Goal: Task Accomplishment & Management: Manage account settings

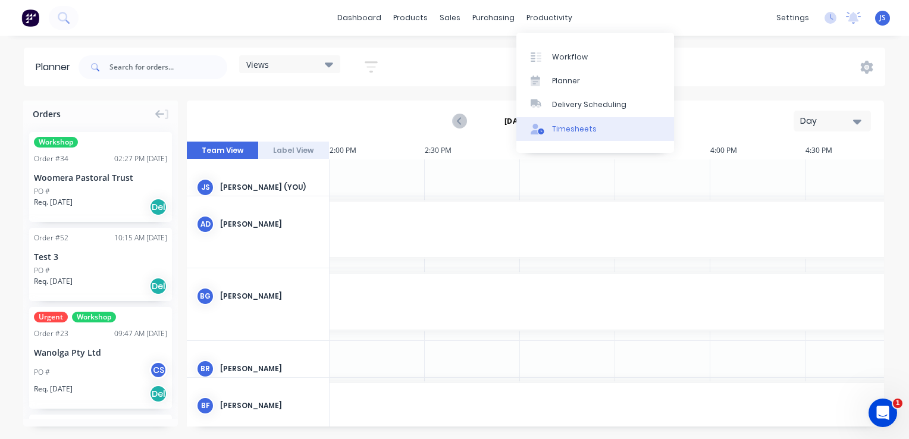
click at [570, 126] on div "Timesheets" at bounding box center [574, 129] width 45 height 11
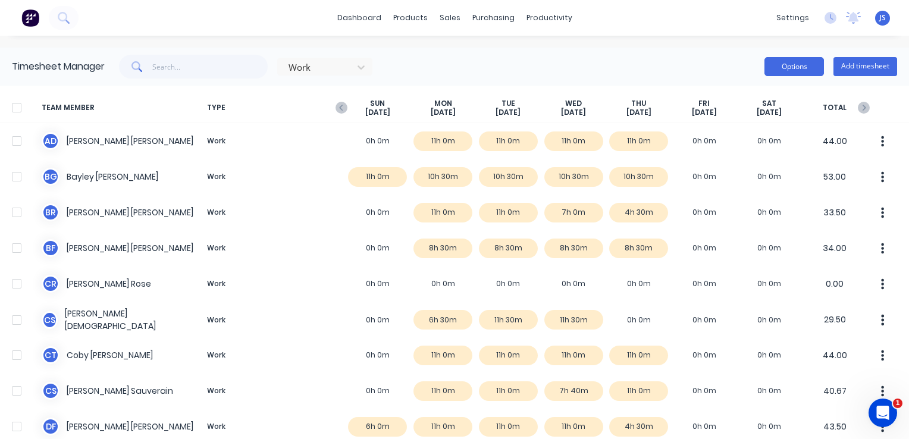
click at [780, 68] on button "Options" at bounding box center [795, 66] width 60 height 19
click at [644, 60] on div "Work Options Approve Unapprove Download Export Add timesheet" at bounding box center [501, 67] width 793 height 24
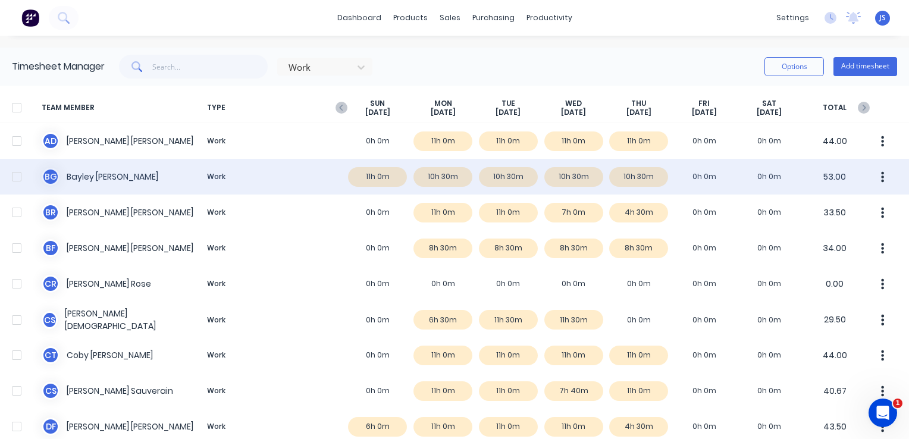
click at [364, 181] on div "B G Bayley Garner Work 11h 0m 10h 30m 10h 30m 10h 30m 10h 30m 0h 0m 0h 0m 53.00" at bounding box center [454, 177] width 909 height 36
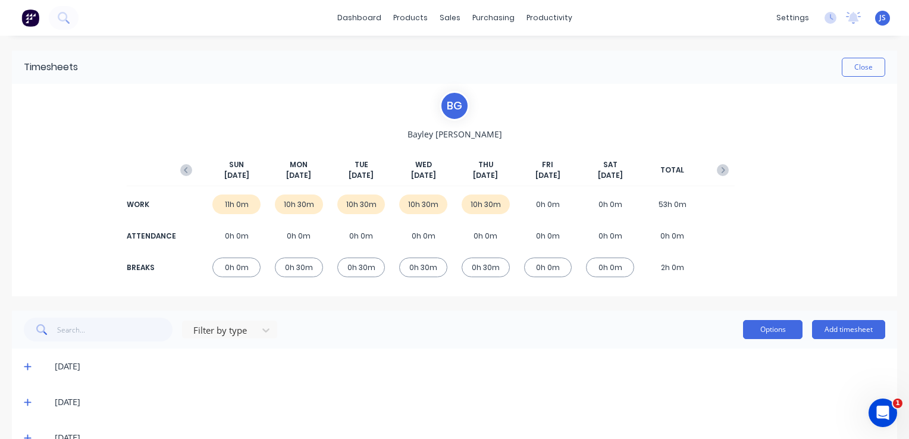
click at [762, 325] on button "Options" at bounding box center [773, 329] width 60 height 19
click at [437, 347] on div "Filter by type Options Approve Unapprove Delete Export Add timesheet" at bounding box center [455, 330] width 886 height 38
click at [231, 267] on div "0h 0m" at bounding box center [236, 268] width 48 height 20
click at [232, 207] on div "11h 0m" at bounding box center [236, 205] width 48 height 20
click at [185, 171] on icon "button" at bounding box center [186, 170] width 4 height 6
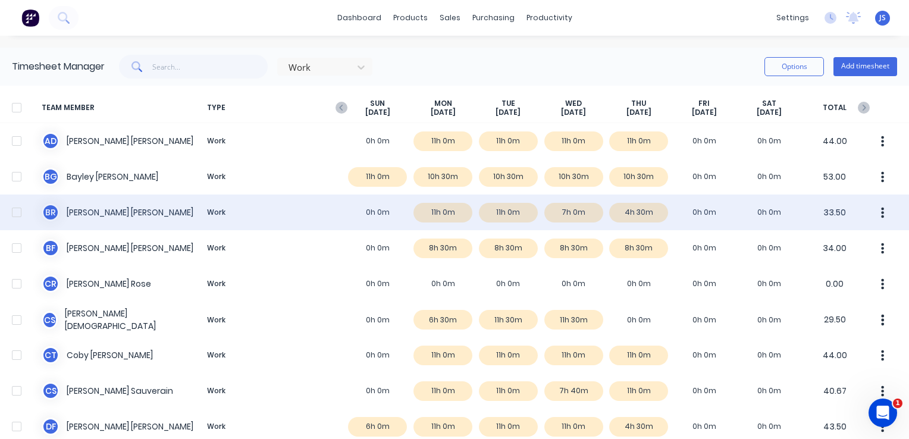
click at [12, 215] on div at bounding box center [17, 213] width 24 height 24
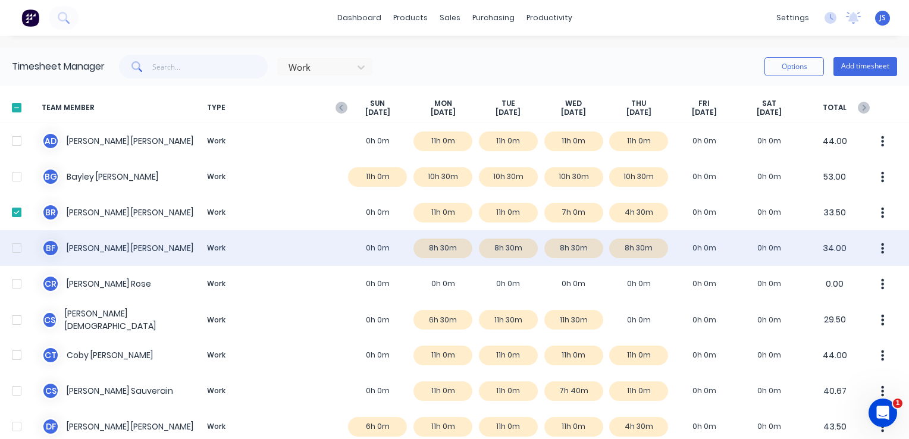
click at [14, 247] on div at bounding box center [17, 248] width 24 height 24
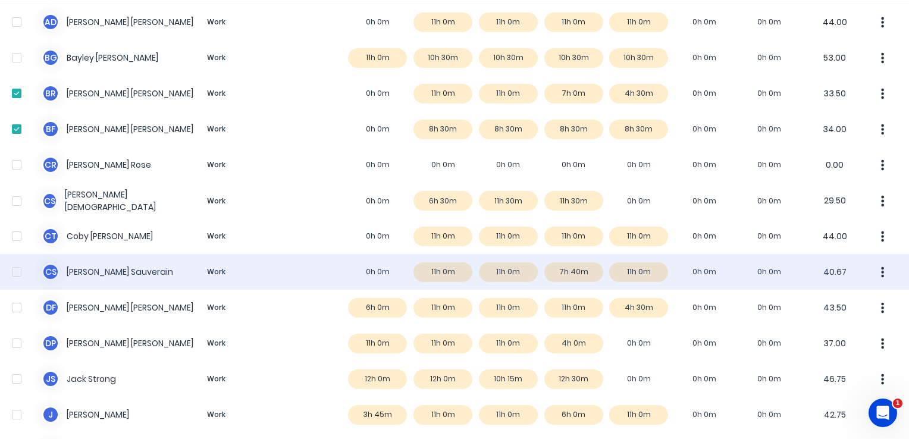
scroll to position [179, 0]
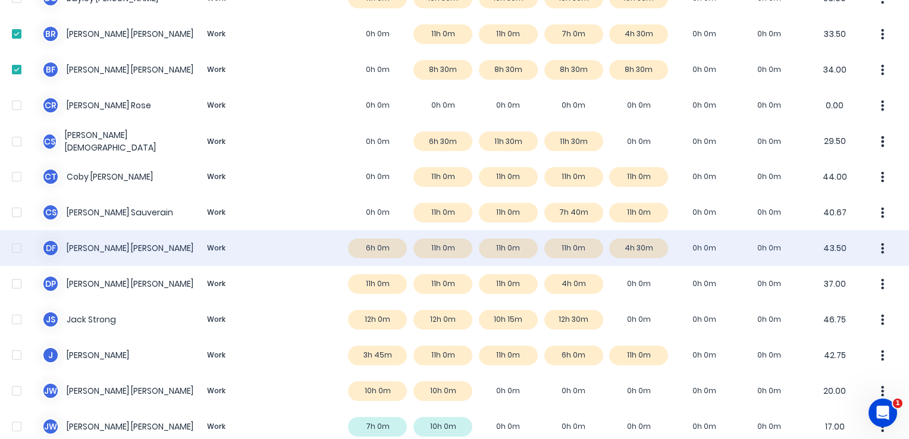
click at [20, 249] on div at bounding box center [17, 248] width 24 height 24
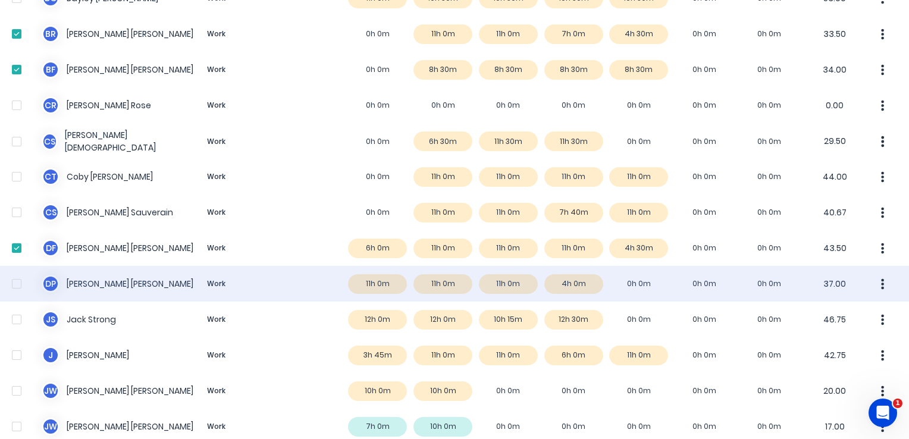
click at [20, 286] on div at bounding box center [17, 284] width 24 height 24
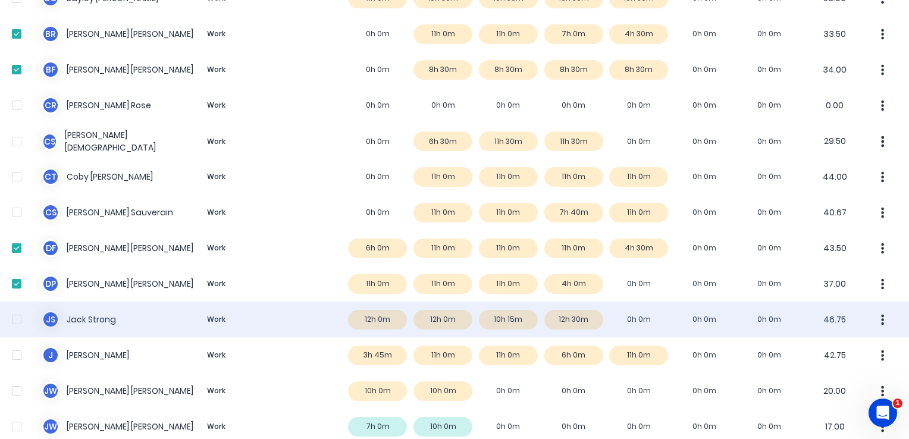
click at [20, 321] on div at bounding box center [17, 320] width 24 height 24
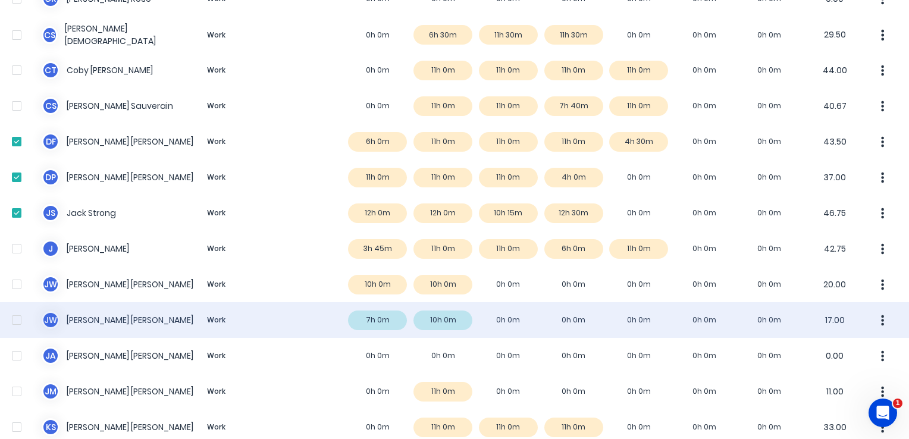
scroll to position [298, 0]
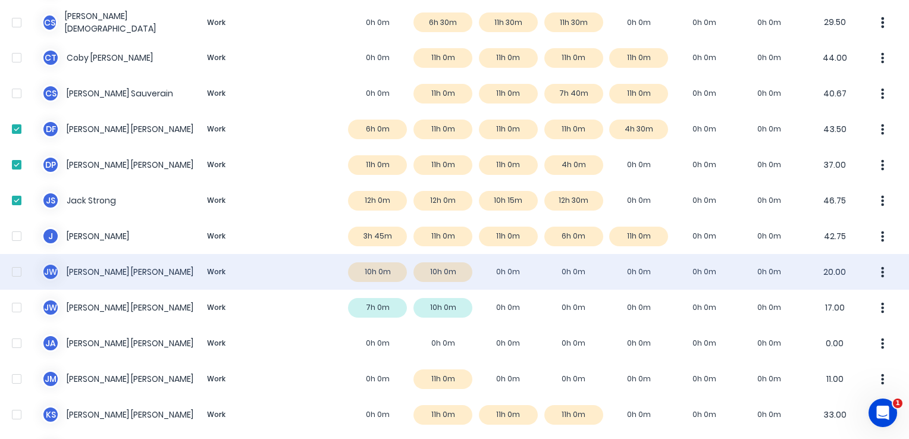
click at [16, 273] on div at bounding box center [17, 272] width 24 height 24
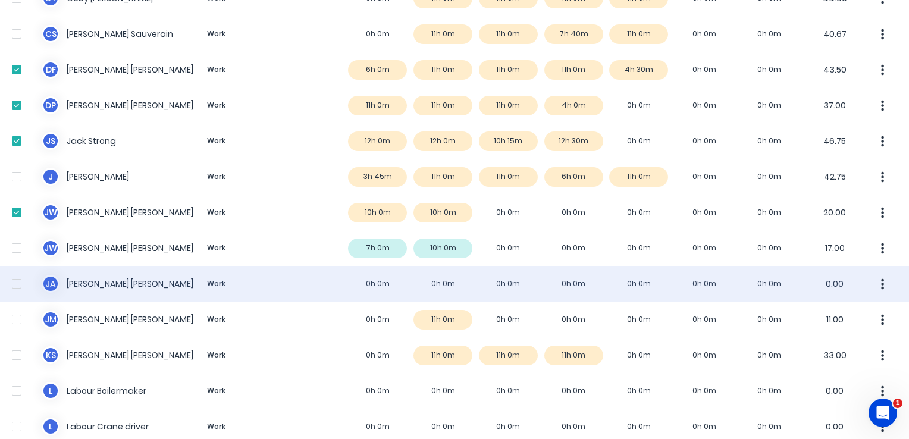
scroll to position [417, 0]
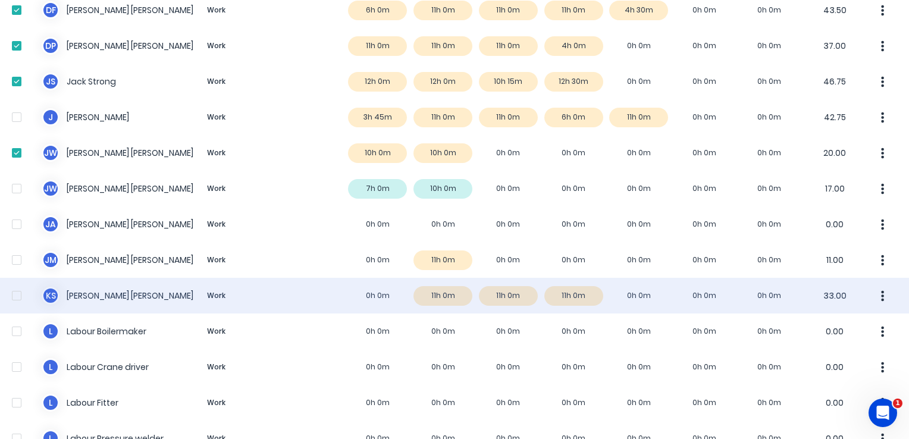
click at [11, 294] on div at bounding box center [17, 296] width 24 height 24
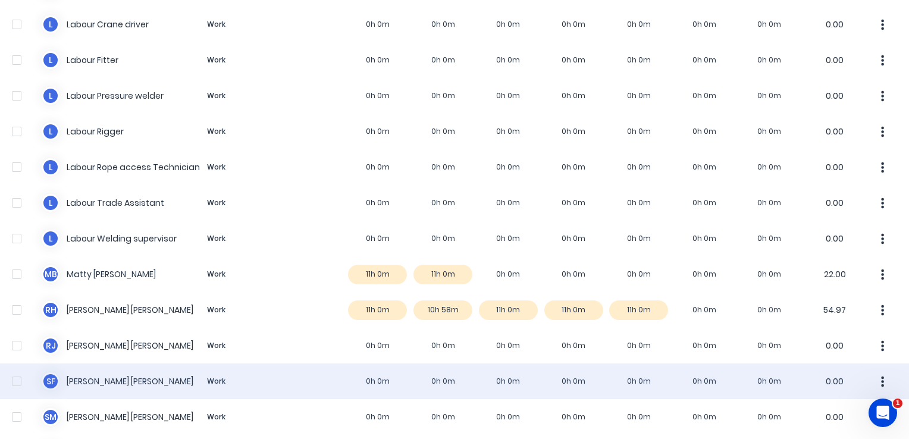
scroll to position [774, 0]
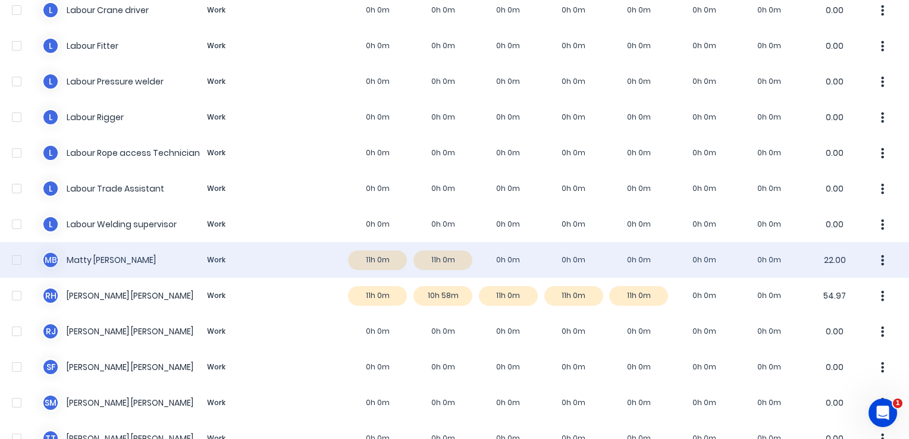
click at [17, 260] on div at bounding box center [17, 260] width 24 height 24
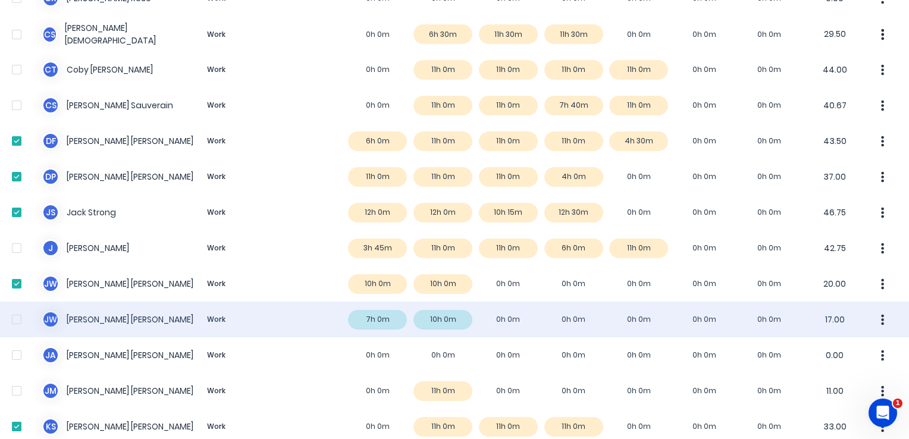
scroll to position [0, 0]
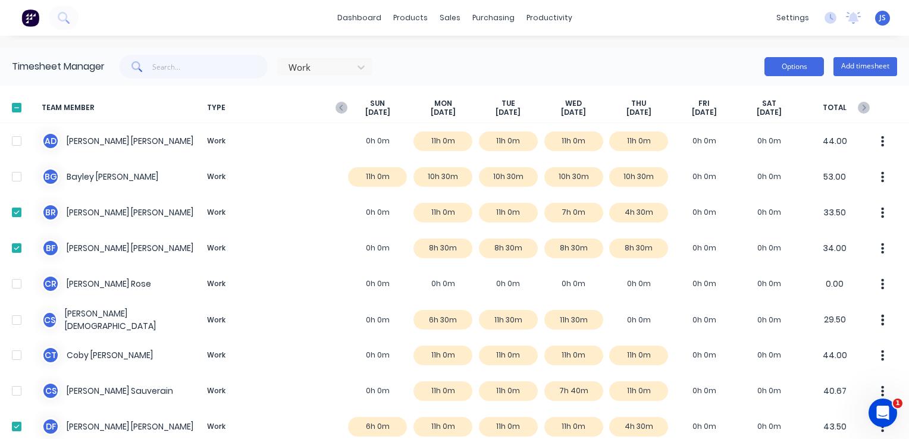
click at [765, 65] on button "Options" at bounding box center [795, 66] width 60 height 19
click at [630, 61] on div "Work Options Add timesheet" at bounding box center [501, 67] width 793 height 24
click at [338, 107] on icon "button" at bounding box center [342, 108] width 12 height 12
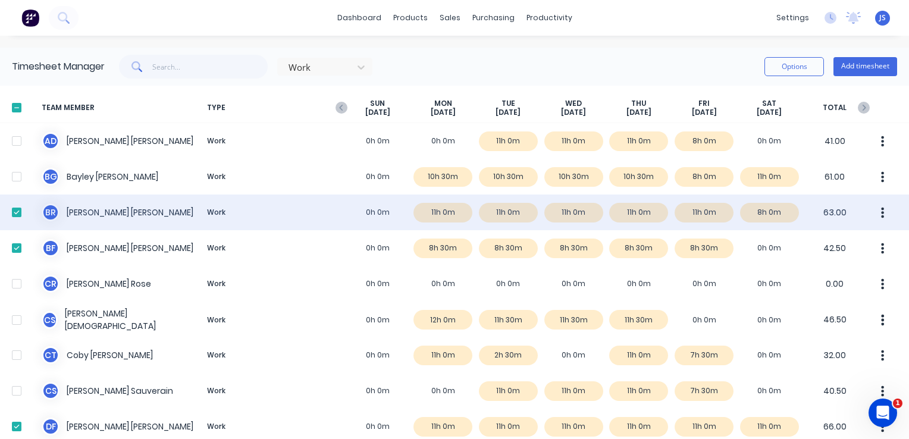
scroll to position [60, 0]
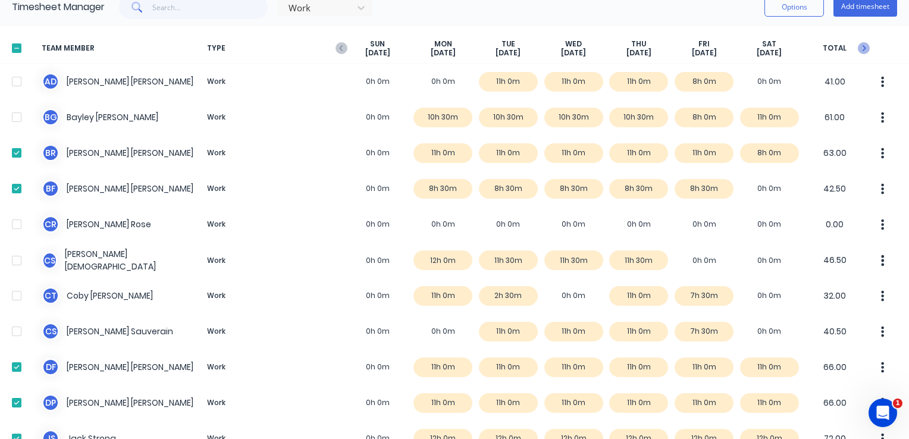
click at [858, 46] on icon "button" at bounding box center [864, 48] width 12 height 12
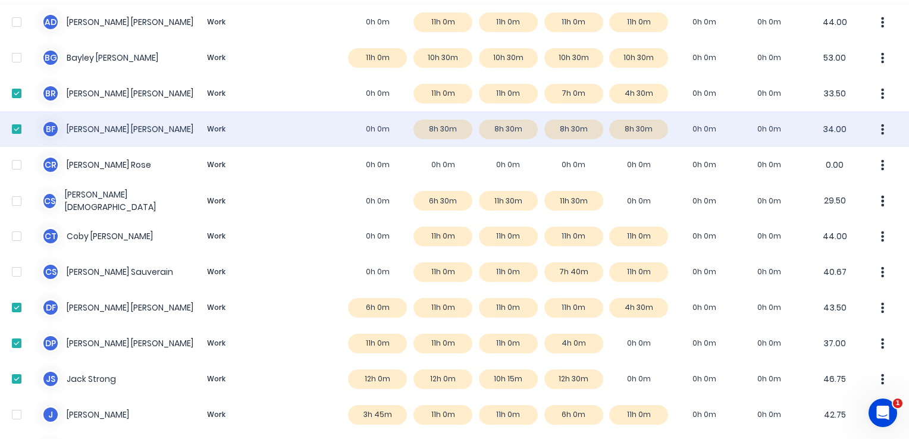
scroll to position [0, 0]
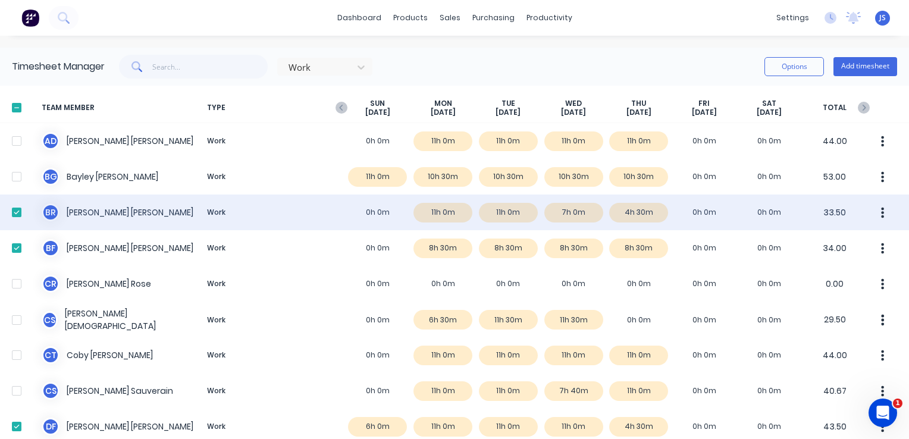
click at [18, 211] on div at bounding box center [17, 213] width 24 height 24
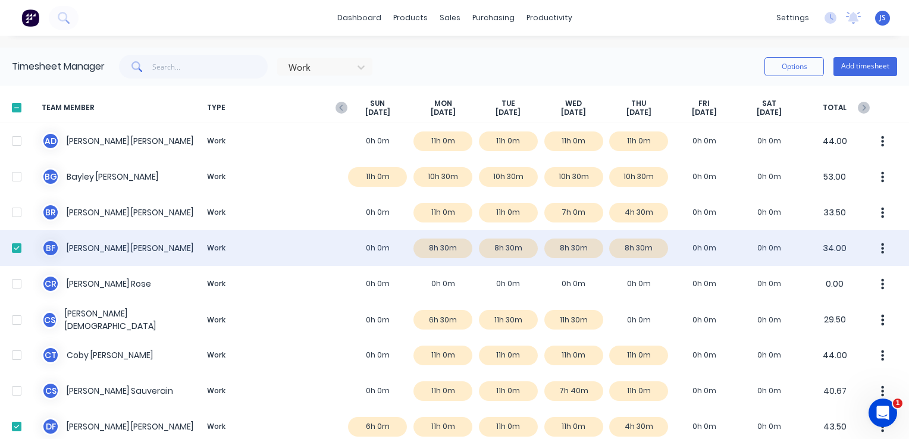
click at [8, 246] on div at bounding box center [17, 248] width 24 height 24
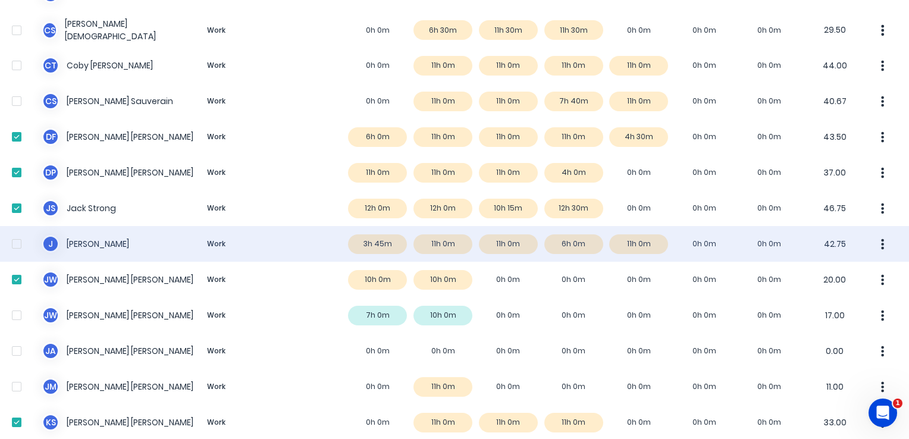
scroll to position [298, 0]
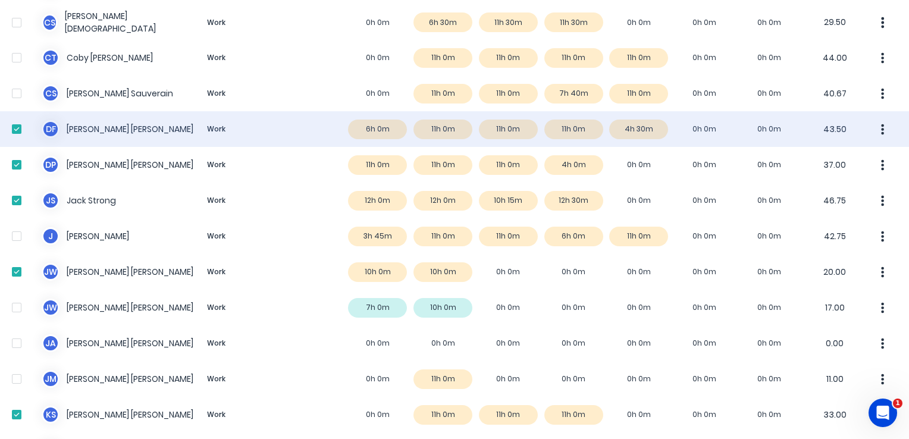
click at [17, 130] on div at bounding box center [17, 129] width 24 height 24
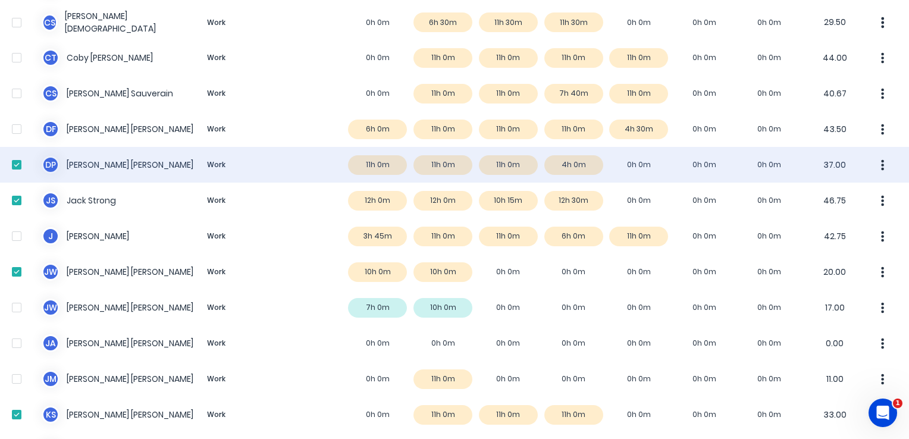
click at [14, 163] on div at bounding box center [17, 165] width 24 height 24
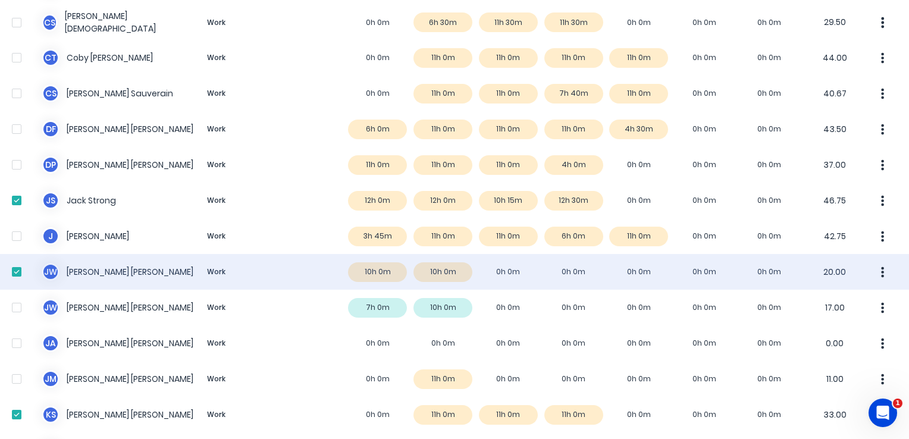
click at [11, 271] on div at bounding box center [17, 272] width 24 height 24
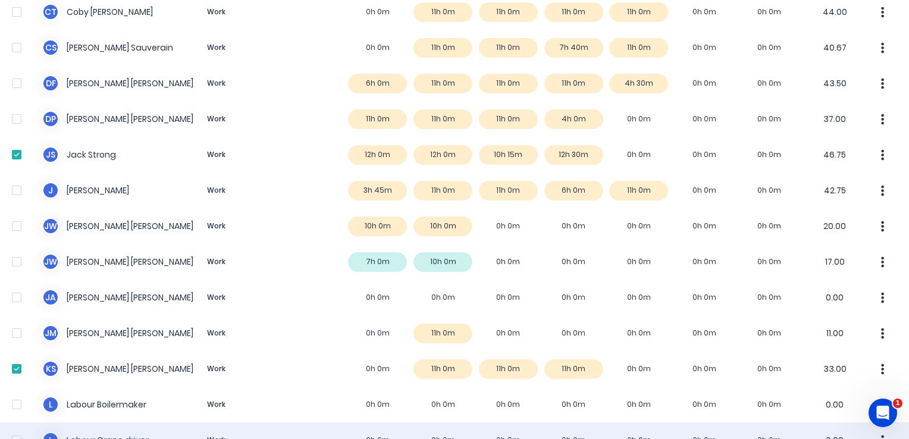
scroll to position [417, 0]
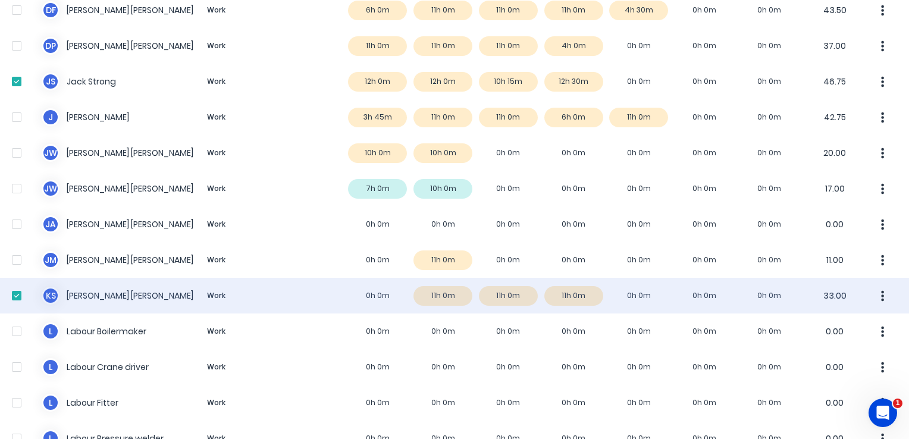
click at [14, 297] on div at bounding box center [17, 296] width 24 height 24
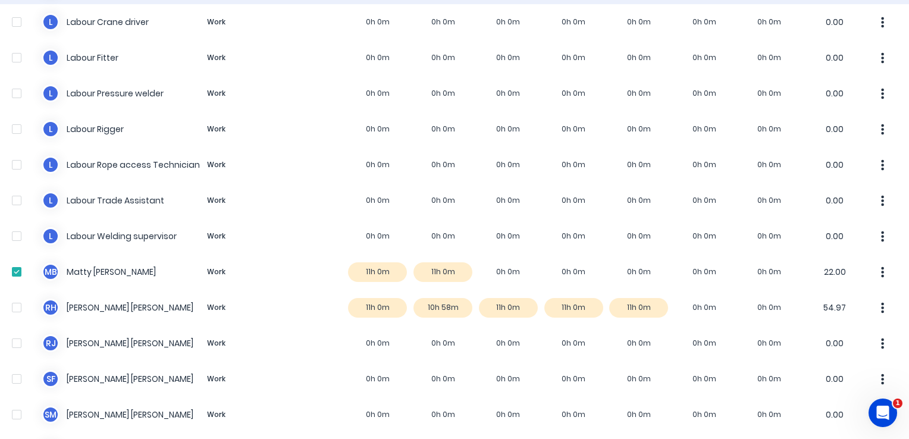
scroll to position [774, 0]
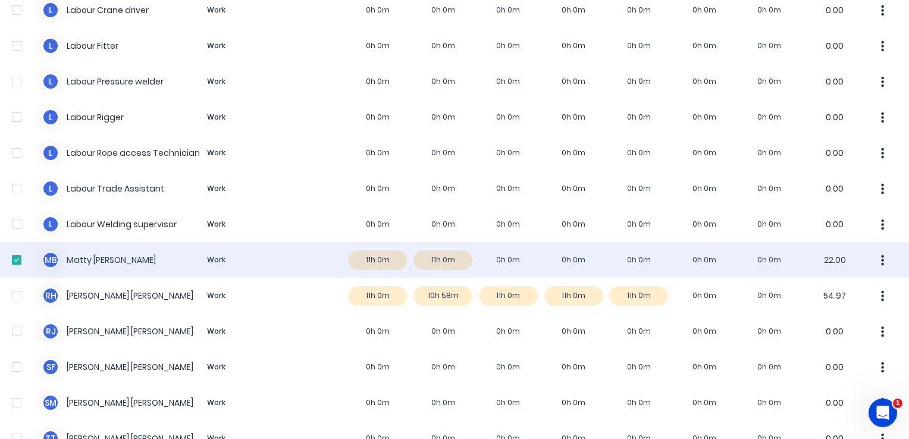
click at [24, 259] on div at bounding box center [17, 260] width 24 height 24
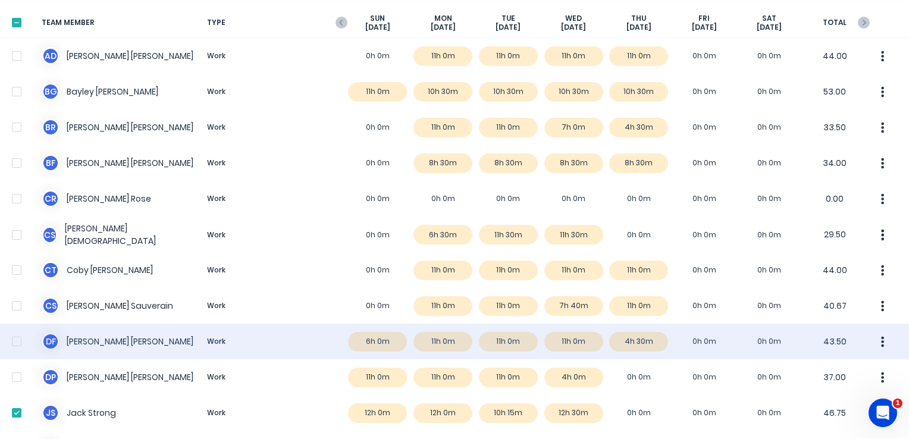
scroll to position [0, 0]
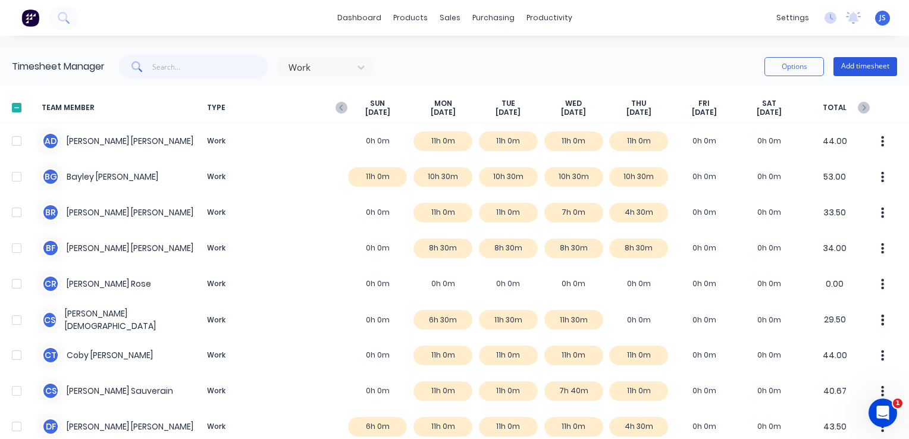
click at [848, 63] on button "Add timesheet" at bounding box center [866, 66] width 64 height 19
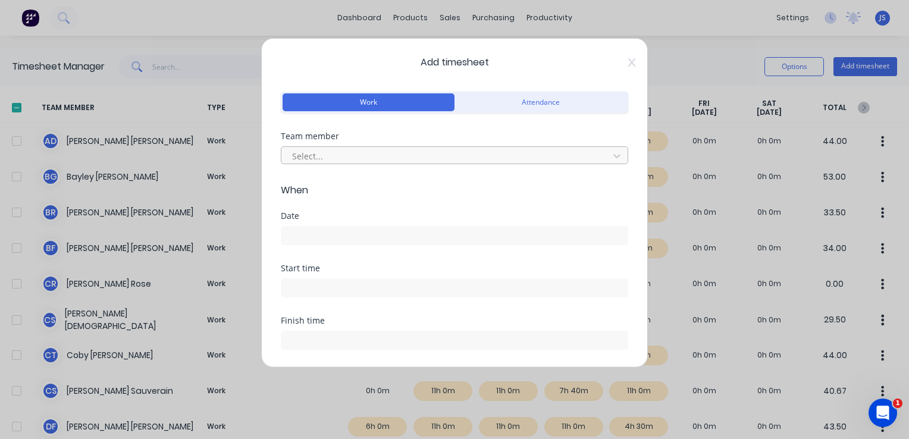
click at [364, 155] on div at bounding box center [447, 156] width 312 height 15
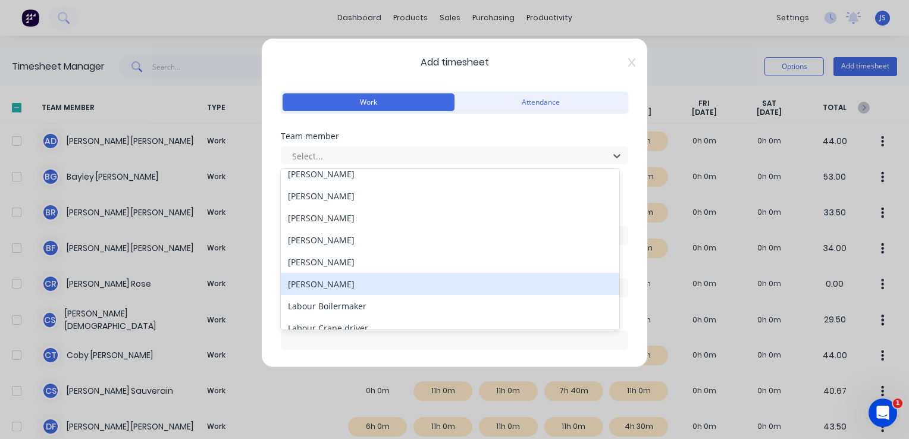
scroll to position [191, 0]
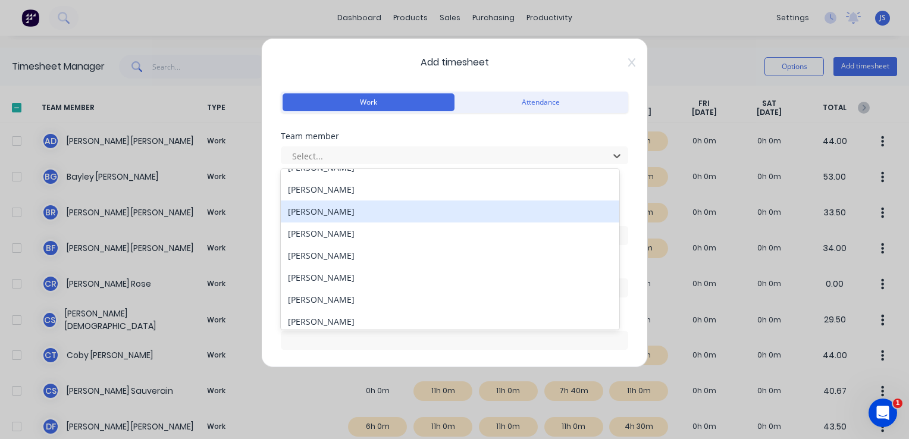
click at [315, 208] on div "[PERSON_NAME]" at bounding box center [450, 212] width 339 height 22
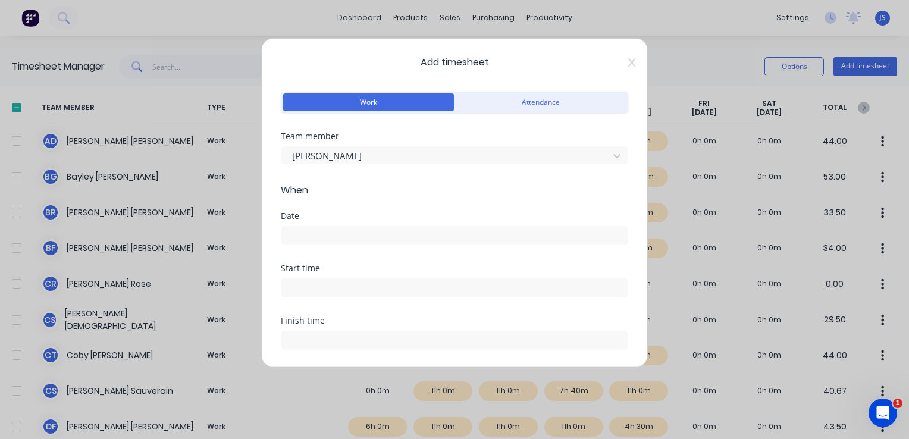
click at [336, 234] on input at bounding box center [455, 236] width 346 height 18
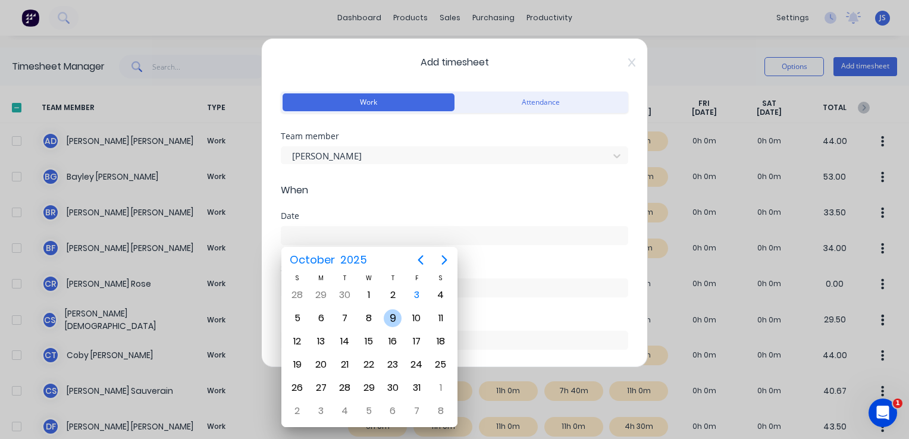
click at [395, 318] on div "9" at bounding box center [393, 318] width 18 height 18
type input "09/10/2025"
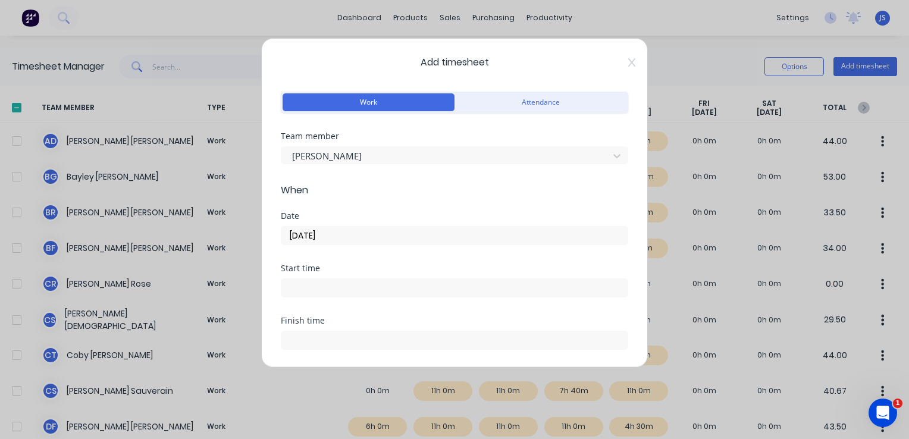
click at [324, 284] on input at bounding box center [455, 288] width 346 height 18
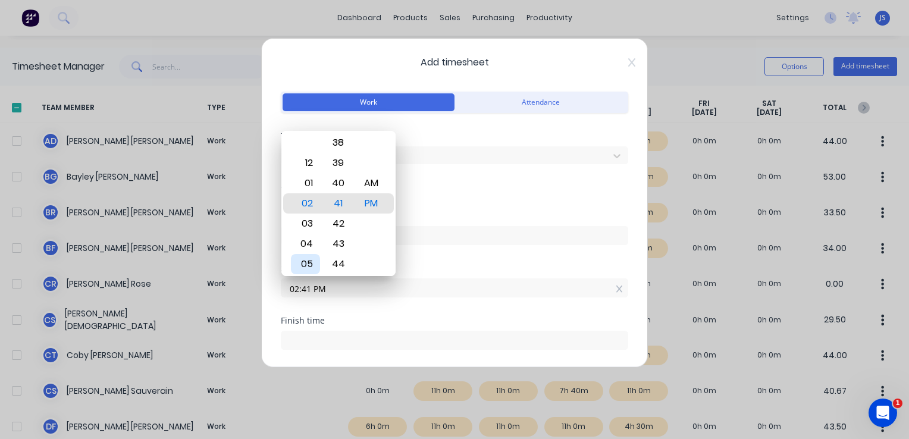
click at [312, 262] on div "05" at bounding box center [305, 264] width 29 height 20
click at [340, 146] on div "38" at bounding box center [338, 143] width 29 height 20
click at [340, 146] on div "35" at bounding box center [338, 143] width 29 height 20
click at [340, 146] on div "32" at bounding box center [338, 143] width 29 height 20
click at [338, 163] on div "30" at bounding box center [338, 163] width 29 height 20
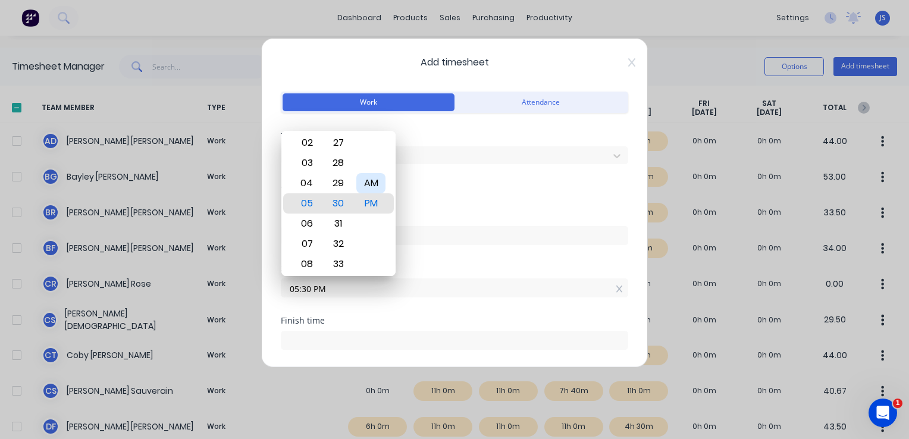
click at [376, 186] on div "AM" at bounding box center [370, 183] width 29 height 20
type input "05:30 AM"
click at [479, 189] on span "When" at bounding box center [455, 190] width 348 height 14
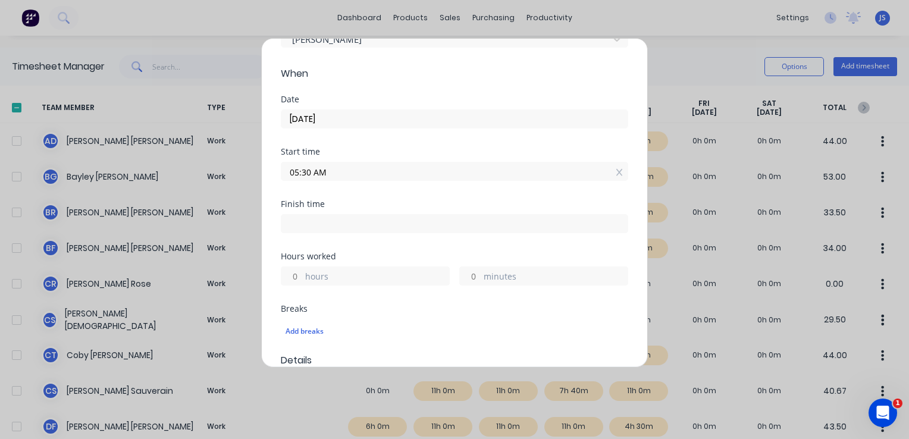
scroll to position [119, 0]
click at [331, 221] on input at bounding box center [455, 221] width 346 height 18
type input "02:41 PM"
type input "9"
type input "11"
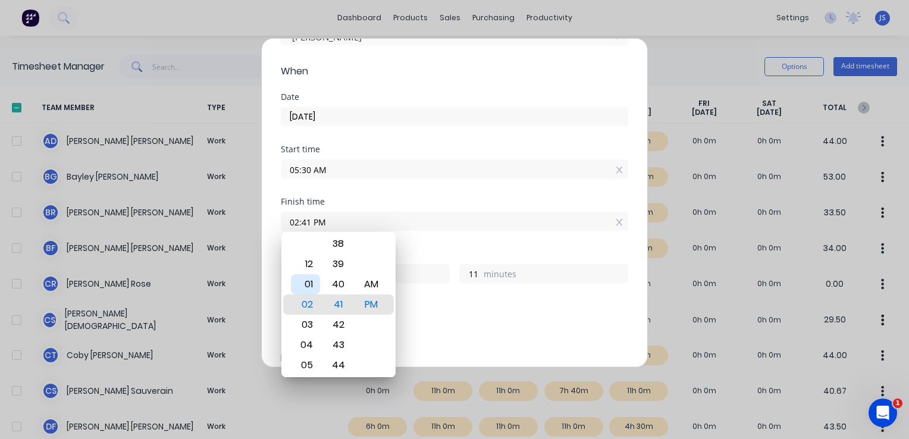
click at [305, 286] on div "01" at bounding box center [305, 284] width 29 height 20
type input "01:41 PM"
type input "8"
click at [337, 249] on div "38" at bounding box center [338, 244] width 29 height 20
type input "01:38 PM"
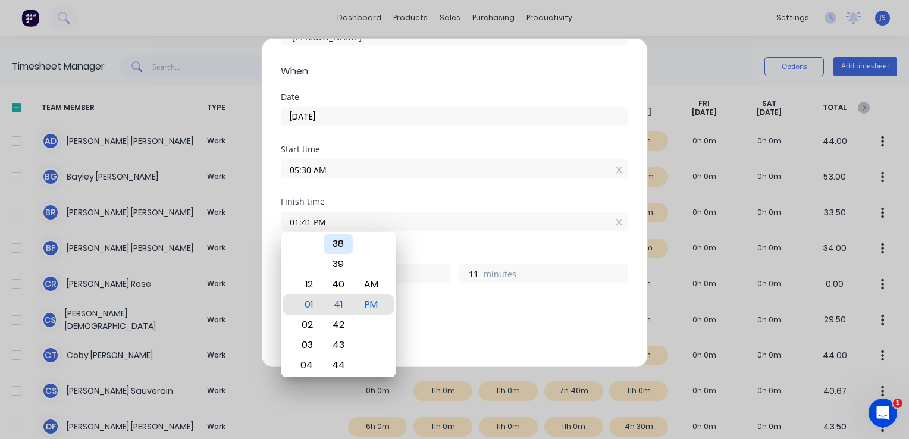
type input "8"
click at [337, 249] on div "35" at bounding box center [338, 244] width 29 height 20
type input "01:35 PM"
type input "5"
click at [337, 249] on div "32" at bounding box center [338, 244] width 29 height 20
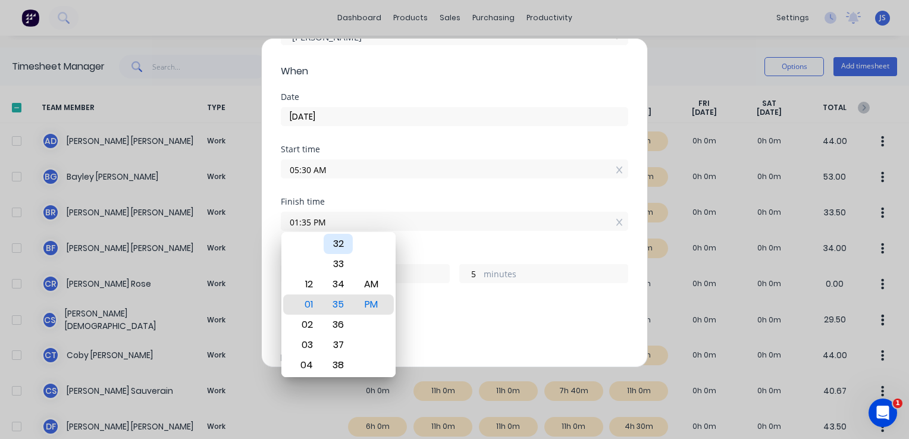
type input "01:32 PM"
type input "2"
click at [337, 249] on div "00 01 02 03 04 05 06 07 08 09 10 11 12 13 14 15 16 17 18 19 20 21 22 23 24 25 2…" at bounding box center [338, 304] width 33 height 1639
click at [337, 254] on div "30" at bounding box center [338, 264] width 29 height 20
type input "01:30 PM"
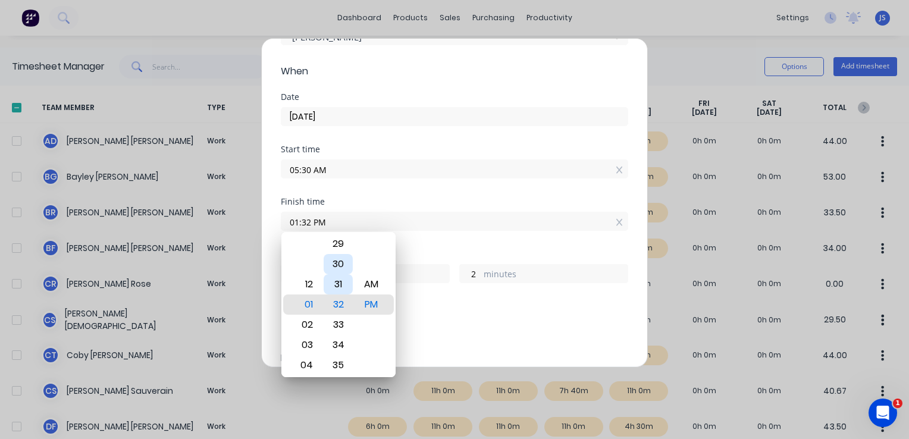
type input "0"
click at [337, 254] on div "28" at bounding box center [338, 264] width 29 height 20
type input "01:28 PM"
type input "7"
type input "58"
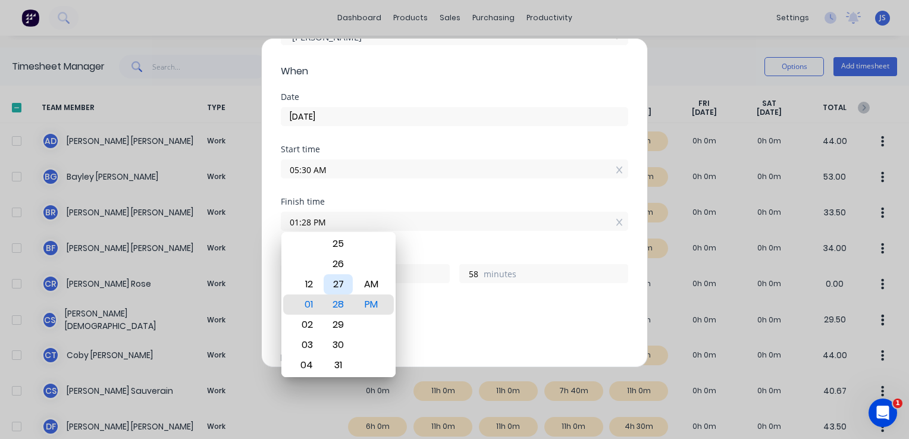
click at [337, 249] on div "00 01 02 03 04 05 06 07 08 09 10 11 12 13 14 15 16 17 18 19 20 21 22 23 24 25 2…" at bounding box center [338, 324] width 33 height 1639
click at [337, 254] on div "26" at bounding box center [338, 264] width 29 height 20
type input "01:26 PM"
type input "56"
click at [337, 254] on div "24" at bounding box center [338, 264] width 29 height 20
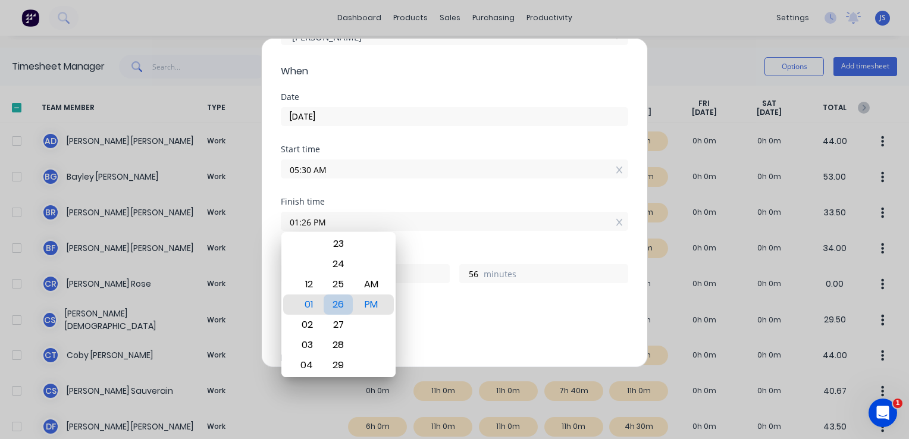
type input "01:24 PM"
type input "54"
click at [337, 249] on div "00 01 02 03 04 05 06 07 08 09 10 11 12 13 14 15 16 17 18 19 20 21 22 23 24 25 2…" at bounding box center [338, 324] width 33 height 1639
click at [337, 249] on div "21" at bounding box center [338, 244] width 29 height 20
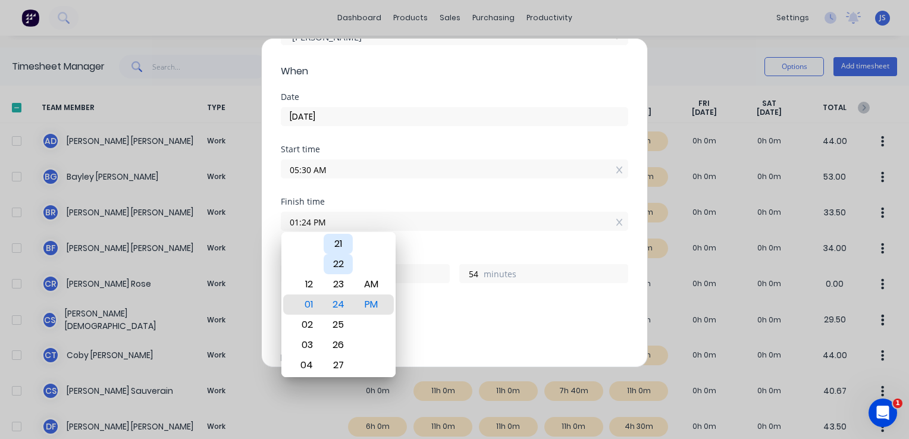
type input "01:21 PM"
type input "51"
type input "01:16 PM"
type input "46"
type input "01:12 PM"
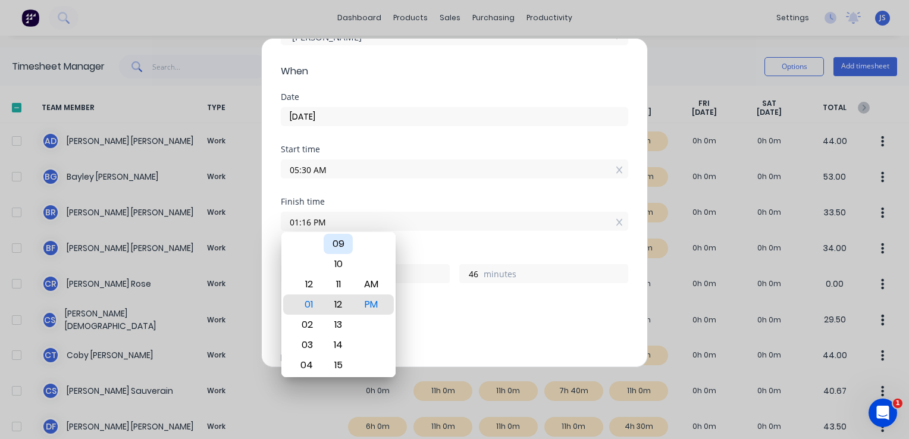
type input "42"
type input "01:10 PM"
type input "40"
type input "01:06 PM"
type input "36"
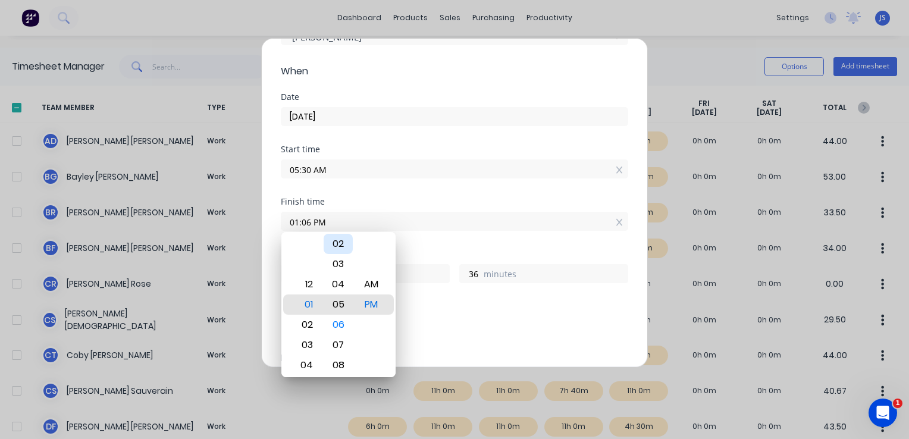
type input "01:05 PM"
type input "35"
type input "01:04 PM"
type input "34"
type input "01:03 PM"
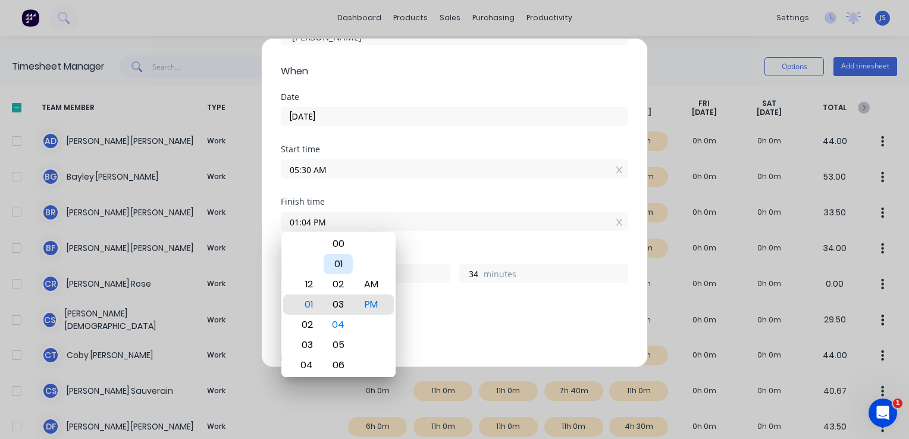
type input "33"
click at [337, 249] on div "00" at bounding box center [338, 244] width 29 height 20
type input "01:00 PM"
type input "30"
click at [475, 317] on div "Add breaks" at bounding box center [455, 329] width 348 height 25
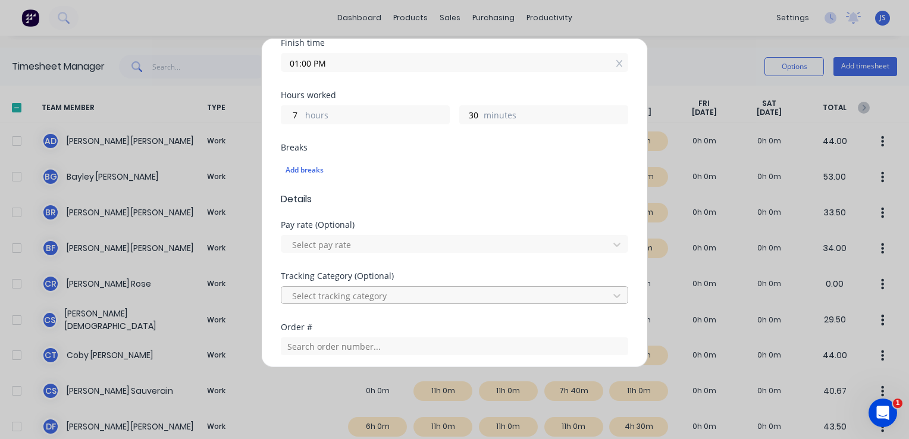
scroll to position [298, 0]
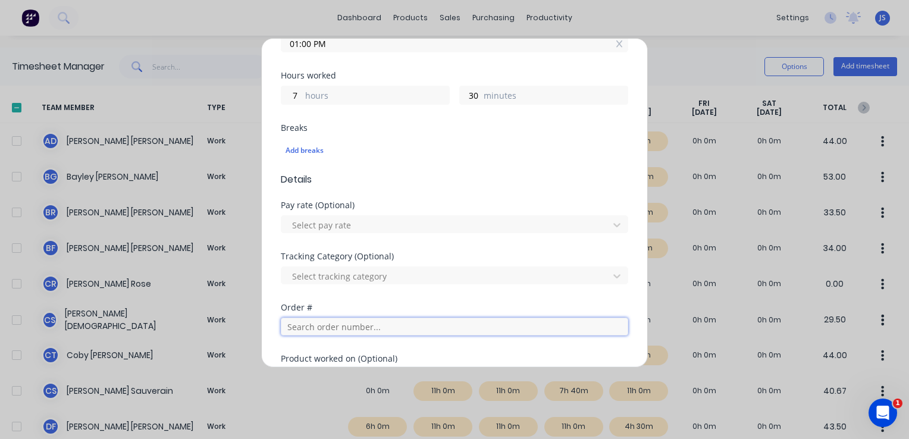
click at [350, 325] on input "text" at bounding box center [455, 327] width 348 height 18
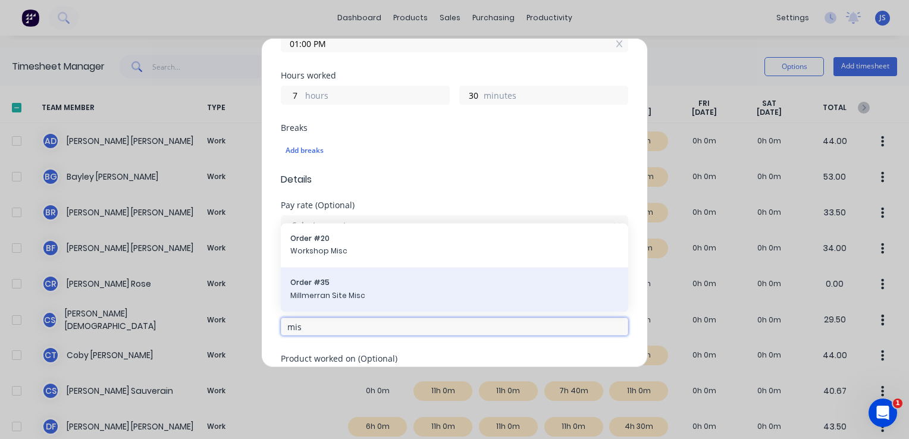
type input "mis"
click at [350, 290] on span "Millmerran Site Misc" at bounding box center [454, 295] width 329 height 11
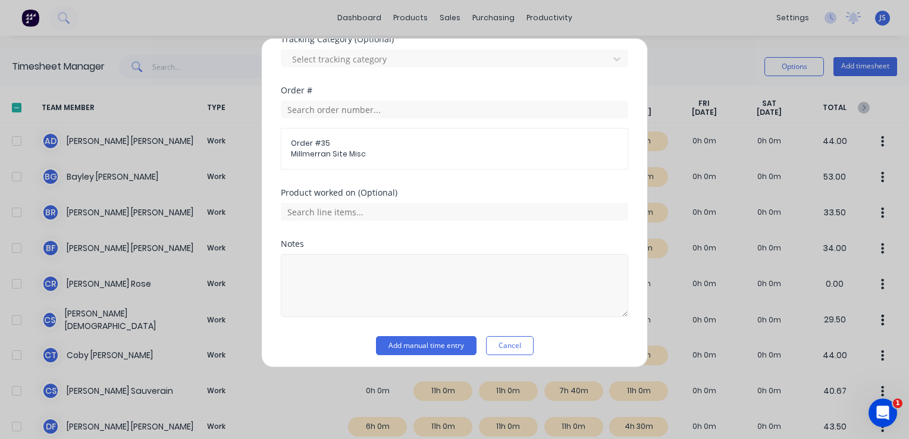
scroll to position [518, 0]
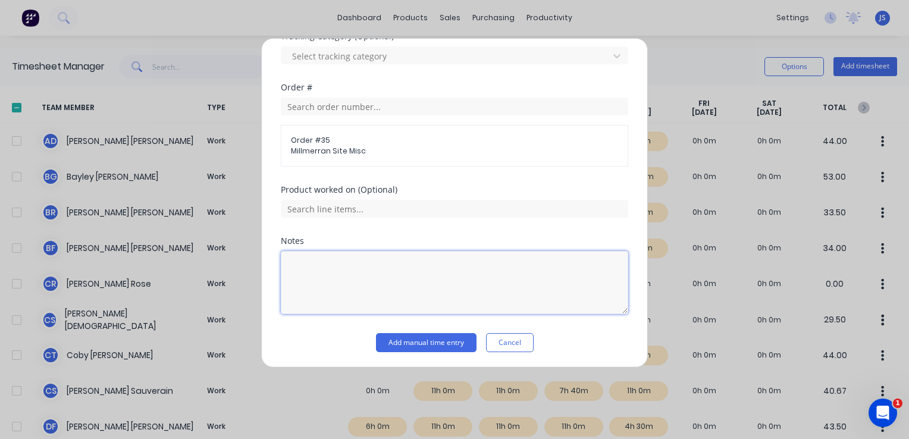
click at [331, 270] on textarea at bounding box center [455, 282] width 348 height 63
type textarea "Darling downs power stating permit acceptance training"
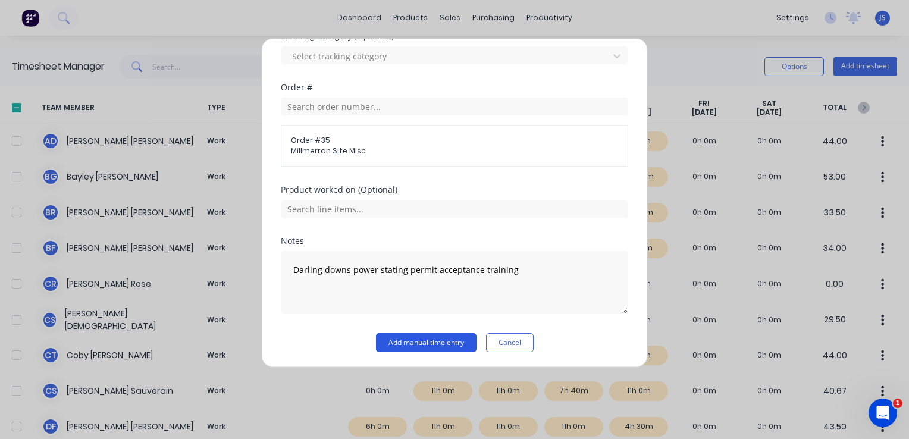
click at [448, 343] on button "Add manual time entry" at bounding box center [426, 342] width 101 height 19
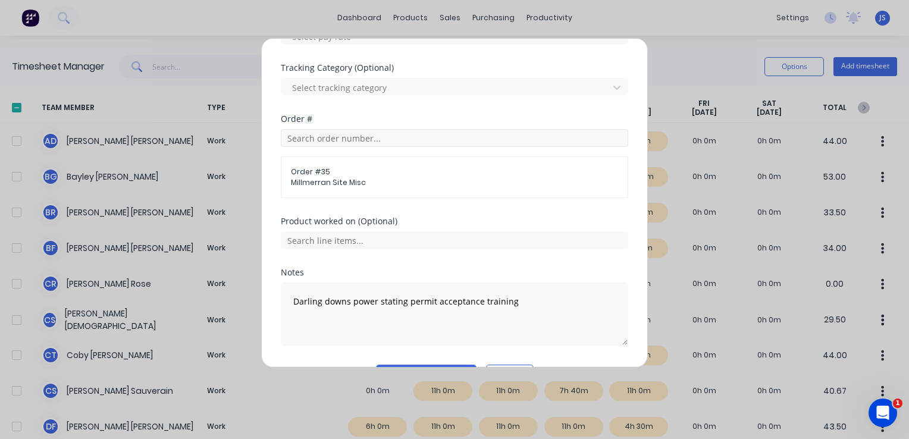
scroll to position [458, 0]
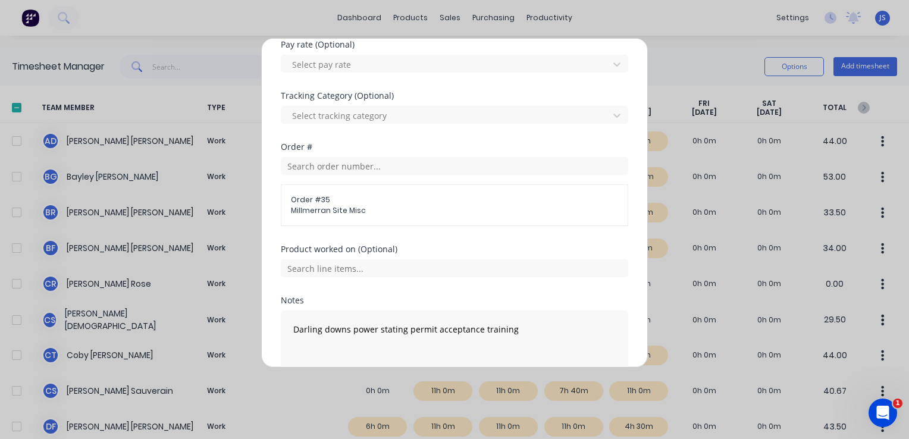
click at [323, 202] on span "Order # 35" at bounding box center [454, 200] width 327 height 11
click at [377, 196] on span "Order # 35" at bounding box center [454, 200] width 327 height 11
click at [342, 202] on span "Order # 35" at bounding box center [454, 200] width 327 height 11
drag, startPoint x: 379, startPoint y: 207, endPoint x: 367, endPoint y: 206, distance: 12.0
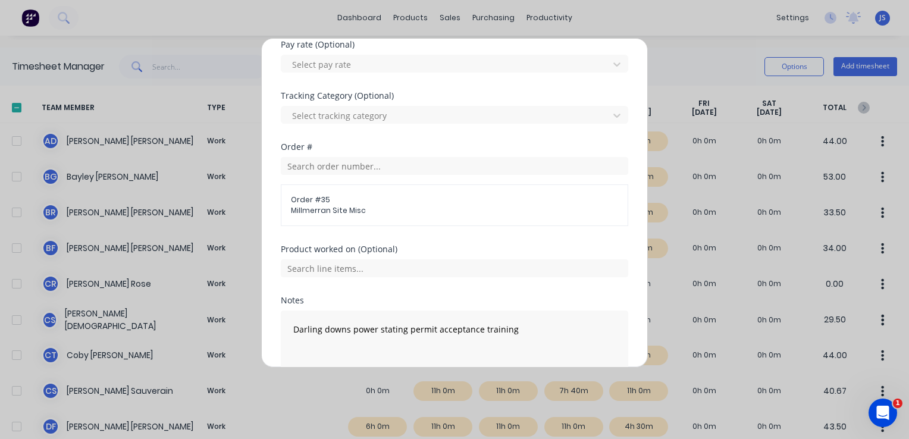
click at [379, 207] on span "Millmerran Site Misc" at bounding box center [454, 210] width 327 height 11
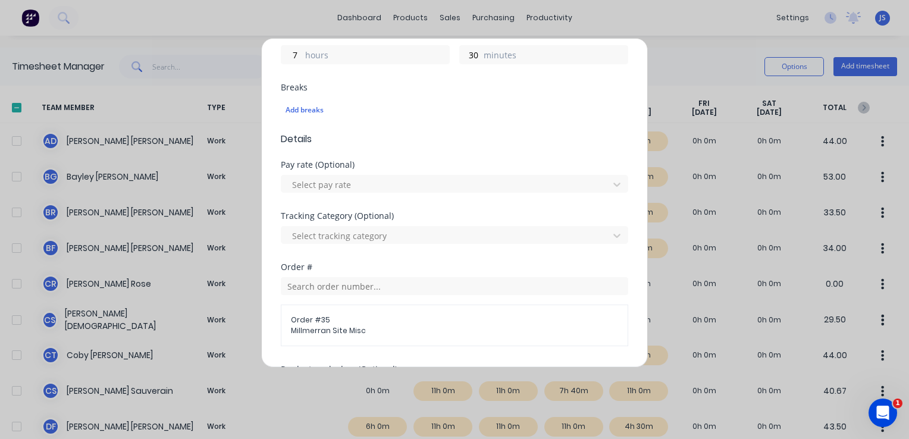
scroll to position [339, 0]
click at [290, 211] on div "Tracking Category (Optional)" at bounding box center [455, 215] width 348 height 8
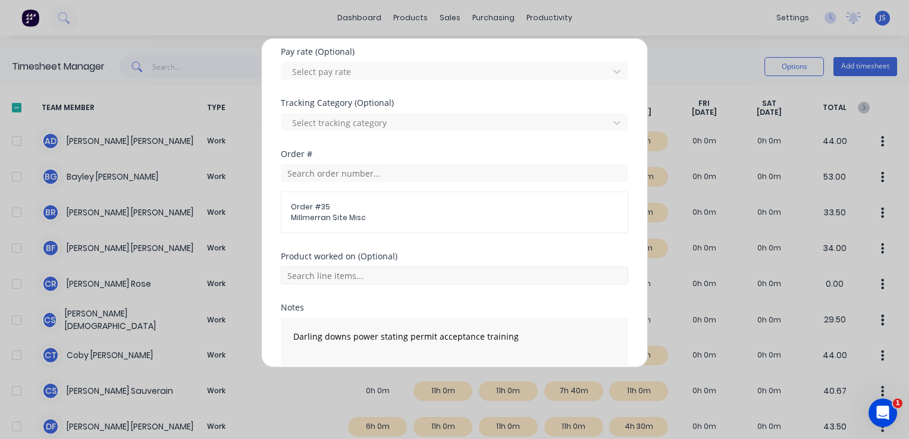
scroll to position [458, 0]
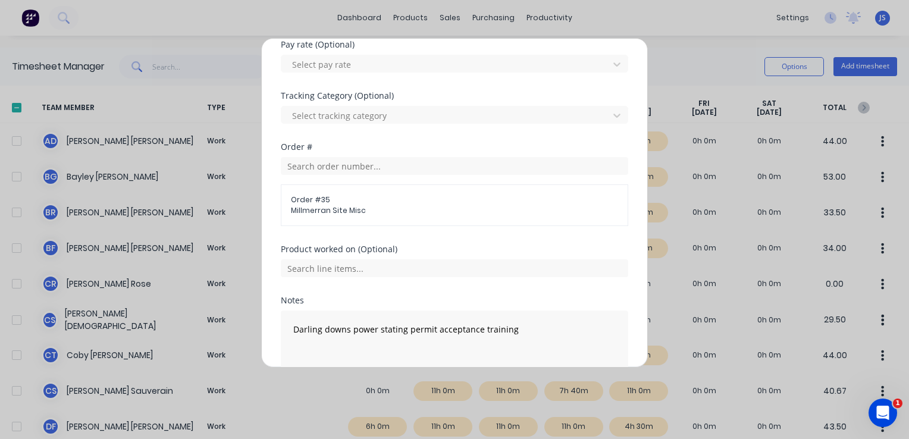
click at [283, 198] on div "Order # 35 Millmerran Site Misc" at bounding box center [455, 205] width 348 height 42
click at [302, 195] on span "Order # 35" at bounding box center [454, 200] width 327 height 11
drag, startPoint x: 371, startPoint y: 210, endPoint x: 279, endPoint y: 194, distance: 94.2
click at [279, 194] on div "Add timesheet Work Attendance Team member Jack Strong When Date 09/10/2025 Star…" at bounding box center [454, 203] width 387 height 330
drag, startPoint x: 279, startPoint y: 194, endPoint x: 472, endPoint y: 211, distance: 194.1
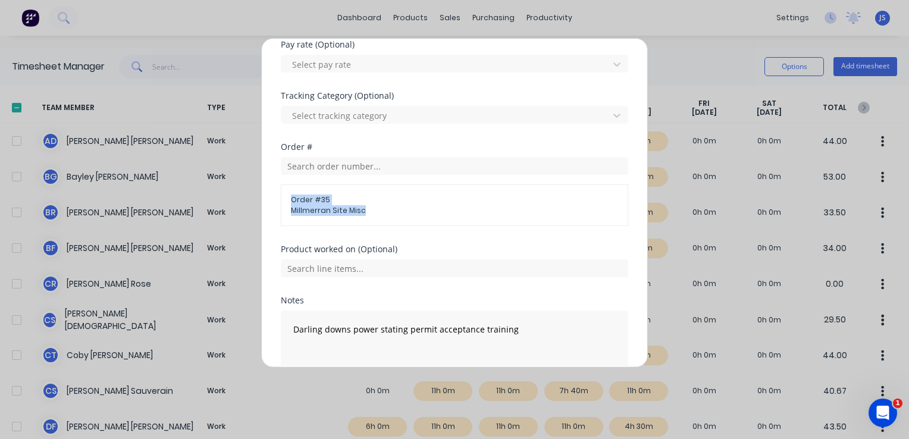
click at [472, 211] on span "Millmerran Site Misc" at bounding box center [454, 210] width 327 height 11
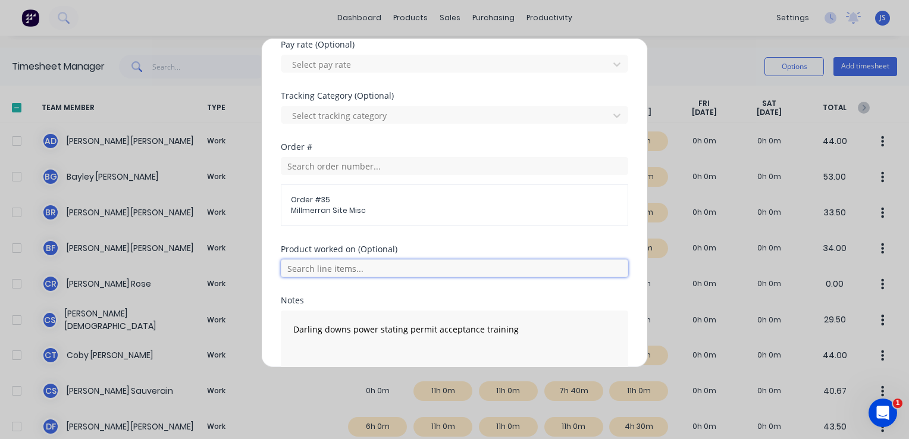
click at [436, 269] on input "text" at bounding box center [455, 268] width 348 height 18
click at [325, 195] on span "Order # 35" at bounding box center [454, 200] width 327 height 11
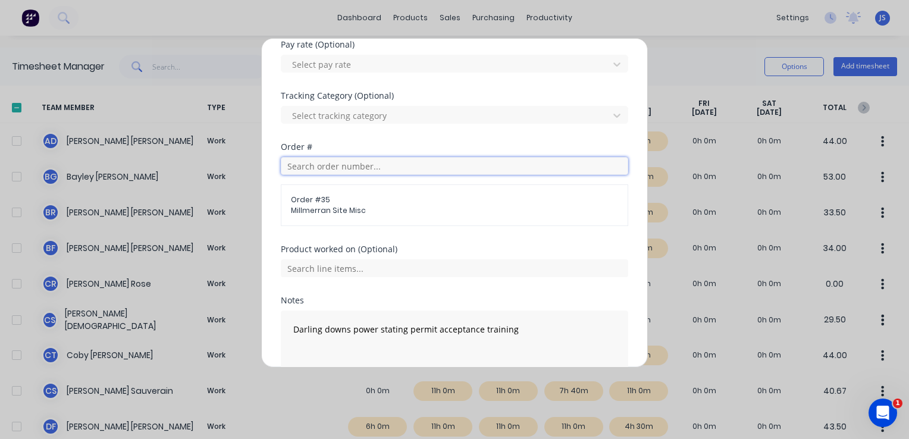
click at [311, 165] on input "text" at bounding box center [455, 166] width 348 height 18
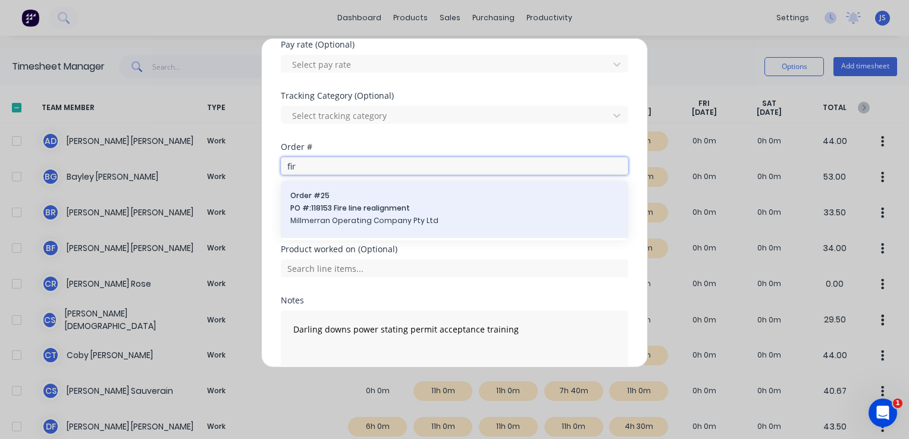
type input "fir"
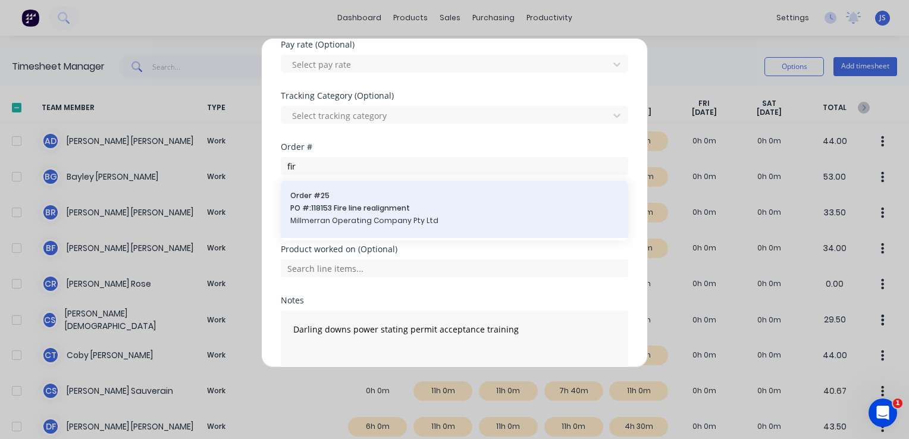
click at [328, 207] on span "PO #: 118153 Fire line realignment" at bounding box center [454, 208] width 329 height 11
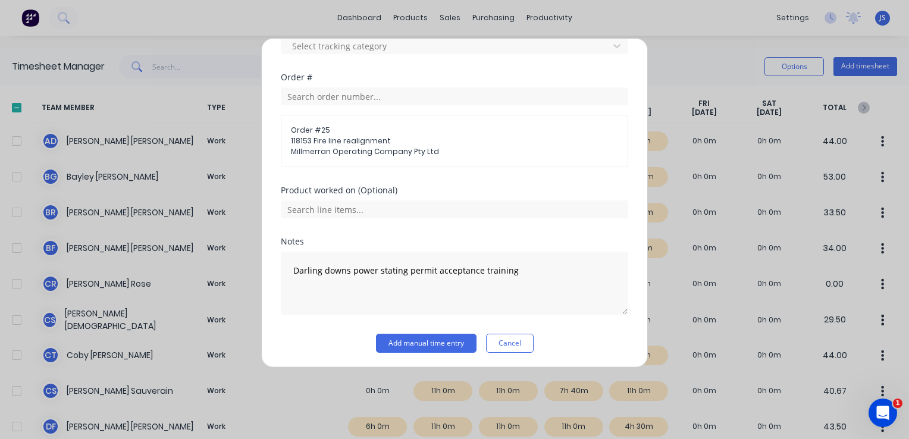
scroll to position [528, 0]
click at [401, 342] on button "Add manual time entry" at bounding box center [426, 342] width 101 height 19
click at [499, 342] on button "Cancel" at bounding box center [510, 342] width 48 height 19
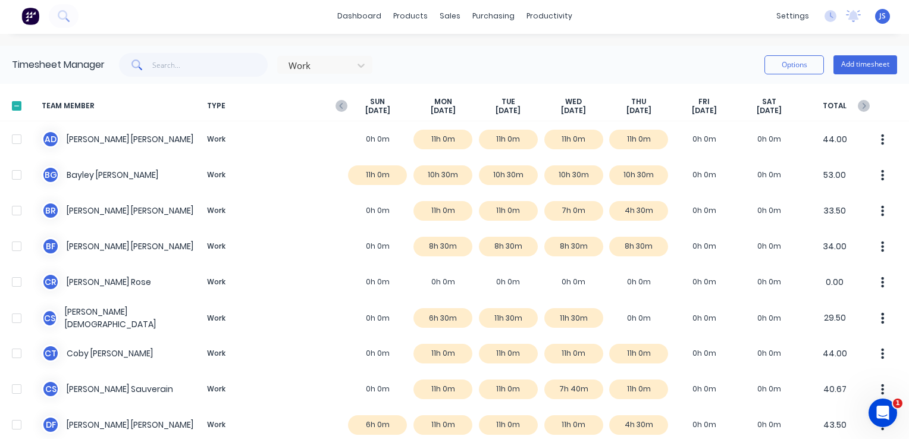
scroll to position [0, 0]
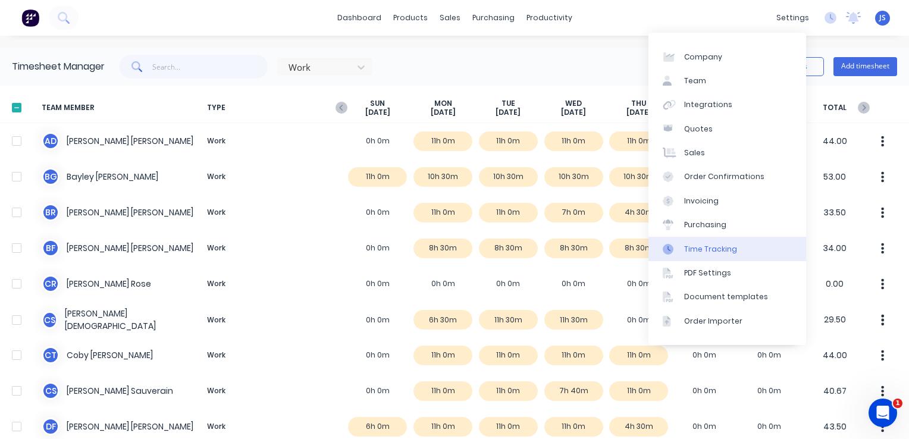
click at [717, 245] on div "Time Tracking" at bounding box center [710, 249] width 53 height 11
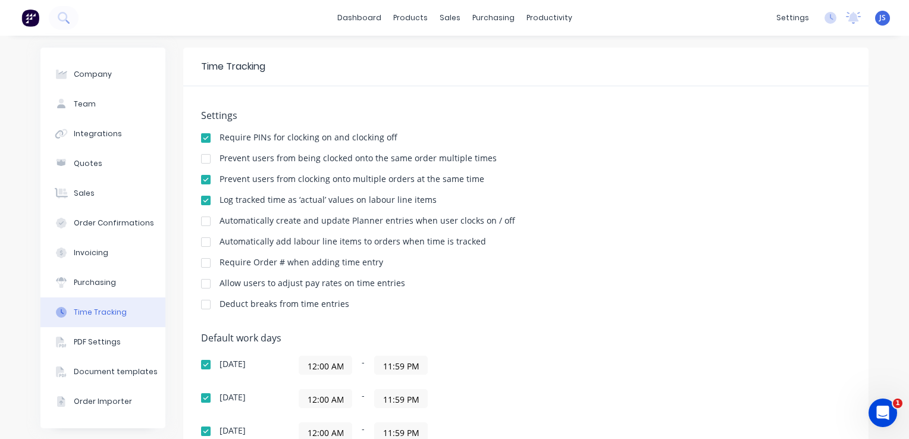
drag, startPoint x: 580, startPoint y: 62, endPoint x: 552, endPoint y: 44, distance: 32.7
click at [578, 62] on div "Time Tracking" at bounding box center [526, 67] width 686 height 39
click at [542, 16] on div "productivity" at bounding box center [550, 18] width 58 height 18
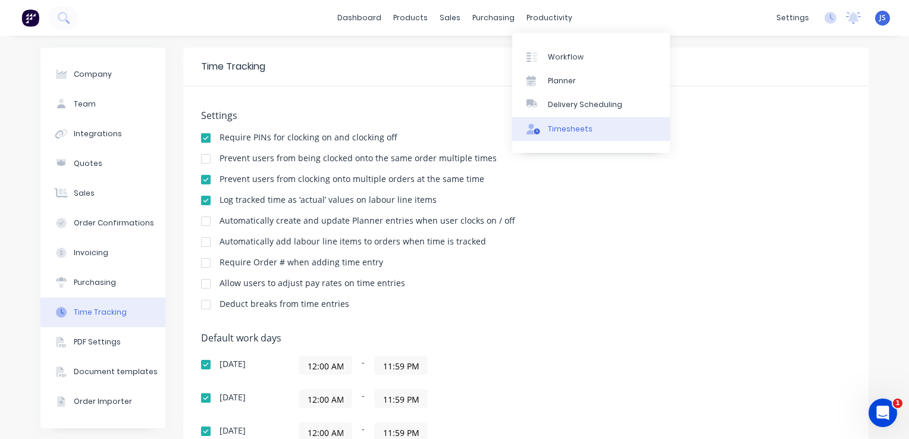
click at [562, 124] on div "Timesheets" at bounding box center [570, 129] width 45 height 11
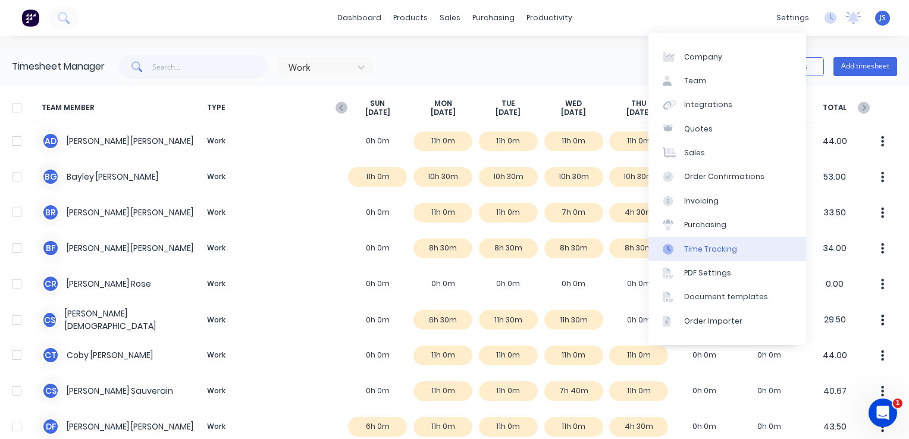
click at [718, 248] on div "Time Tracking" at bounding box center [710, 249] width 53 height 11
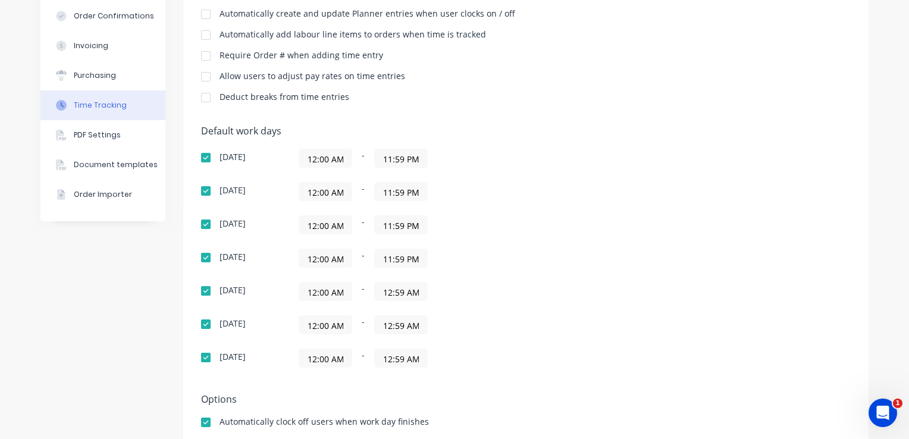
scroll to position [179, 0]
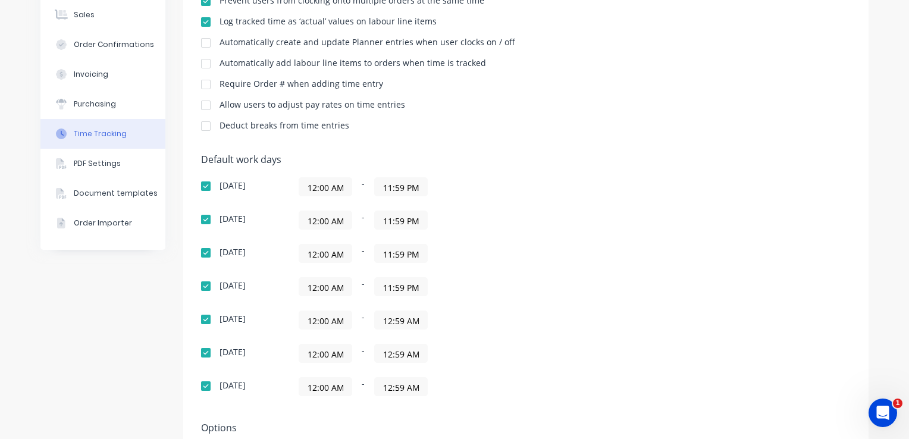
click at [387, 320] on input "12:59 AM" at bounding box center [401, 320] width 52 height 18
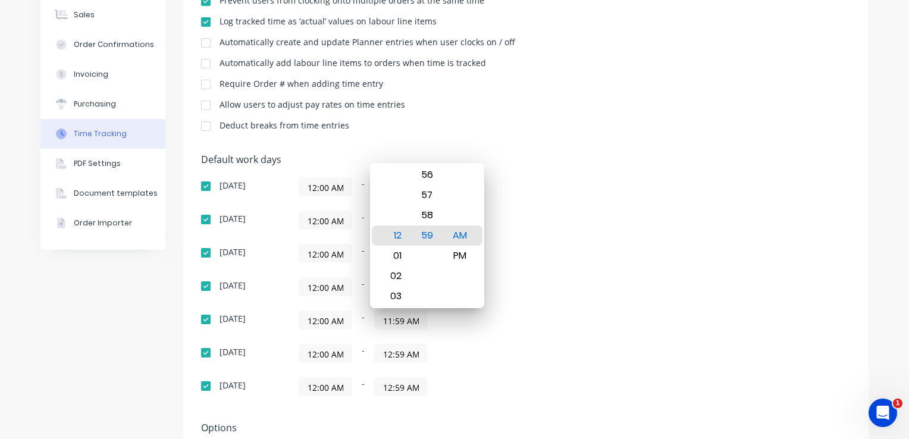
type input "11:59 AM"
click at [387, 355] on input "12:59 AM" at bounding box center [401, 354] width 52 height 18
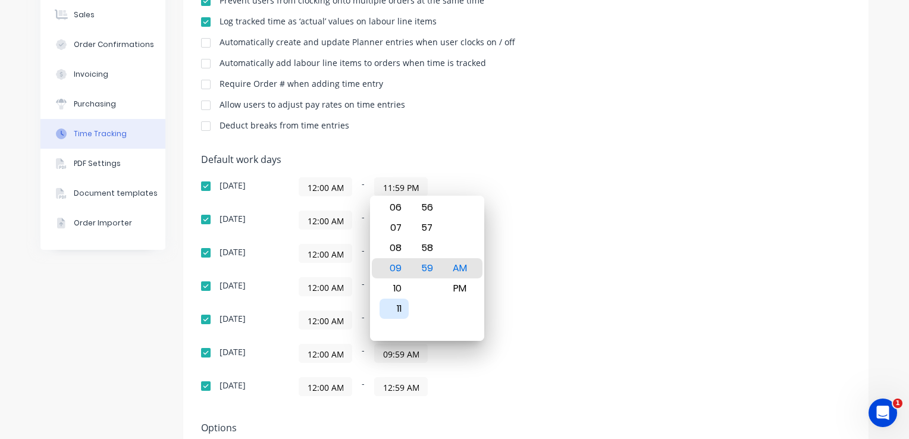
click at [402, 308] on div "11" at bounding box center [394, 309] width 29 height 20
type input "11:59 AM"
click at [387, 387] on input "12:59 AM" at bounding box center [401, 387] width 52 height 18
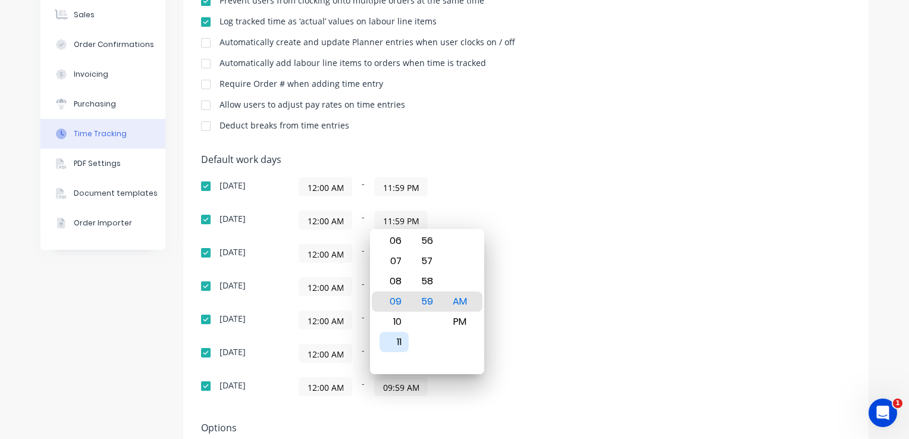
click at [395, 338] on div "11" at bounding box center [394, 342] width 29 height 20
type input "11:59 AM"
click at [508, 389] on div "12:00 AM - 11:59 AM" at bounding box center [448, 386] width 298 height 19
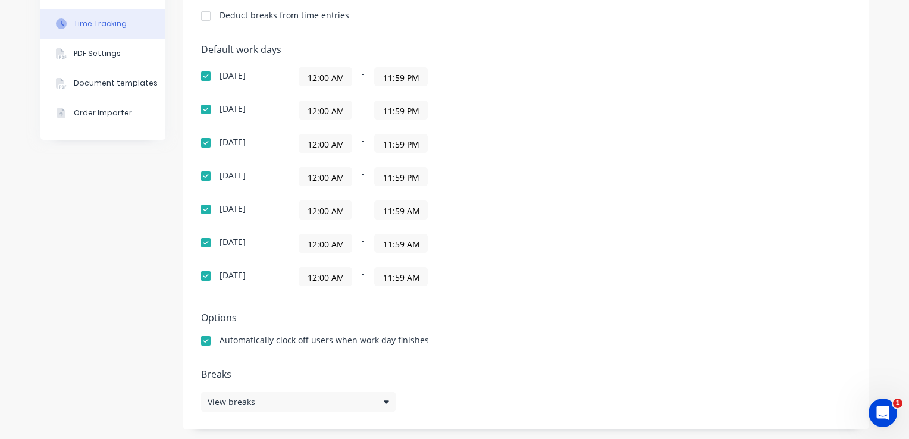
scroll to position [0, 0]
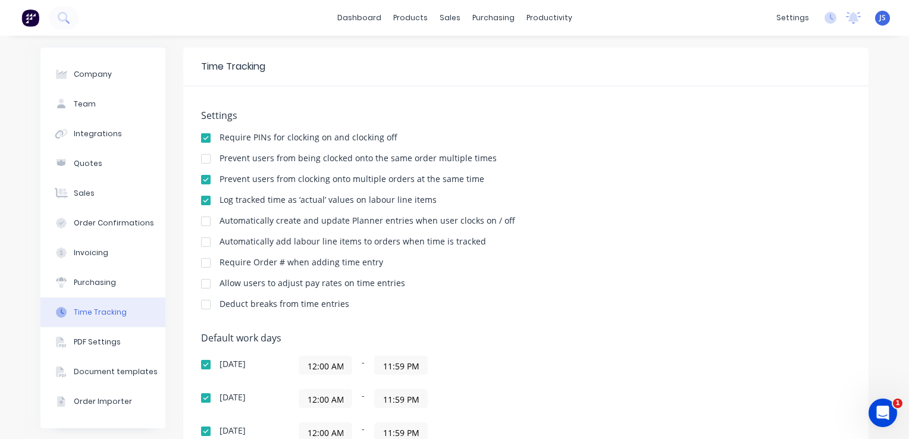
click at [700, 94] on div "Settings Require PINs for clocking on and clocking off Prevent users from being…" at bounding box center [526, 402] width 686 height 632
click at [533, 18] on div "productivity" at bounding box center [550, 18] width 58 height 18
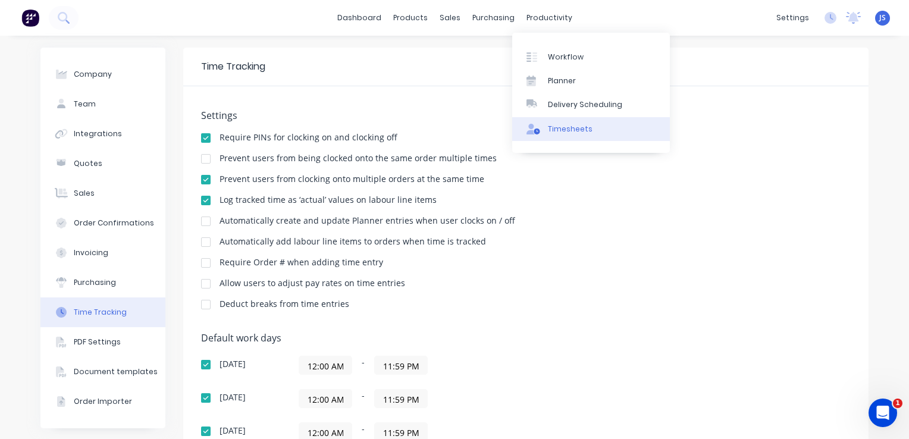
click at [578, 135] on link "Timesheets" at bounding box center [591, 129] width 158 height 24
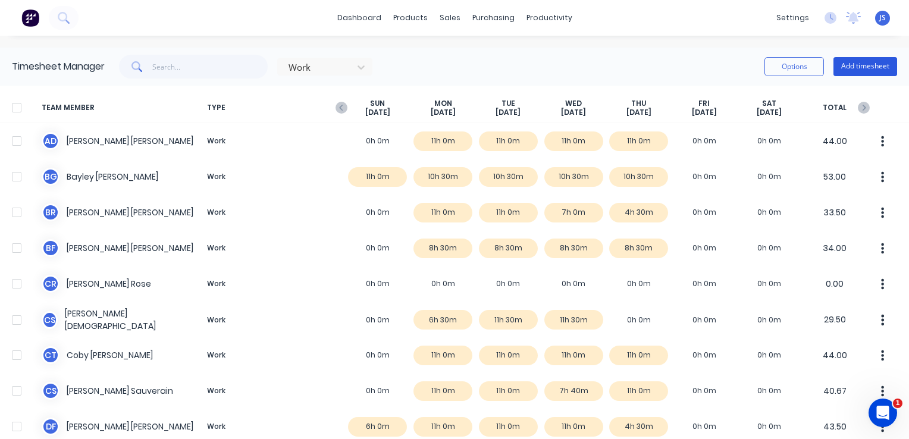
click at [854, 63] on button "Add timesheet" at bounding box center [866, 66] width 64 height 19
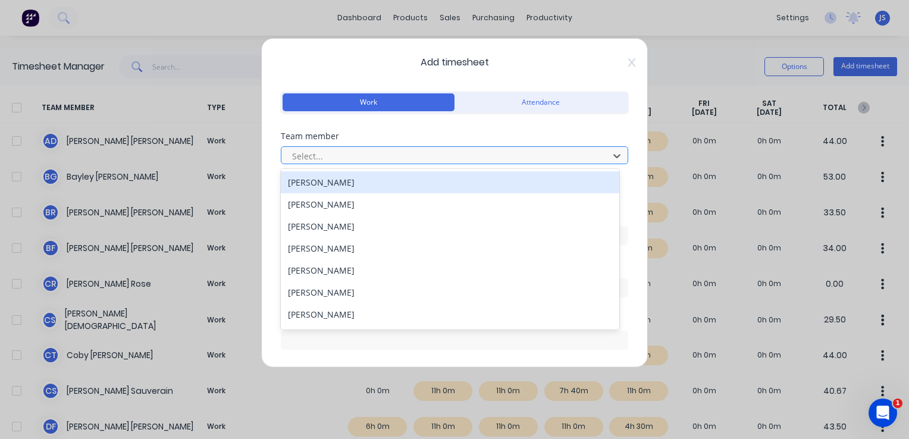
click at [367, 150] on div at bounding box center [447, 156] width 312 height 15
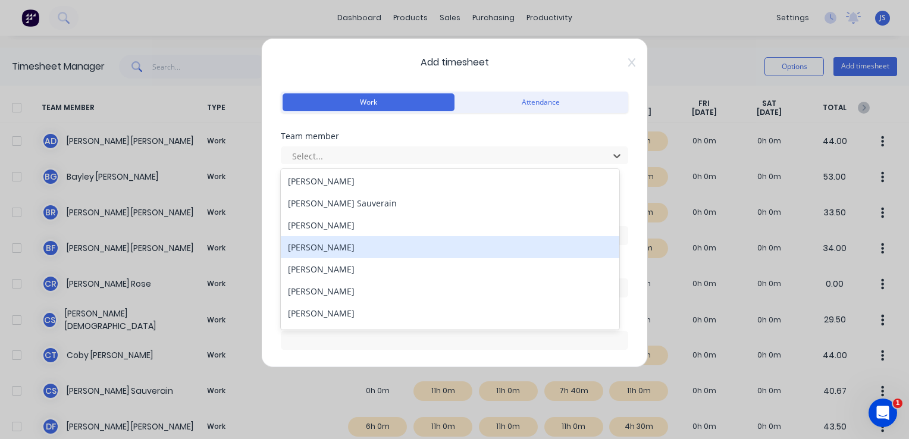
scroll to position [132, 0]
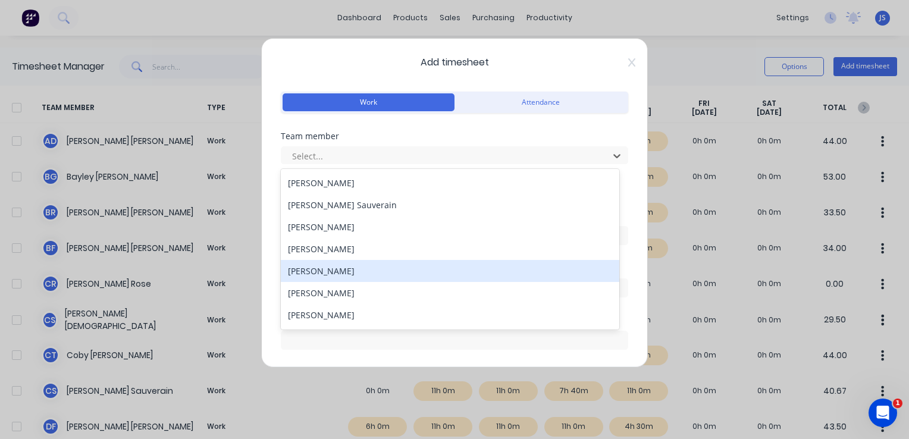
click at [319, 273] on div "[PERSON_NAME]" at bounding box center [450, 271] width 339 height 22
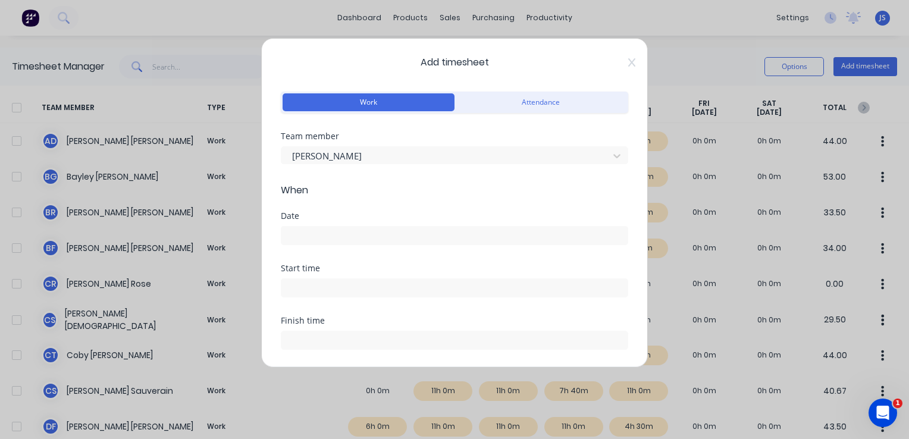
click at [323, 232] on input at bounding box center [455, 236] width 346 height 18
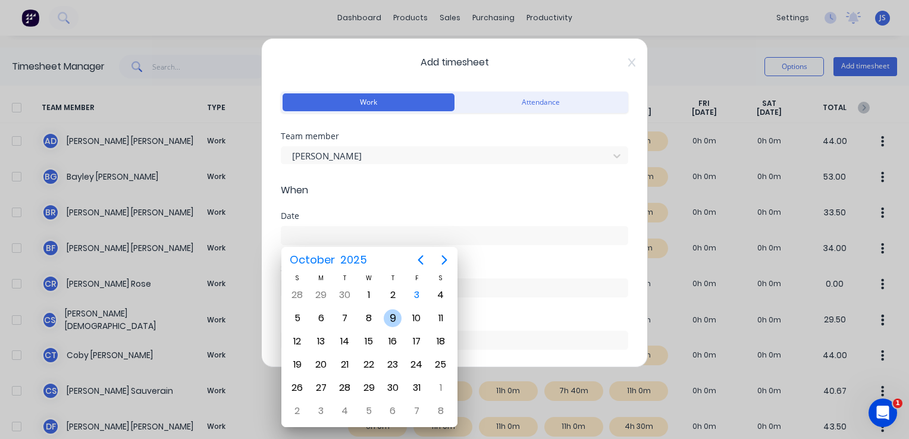
click at [390, 309] on div "9" at bounding box center [393, 318] width 18 height 18
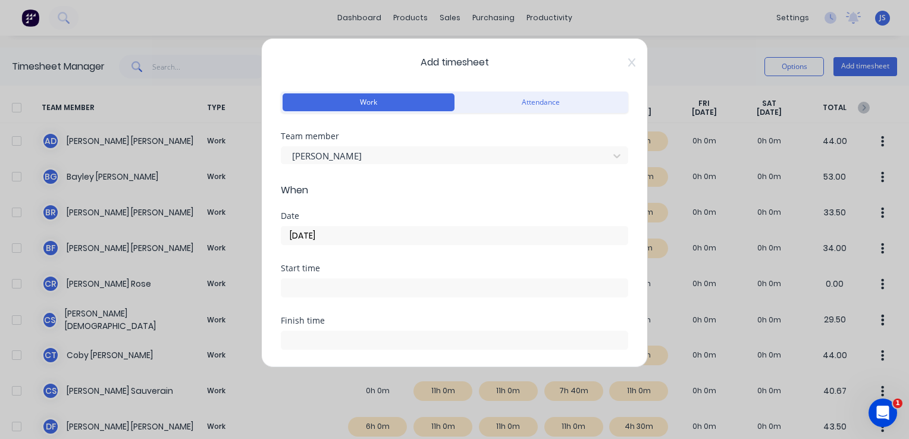
click at [302, 236] on input "09/10/2025" at bounding box center [455, 236] width 346 height 18
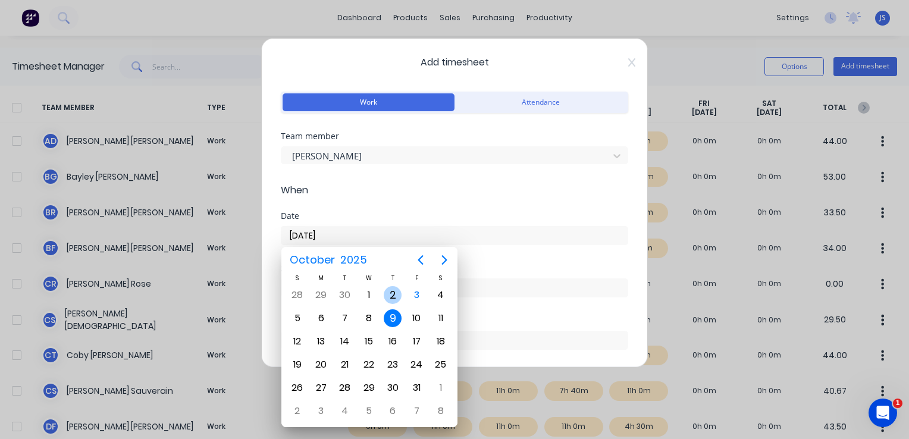
click at [392, 289] on div "2" at bounding box center [393, 295] width 18 height 18
type input "02/10/2025"
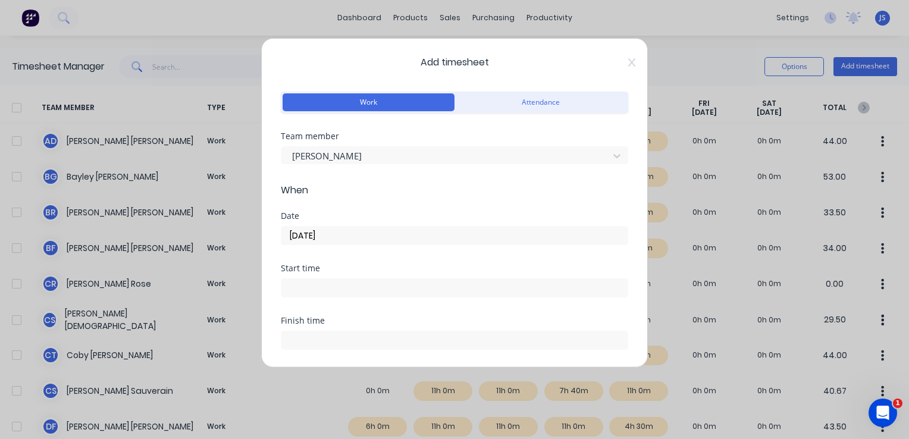
click at [312, 283] on input at bounding box center [455, 288] width 346 height 18
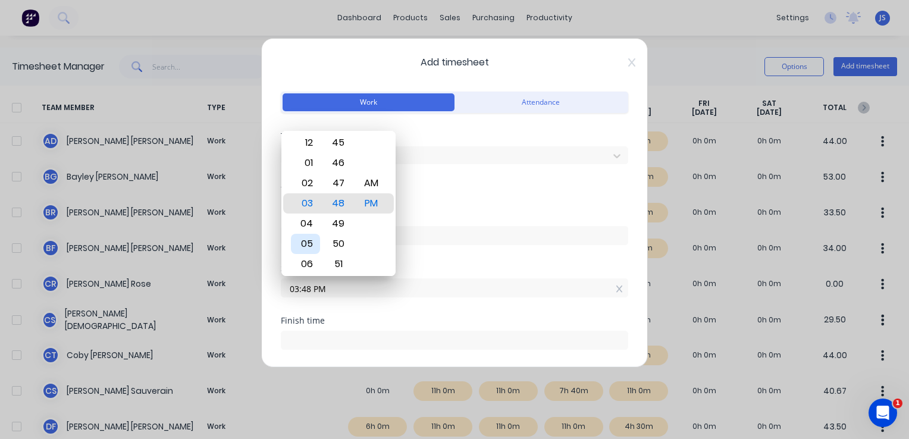
click at [307, 244] on div "05" at bounding box center [305, 244] width 29 height 20
click at [342, 183] on div "30" at bounding box center [338, 183] width 29 height 20
click at [379, 183] on div "AM" at bounding box center [370, 183] width 29 height 20
type input "05:30 AM"
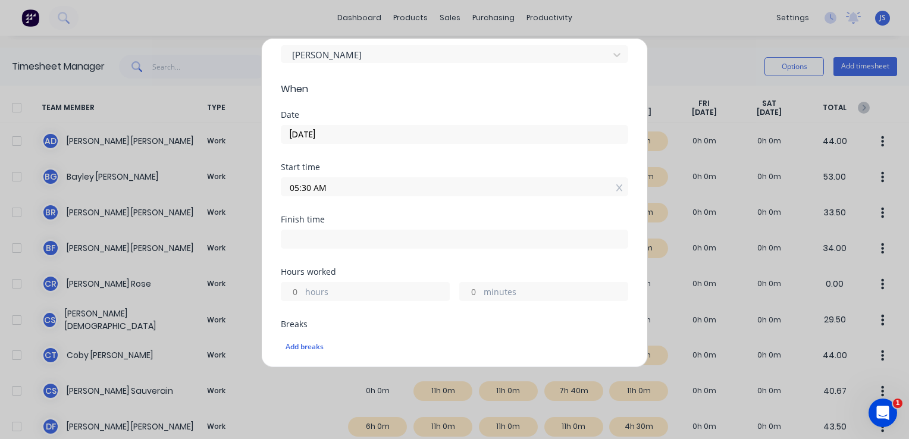
scroll to position [119, 0]
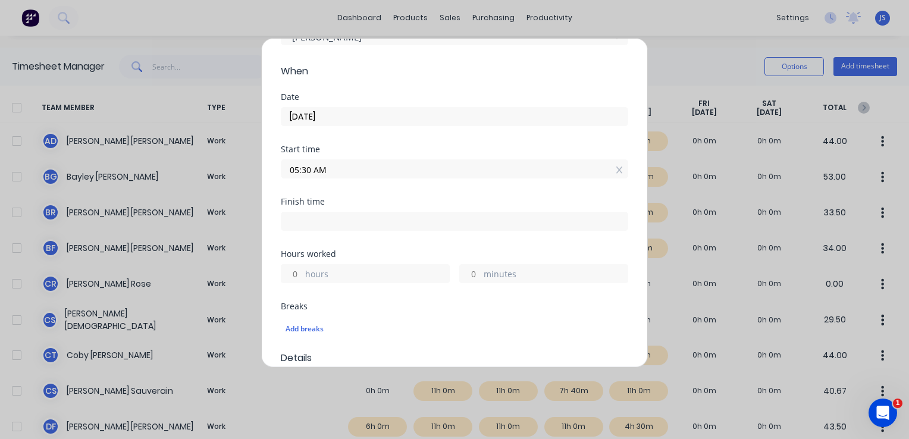
click at [320, 221] on input at bounding box center [455, 221] width 346 height 18
type input "02:48 PM"
type input "9"
type input "18"
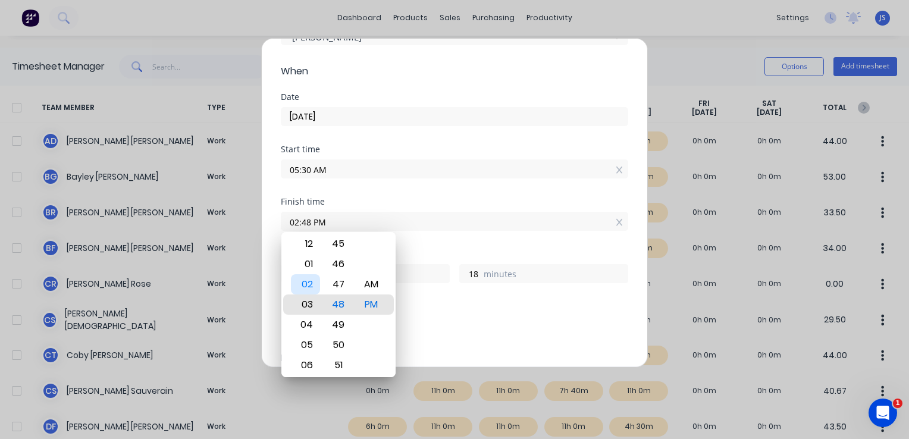
type input "03:48 PM"
type input "10"
click at [307, 264] on div "01" at bounding box center [305, 264] width 29 height 20
type input "01:48 PM"
type input "8"
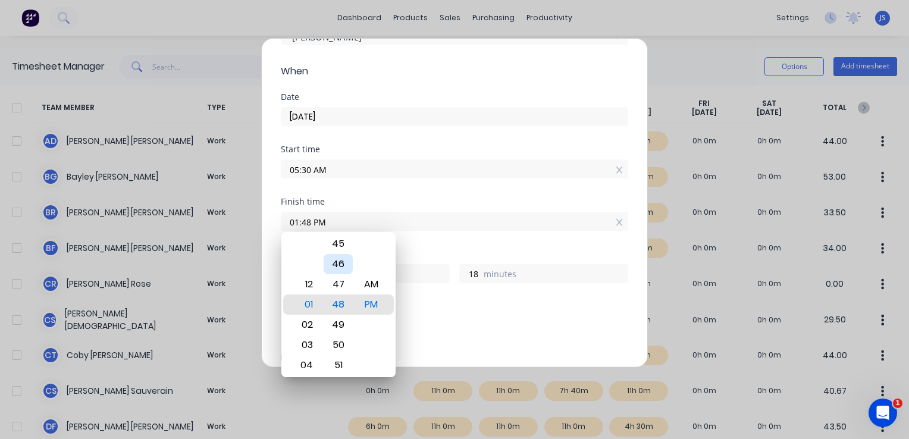
type input "01:47 PM"
type input "17"
type input "01:41 PM"
type input "11"
type input "01:33 PM"
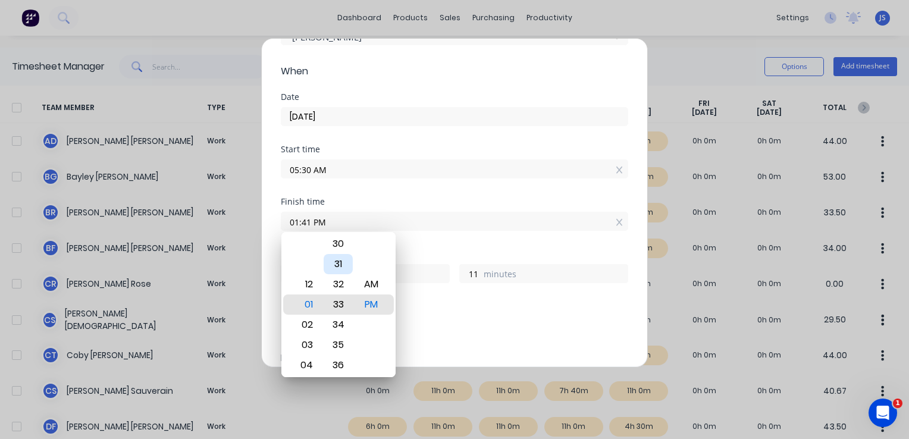
type input "3"
type input "01:27 PM"
type input "7"
type input "57"
type input "01:20 PM"
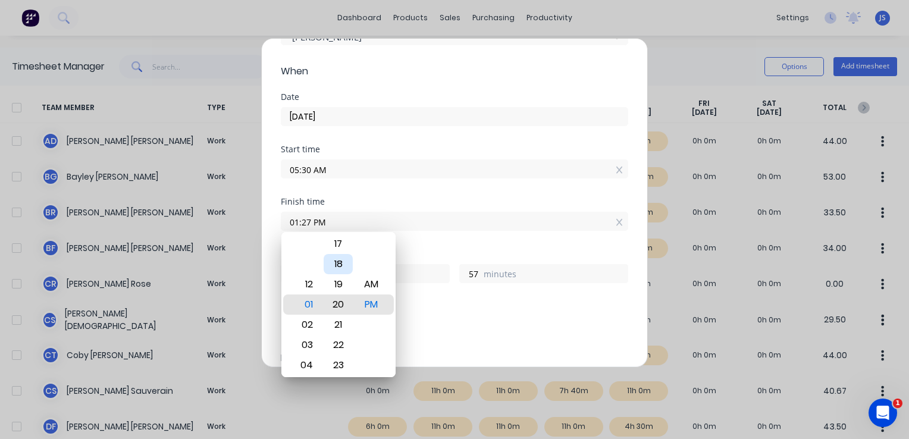
type input "50"
type input "01:14 PM"
type input "44"
type input "01:08 PM"
type input "38"
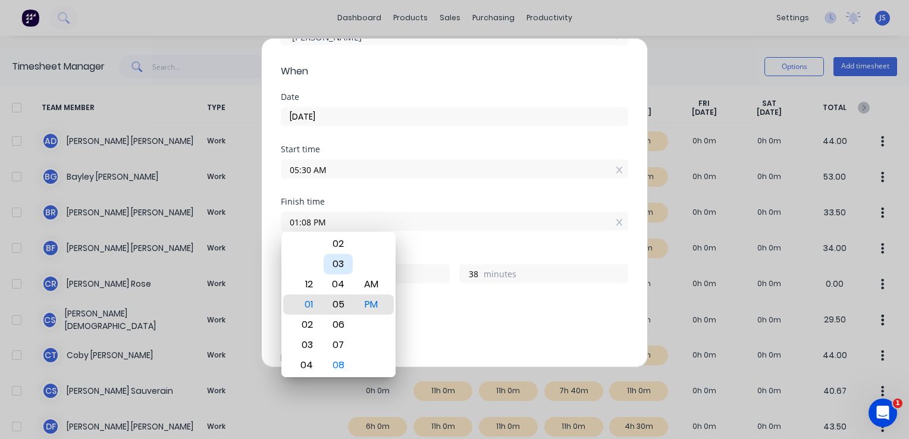
type input "01:05 PM"
type input "35"
type input "01:02 PM"
type input "32"
click at [336, 263] on div "00" at bounding box center [338, 264] width 29 height 20
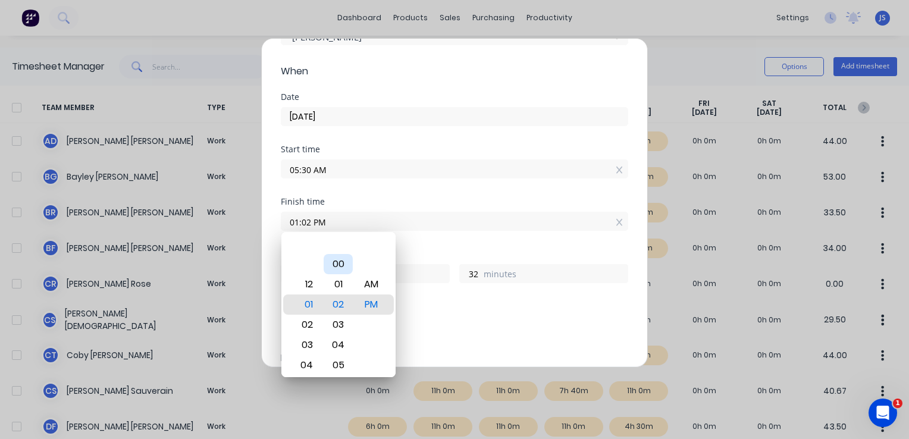
type input "01:00 PM"
type input "30"
click at [437, 327] on div "Add breaks" at bounding box center [455, 328] width 338 height 15
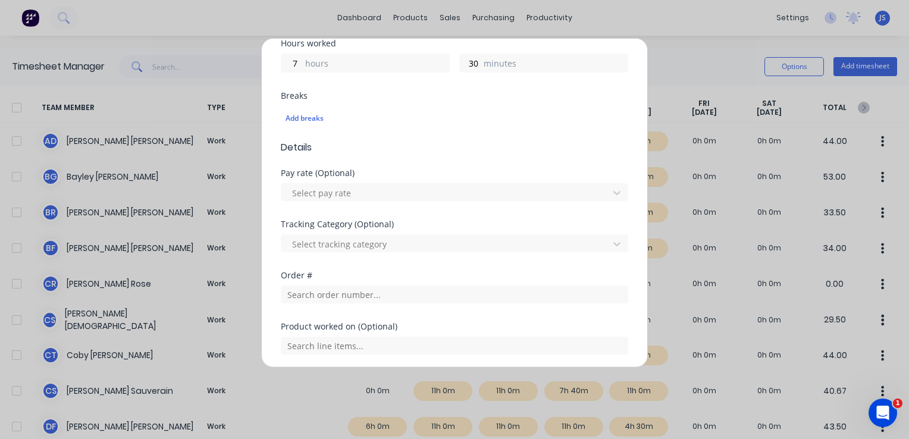
scroll to position [357, 0]
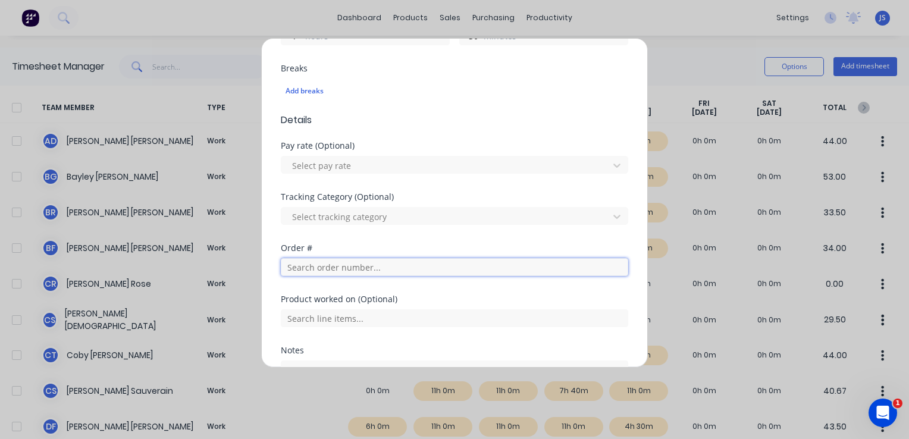
click at [328, 265] on input "text" at bounding box center [455, 267] width 348 height 18
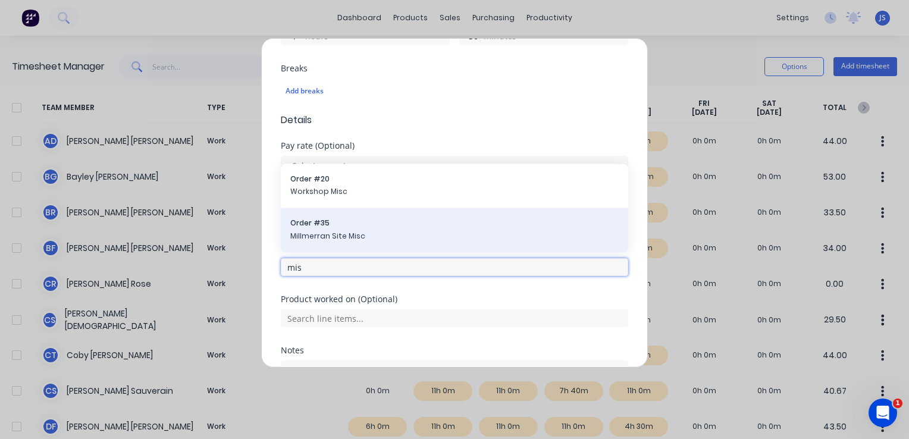
type input "mis"
click at [361, 233] on span "Millmerran Site Misc" at bounding box center [454, 235] width 329 height 11
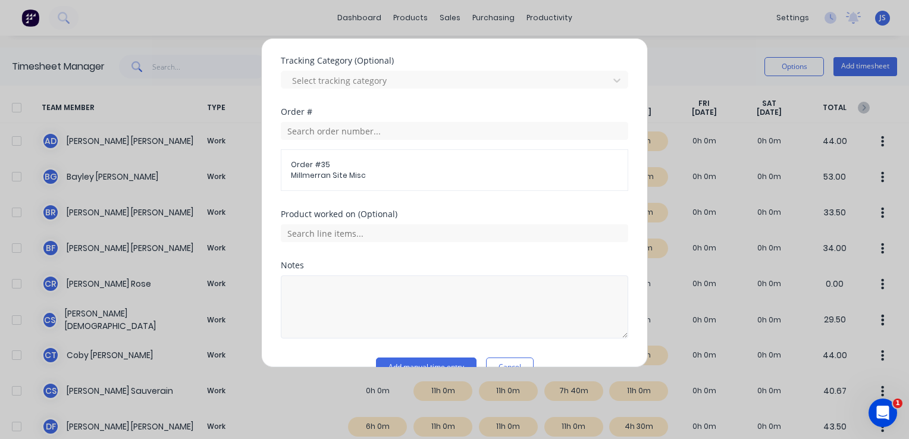
scroll to position [518, 0]
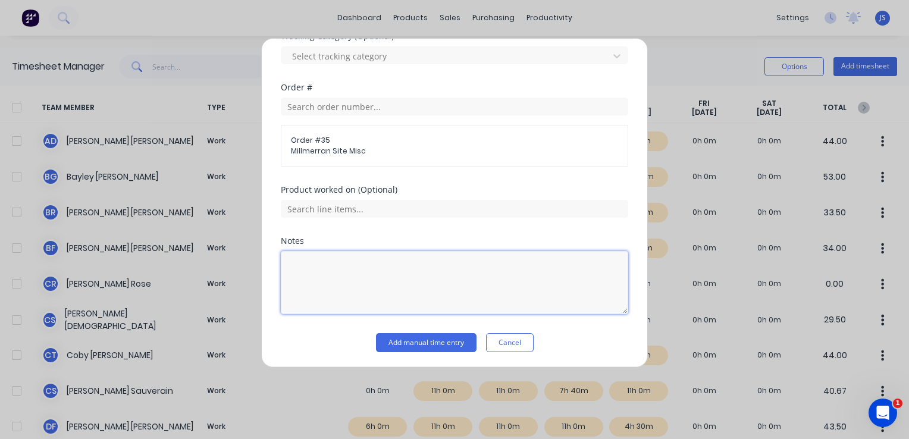
click at [346, 258] on textarea at bounding box center [455, 282] width 348 height 63
type textarea "Darling downs power station permit acceptance training"
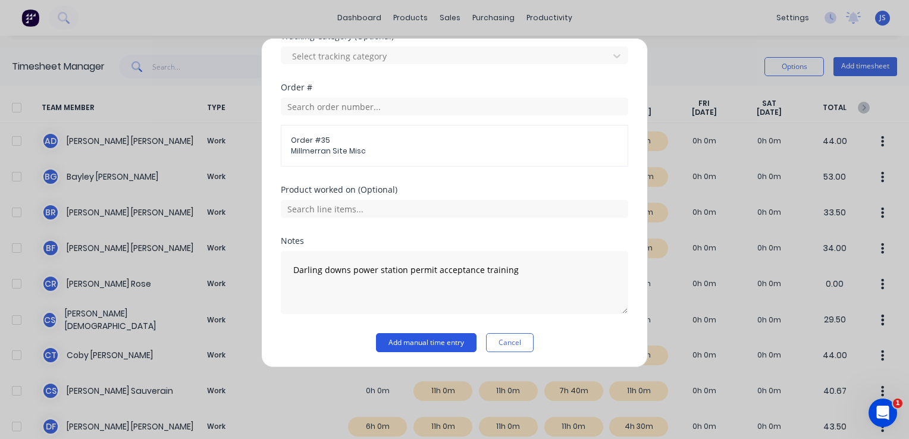
click at [418, 339] on button "Add manual time entry" at bounding box center [426, 342] width 101 height 19
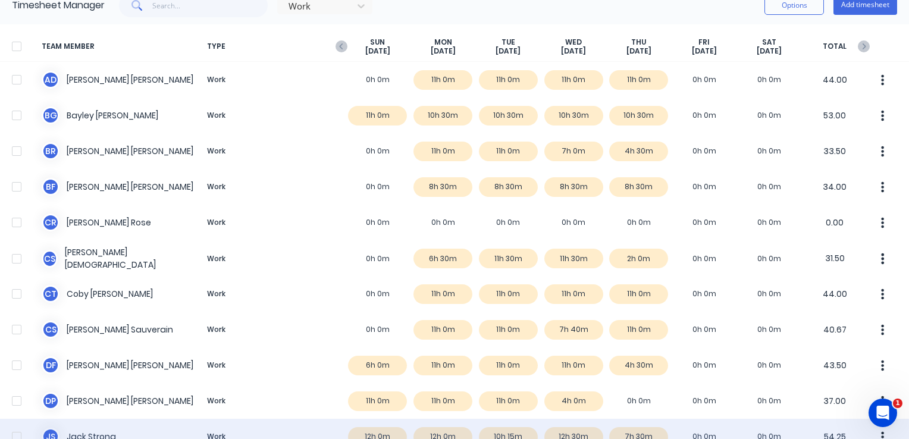
scroll to position [60, 0]
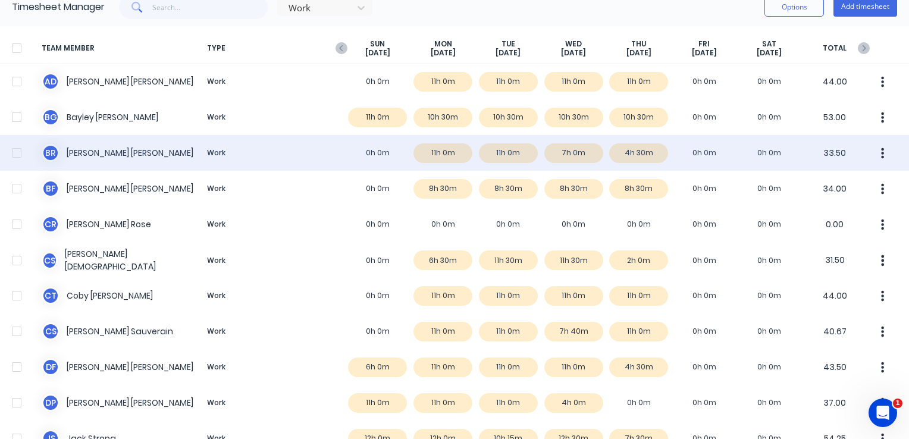
click at [881, 152] on icon "button" at bounding box center [882, 153] width 3 height 13
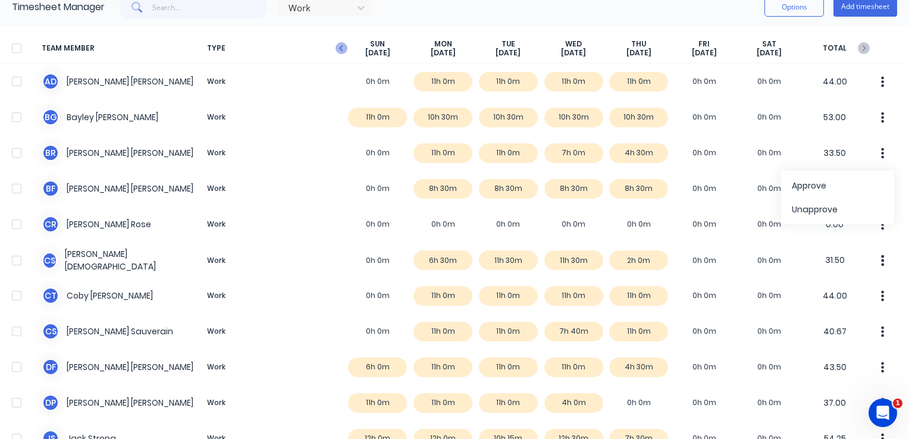
click at [345, 48] on icon "button" at bounding box center [342, 48] width 12 height 12
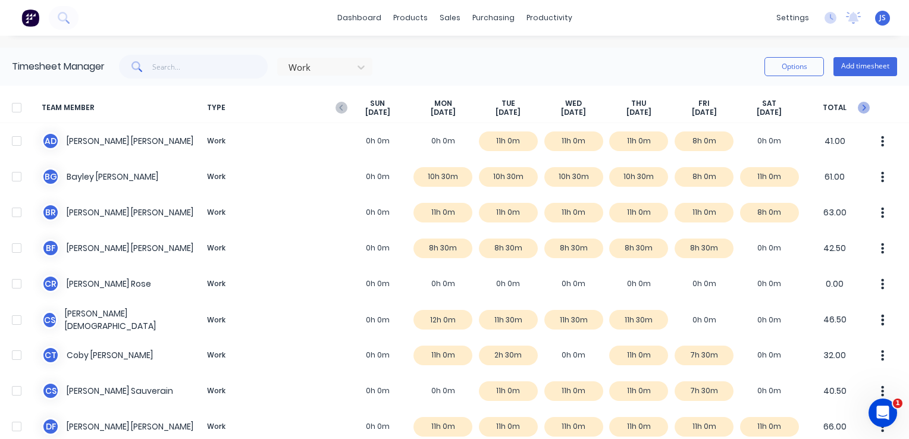
click at [863, 107] on icon "button" at bounding box center [865, 108] width 4 height 6
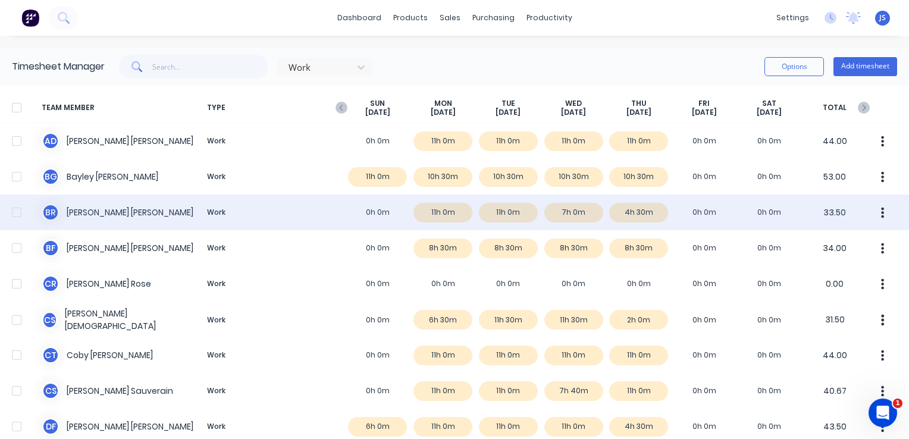
click at [871, 210] on button "button" at bounding box center [883, 213] width 25 height 24
click at [817, 243] on div "Approve" at bounding box center [838, 245] width 92 height 17
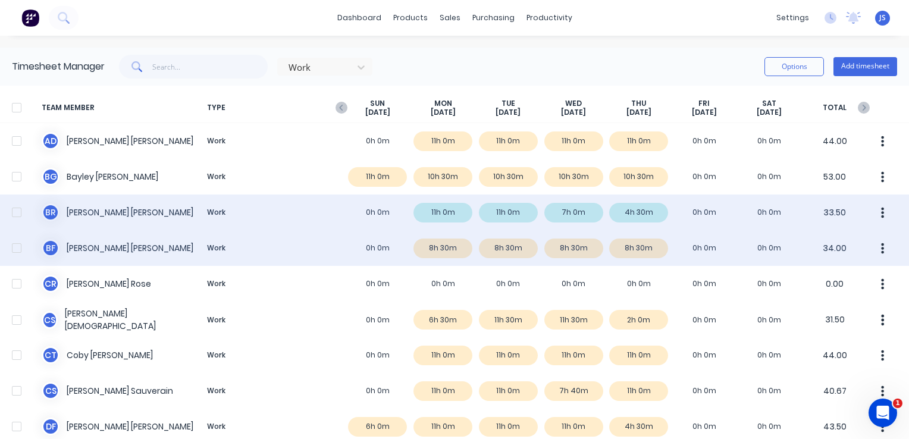
click at [629, 248] on div "B F Brian Fitzgerald Work 0h 0m 8h 30m 8h 30m 8h 30m 8h 30m 0h 0m 0h 0m 34.00" at bounding box center [454, 248] width 909 height 36
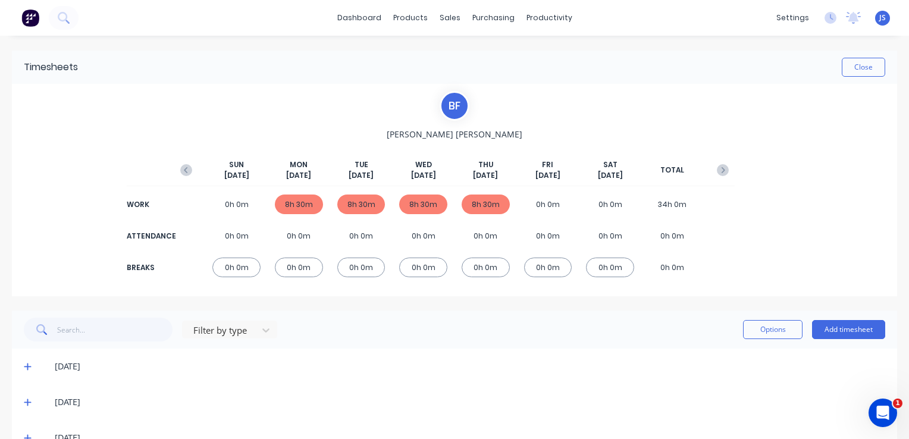
click at [574, 114] on div "B F Brian Fitzgerald SUN Sep 28th MON Sep 29th TUE Sep 30th WED Oct 1st THU Oct…" at bounding box center [454, 190] width 560 height 198
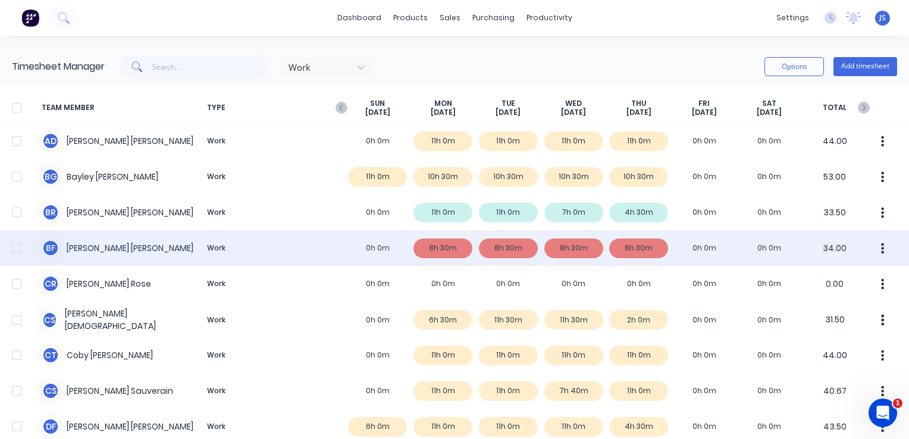
click at [881, 250] on icon "button" at bounding box center [882, 248] width 3 height 13
click at [828, 280] on div "Approve" at bounding box center [838, 281] width 92 height 17
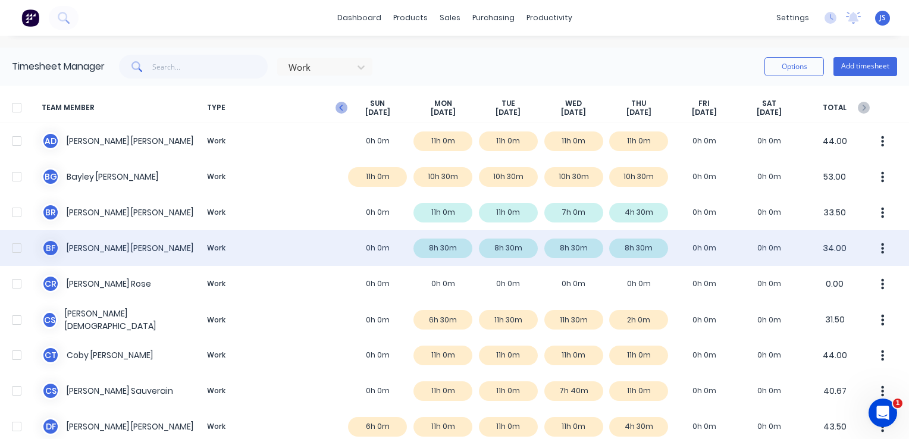
click at [339, 104] on icon "button" at bounding box center [342, 108] width 12 height 12
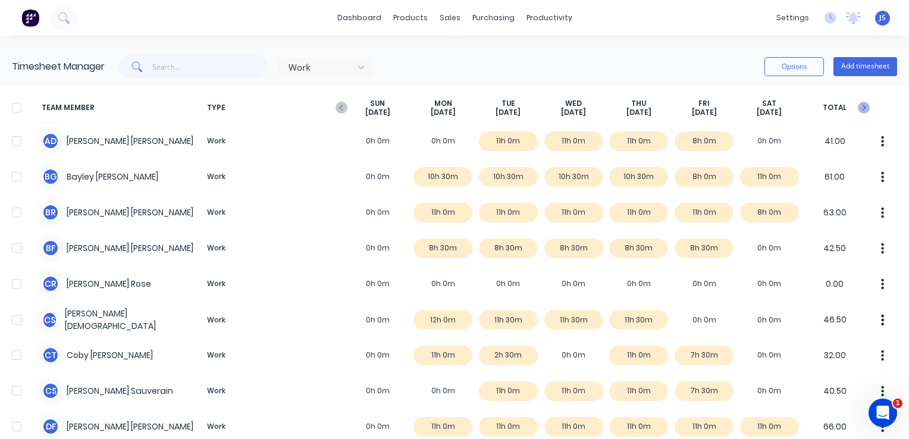
click at [858, 104] on icon "button" at bounding box center [864, 108] width 12 height 12
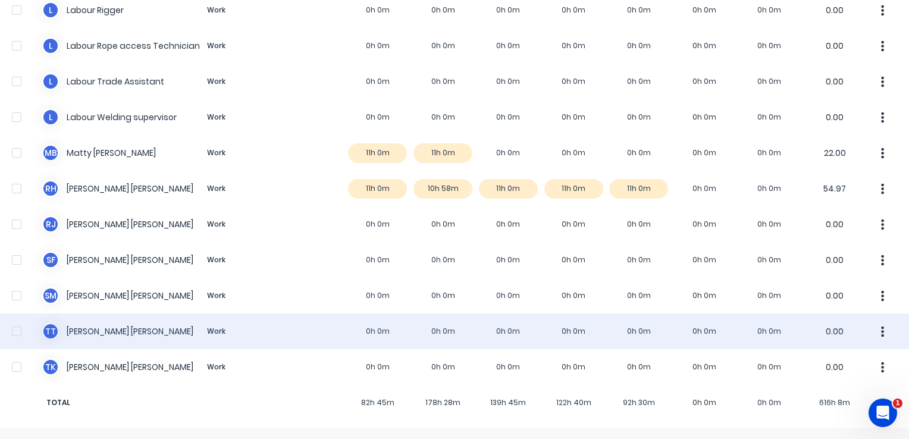
scroll to position [762, 0]
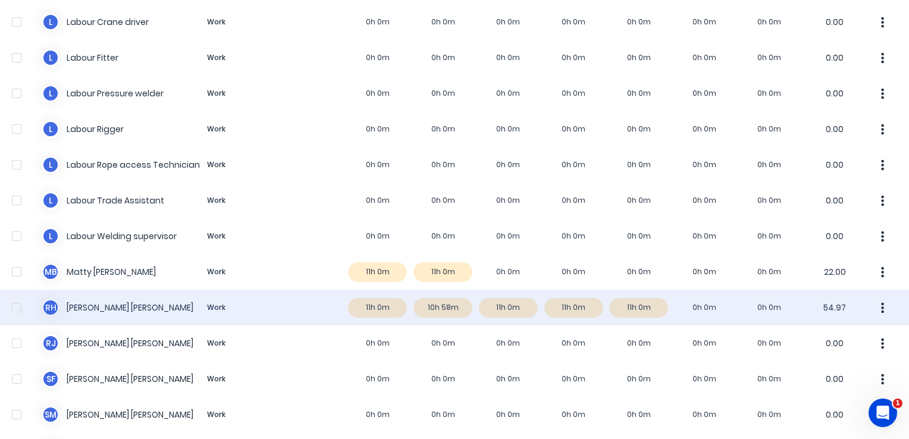
click at [379, 306] on div "R H Reece Hansson Work 11h 0m 10h 58m 11h 0m 11h 0m 11h 0m 0h 0m 0h 0m 54.97" at bounding box center [454, 308] width 909 height 36
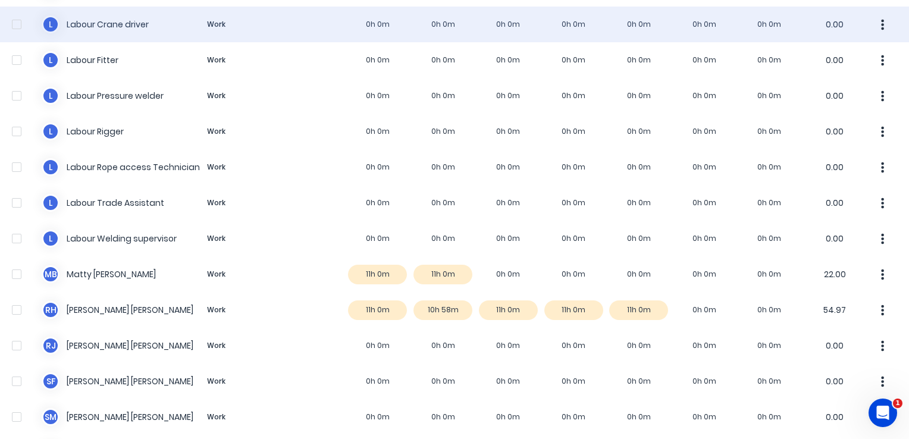
scroll to position [774, 0]
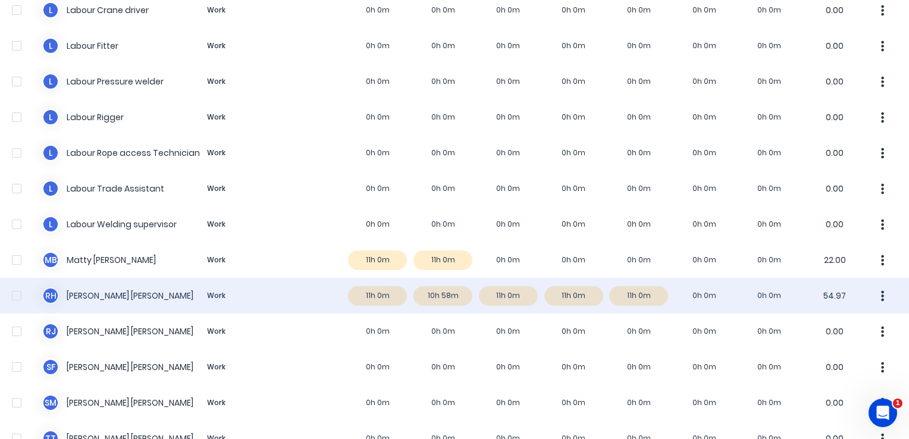
click at [367, 296] on div "R H Reece Hansson Work 11h 0m 10h 58m 11h 0m 11h 0m 11h 0m 0h 0m 0h 0m 54.97" at bounding box center [454, 296] width 909 height 36
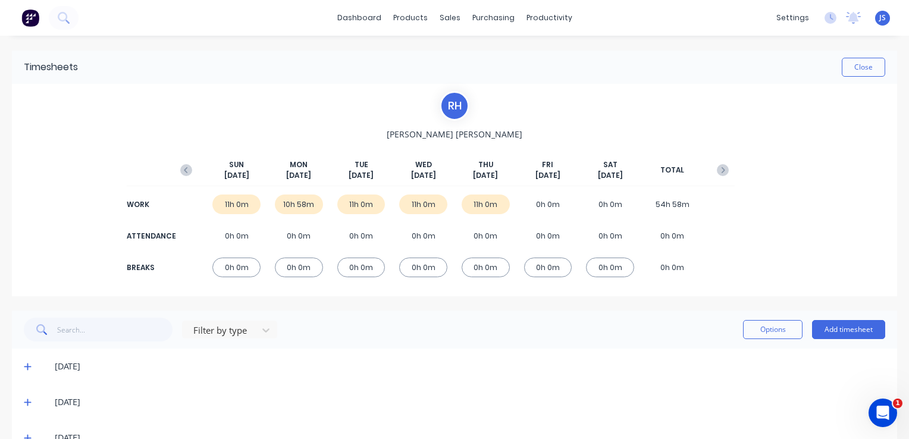
click at [229, 202] on div "11h 0m" at bounding box center [236, 205] width 48 height 20
click at [226, 202] on div "11h 0m" at bounding box center [236, 205] width 48 height 20
drag, startPoint x: 226, startPoint y: 202, endPoint x: 214, endPoint y: 215, distance: 18.1
click at [214, 215] on div "WORK 11h 0m 10h 58m 11h 0m 11h 0m 11h 0m 0h 0m 0h 0m 54h 58m" at bounding box center [454, 204] width 560 height 27
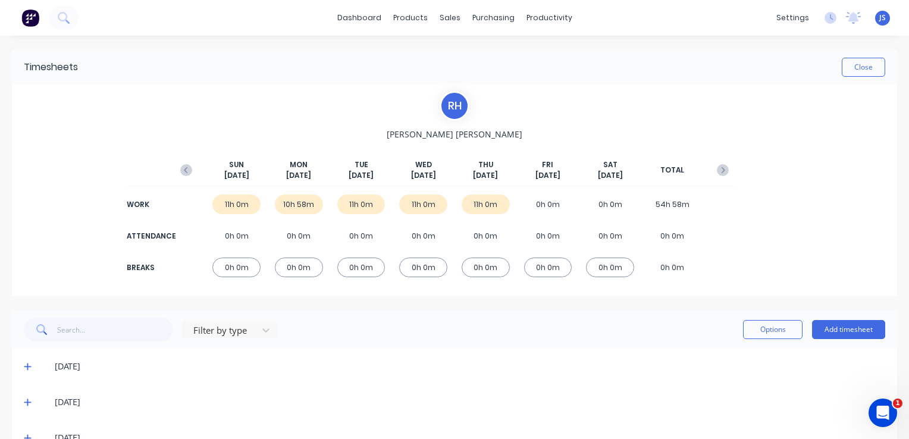
drag, startPoint x: 240, startPoint y: 201, endPoint x: 199, endPoint y: 211, distance: 42.2
click at [199, 211] on div "WORK 11h 0m 10h 58m 11h 0m 11h 0m 11h 0m 0h 0m 0h 0m 54h 58m" at bounding box center [454, 204] width 560 height 27
click at [226, 200] on div "11h 0m" at bounding box center [236, 205] width 48 height 20
drag, startPoint x: 226, startPoint y: 200, endPoint x: 213, endPoint y: 127, distance: 73.8
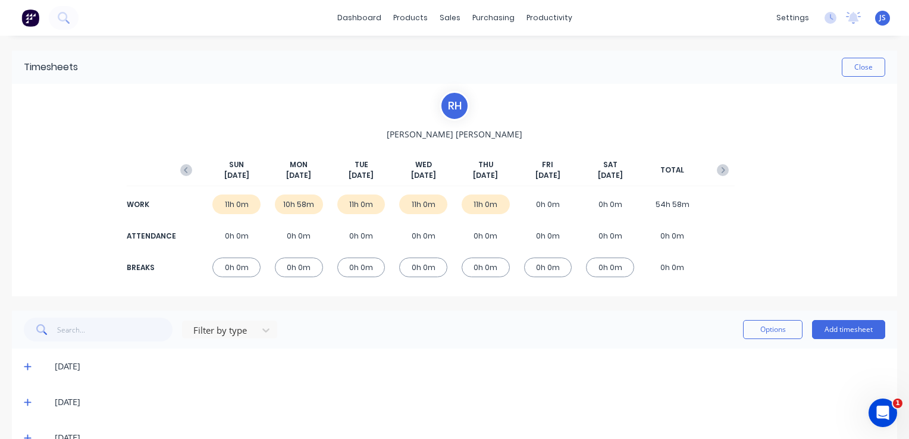
click at [213, 127] on div "R H Reece Hansson SUN Sep 28th MON Sep 29th TUE Sep 30th WED Oct 1st THU Oct 2n…" at bounding box center [454, 190] width 560 height 198
click at [228, 205] on div "11h 0m" at bounding box center [236, 205] width 48 height 20
click at [186, 170] on icon "button" at bounding box center [186, 170] width 12 height 12
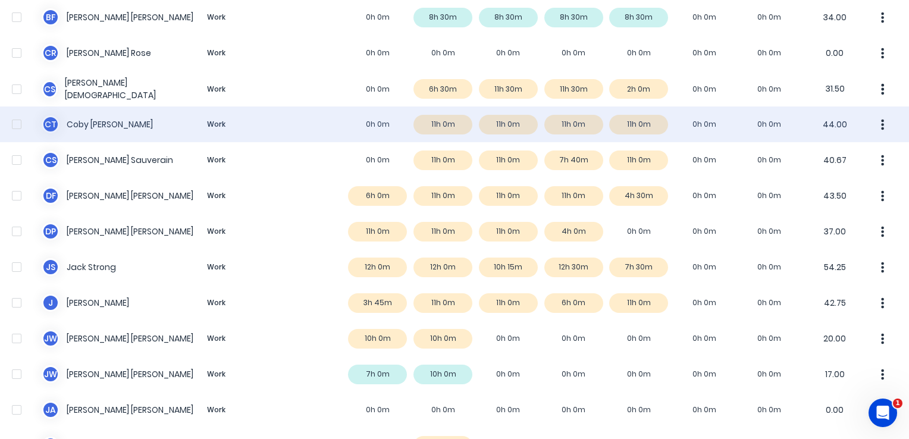
scroll to position [238, 0]
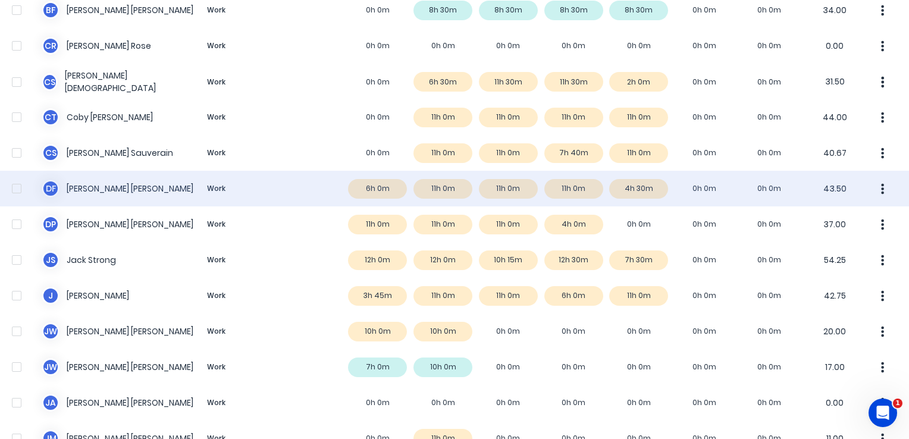
click at [882, 193] on icon "button" at bounding box center [883, 188] width 3 height 11
click at [824, 224] on div "Approve" at bounding box center [838, 221] width 92 height 17
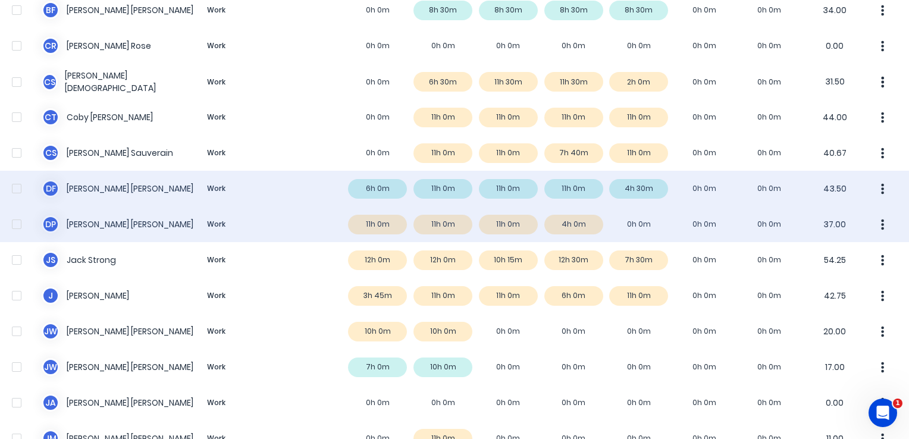
click at [192, 223] on div "D P Dante Putzolu Work 11h 0m 11h 0m 11h 0m 4h 0m 0h 0m 0h 0m 0h 0m 37.00" at bounding box center [454, 225] width 909 height 36
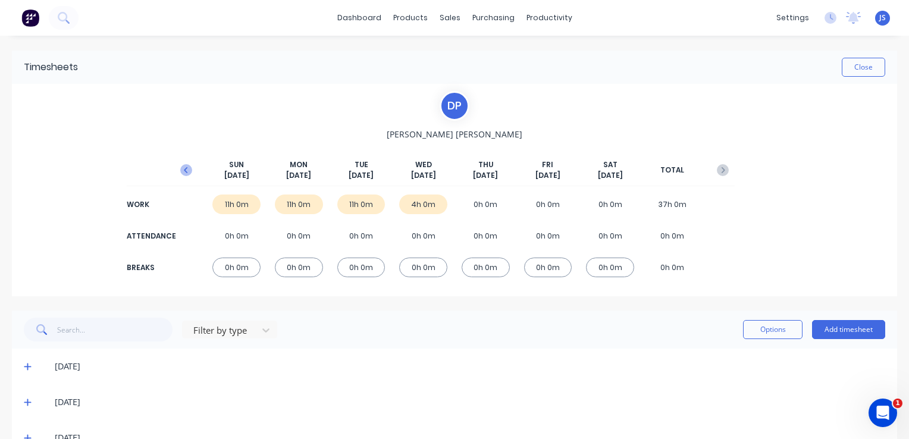
click at [184, 169] on icon "button" at bounding box center [186, 170] width 4 height 6
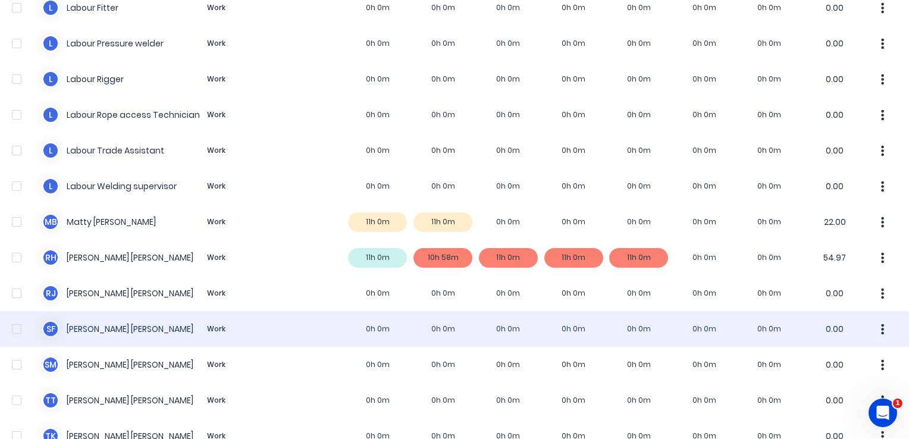
scroll to position [833, 0]
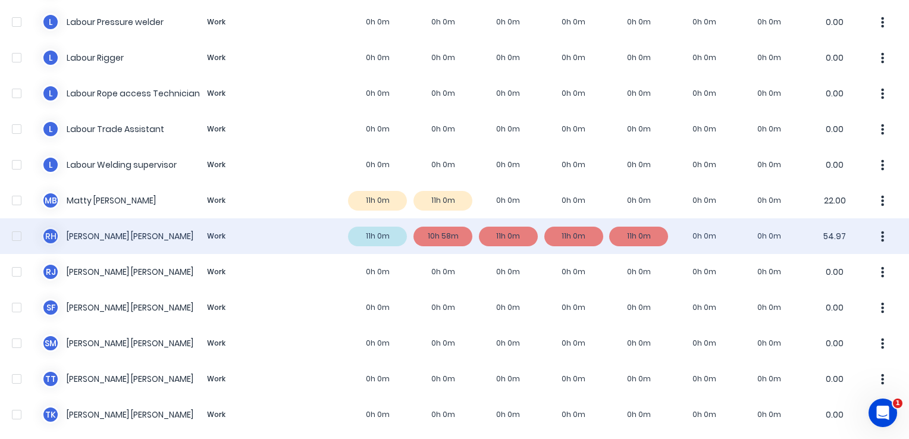
click at [430, 233] on div "R H Reece Hansson Work 11h 0m 10h 58m 11h 0m 11h 0m 11h 0m 0h 0m 0h 0m 54.97" at bounding box center [454, 236] width 909 height 36
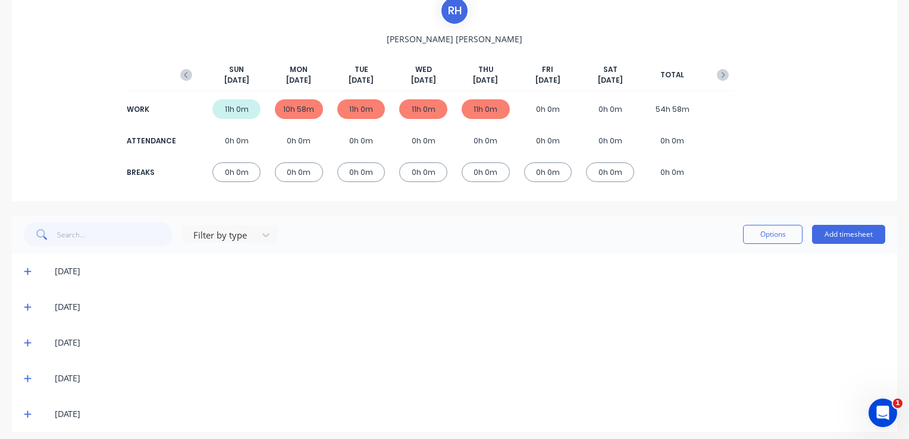
scroll to position [102, 0]
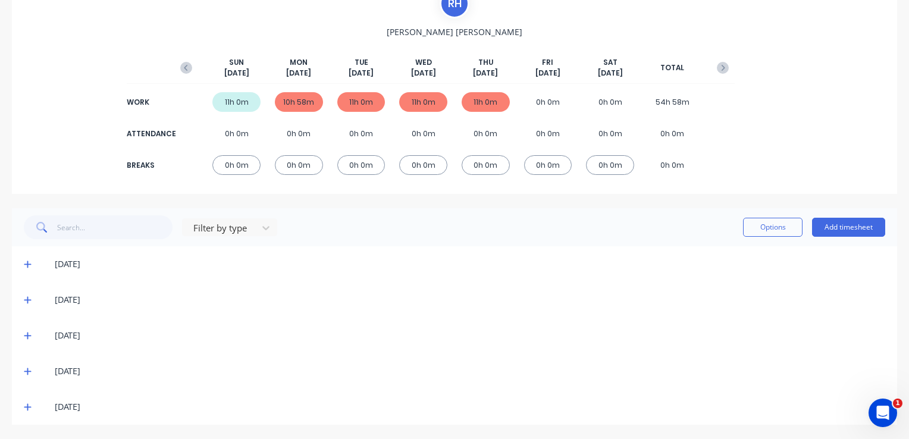
click at [26, 301] on icon at bounding box center [28, 300] width 8 height 8
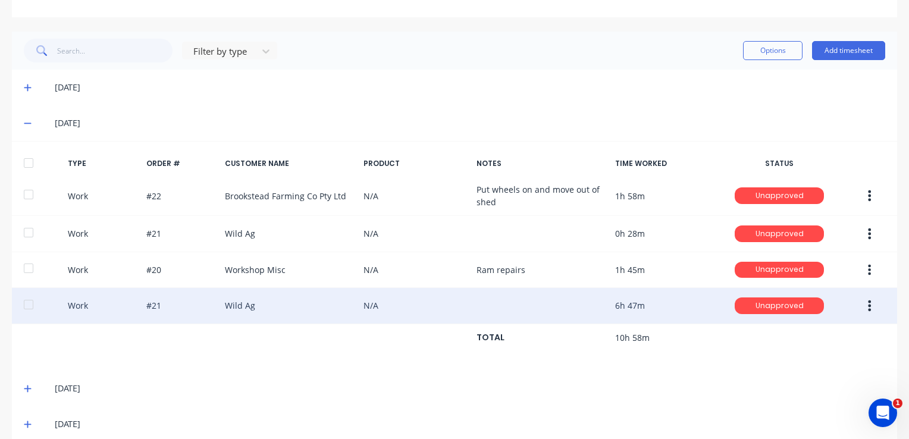
scroll to position [281, 0]
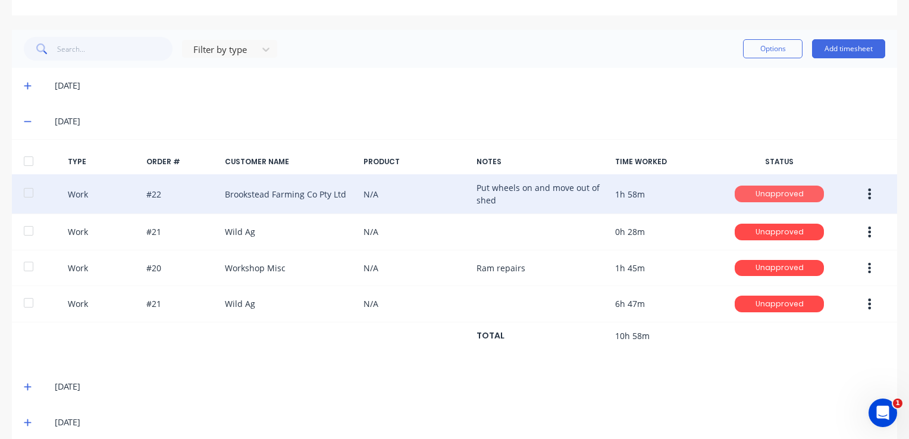
click at [781, 187] on div "Unapproved" at bounding box center [779, 194] width 89 height 17
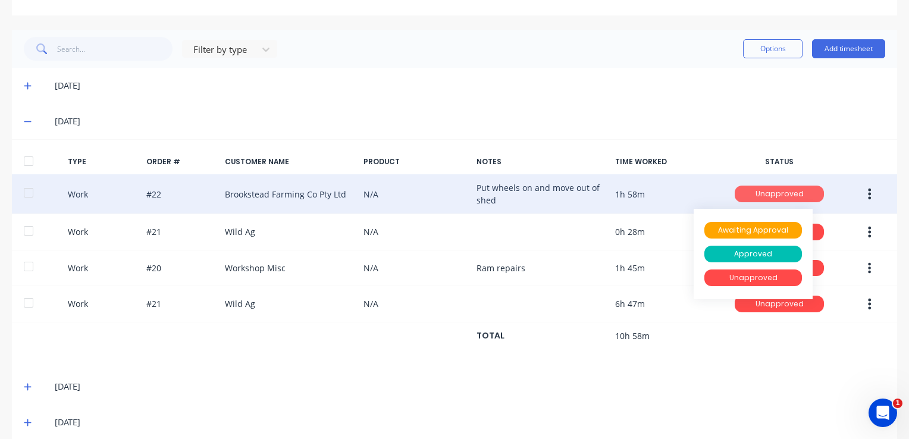
click at [781, 187] on div "Unapproved" at bounding box center [779, 194] width 89 height 17
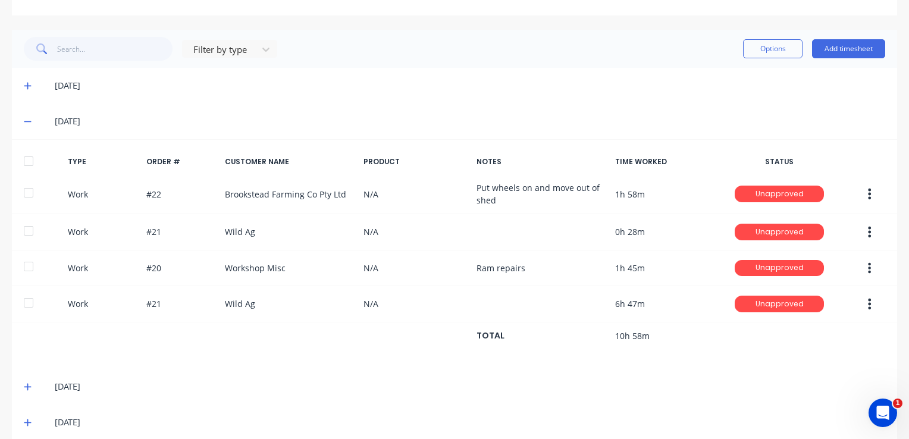
click at [700, 93] on div "28/09/25" at bounding box center [455, 86] width 886 height 36
click at [23, 120] on div "[DATE]" at bounding box center [455, 122] width 886 height 36
click at [24, 120] on icon at bounding box center [28, 121] width 8 height 8
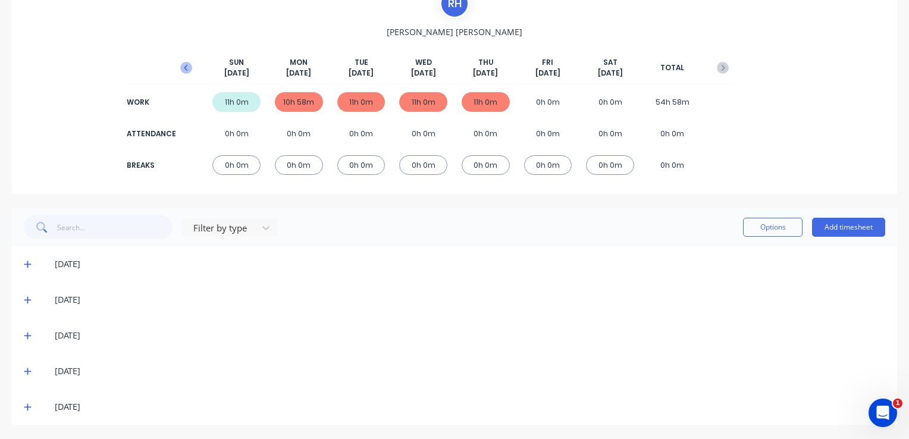
click at [184, 70] on icon "button" at bounding box center [186, 68] width 12 height 12
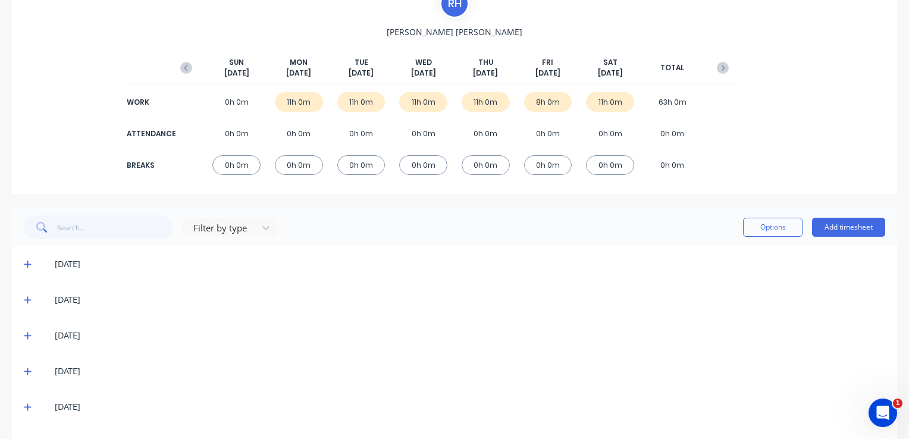
scroll to position [138, 0]
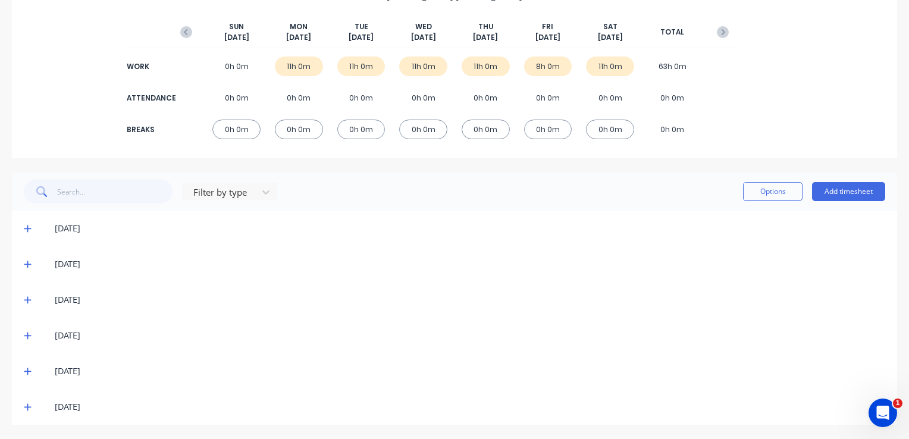
click at [27, 408] on icon at bounding box center [27, 407] width 7 height 7
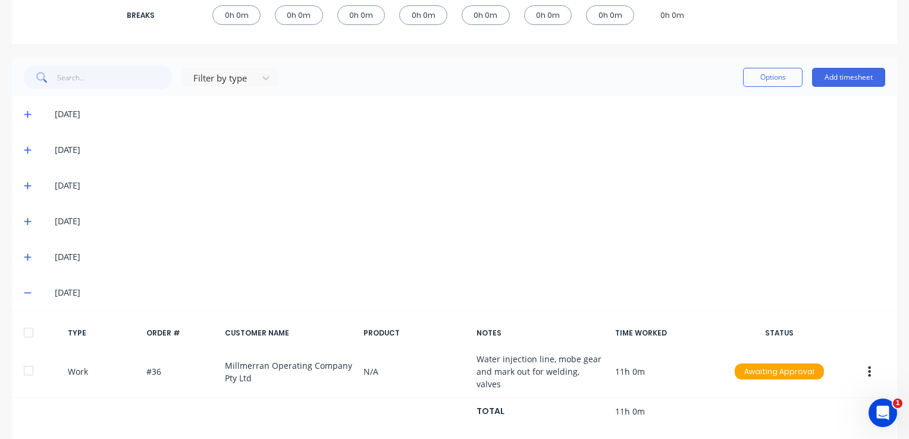
scroll to position [259, 0]
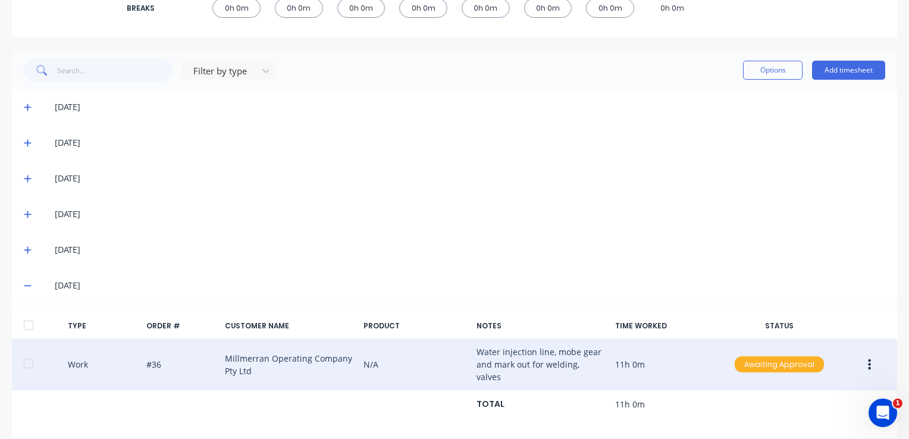
click at [762, 356] on div "Awaiting Approval" at bounding box center [779, 364] width 89 height 17
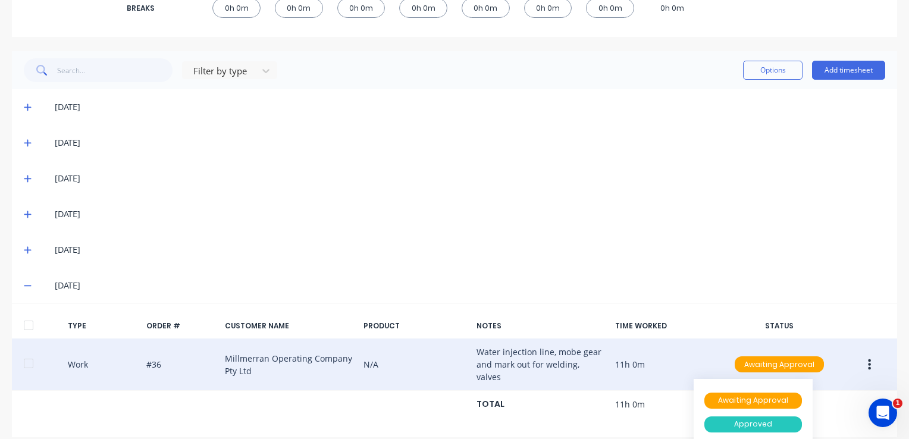
click at [756, 417] on div "Approved" at bounding box center [754, 425] width 98 height 17
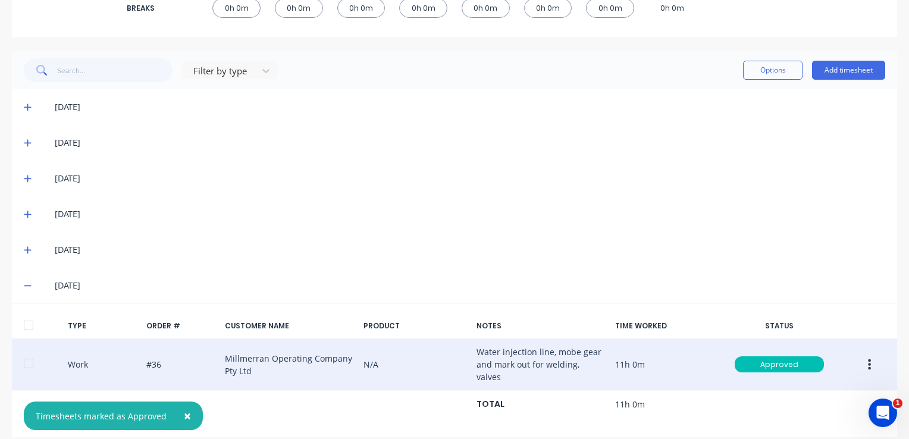
click at [646, 232] on div "[DATE]" at bounding box center [455, 250] width 886 height 36
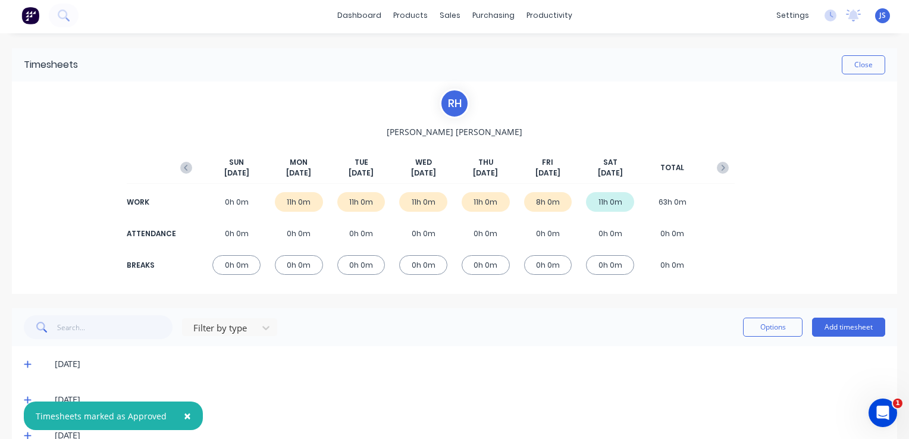
scroll to position [0, 0]
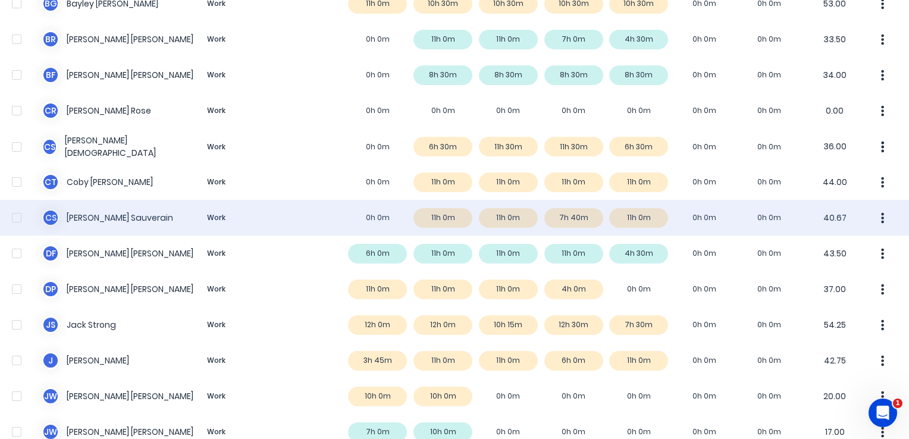
scroll to position [179, 0]
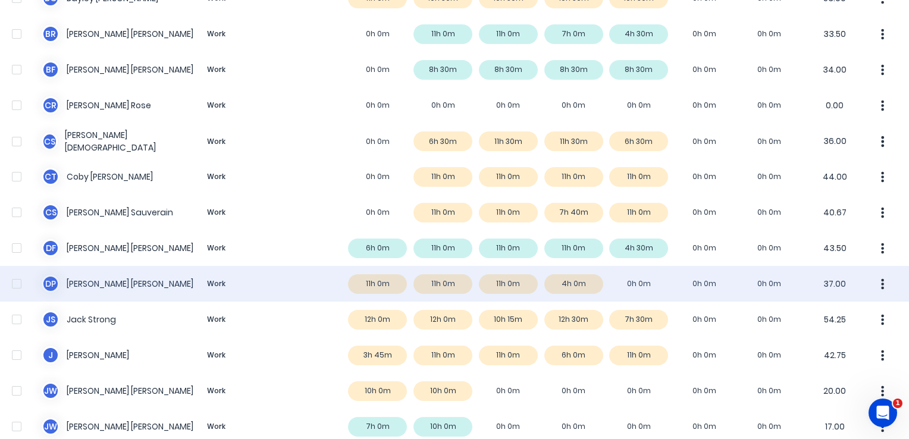
click at [174, 282] on div "D P Dante Putzolu Work 11h 0m 11h 0m 11h 0m 4h 0m 0h 0m 0h 0m 0h 0m 37.00" at bounding box center [454, 284] width 909 height 36
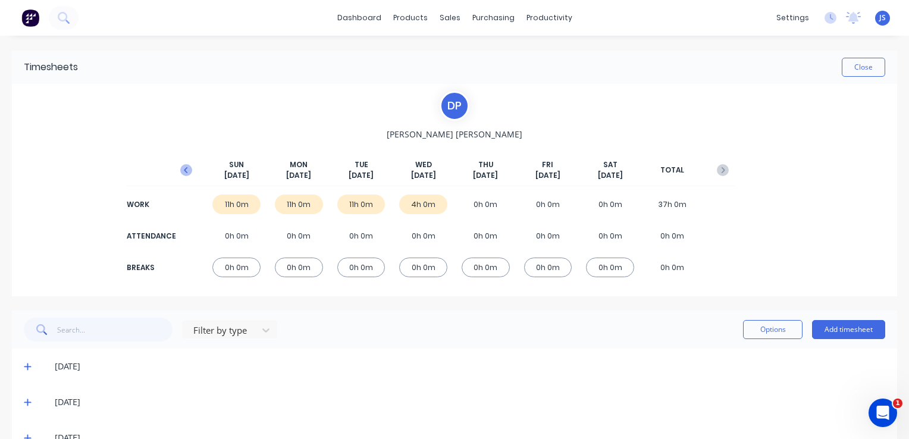
click at [184, 171] on icon "button" at bounding box center [186, 170] width 4 height 6
click at [721, 170] on icon "button" at bounding box center [723, 170] width 4 height 6
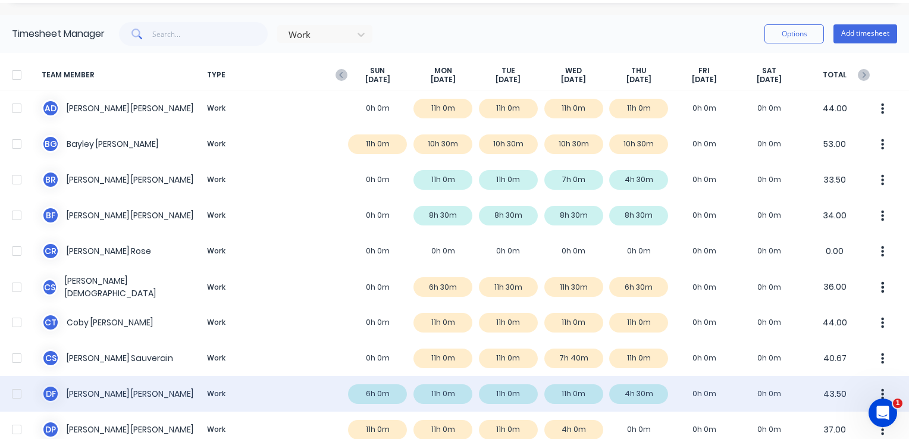
scroll to position [119, 0]
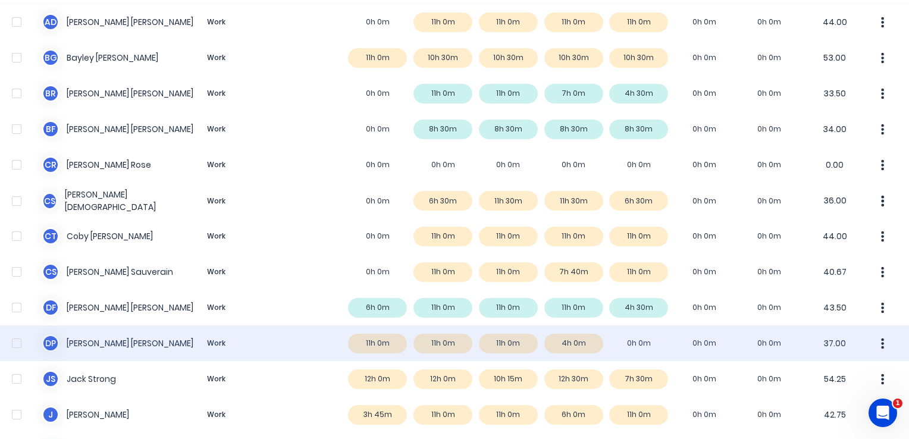
click at [880, 339] on button "button" at bounding box center [883, 344] width 25 height 24
click at [817, 373] on div "Approve" at bounding box center [838, 376] width 92 height 17
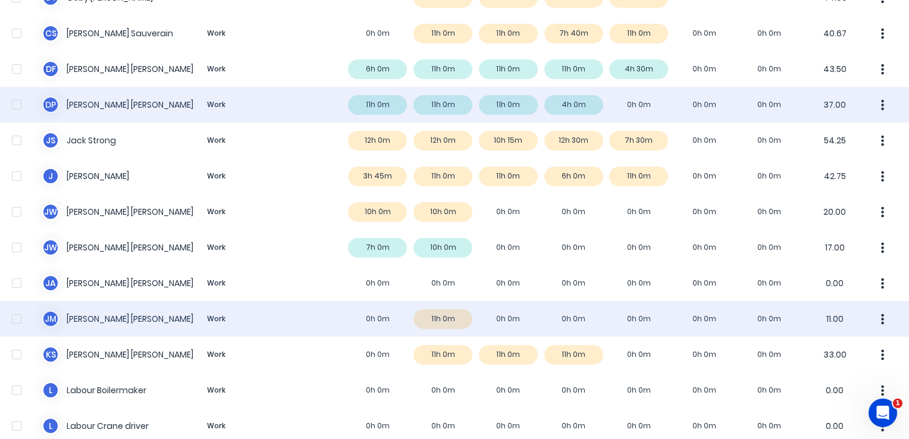
scroll to position [417, 0]
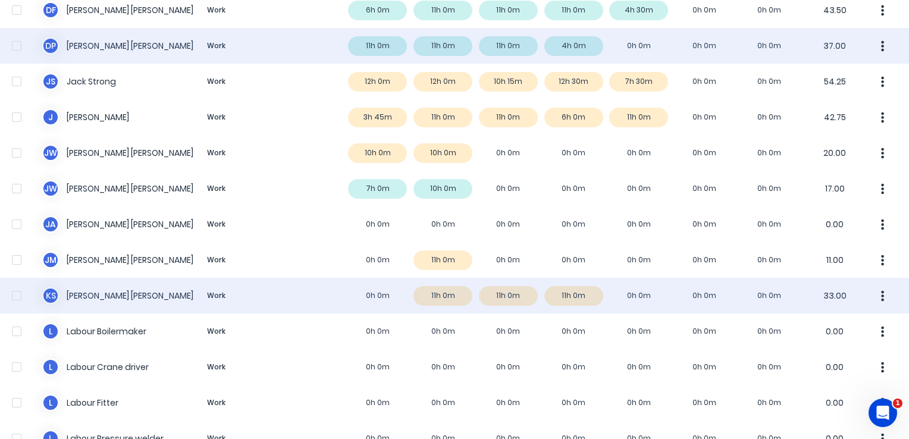
click at [92, 299] on div "k s kris suter Work 0h 0m 11h 0m 11h 0m 11h 0m 0h 0m 0h 0m 0h 0m 33.00" at bounding box center [454, 296] width 909 height 36
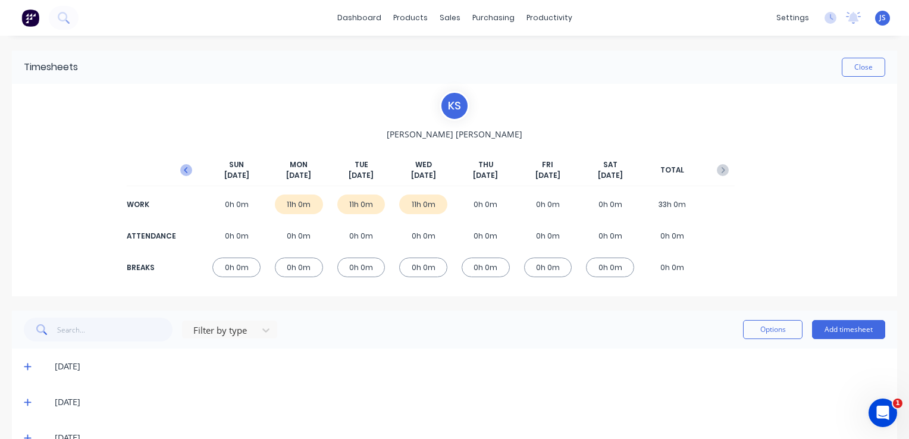
click at [184, 169] on icon "button" at bounding box center [186, 170] width 4 height 6
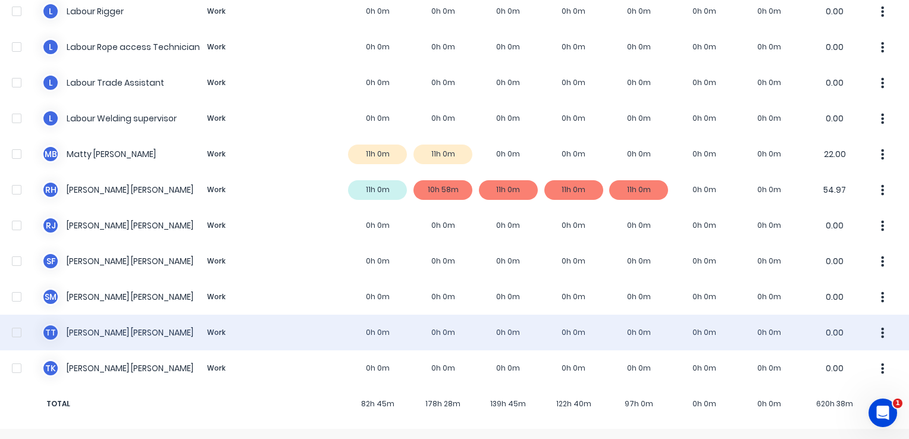
scroll to position [881, 0]
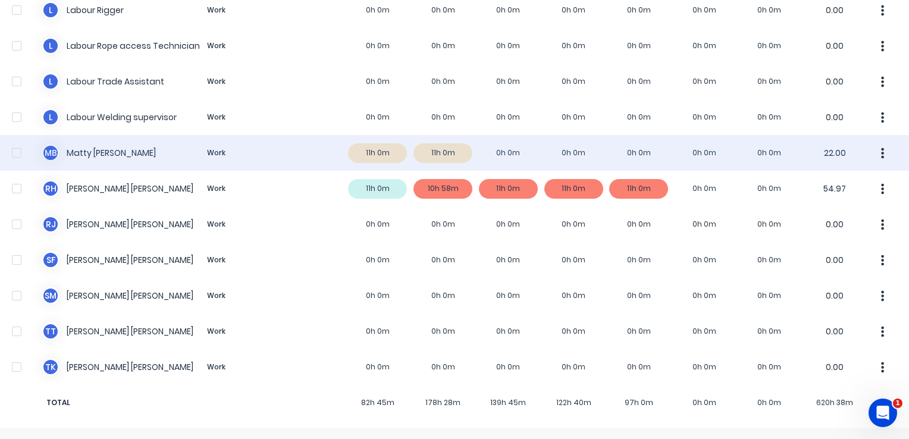
click at [261, 144] on div "M B Matty Butler Work 11h 0m 11h 0m 0h 0m 0h 0m 0h 0m 0h 0m 0h 0m 22.00" at bounding box center [454, 153] width 909 height 36
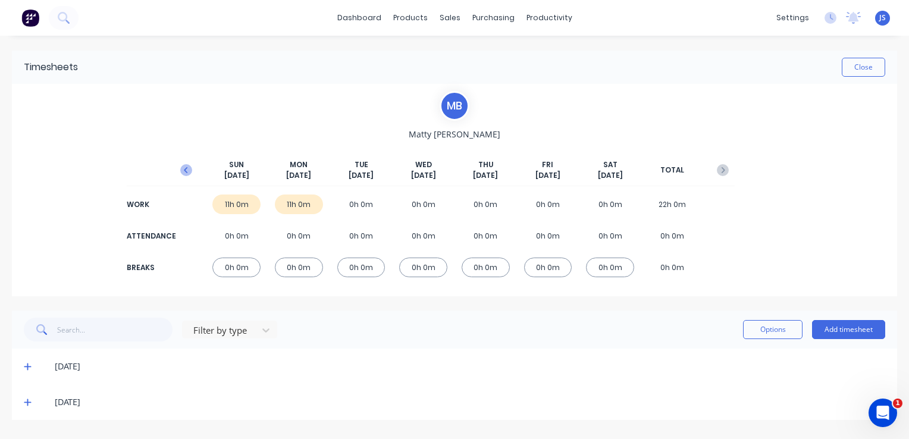
click at [185, 170] on icon "button" at bounding box center [186, 170] width 4 height 6
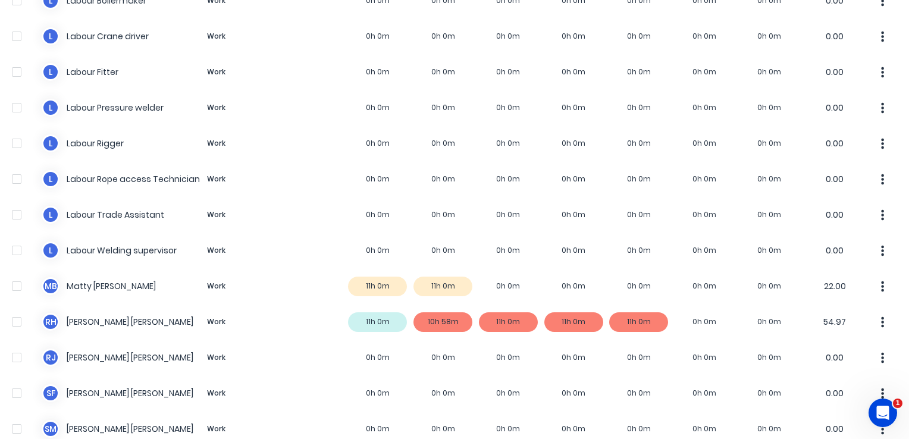
scroll to position [774, 0]
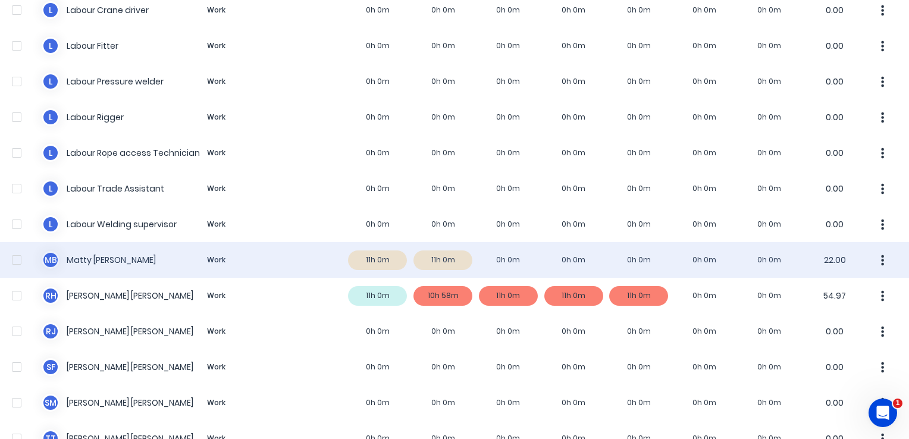
click at [881, 262] on icon "button" at bounding box center [882, 260] width 3 height 13
click at [831, 300] on div "Approve" at bounding box center [838, 292] width 92 height 17
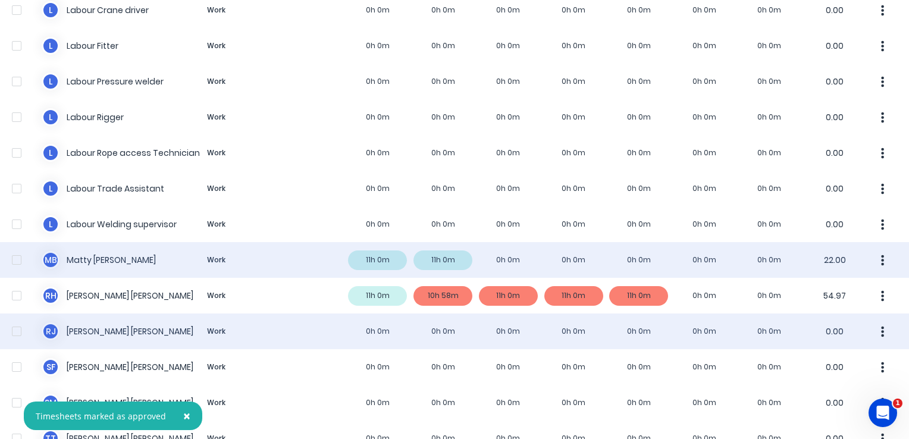
click at [111, 330] on div "R J Regan Jensen Work 0h 0m 0h 0m 0h 0m 0h 0m 0h 0m 0h 0m 0h 0m 0.00" at bounding box center [454, 332] width 909 height 36
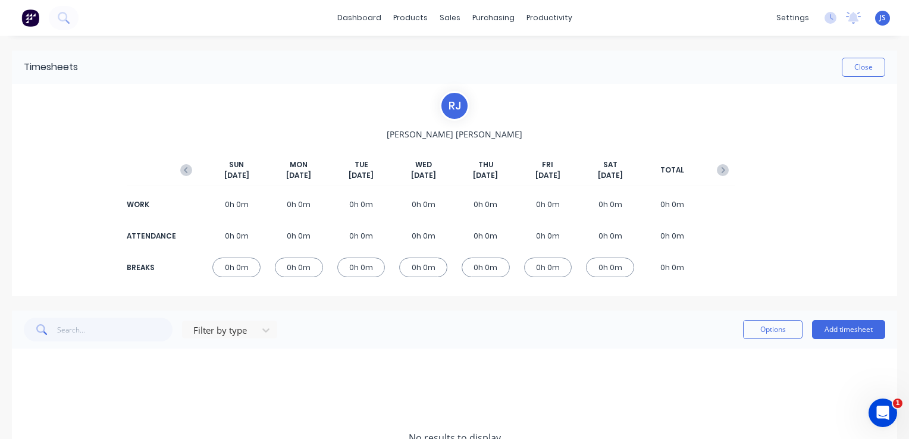
click at [546, 202] on div "0h 0m" at bounding box center [548, 205] width 48 height 20
click at [535, 204] on div "0h 0m" at bounding box center [548, 205] width 48 height 20
click at [566, 318] on div "Filter by type Options Add timesheet" at bounding box center [455, 330] width 862 height 24
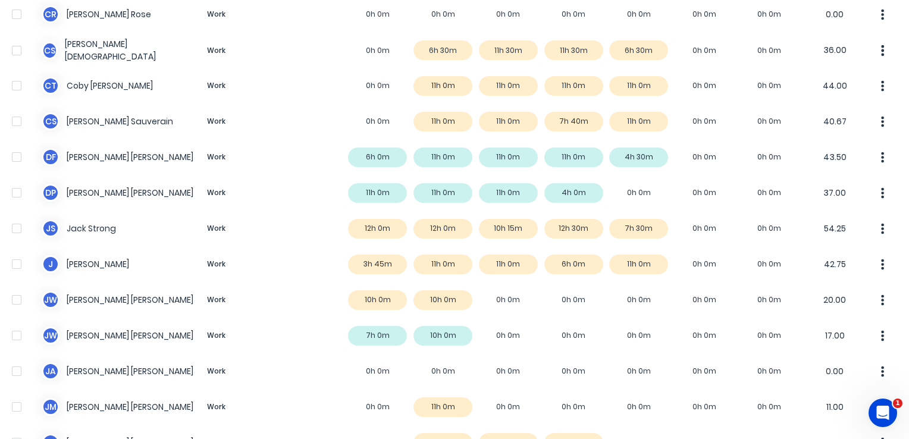
scroll to position [298, 0]
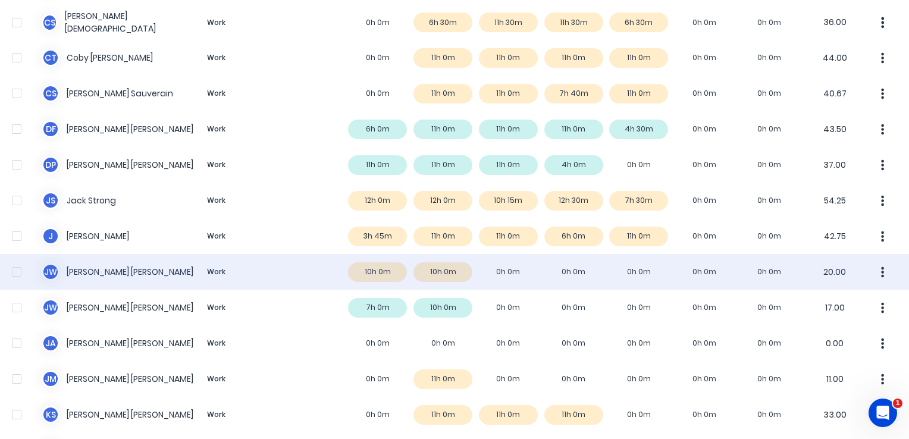
click at [301, 276] on div "J W Jason Welch Work 10h 0m 10h 0m 0h 0m 0h 0m 0h 0m 0h 0m 0h 0m 20.00" at bounding box center [454, 272] width 909 height 36
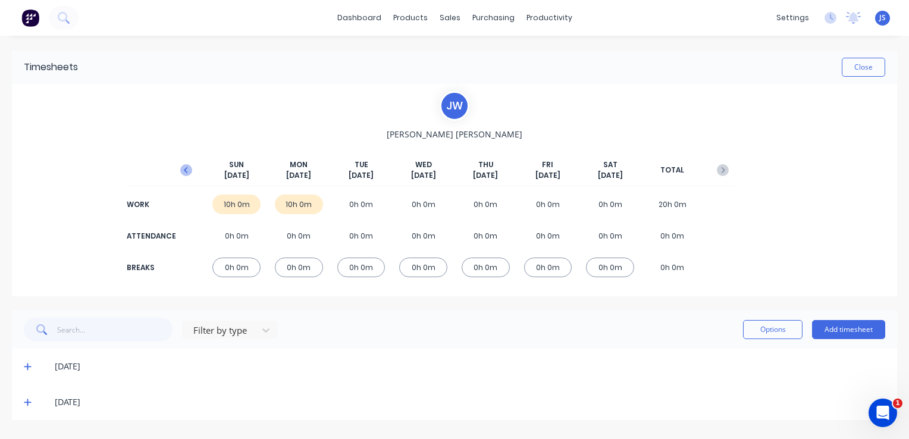
click at [187, 171] on icon "button" at bounding box center [186, 170] width 4 height 6
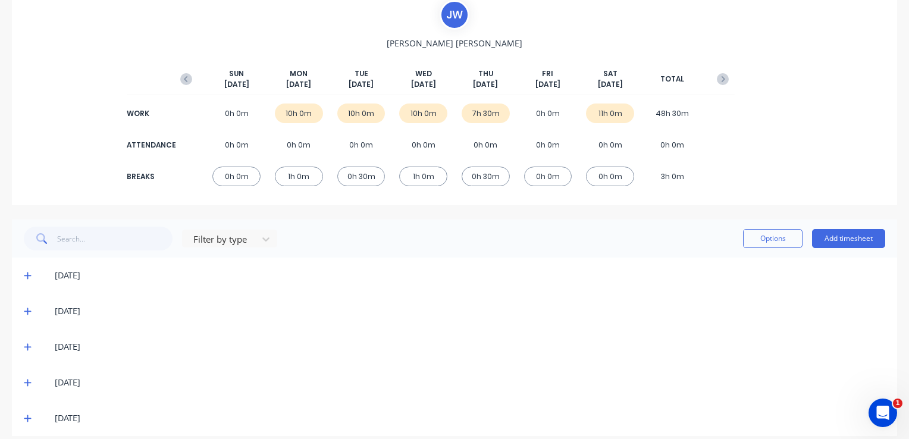
scroll to position [102, 0]
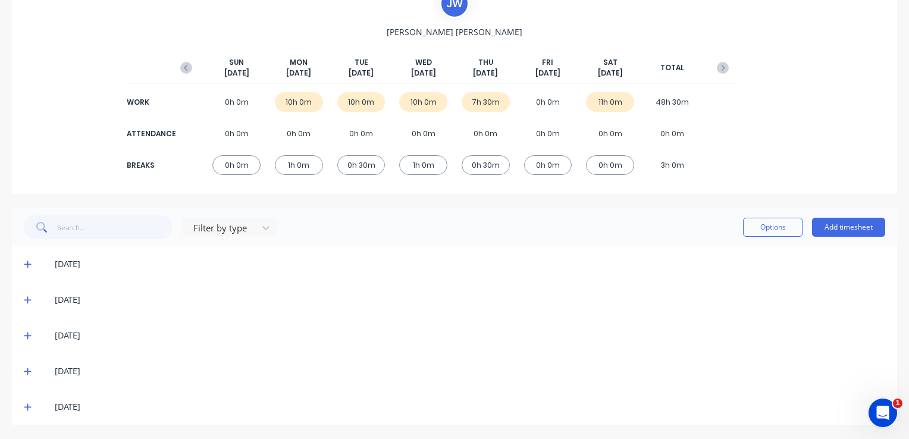
click at [24, 405] on icon at bounding box center [28, 407] width 8 height 8
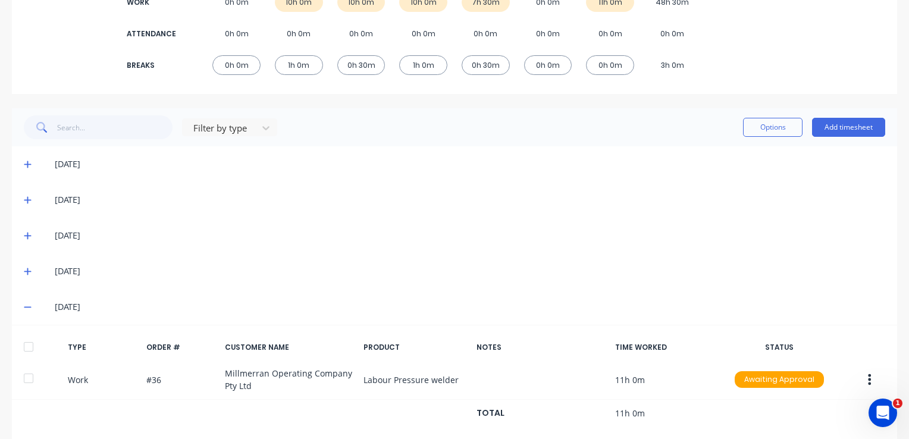
scroll to position [224, 0]
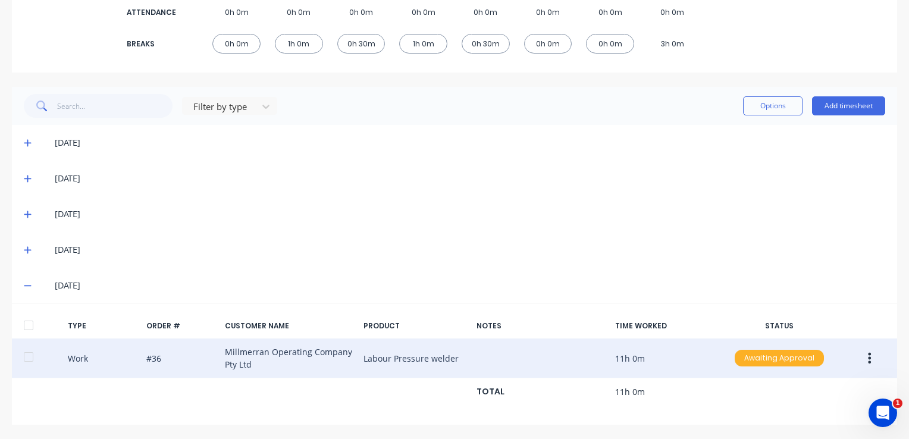
click at [796, 362] on div "Awaiting Approval" at bounding box center [779, 358] width 89 height 17
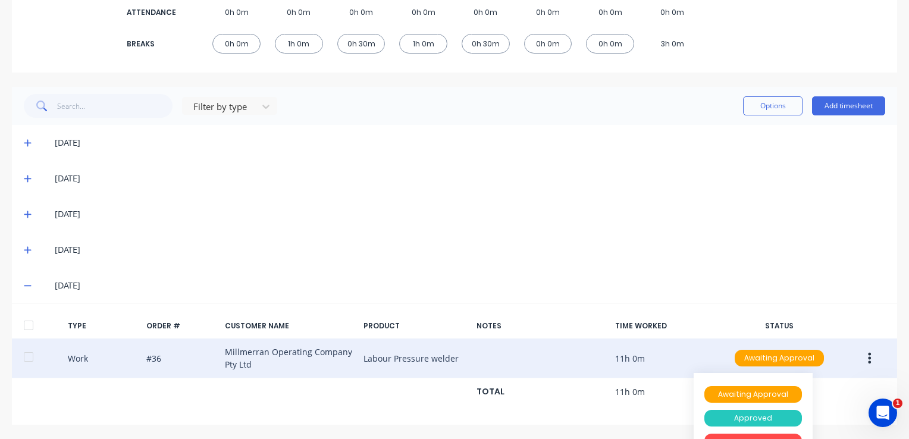
click at [738, 415] on div "Approved" at bounding box center [754, 418] width 98 height 17
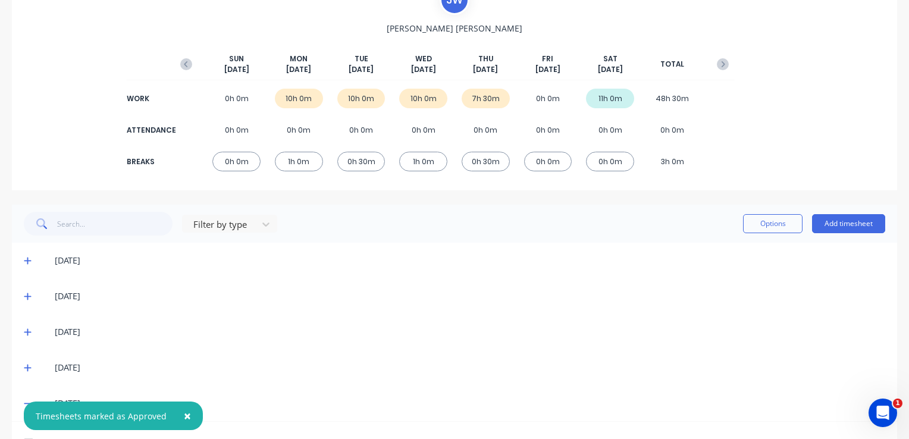
scroll to position [45, 0]
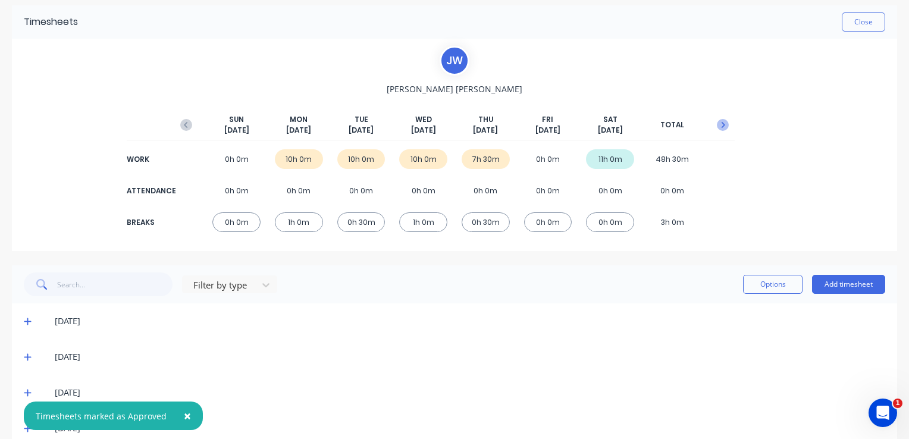
click at [717, 124] on icon "button" at bounding box center [723, 125] width 12 height 12
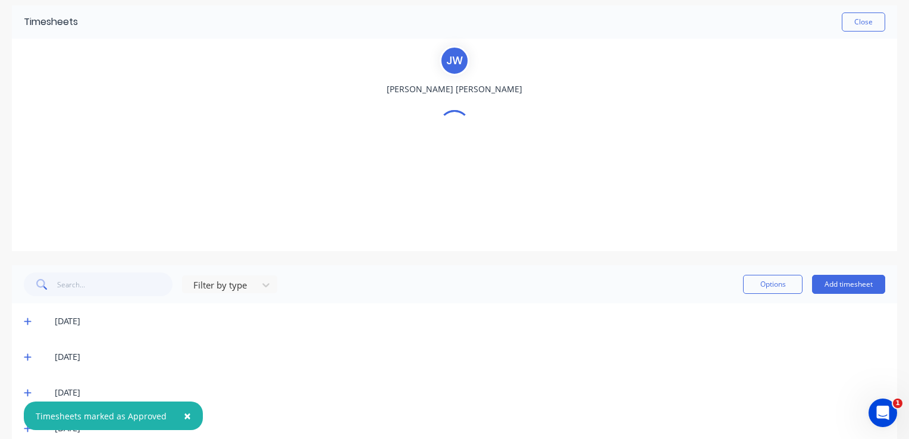
scroll to position [0, 0]
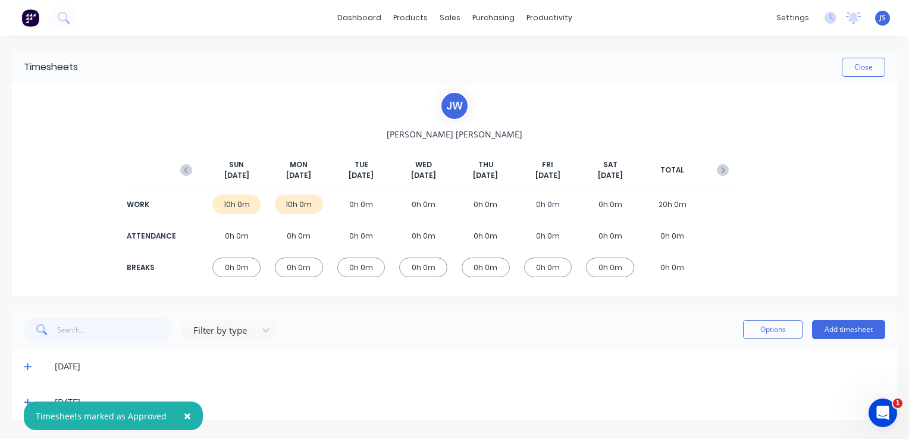
click at [287, 361] on div "28/09/25" at bounding box center [470, 366] width 831 height 13
click at [25, 363] on icon at bounding box center [28, 366] width 8 height 8
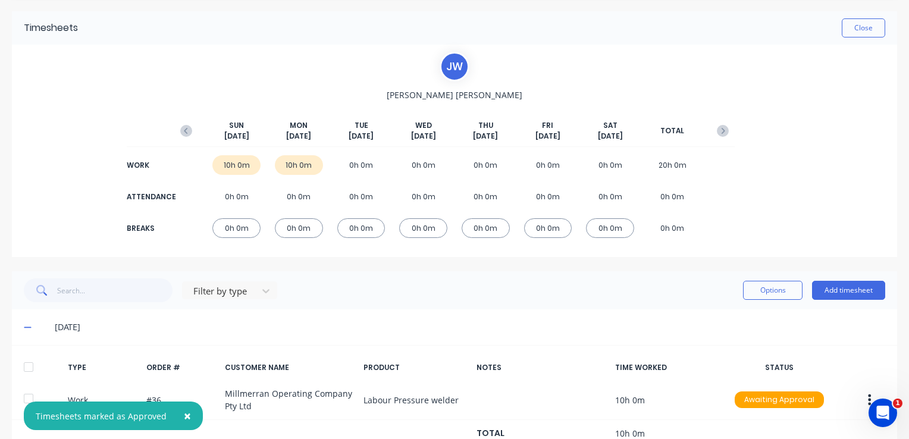
scroll to position [117, 0]
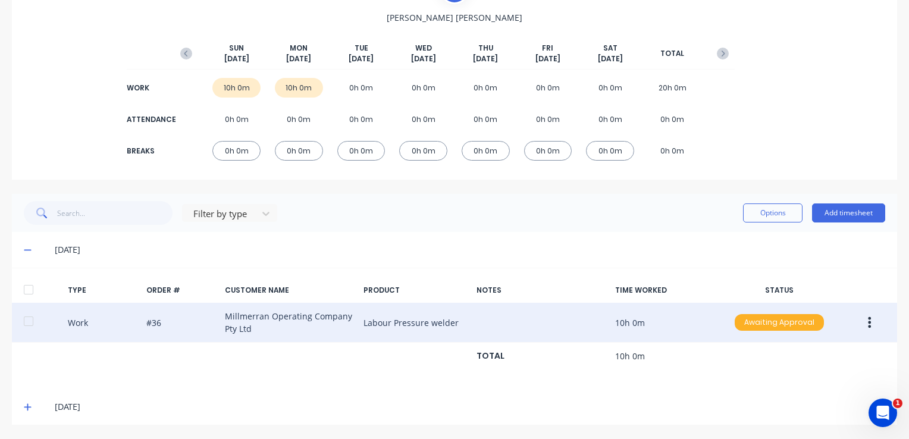
click at [762, 327] on div "Awaiting Approval" at bounding box center [779, 322] width 89 height 17
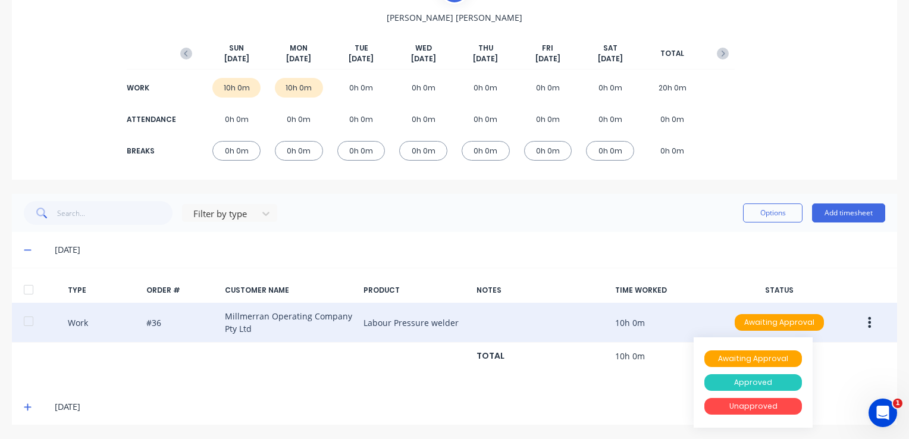
click at [750, 382] on div "Approved" at bounding box center [754, 382] width 98 height 17
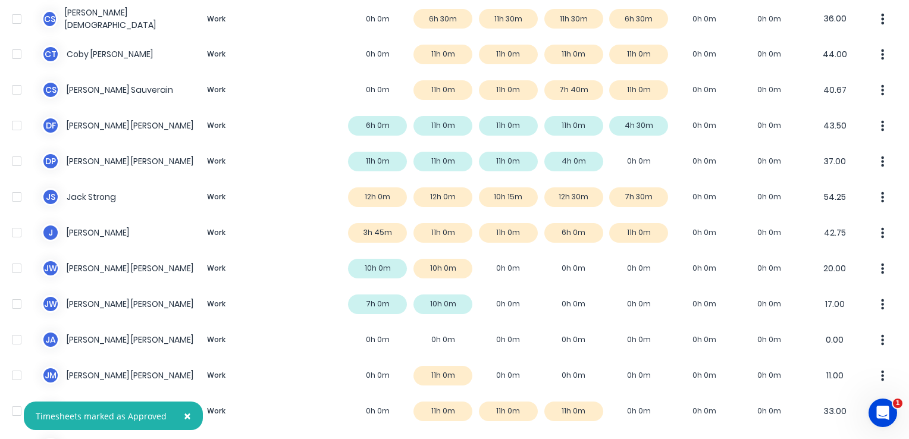
scroll to position [298, 0]
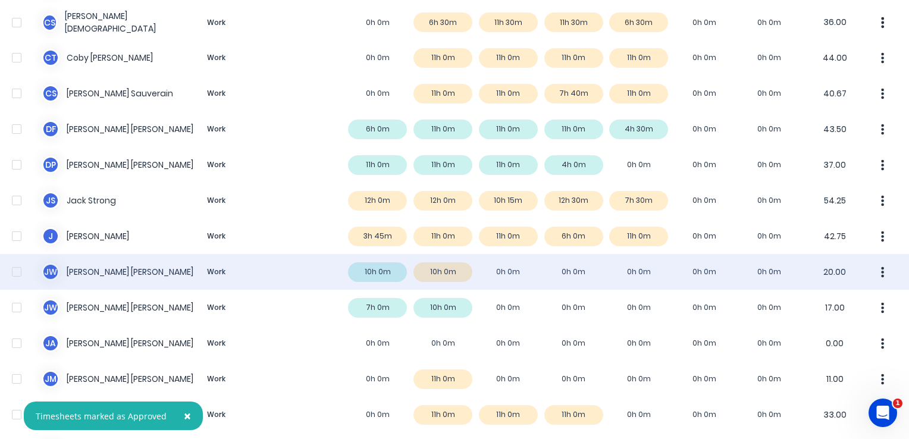
click at [433, 271] on div "J W Jason Welch Work 10h 0m 10h 0m 0h 0m 0h 0m 0h 0m 0h 0m 0h 0m 20.00" at bounding box center [454, 272] width 909 height 36
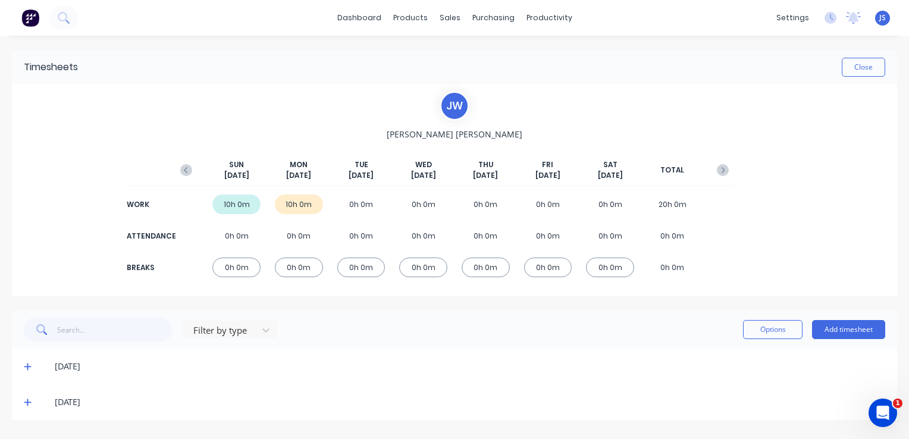
click at [29, 401] on icon at bounding box center [28, 402] width 8 height 8
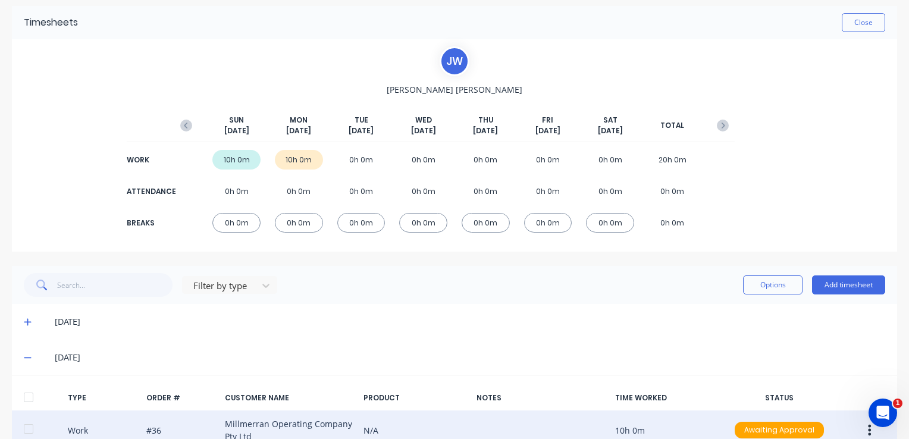
scroll to position [117, 0]
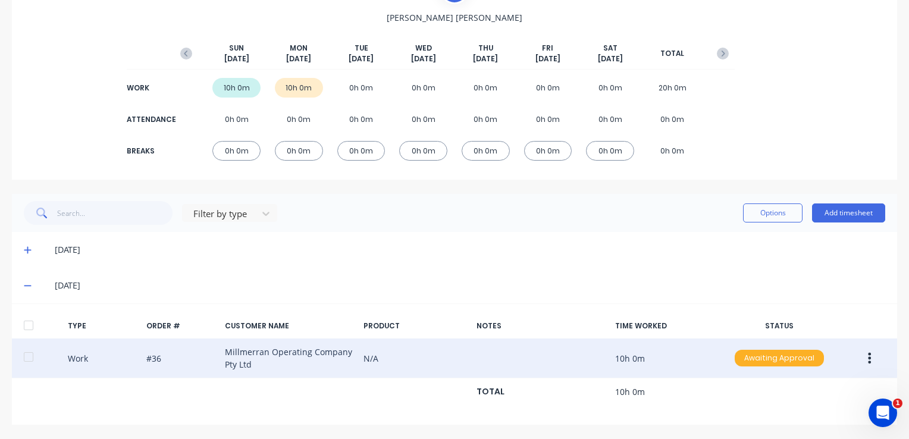
click at [781, 354] on div "Awaiting Approval" at bounding box center [779, 358] width 89 height 17
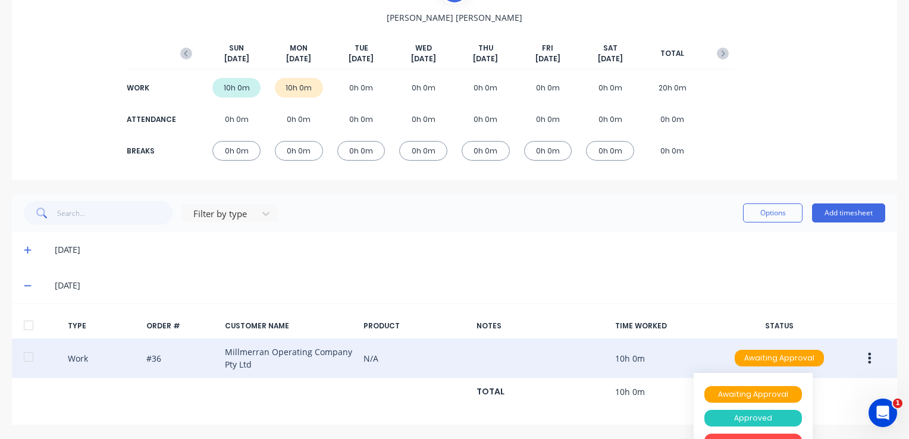
click at [756, 415] on div "Approved" at bounding box center [754, 418] width 98 height 17
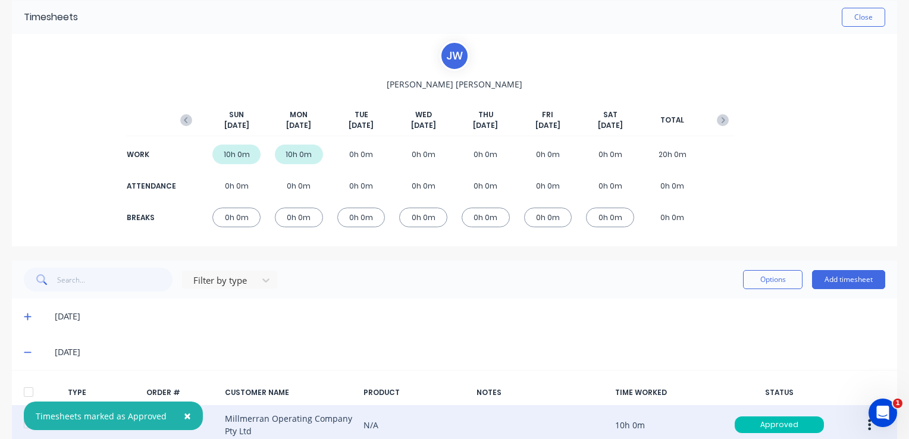
scroll to position [0, 0]
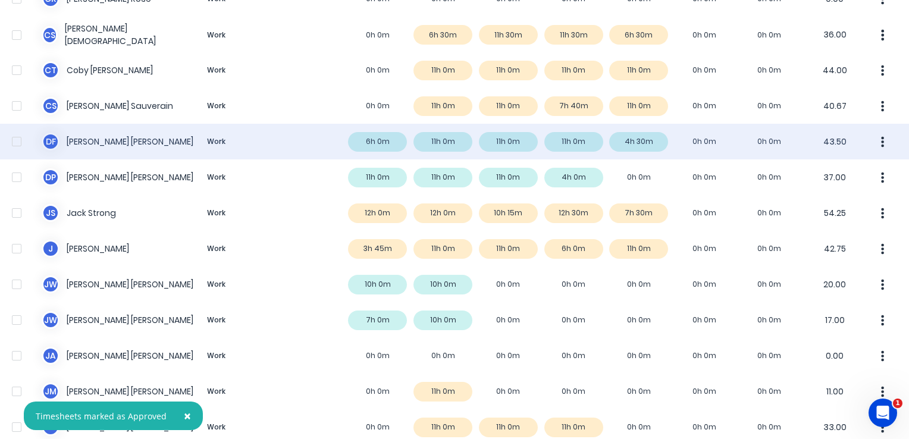
scroll to position [298, 0]
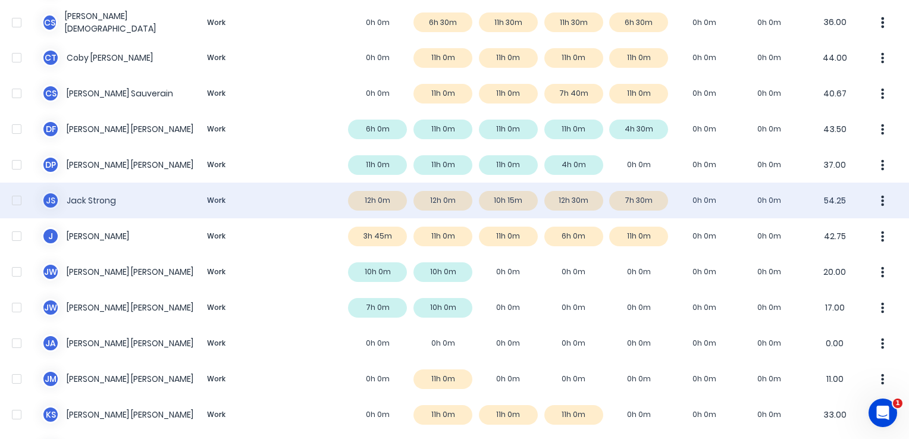
click at [882, 201] on icon "button" at bounding box center [883, 200] width 3 height 11
click at [821, 234] on div "Approve" at bounding box center [838, 233] width 92 height 17
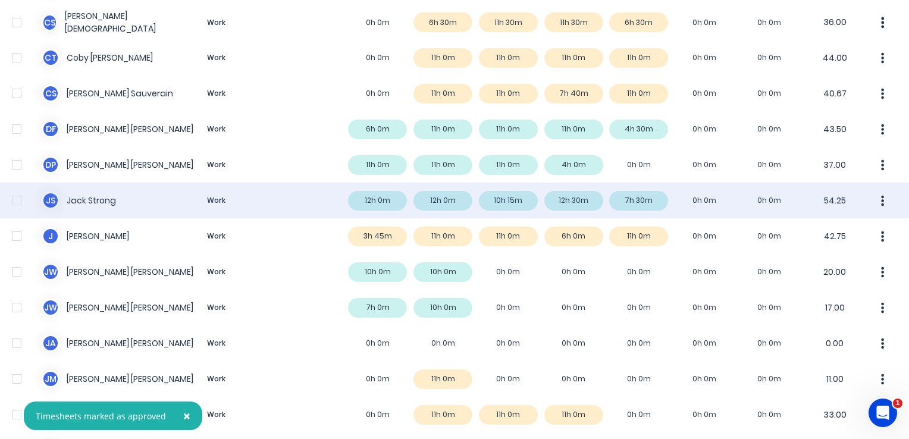
click at [308, 197] on div "J S Jack Strong Work 12h 0m 12h 0m 10h 15m 12h 30m 7h 30m 0h 0m 0h 0m 54.25" at bounding box center [454, 201] width 909 height 36
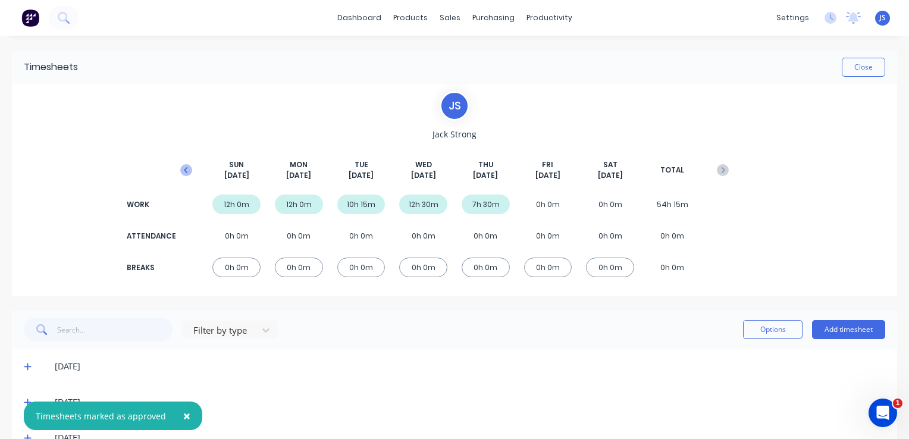
click at [188, 167] on icon "button" at bounding box center [186, 170] width 12 height 12
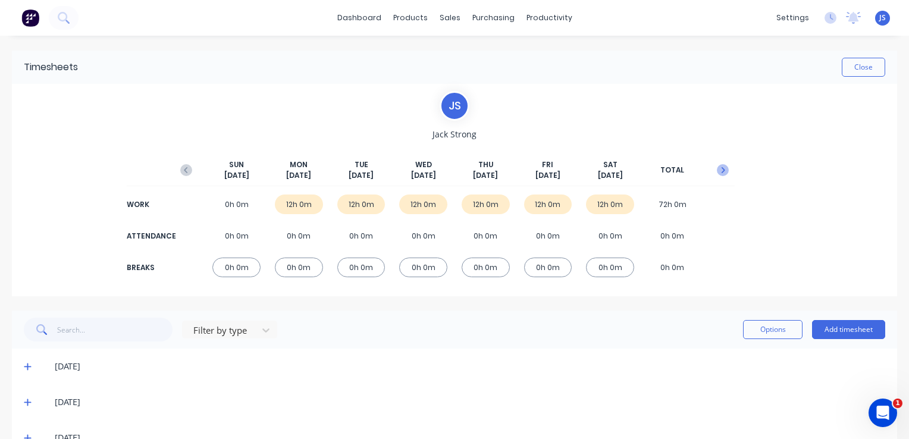
click at [717, 168] on icon "button" at bounding box center [723, 170] width 12 height 12
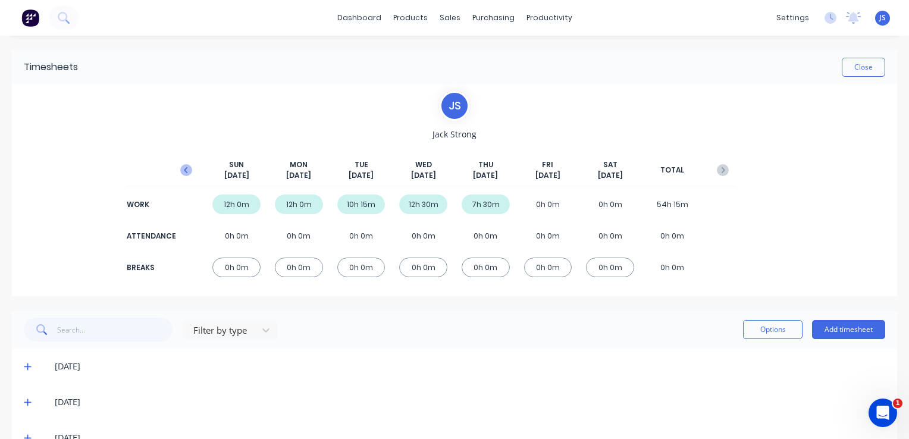
click at [188, 165] on icon "button" at bounding box center [186, 170] width 12 height 12
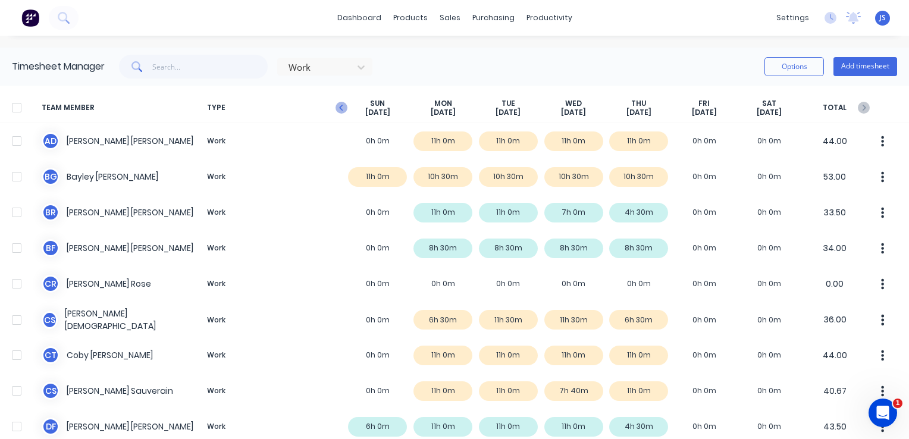
click at [337, 108] on icon "button" at bounding box center [342, 108] width 12 height 12
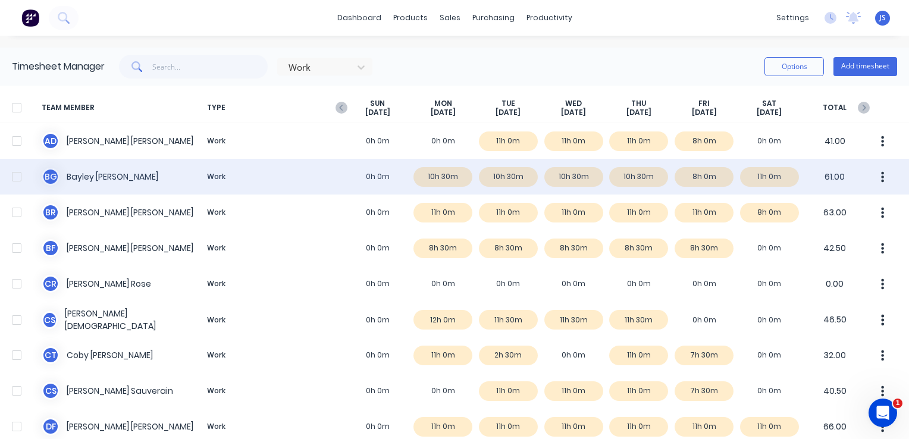
click at [769, 177] on div "B G Bayley Garner Work 0h 0m 10h 30m 10h 30m 10h 30m 10h 30m 8h 0m 11h 0m 61.00" at bounding box center [454, 177] width 909 height 36
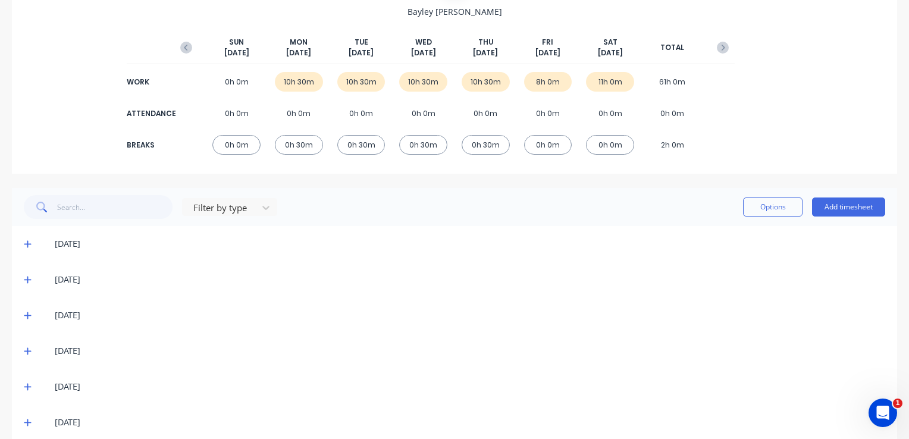
scroll to position [138, 0]
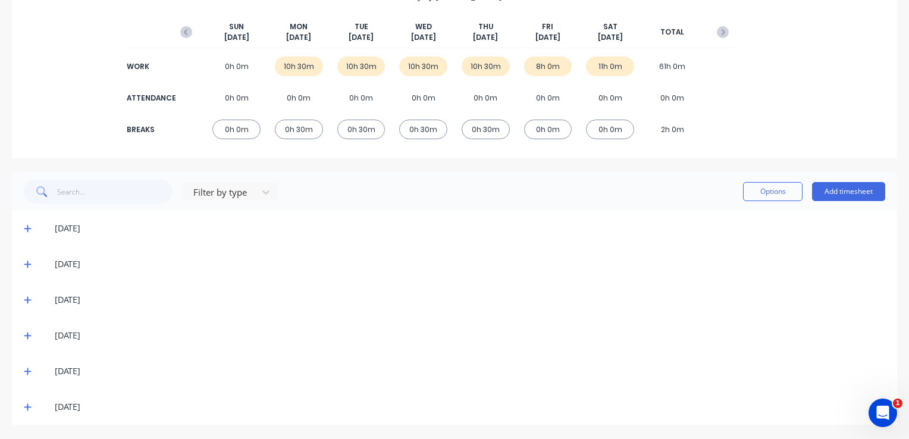
click at [24, 405] on icon at bounding box center [28, 407] width 8 height 8
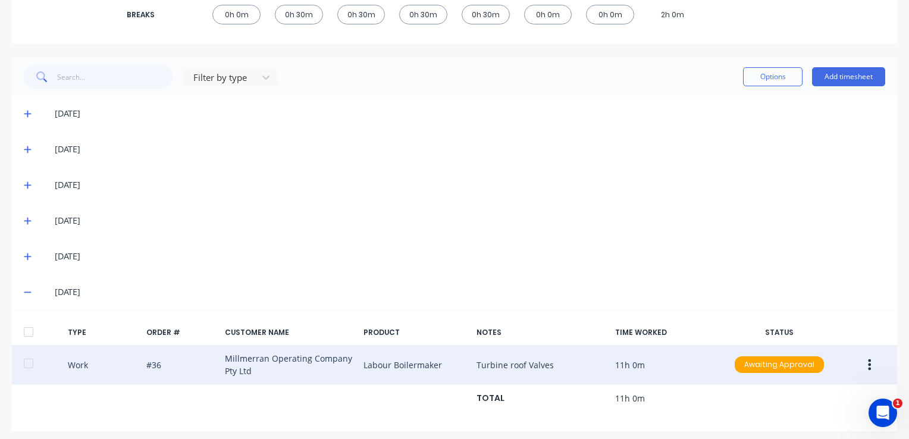
scroll to position [259, 0]
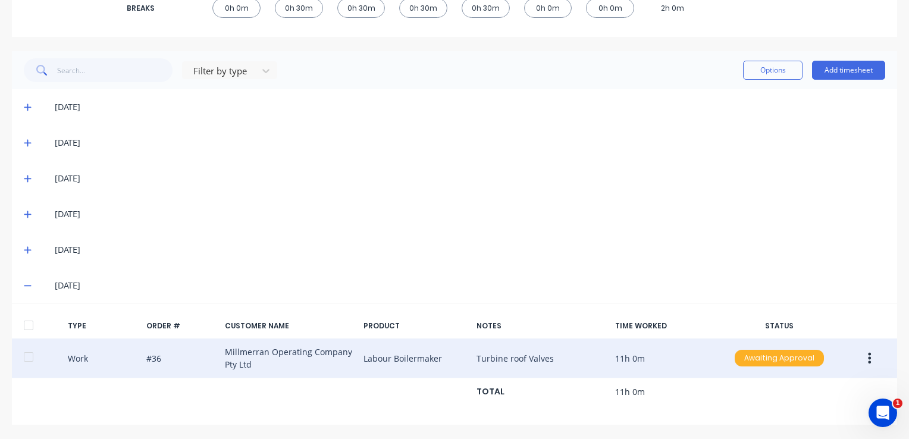
click at [754, 356] on div "Awaiting Approval" at bounding box center [779, 358] width 89 height 17
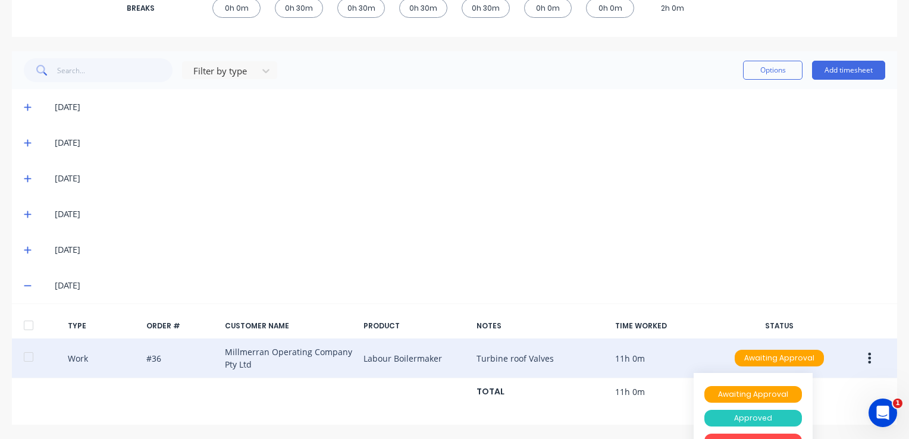
click at [749, 415] on div "Approved" at bounding box center [754, 418] width 98 height 17
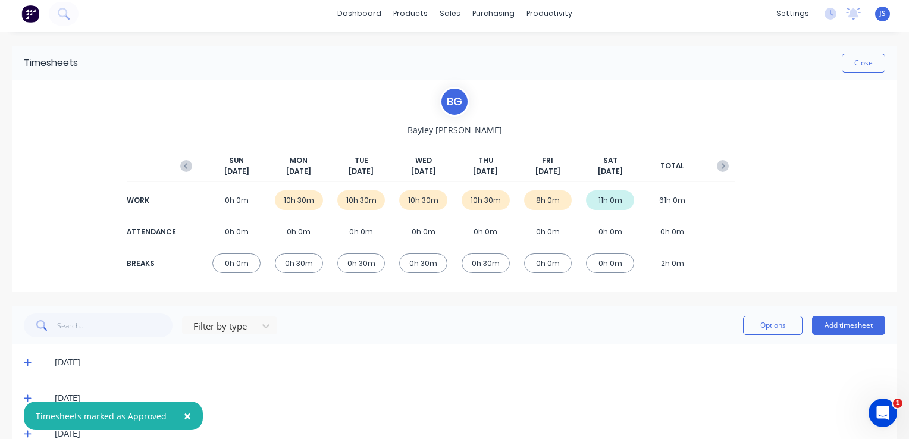
scroll to position [0, 0]
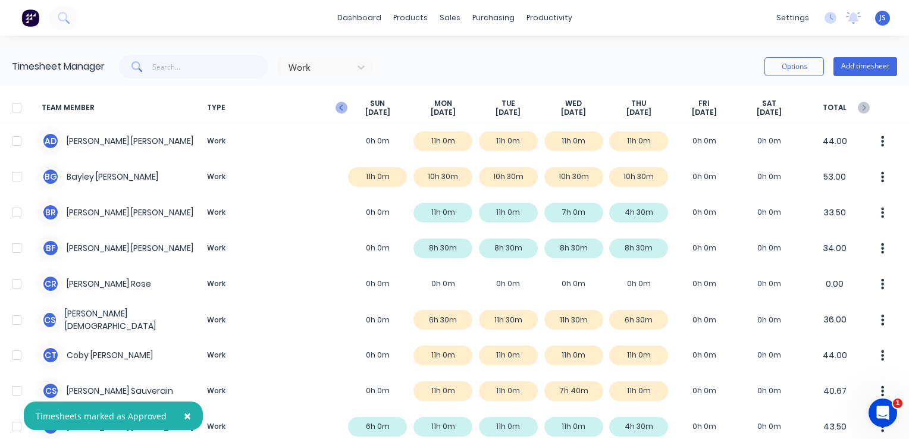
click at [342, 107] on icon "button" at bounding box center [342, 108] width 12 height 12
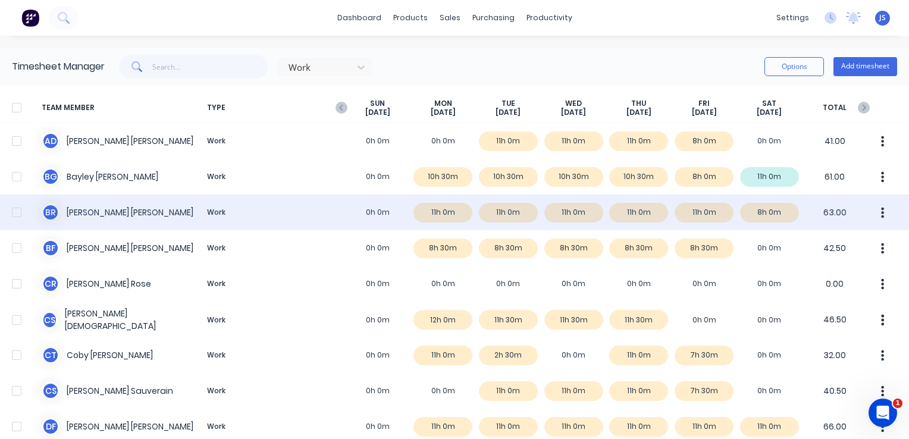
click at [881, 214] on icon "button" at bounding box center [882, 213] width 3 height 13
click at [871, 213] on button "button" at bounding box center [883, 213] width 25 height 24
click at [871, 215] on button "button" at bounding box center [883, 213] width 25 height 24
click at [816, 251] on div "Approve" at bounding box center [838, 245] width 92 height 17
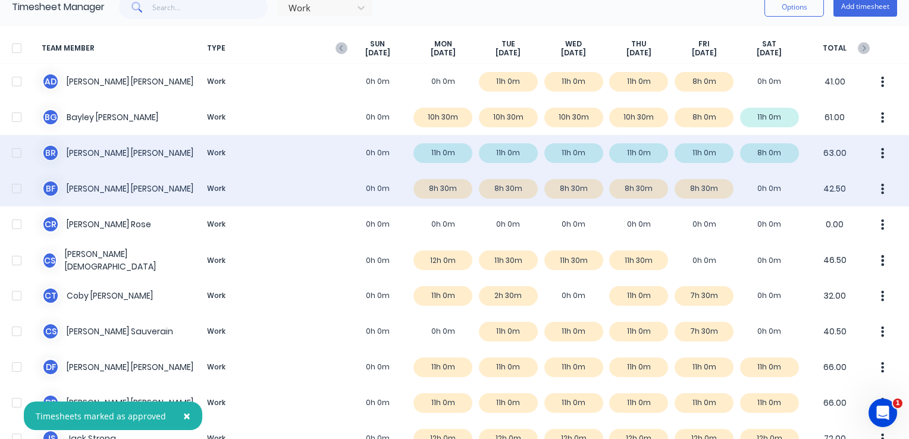
scroll to position [119, 0]
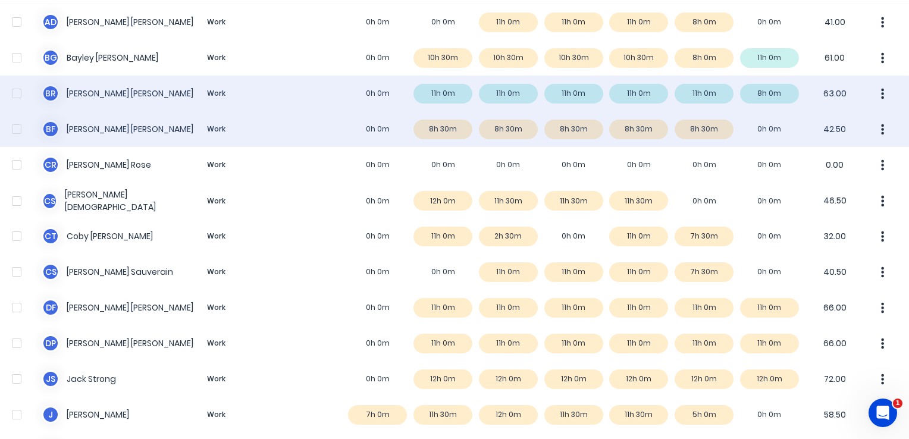
click at [881, 127] on icon "button" at bounding box center [882, 129] width 3 height 13
click at [833, 165] on div "Approve" at bounding box center [838, 162] width 92 height 17
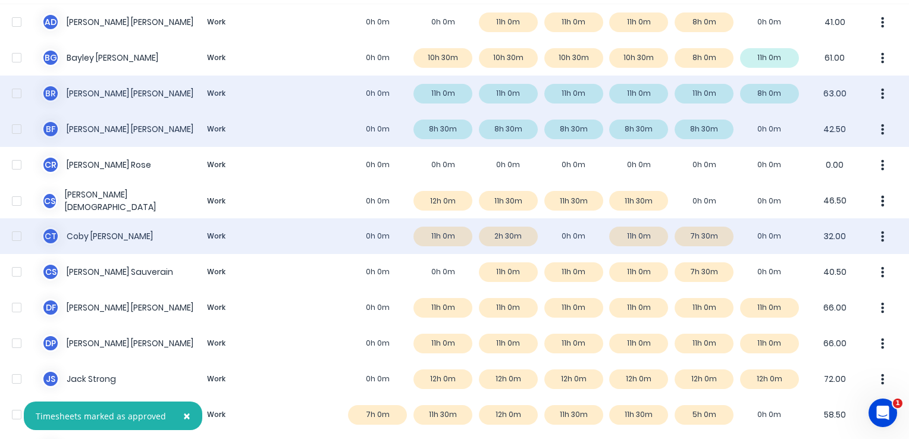
scroll to position [179, 0]
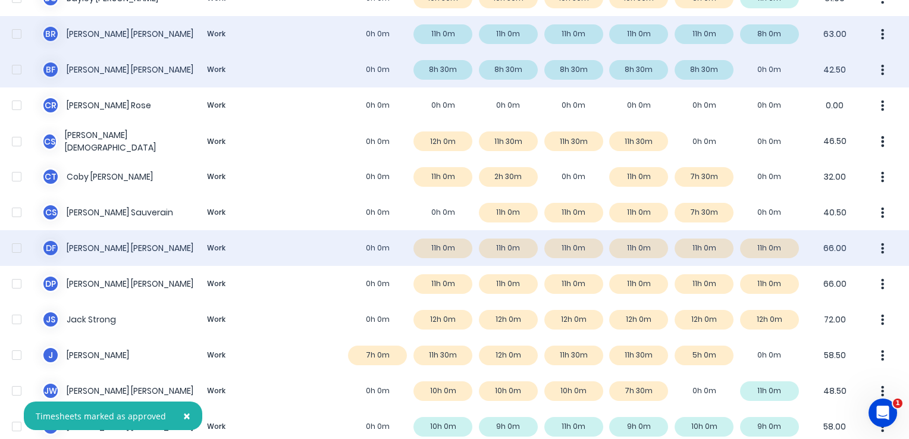
click at [877, 248] on button "button" at bounding box center [883, 248] width 25 height 24
click at [798, 279] on div "Approve" at bounding box center [838, 281] width 92 height 17
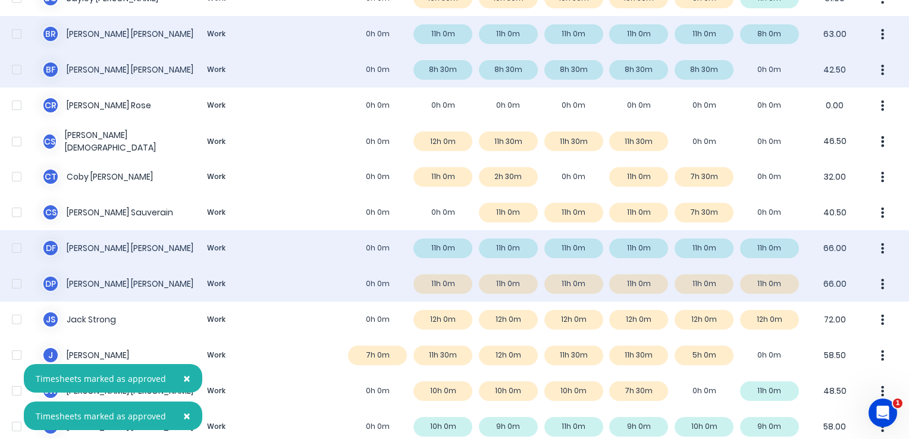
click at [871, 282] on button "button" at bounding box center [883, 284] width 25 height 24
click at [839, 314] on div "Approve" at bounding box center [838, 316] width 92 height 17
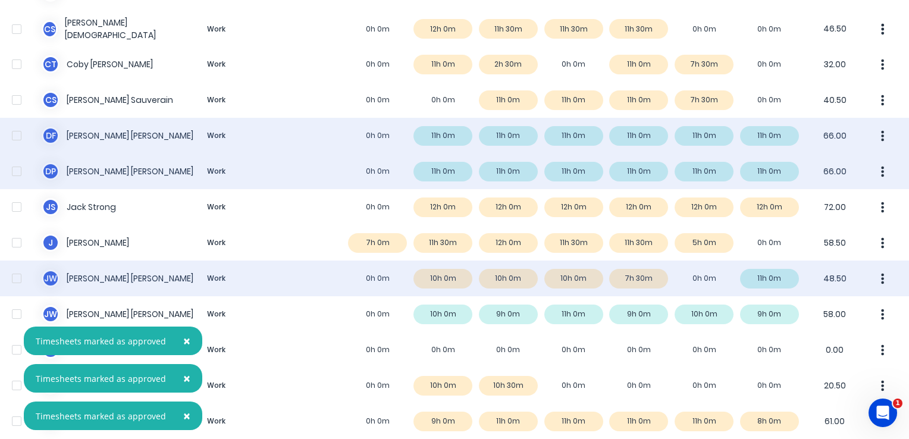
scroll to position [298, 0]
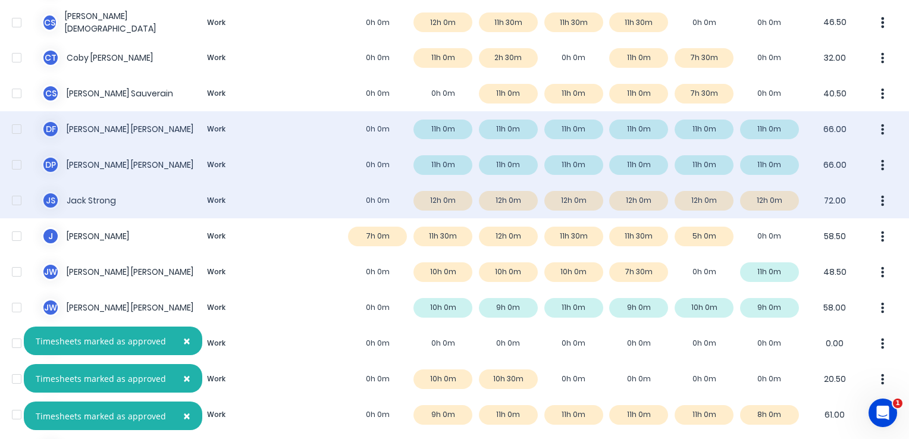
click at [882, 201] on icon "button" at bounding box center [883, 200] width 3 height 11
click at [818, 231] on div "Approve" at bounding box center [838, 233] width 92 height 17
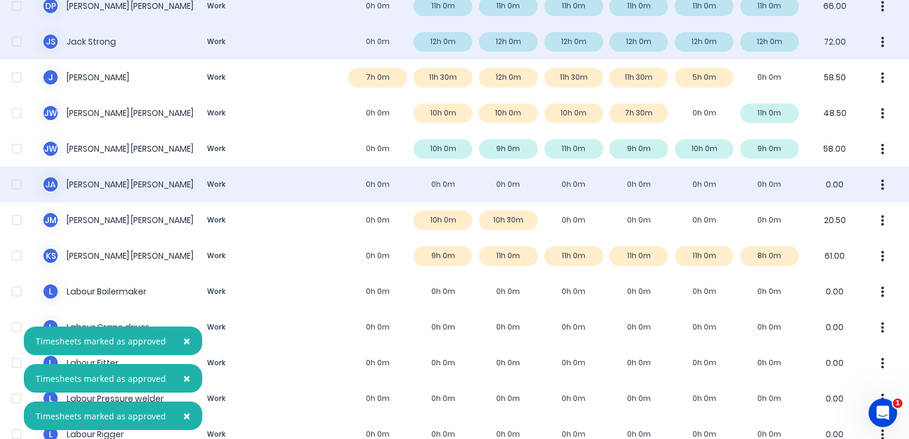
scroll to position [476, 0]
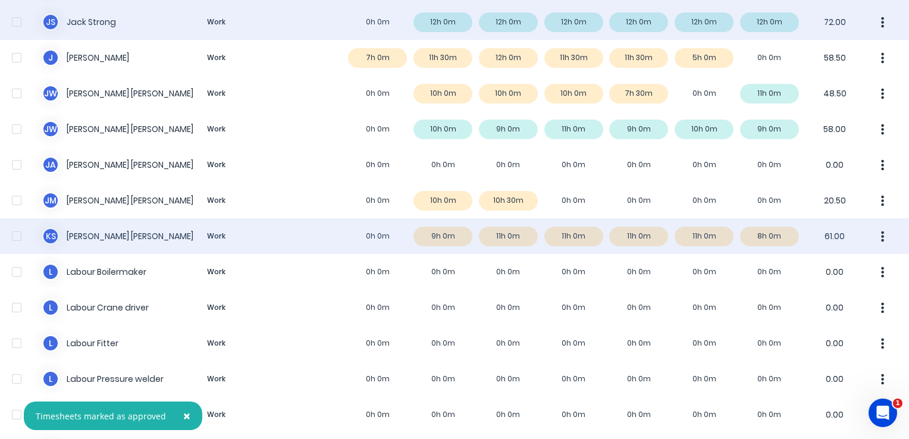
click at [871, 238] on button "button" at bounding box center [883, 236] width 25 height 24
click at [813, 268] on div "Approve" at bounding box center [838, 269] width 92 height 17
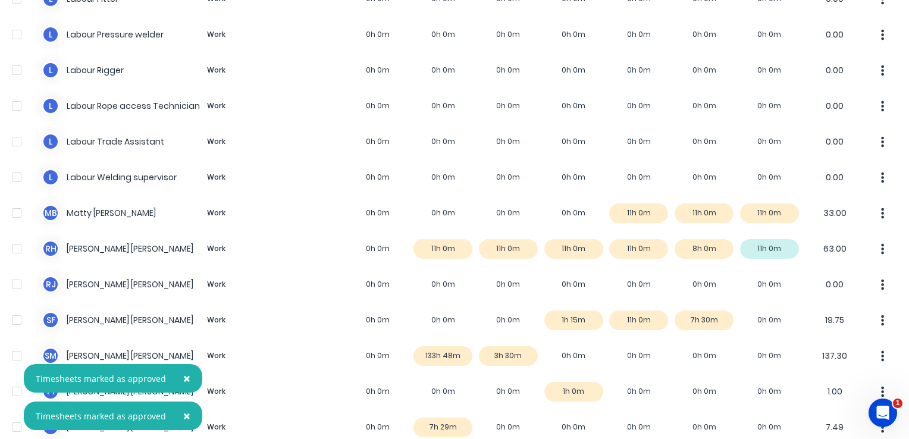
scroll to position [833, 0]
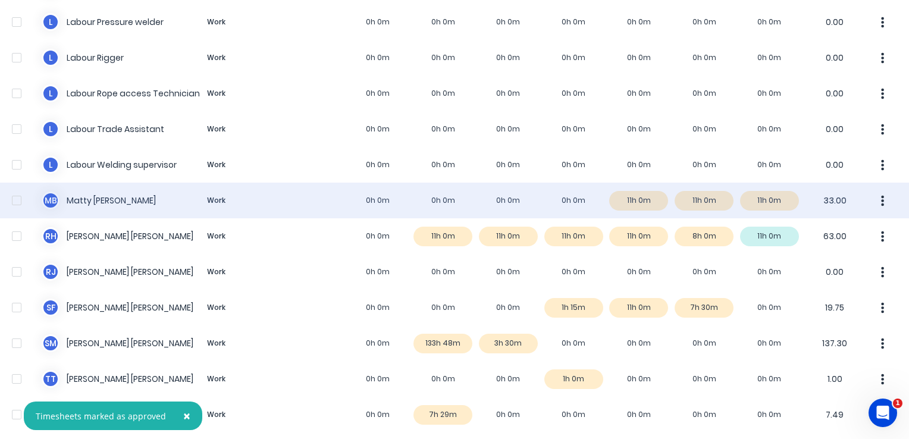
click at [881, 201] on icon "button" at bounding box center [882, 201] width 3 height 13
click at [828, 230] on div "Approve" at bounding box center [838, 233] width 92 height 17
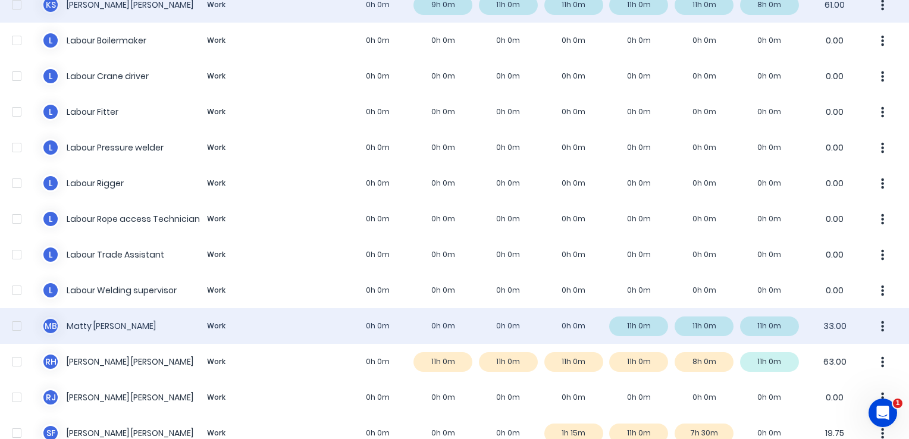
scroll to position [821, 0]
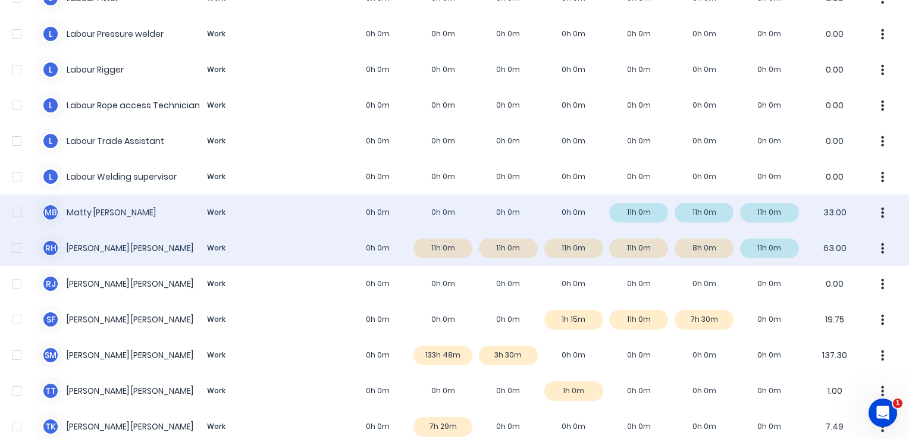
click at [338, 244] on div "R H Reece Hansson Work 0h 0m 11h 0m 11h 0m 11h 0m 11h 0m 8h 0m 11h 0m 63.00" at bounding box center [454, 248] width 909 height 36
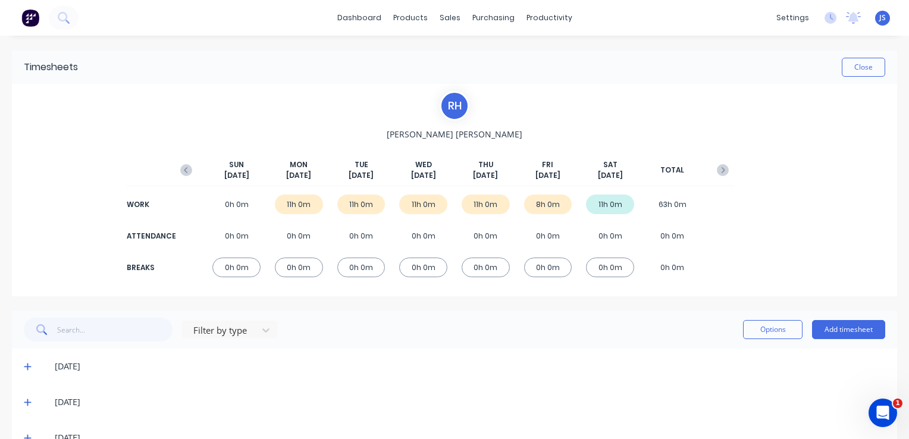
click at [25, 367] on icon at bounding box center [28, 366] width 8 height 8
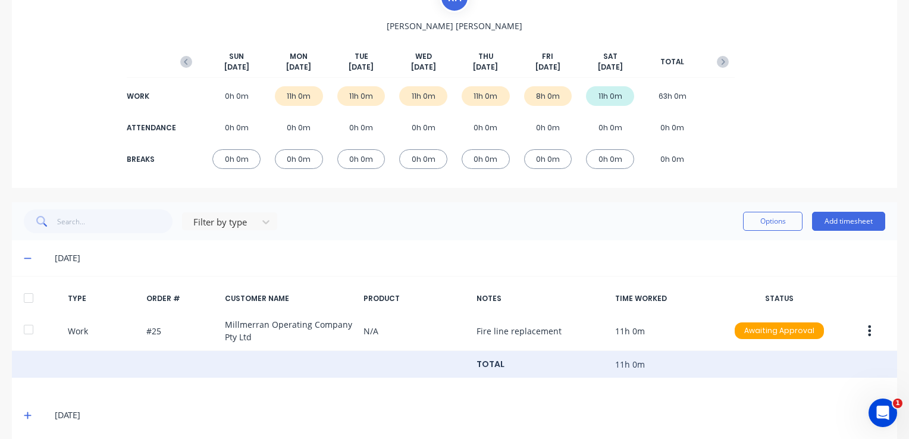
scroll to position [119, 0]
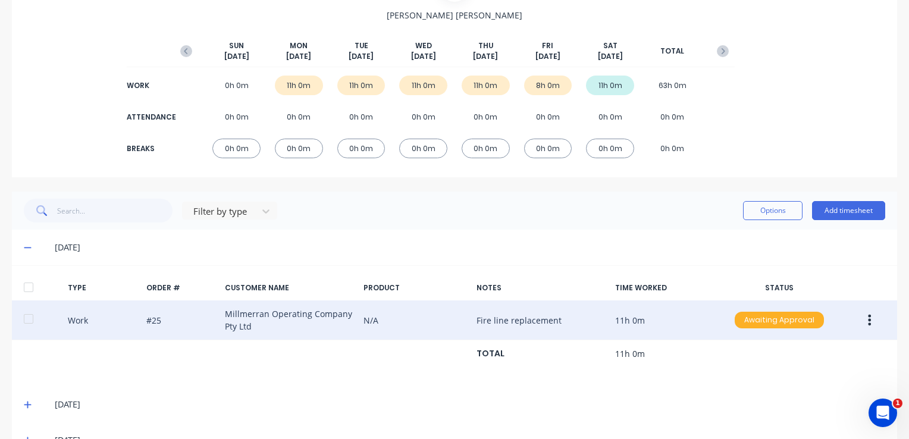
click at [776, 318] on div "Awaiting Approval" at bounding box center [779, 320] width 89 height 17
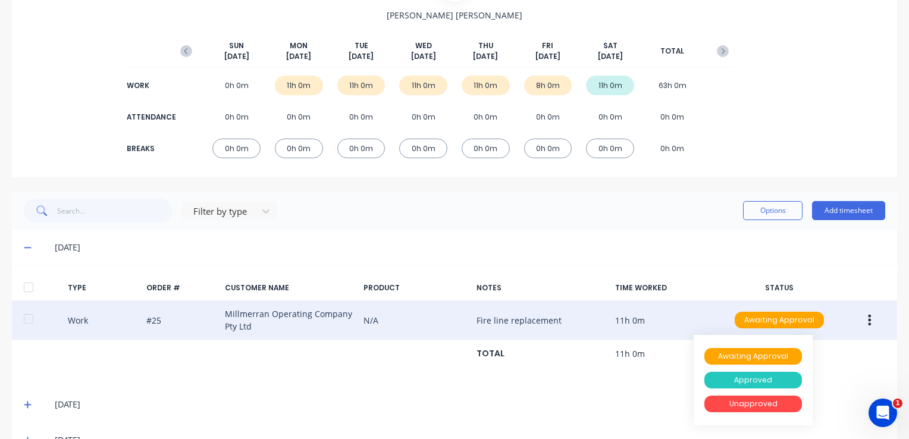
click at [759, 376] on div "Approved" at bounding box center [754, 380] width 98 height 17
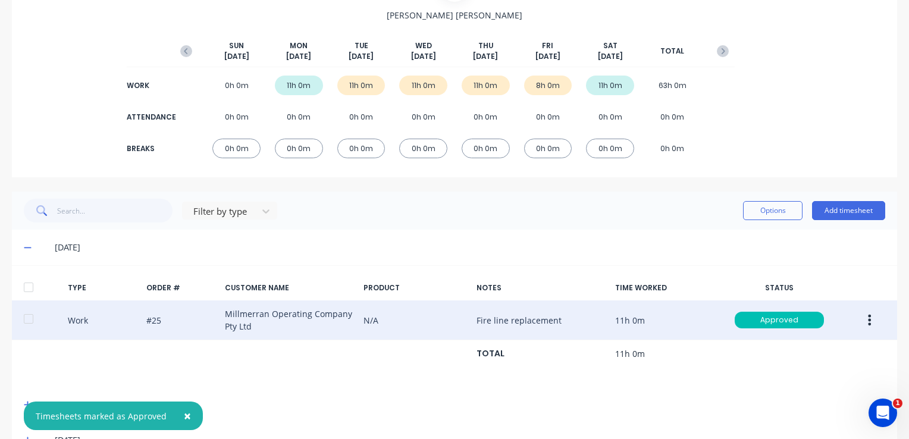
click at [571, 205] on div "Filter by type Options Add timesheet" at bounding box center [455, 211] width 862 height 24
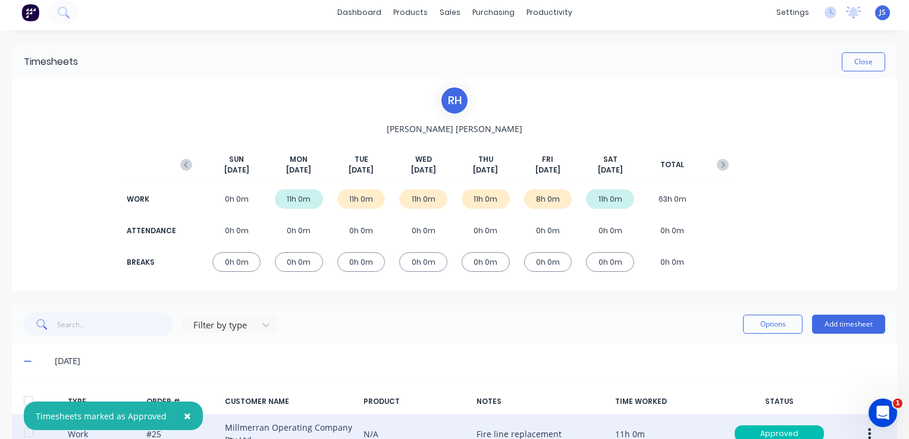
scroll to position [0, 0]
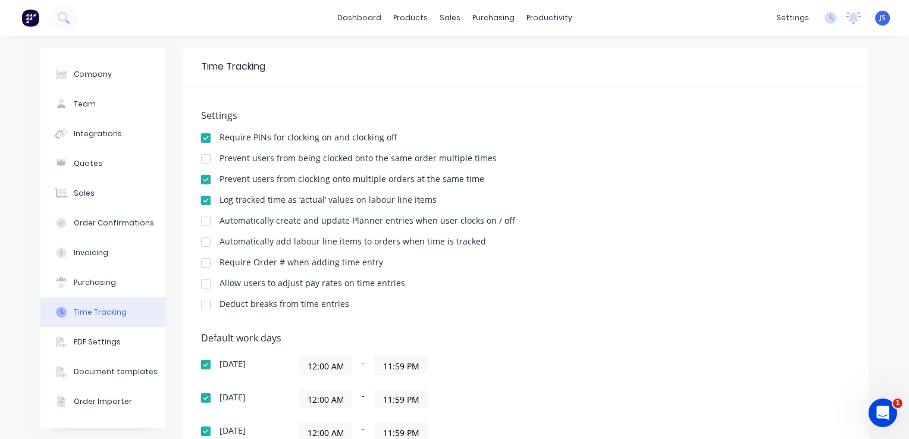
click at [31, 15] on img at bounding box center [30, 18] width 18 height 18
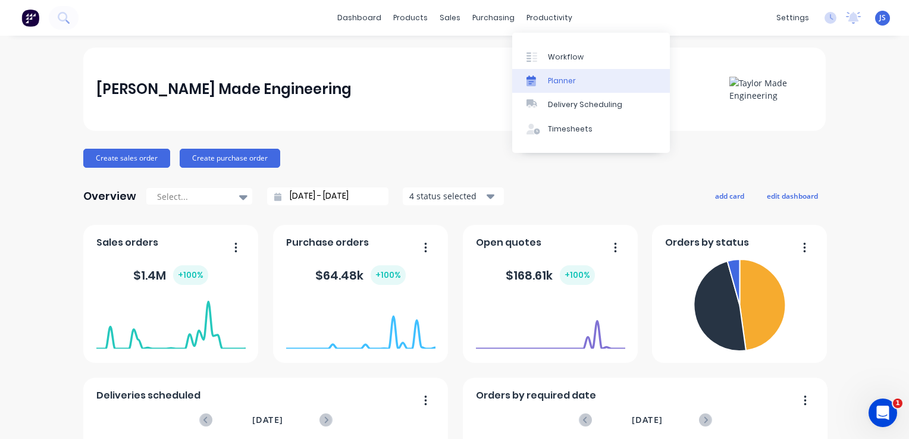
click at [561, 77] on div "Planner" at bounding box center [562, 81] width 28 height 11
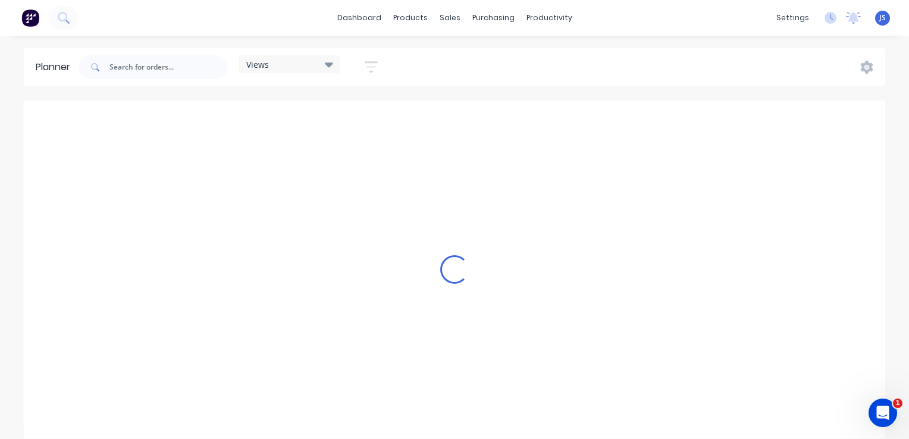
scroll to position [0, 2857]
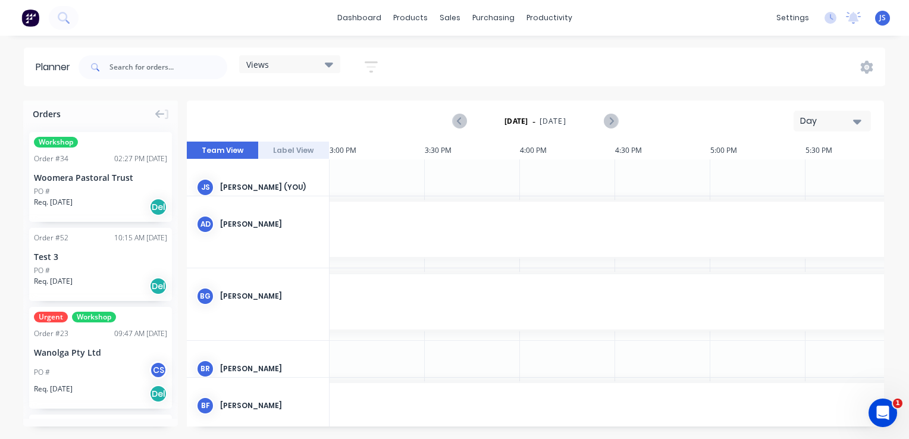
click at [859, 117] on icon "button" at bounding box center [857, 121] width 8 height 13
click at [771, 182] on div "Week" at bounding box center [811, 177] width 118 height 24
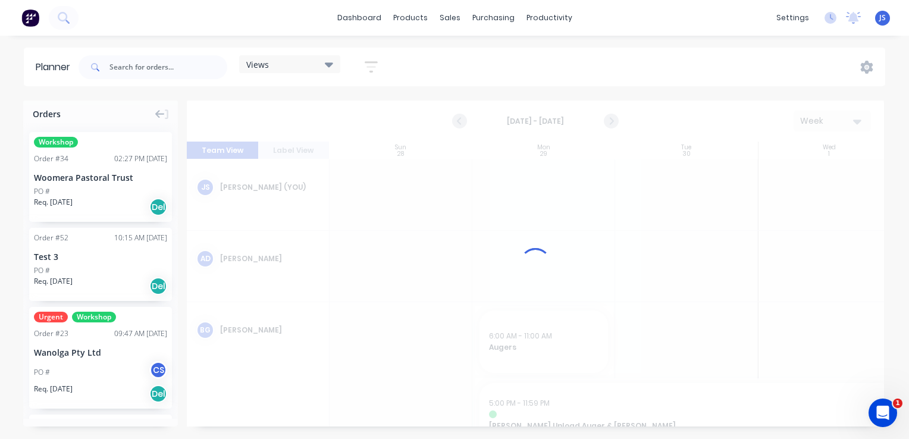
scroll to position [0, 0]
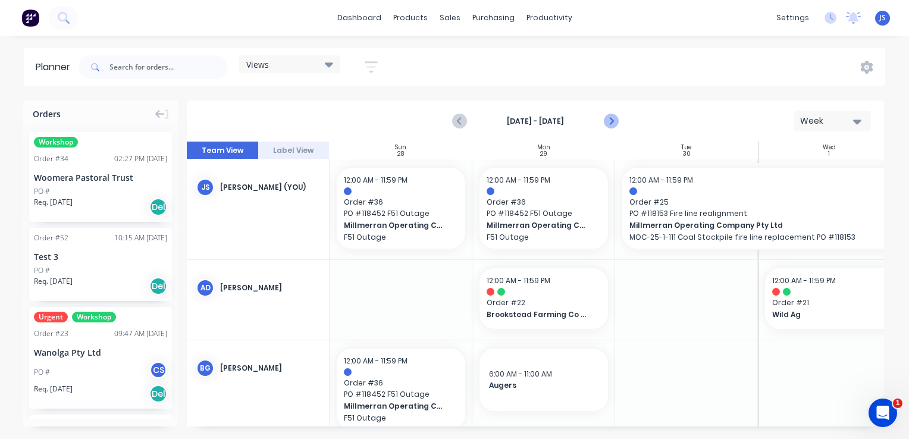
click at [614, 122] on icon "Next page" at bounding box center [611, 121] width 14 height 14
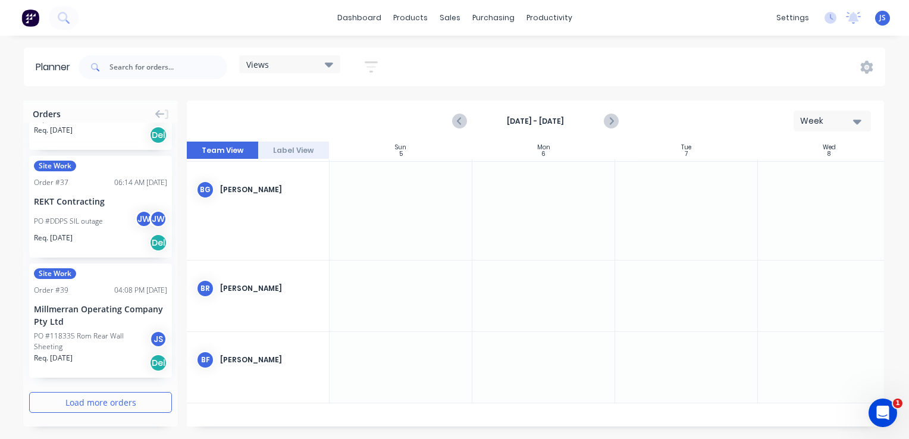
scroll to position [1826, 0]
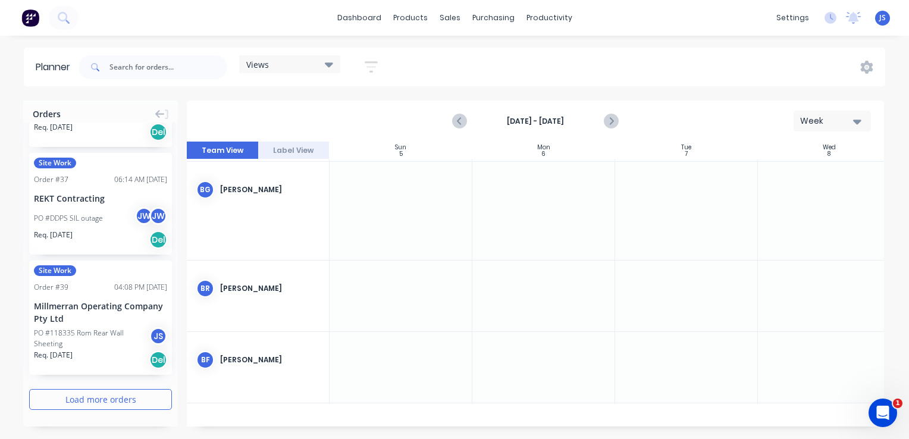
click at [98, 398] on button "Load more orders" at bounding box center [100, 399] width 143 height 21
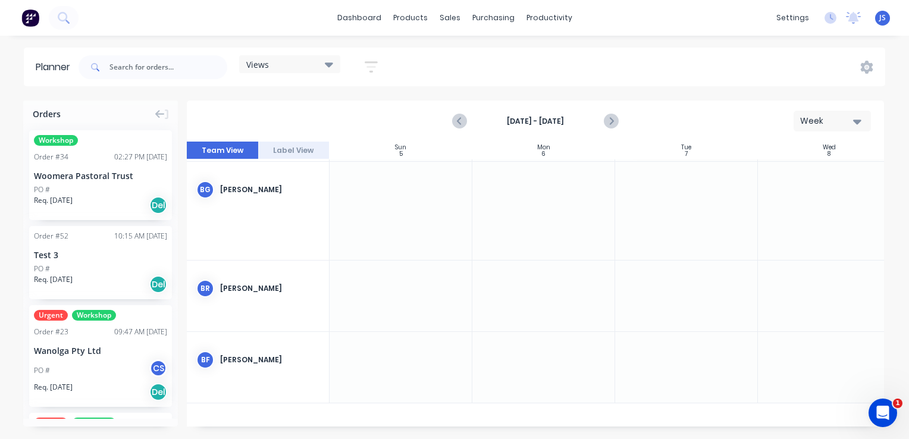
scroll to position [0, 0]
click at [330, 62] on icon at bounding box center [329, 64] width 8 height 13
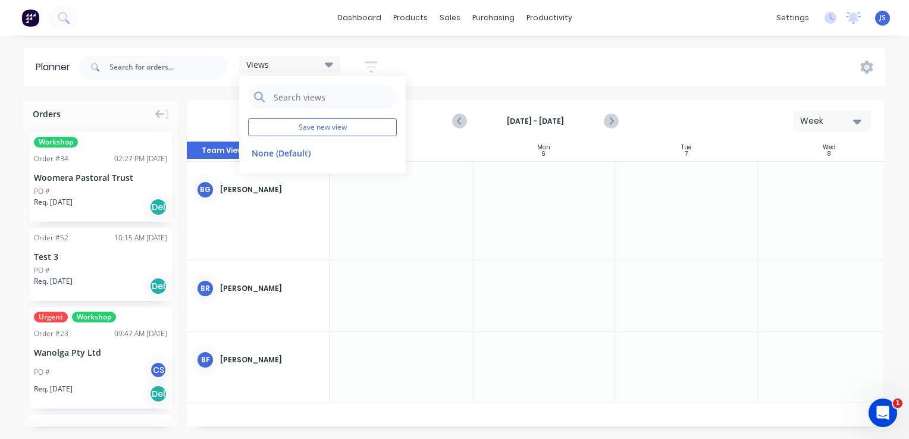
click at [370, 66] on icon "button" at bounding box center [372, 67] width 10 height 2
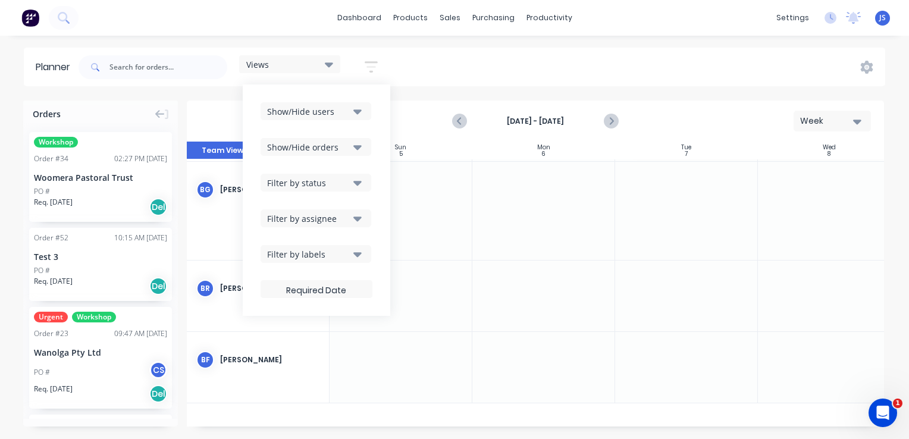
click at [354, 108] on button "Show/Hide users" at bounding box center [316, 111] width 111 height 18
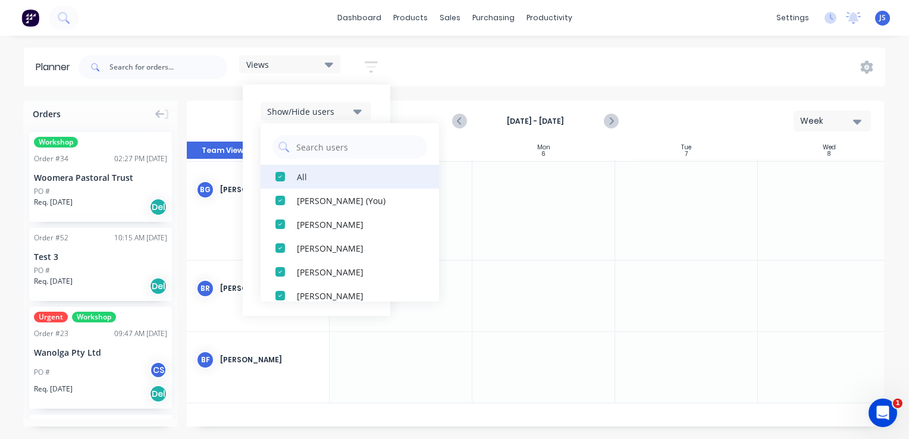
click at [284, 176] on div "button" at bounding box center [280, 177] width 24 height 24
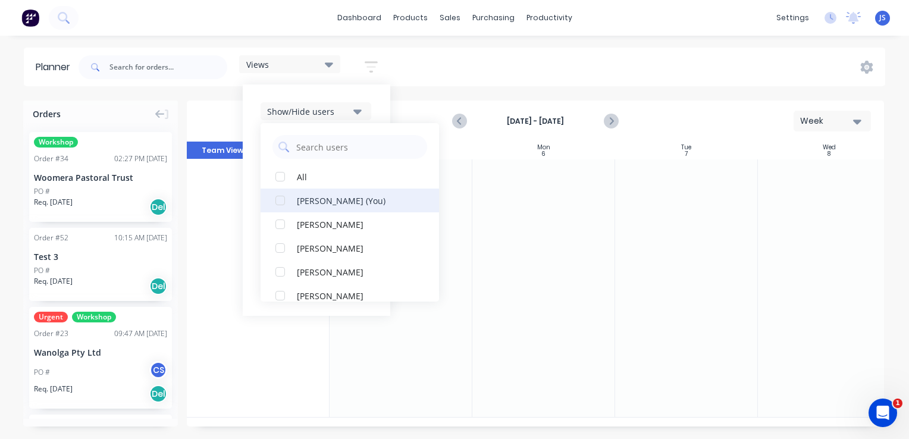
click at [300, 199] on div "[PERSON_NAME] (You)" at bounding box center [356, 200] width 119 height 12
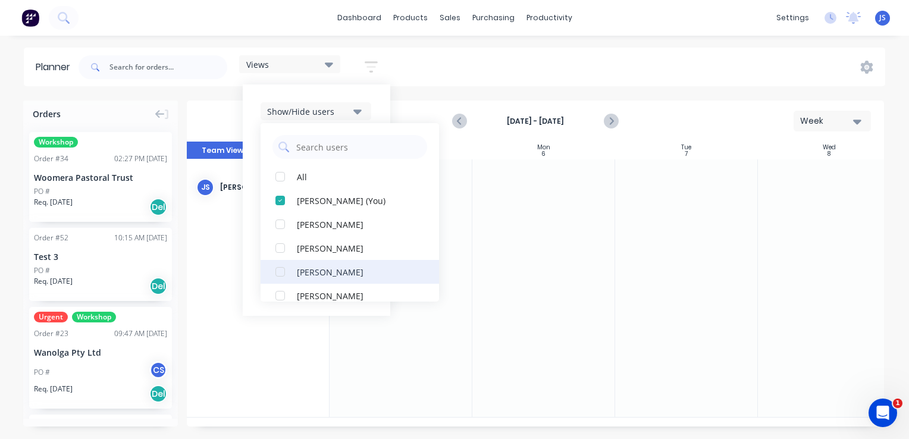
click at [311, 268] on div "[PERSON_NAME]" at bounding box center [356, 271] width 119 height 12
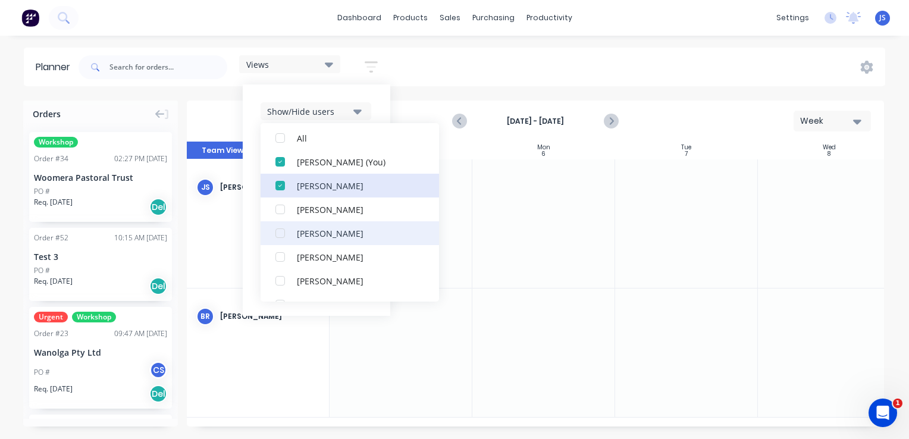
scroll to position [60, 0]
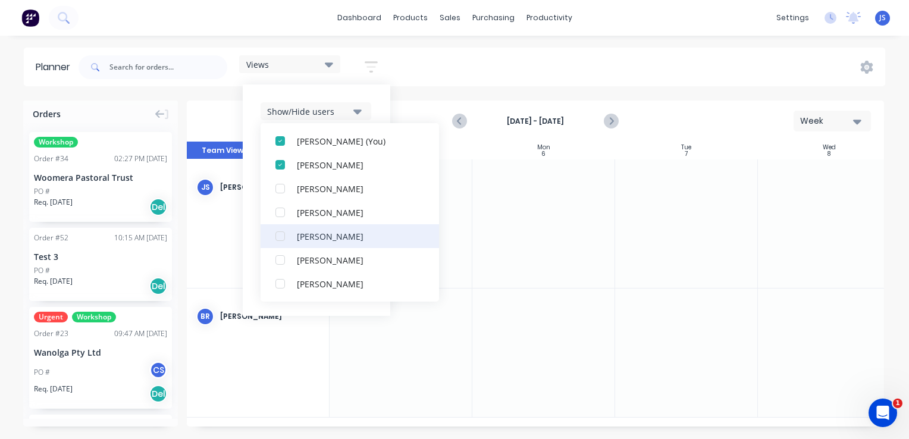
click at [324, 233] on div "[PERSON_NAME]" at bounding box center [356, 236] width 119 height 12
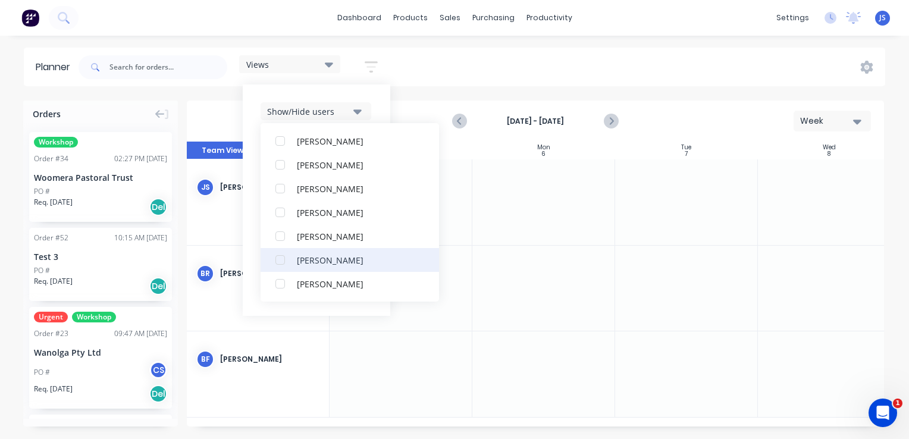
scroll to position [357, 0]
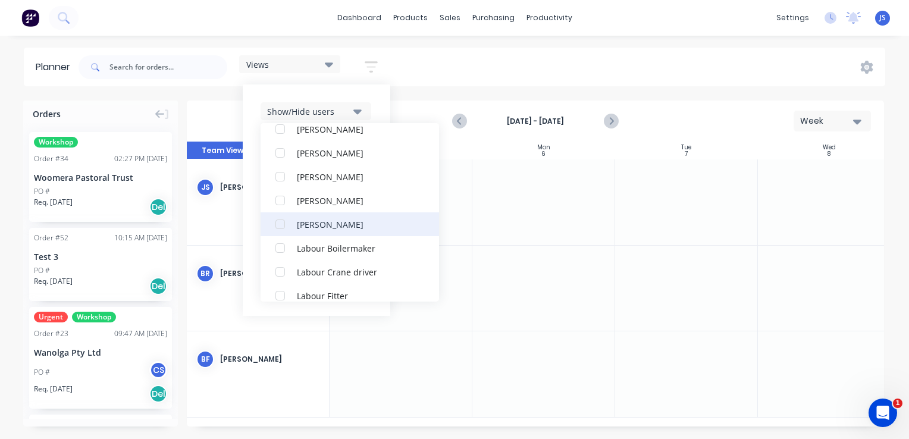
click at [327, 226] on div "kris suter" at bounding box center [356, 224] width 119 height 12
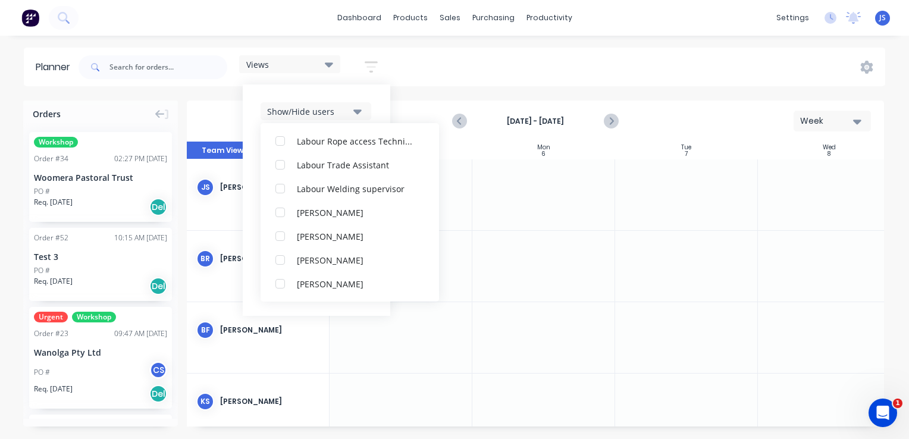
scroll to position [643, 0]
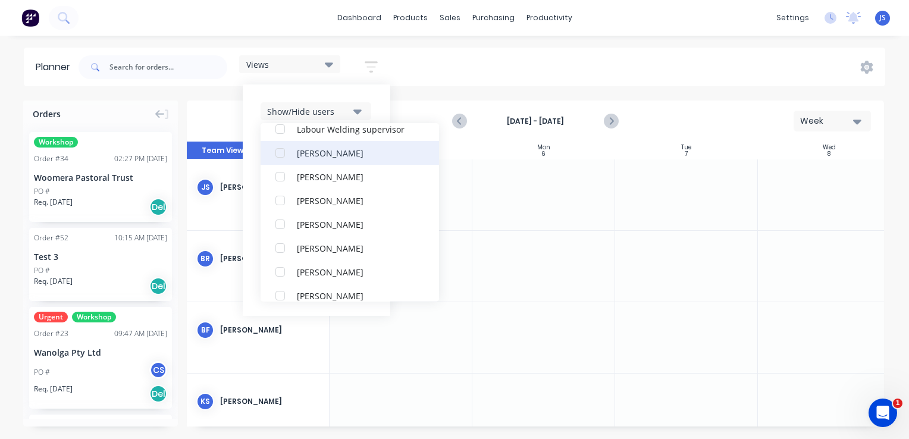
click at [334, 152] on div "Matty Butler" at bounding box center [356, 152] width 119 height 12
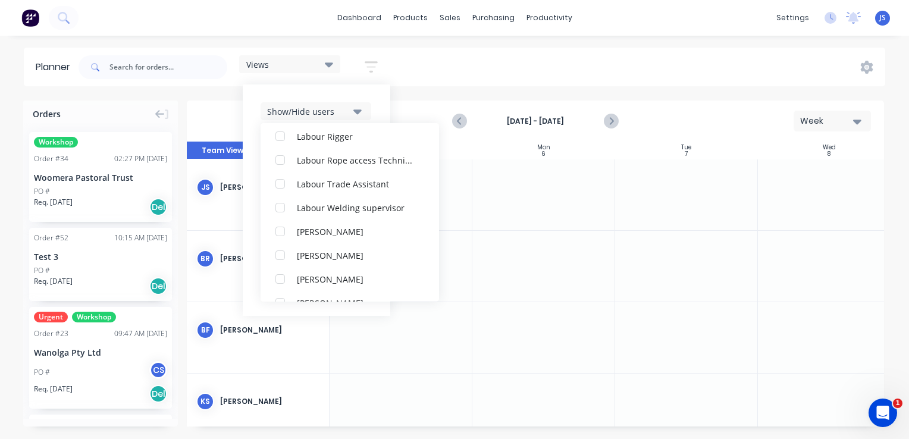
scroll to position [655, 0]
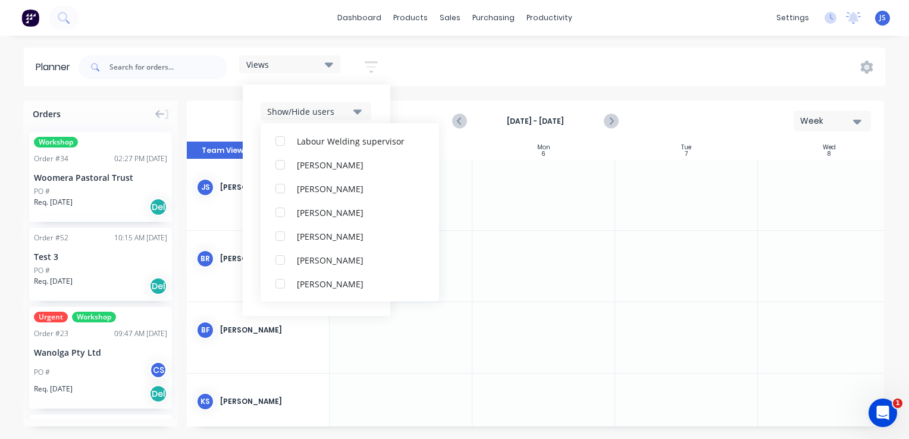
click at [424, 98] on div "Planner Views Save new view None (Default) edit Show/Hide users All Jack Strong…" at bounding box center [454, 243] width 909 height 391
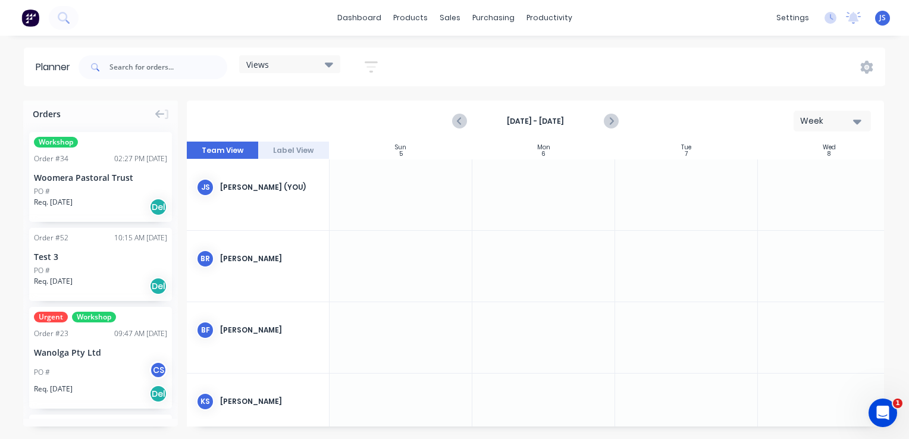
click at [367, 71] on icon "button" at bounding box center [371, 67] width 13 height 15
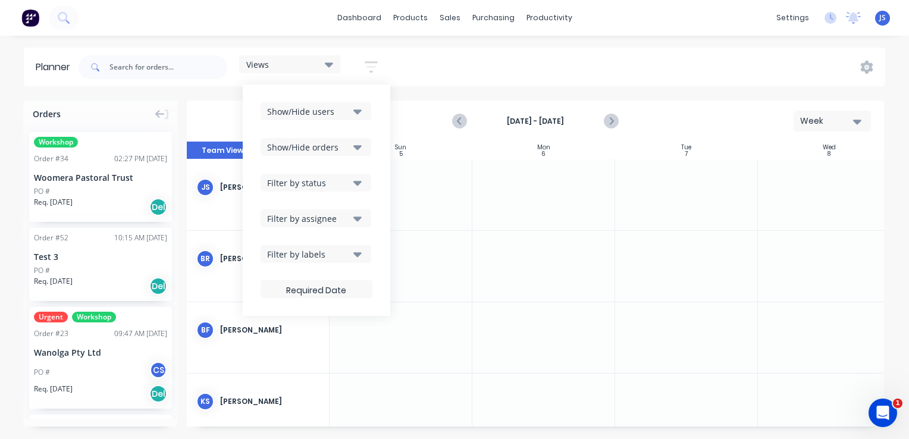
click at [358, 255] on icon "button" at bounding box center [358, 254] width 8 height 5
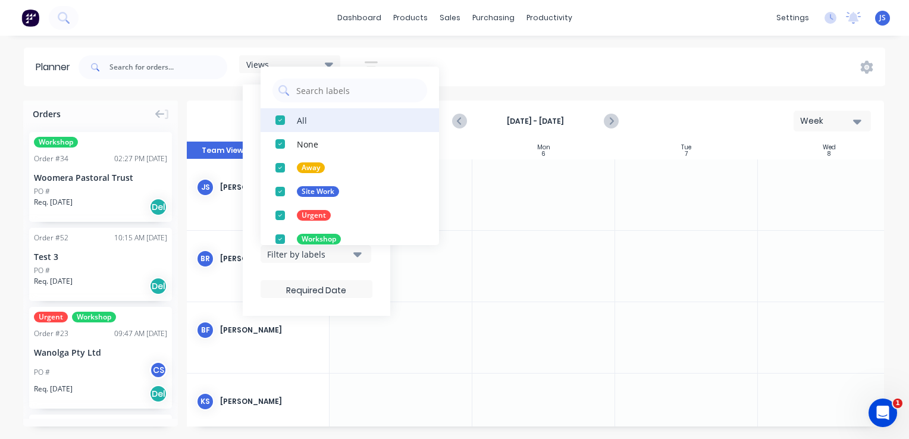
click at [281, 117] on div "button" at bounding box center [280, 120] width 24 height 24
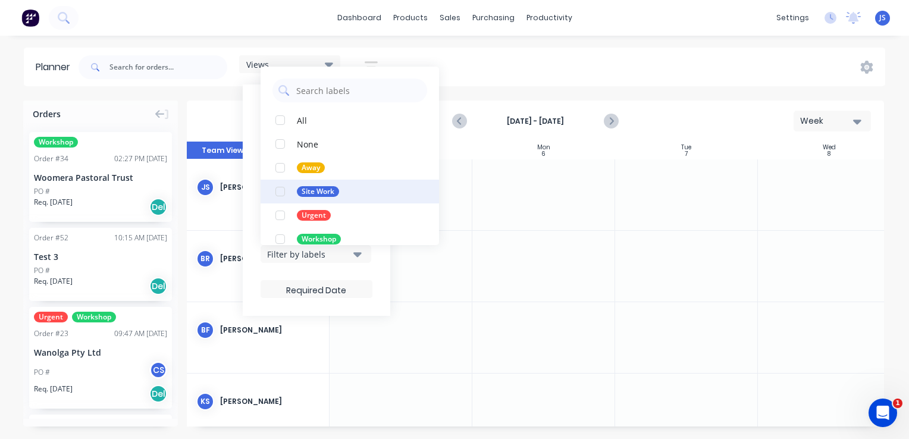
click at [283, 191] on div "button" at bounding box center [280, 192] width 24 height 24
click at [477, 323] on div at bounding box center [544, 337] width 143 height 71
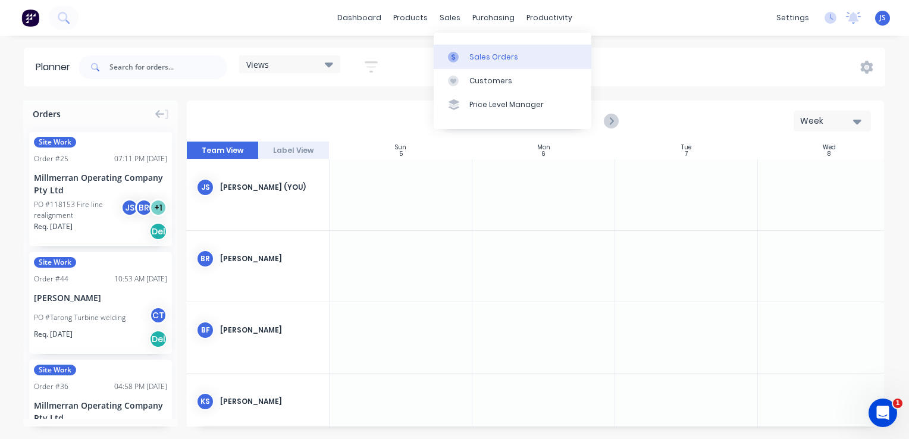
click at [472, 55] on div "Sales Orders" at bounding box center [494, 57] width 49 height 11
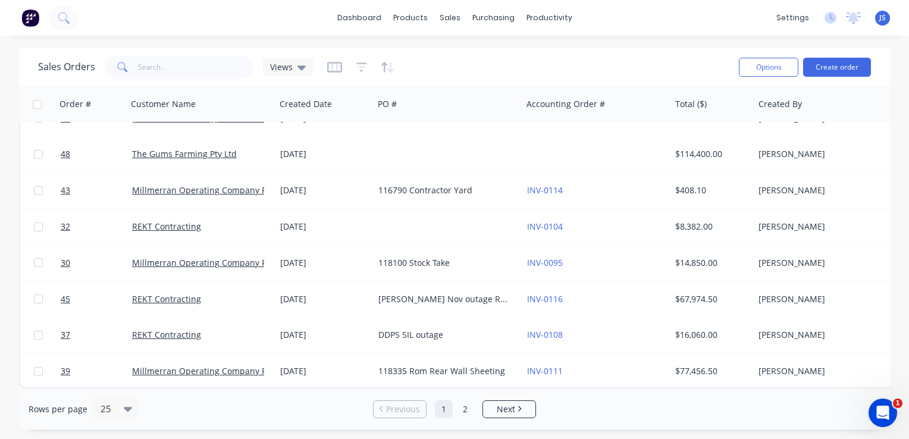
scroll to position [643, 0]
click at [467, 413] on link "2" at bounding box center [465, 410] width 18 height 18
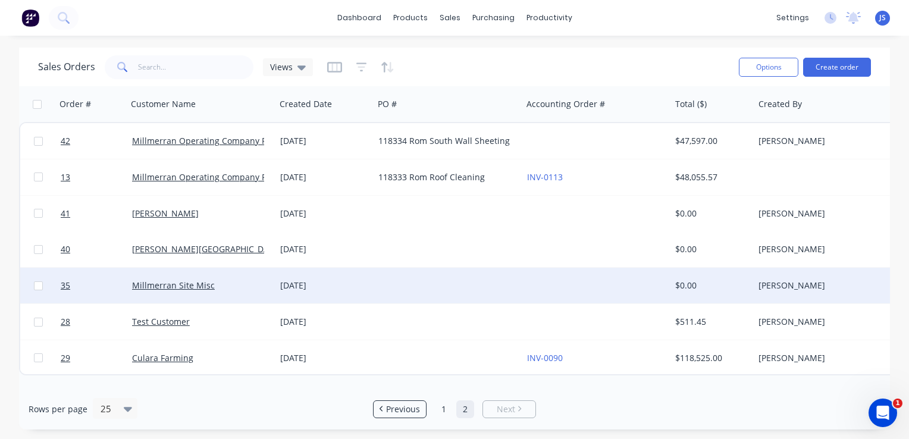
scroll to position [0, 0]
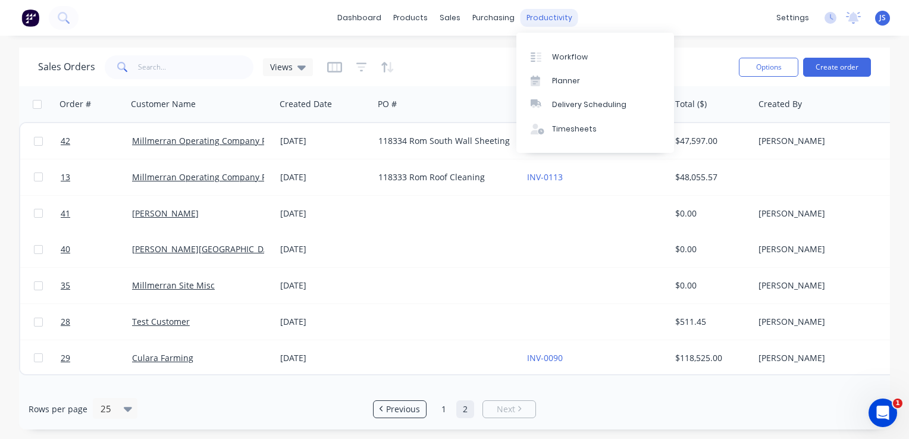
click at [530, 15] on div "productivity" at bounding box center [550, 18] width 58 height 18
click at [555, 83] on div "Planner" at bounding box center [566, 81] width 28 height 11
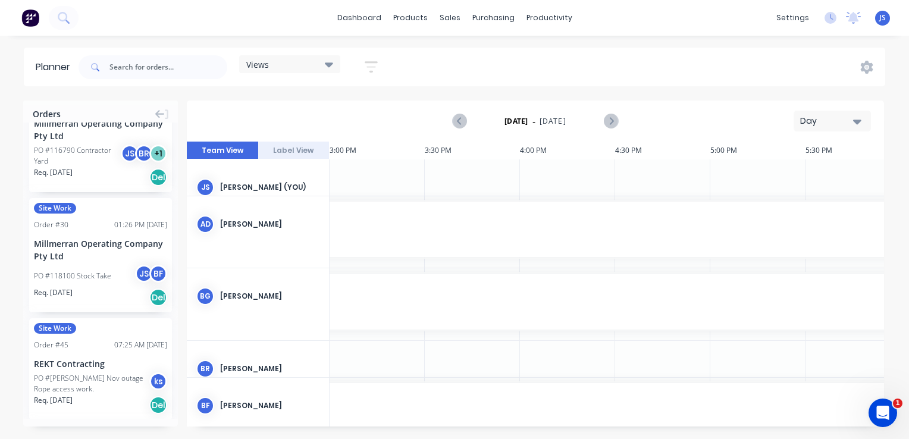
scroll to position [1607, 0]
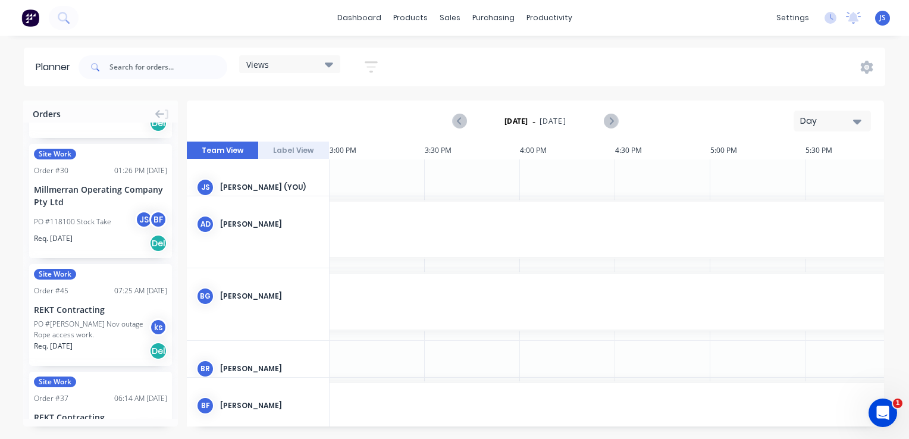
click at [855, 120] on icon "button" at bounding box center [857, 122] width 8 height 5
click at [812, 177] on div "Week" at bounding box center [811, 177] width 118 height 24
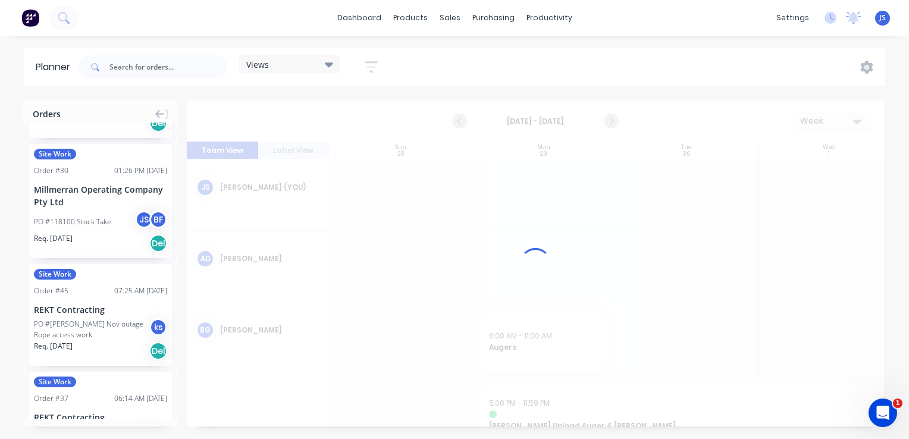
scroll to position [0, 0]
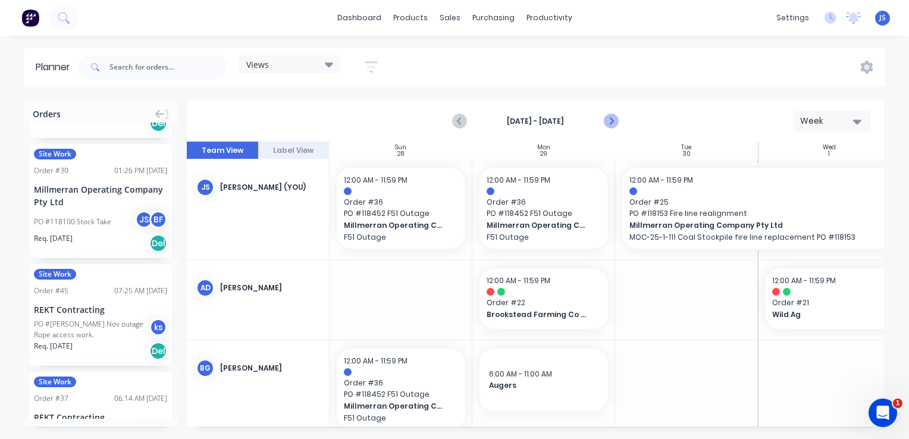
click at [621, 123] on button "Next page" at bounding box center [611, 122] width 24 height 24
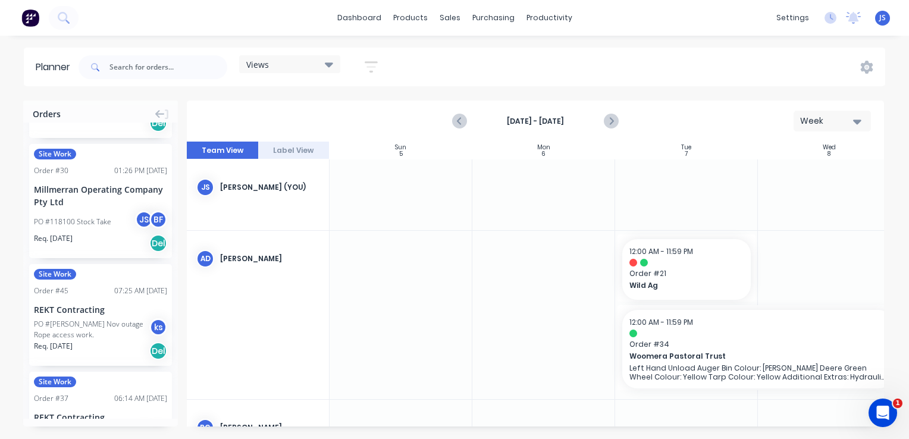
click at [673, 189] on div at bounding box center [686, 195] width 143 height 71
click at [171, 70] on input "text" at bounding box center [169, 67] width 118 height 24
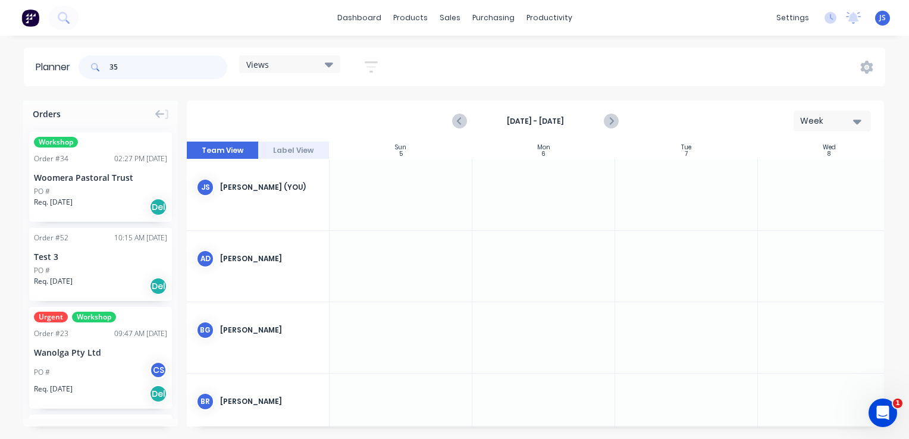
type input "3"
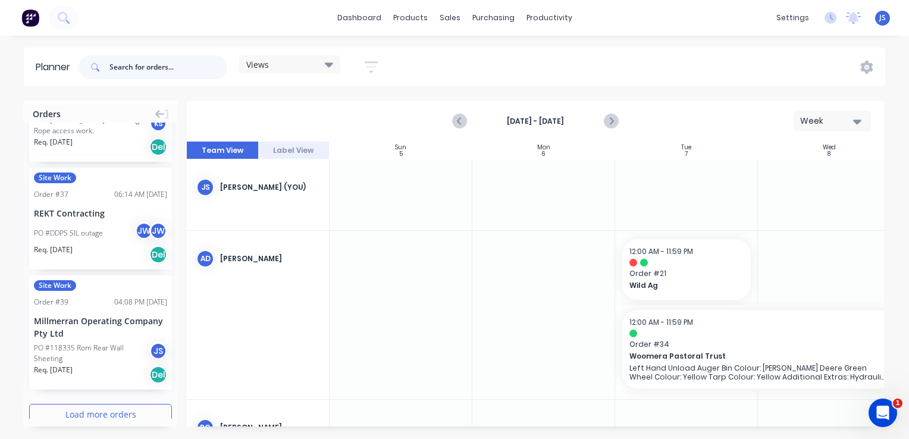
scroll to position [1826, 0]
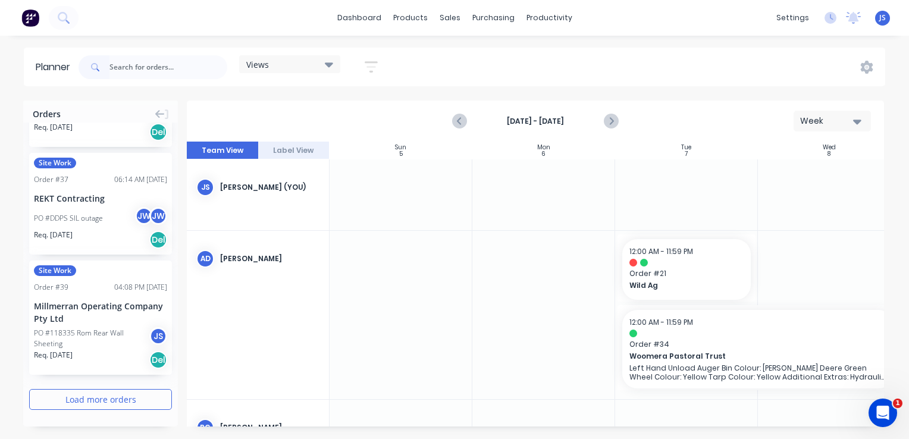
click at [103, 398] on button "Load more orders" at bounding box center [100, 399] width 143 height 21
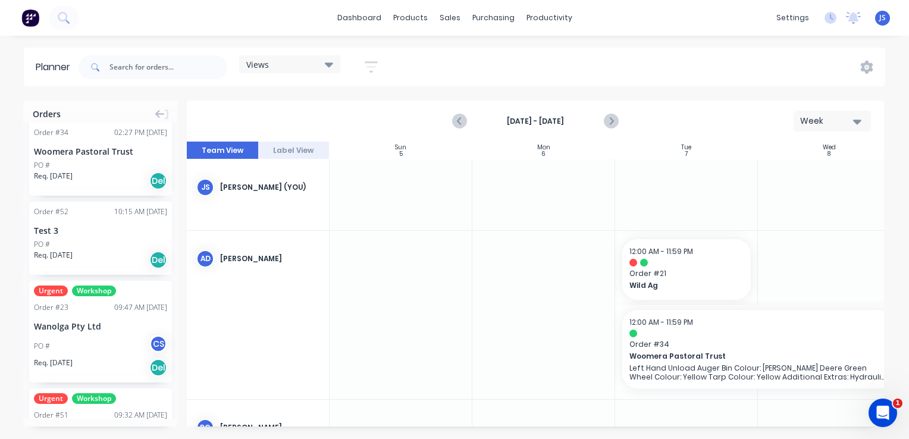
scroll to position [0, 0]
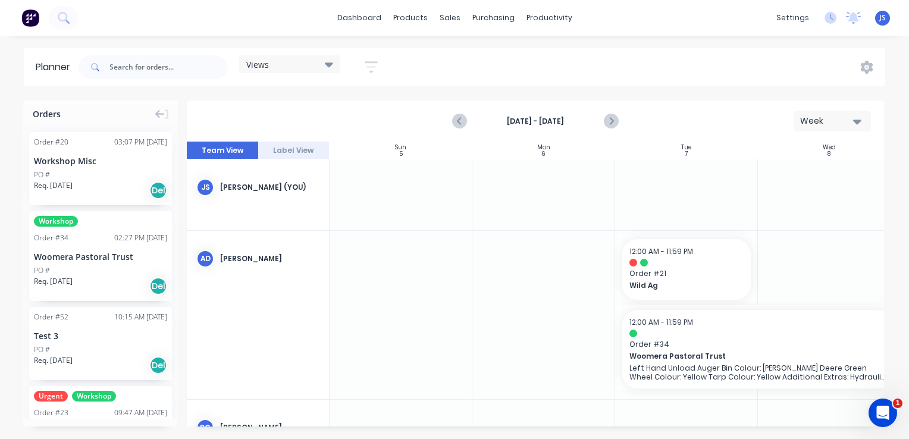
click at [297, 155] on button "Label View" at bounding box center [293, 151] width 71 height 18
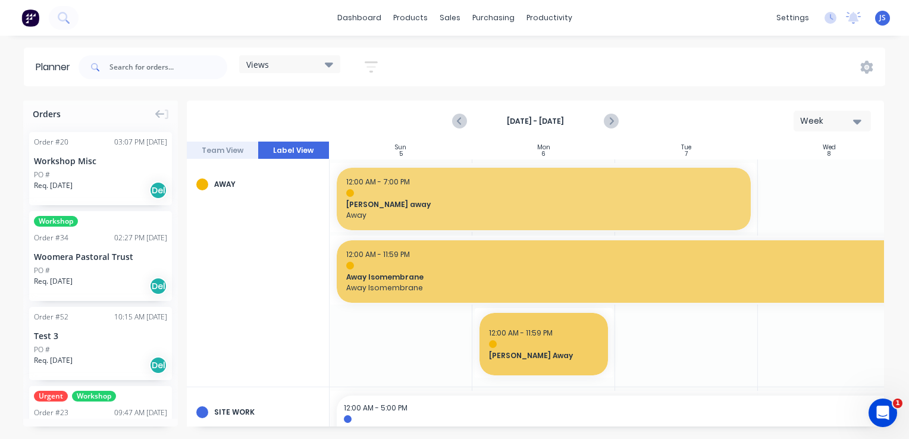
click at [232, 154] on button "Team View" at bounding box center [222, 151] width 71 height 18
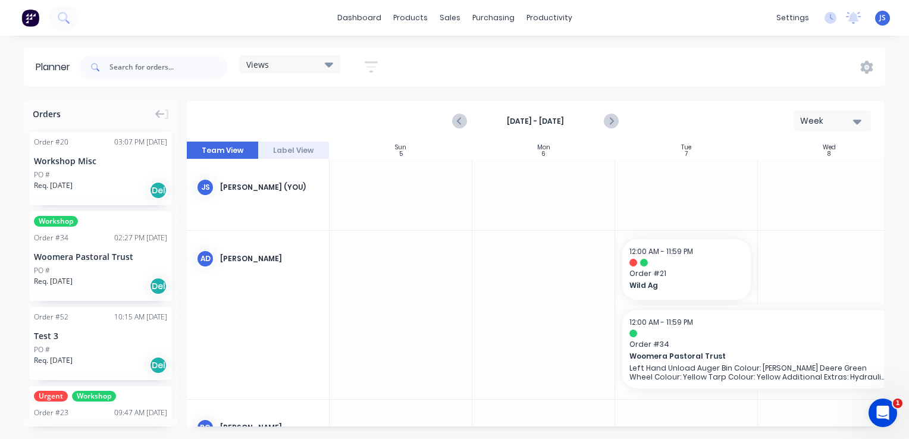
click at [336, 63] on div "Views" at bounding box center [289, 64] width 101 height 18
click at [425, 60] on div "Views Save new view None (Default) edit Show/Hide users Show/Hide orders Filter…" at bounding box center [480, 67] width 809 height 36
click at [381, 70] on button "button" at bounding box center [371, 66] width 38 height 23
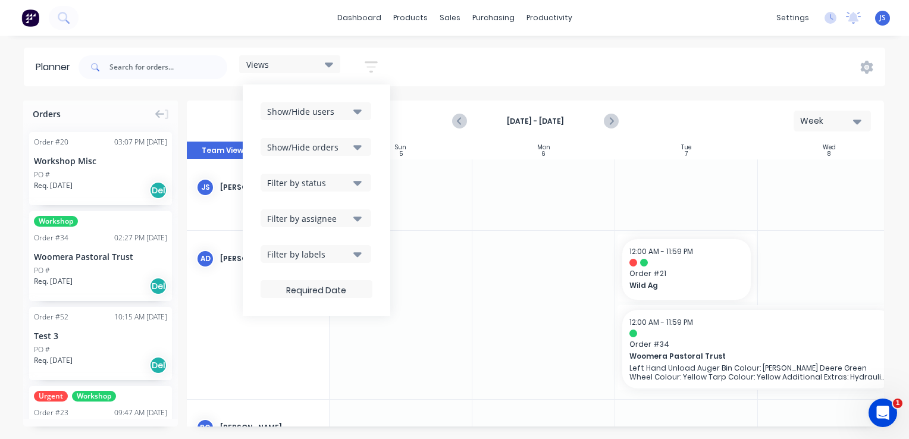
click at [350, 143] on div "Show/Hide orders" at bounding box center [308, 147] width 83 height 12
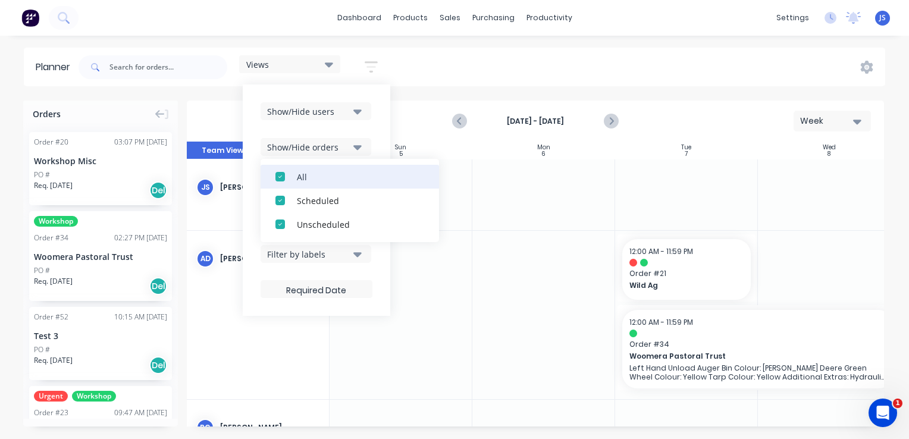
click at [302, 179] on div "All" at bounding box center [356, 176] width 119 height 12
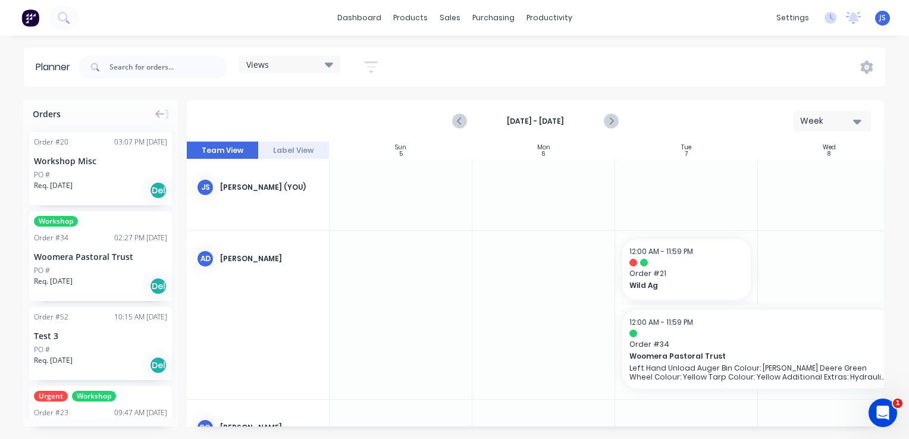
click at [505, 183] on div at bounding box center [544, 195] width 143 height 71
click at [373, 67] on icon "button" at bounding box center [372, 67] width 10 height 2
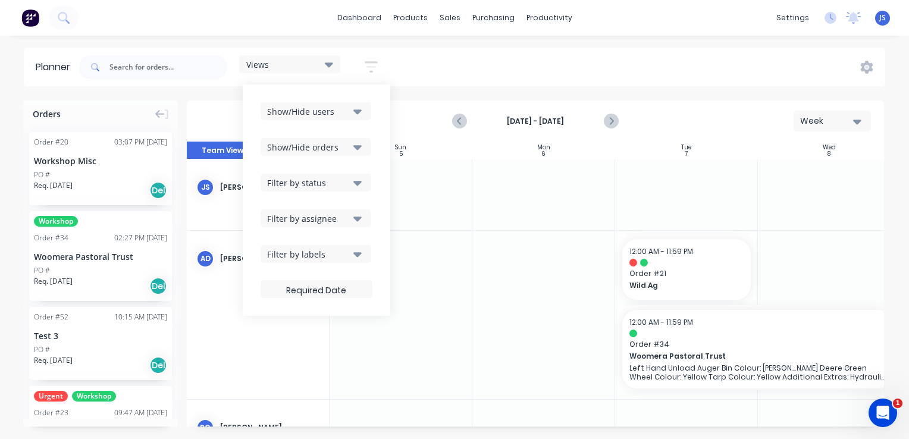
click at [342, 252] on div "Filter by labels" at bounding box center [308, 254] width 83 height 12
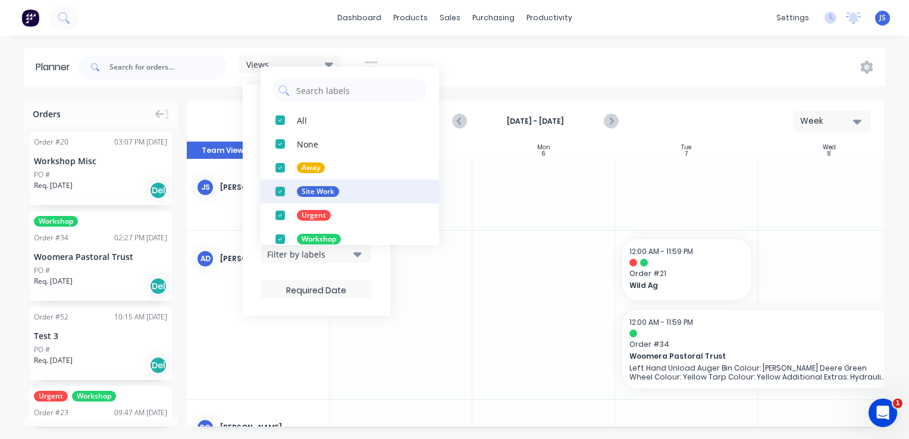
scroll to position [12, 0]
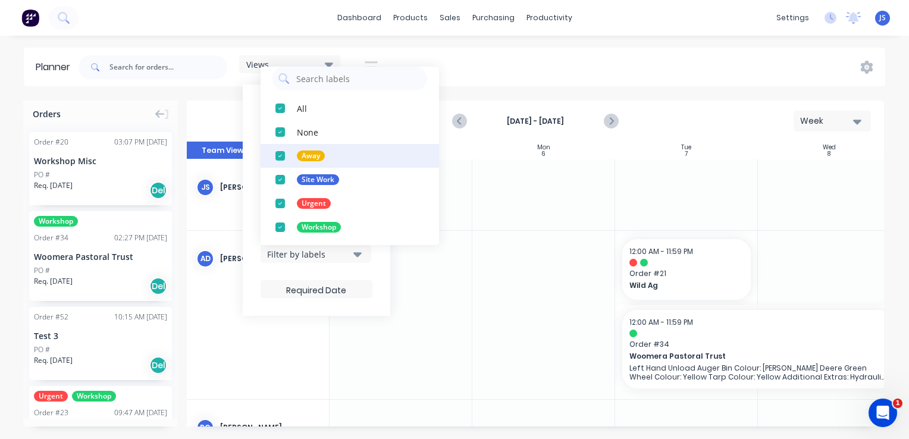
click at [281, 151] on div "button" at bounding box center [280, 156] width 24 height 24
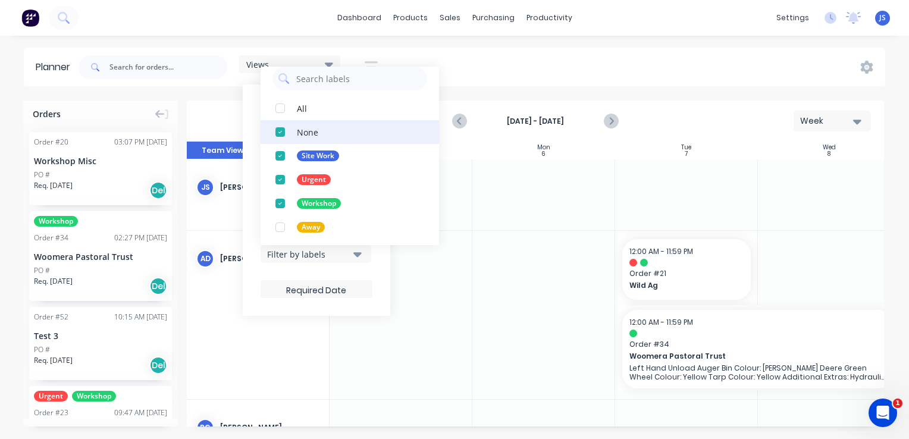
drag, startPoint x: 281, startPoint y: 130, endPoint x: 288, endPoint y: 156, distance: 27.1
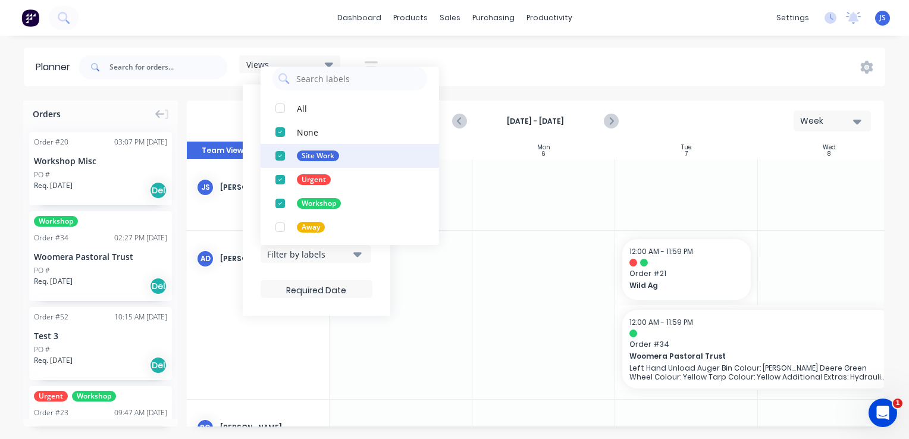
click at [282, 130] on div "button" at bounding box center [280, 132] width 24 height 24
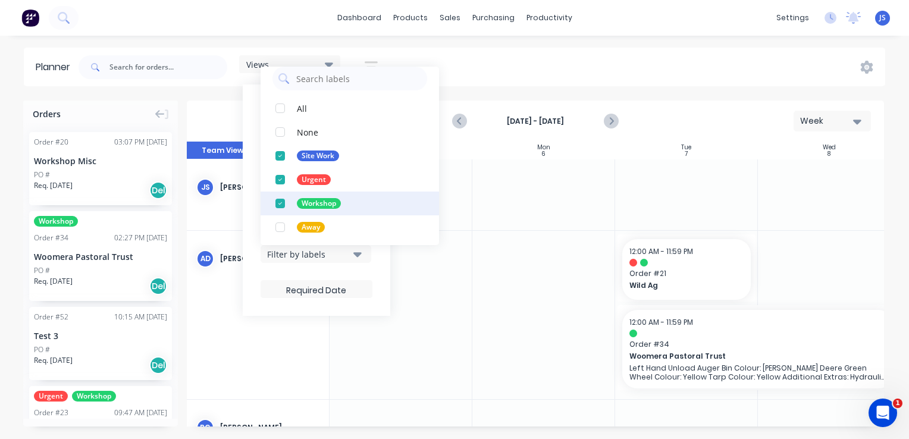
click at [283, 180] on div "button" at bounding box center [280, 180] width 24 height 24
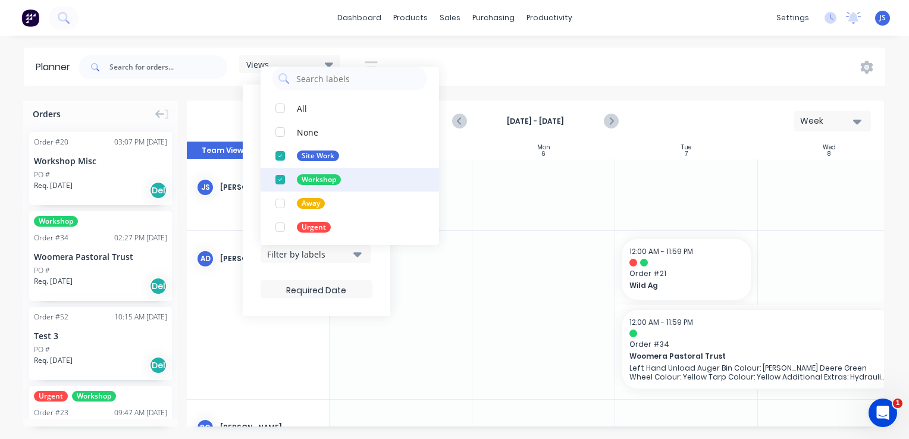
click at [279, 181] on div "button" at bounding box center [280, 180] width 24 height 24
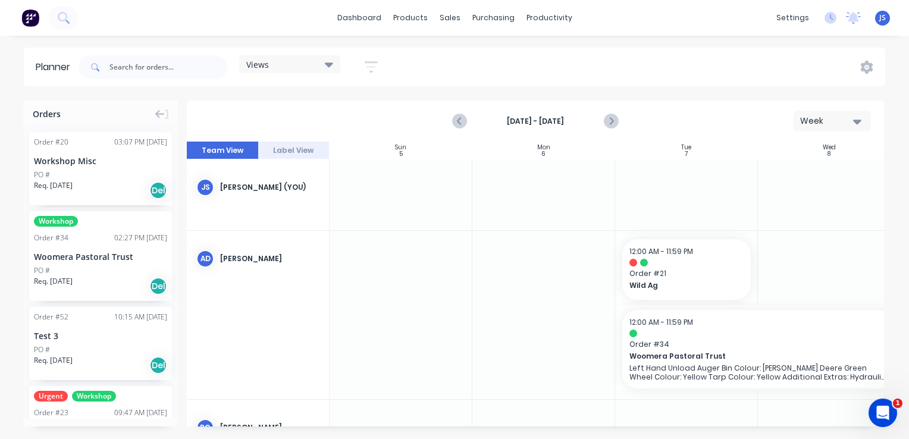
click at [471, 72] on div "Views Save new view None (Default) edit Show/Hide users Show/Hide orders Filter…" at bounding box center [480, 67] width 809 height 36
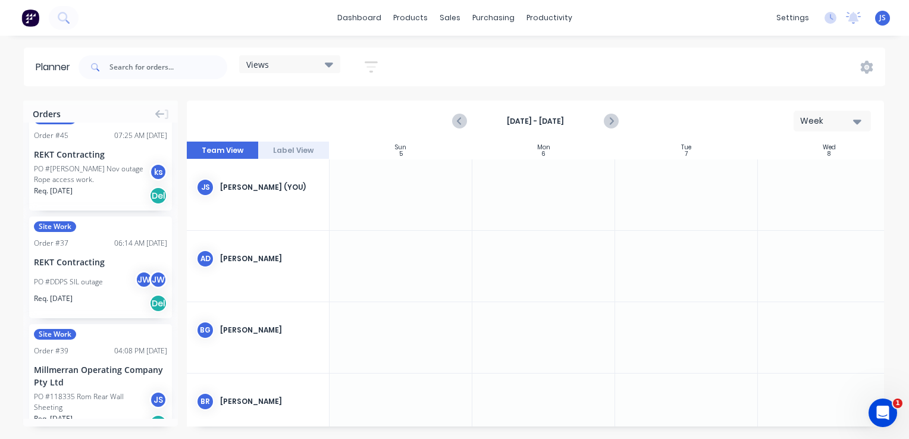
scroll to position [517, 0]
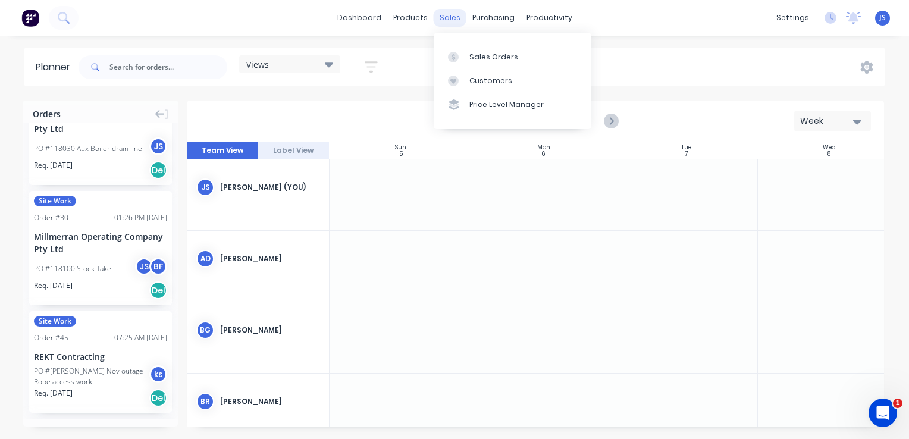
click at [454, 16] on div "sales" at bounding box center [450, 18] width 33 height 18
click at [492, 65] on link "Sales Orders" at bounding box center [513, 57] width 158 height 24
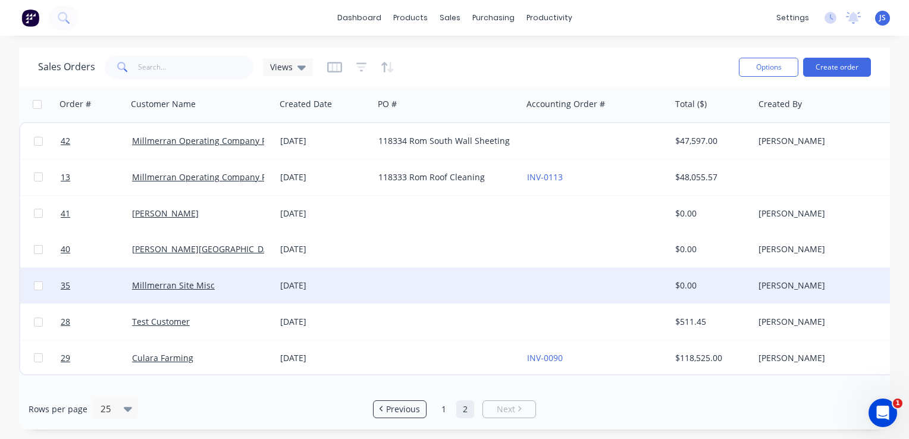
click at [288, 280] on div "24 Sep 2025" at bounding box center [324, 286] width 89 height 12
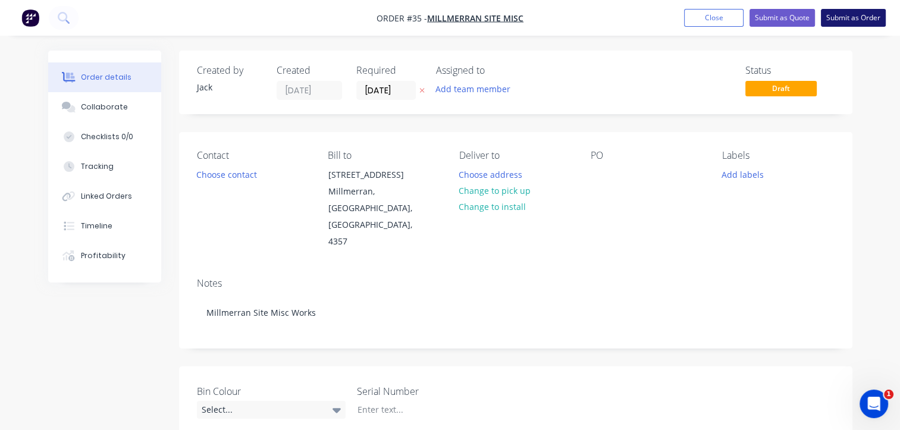
click at [843, 18] on button "Submit as Order" at bounding box center [853, 18] width 65 height 18
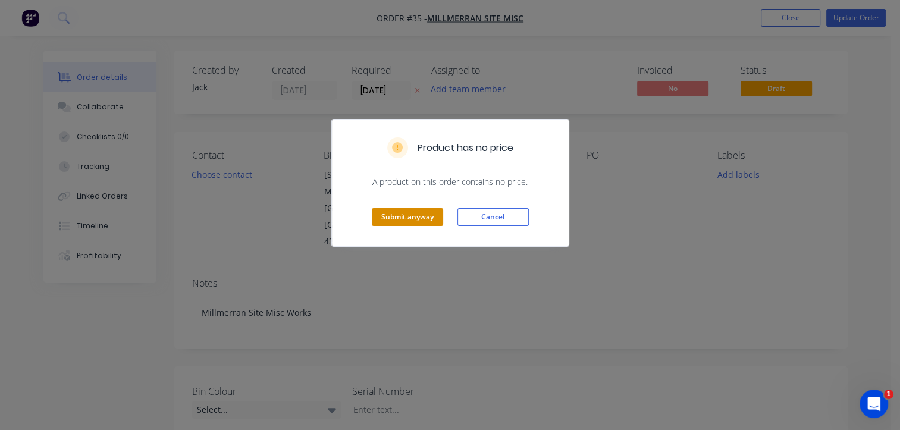
click at [422, 213] on button "Submit anyway" at bounding box center [407, 217] width 71 height 18
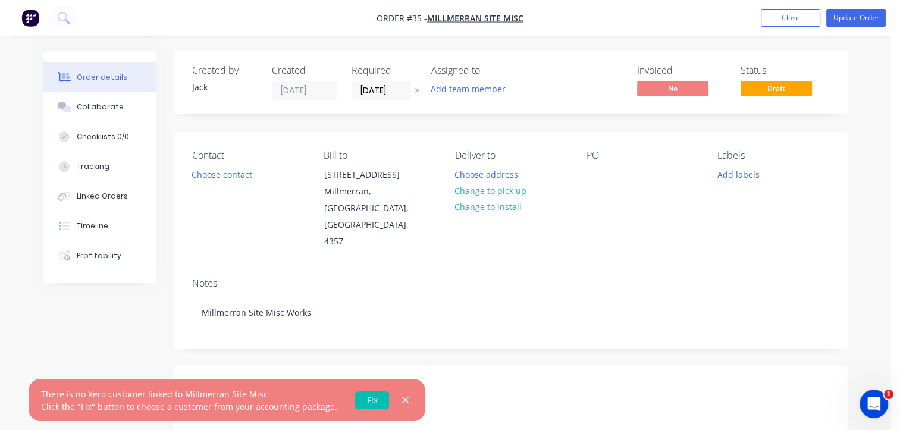
click at [389, 392] on div "There is no Xero customer linked to Millmerran Site Misc Click the "Fix" button…" at bounding box center [227, 400] width 397 height 42
click at [402, 401] on icon "button" at bounding box center [405, 400] width 7 height 7
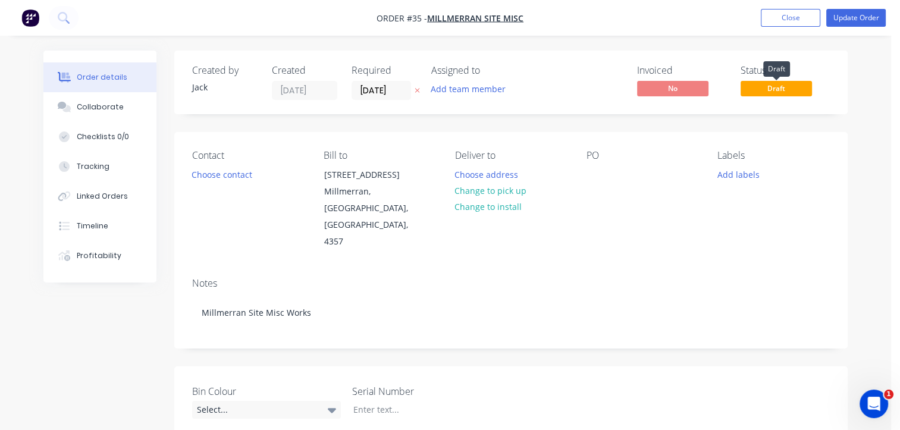
click at [757, 93] on span "Draft" at bounding box center [776, 88] width 71 height 15
click at [780, 89] on span "Draft" at bounding box center [776, 88] width 71 height 15
drag, startPoint x: 780, startPoint y: 89, endPoint x: 789, endPoint y: 153, distance: 64.8
click at [788, 159] on div "Labels" at bounding box center [774, 155] width 112 height 11
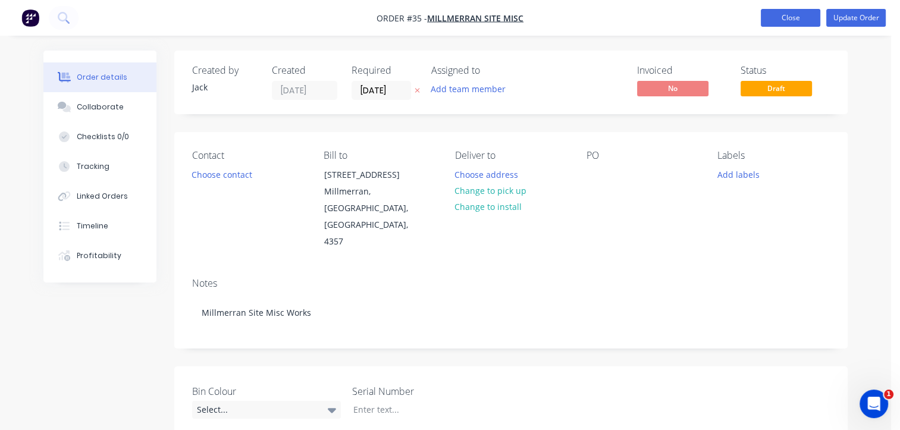
click at [779, 23] on button "Close" at bounding box center [791, 18] width 60 height 18
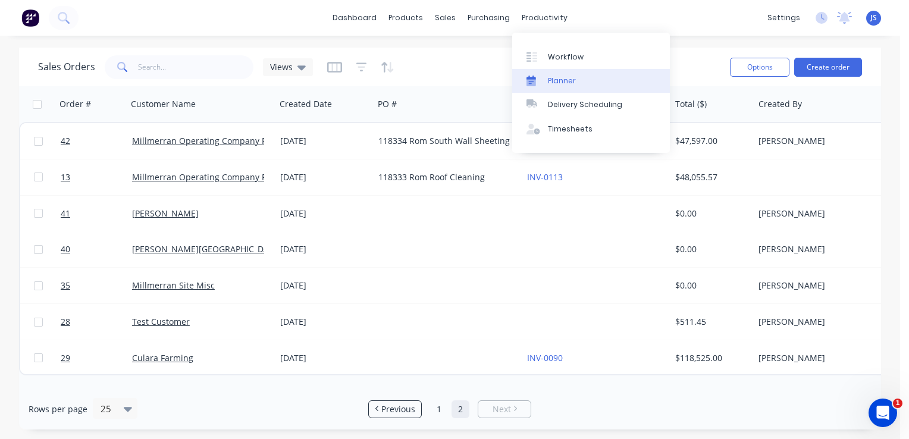
click at [574, 80] on div "Planner" at bounding box center [562, 81] width 28 height 11
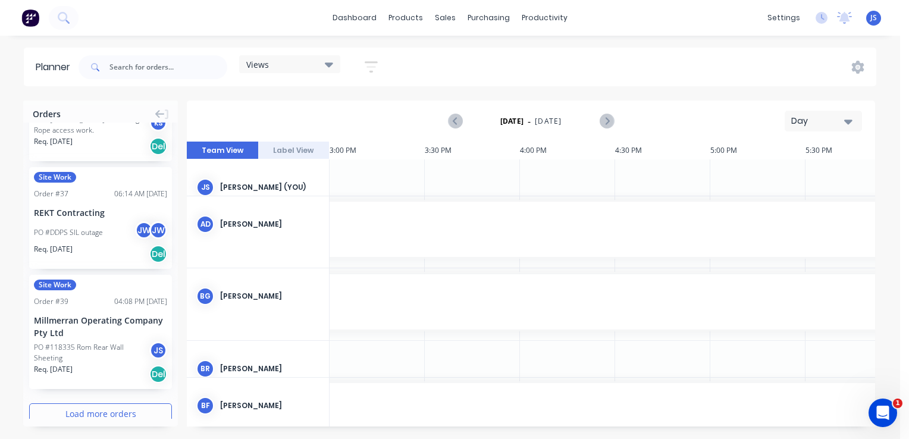
scroll to position [1826, 0]
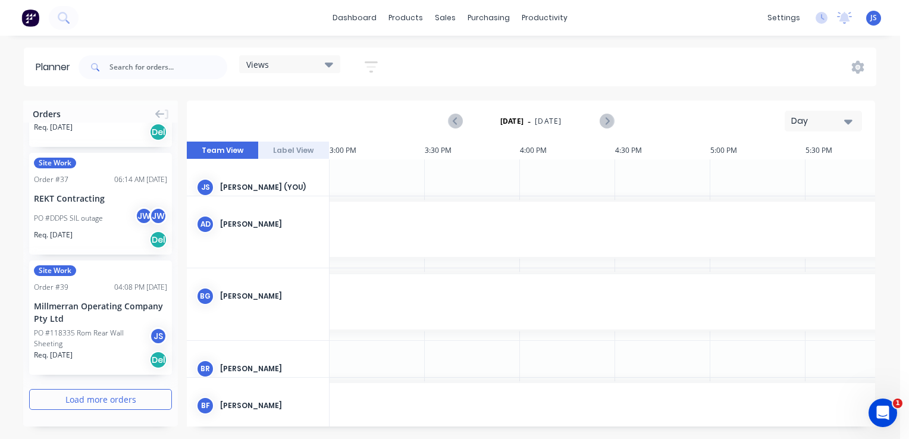
click at [88, 400] on button "Load more orders" at bounding box center [100, 399] width 143 height 21
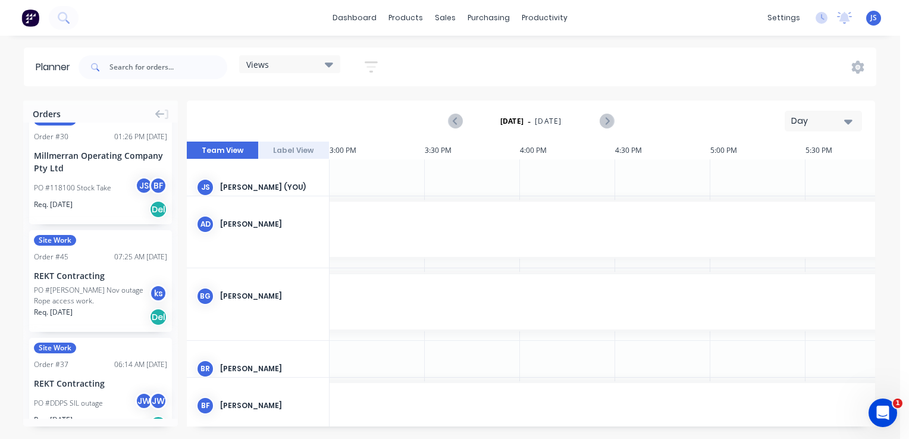
scroll to position [1474, 0]
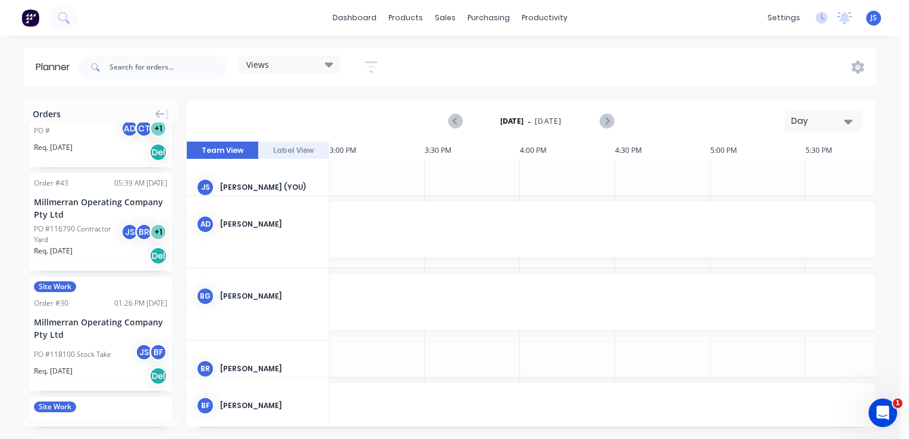
click at [528, 55] on div "Views Save new view None (Default) edit Show/Hide users Show/Hide orders Filter…" at bounding box center [476, 67] width 800 height 36
click at [607, 120] on icon "Next page" at bounding box center [605, 122] width 5 height 10
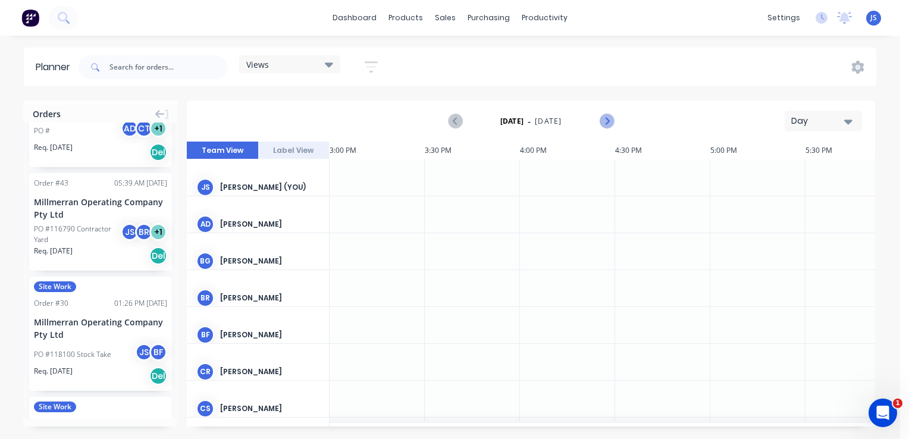
click at [607, 120] on icon "Next page" at bounding box center [605, 122] width 5 height 10
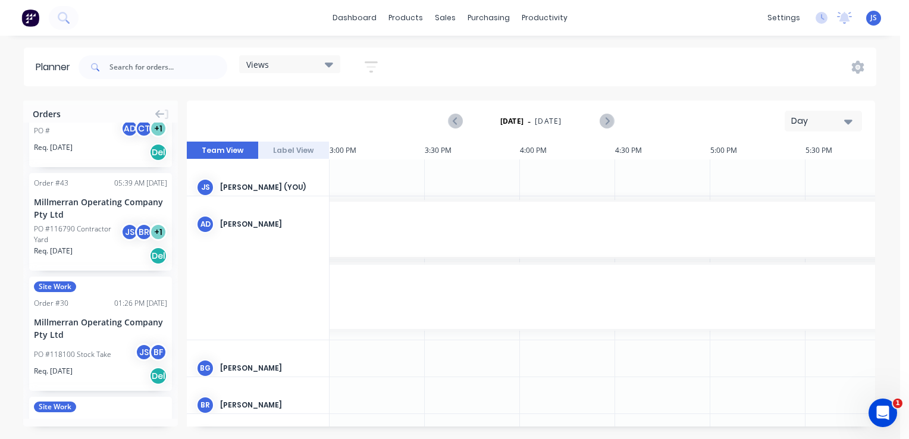
click at [500, 183] on div at bounding box center [472, 178] width 95 height 36
click at [845, 120] on icon "button" at bounding box center [849, 122] width 8 height 5
click at [789, 179] on div "Week" at bounding box center [802, 177] width 118 height 24
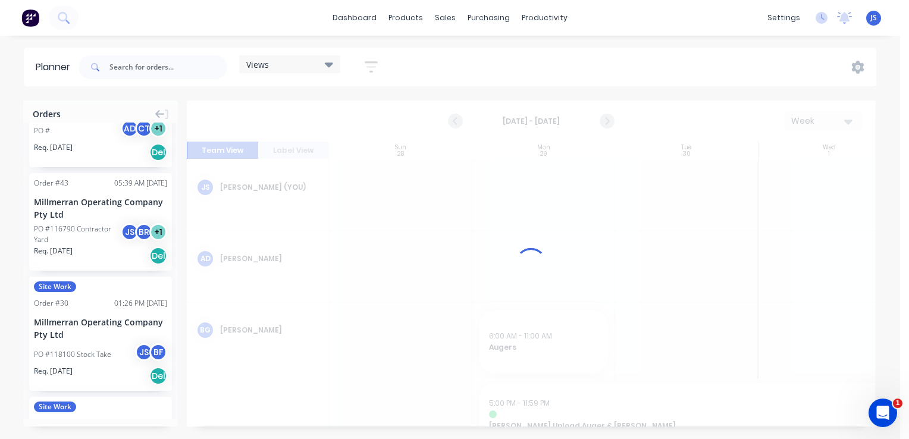
scroll to position [0, 0]
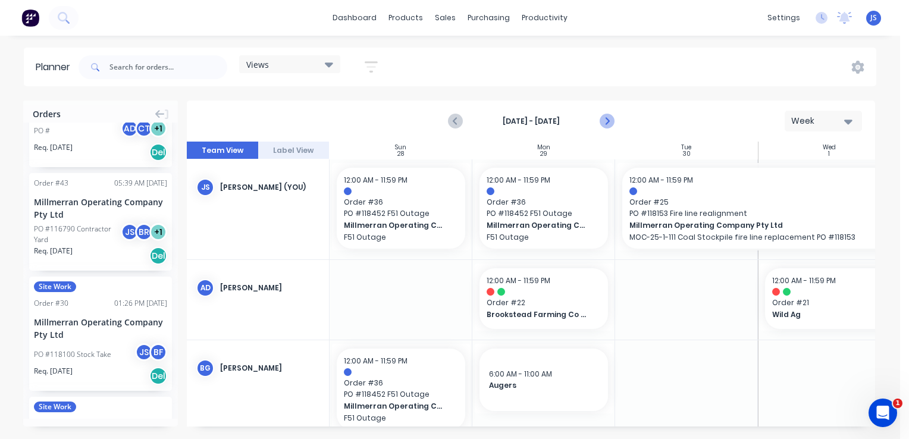
click at [609, 121] on icon "Next page" at bounding box center [605, 122] width 5 height 10
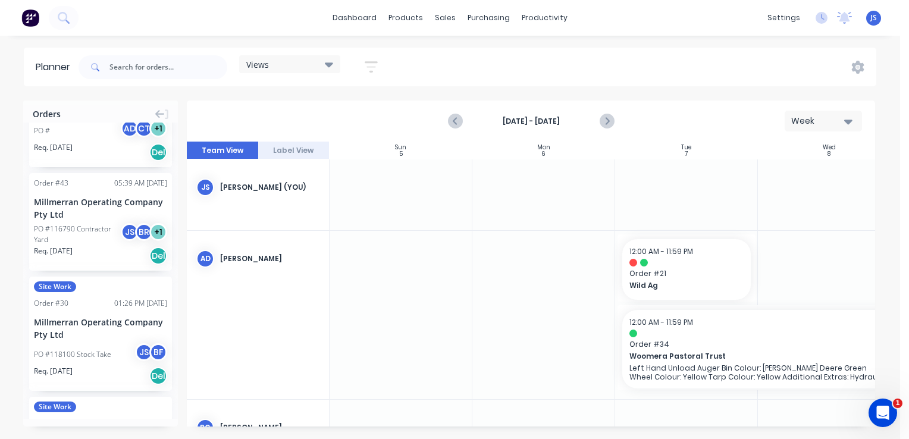
click at [672, 175] on div at bounding box center [686, 169] width 143 height 18
click at [663, 186] on div at bounding box center [686, 195] width 143 height 71
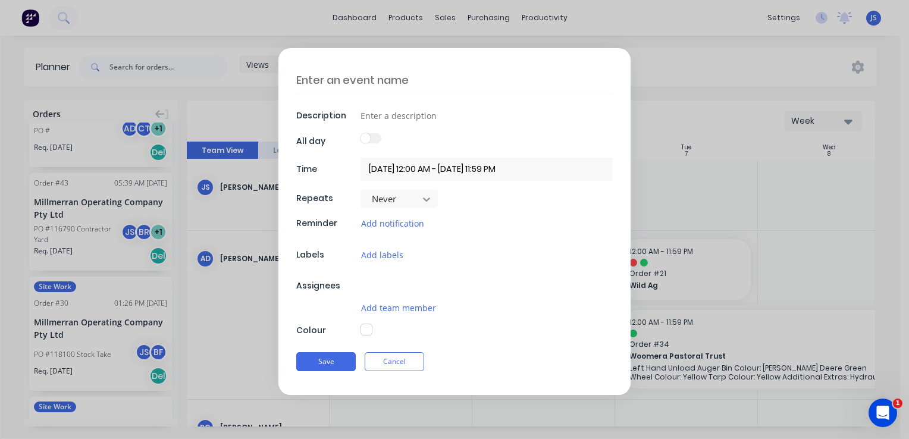
type textarea "x"
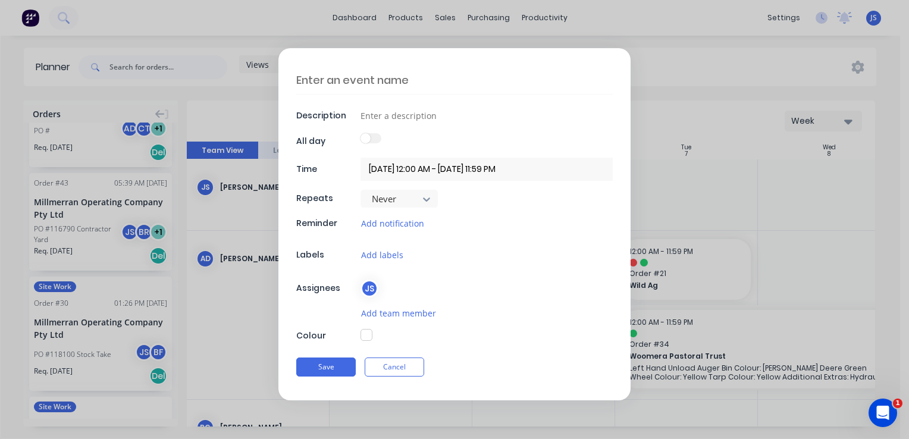
drag, startPoint x: 663, startPoint y: 186, endPoint x: 699, endPoint y: 193, distance: 37.0
click at [699, 193] on form "Description All day Time 07/10/2025 12:00 AM - 07/10/2025 11:59 PM Repeats Neve…" at bounding box center [454, 224] width 884 height 352
click at [388, 116] on input at bounding box center [487, 116] width 252 height 18
type input "S"
type textarea "x"
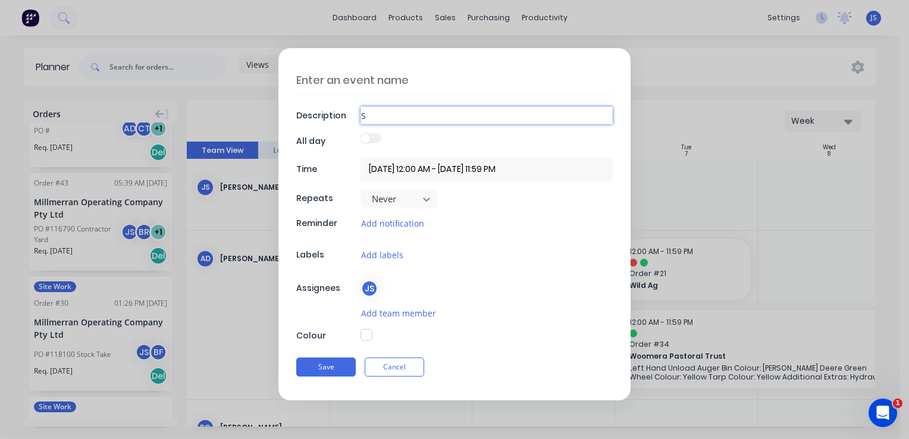
type input "Si"
type textarea "x"
type input "Sit"
type textarea "x"
type input "Site"
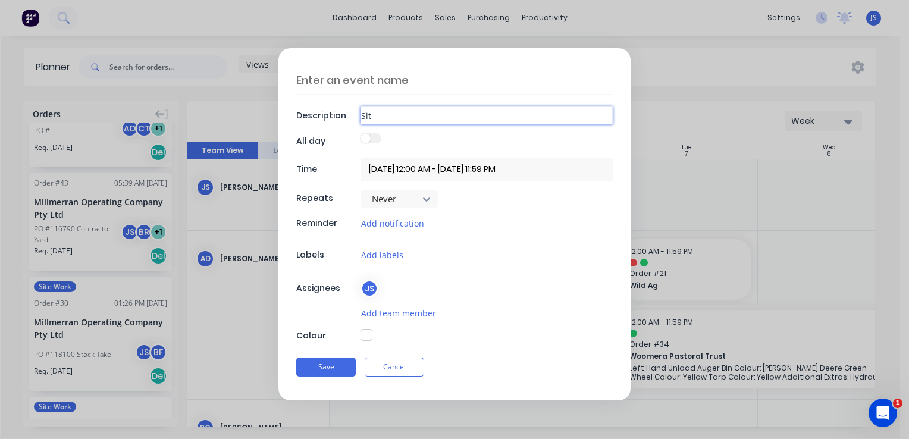
type textarea "x"
type input "Site"
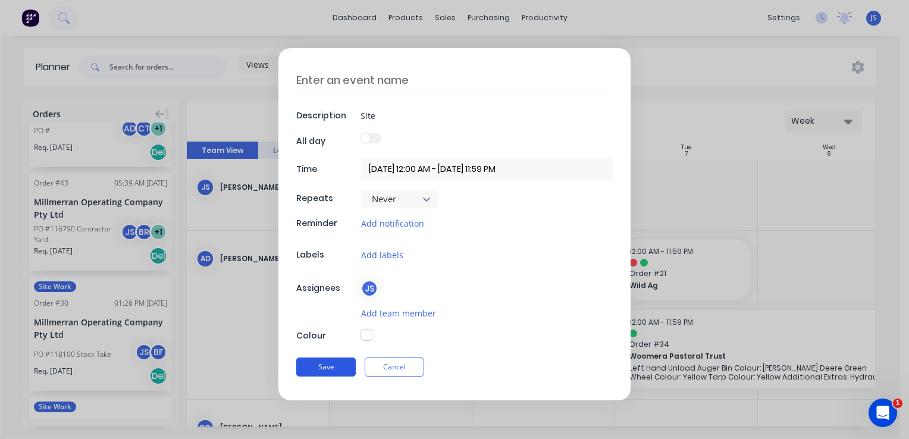
click at [317, 368] on button "Save" at bounding box center [326, 367] width 60 height 19
type textarea "x"
click at [333, 82] on textarea at bounding box center [454, 80] width 317 height 29
type textarea "S"
type textarea "x"
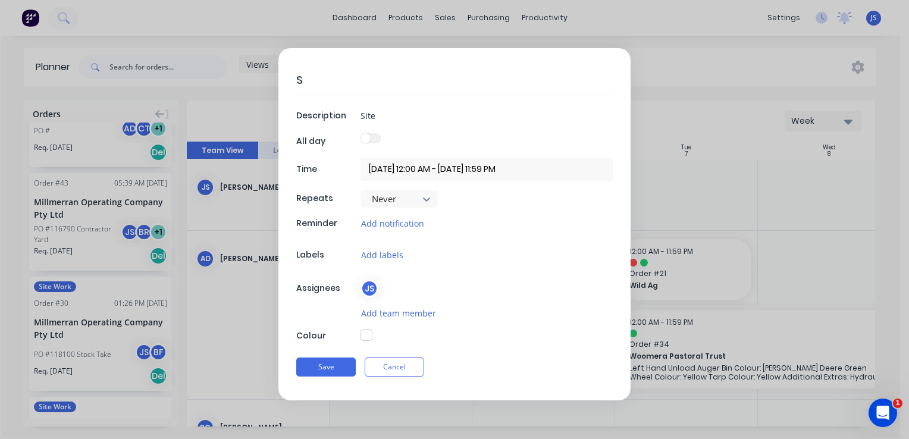
type textarea "Si"
type textarea "x"
type textarea "Sit"
type textarea "x"
type textarea "Site"
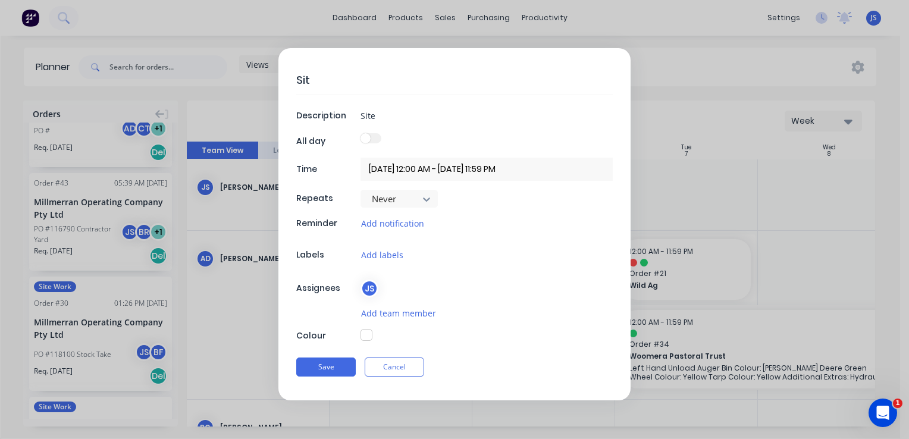
type textarea "x"
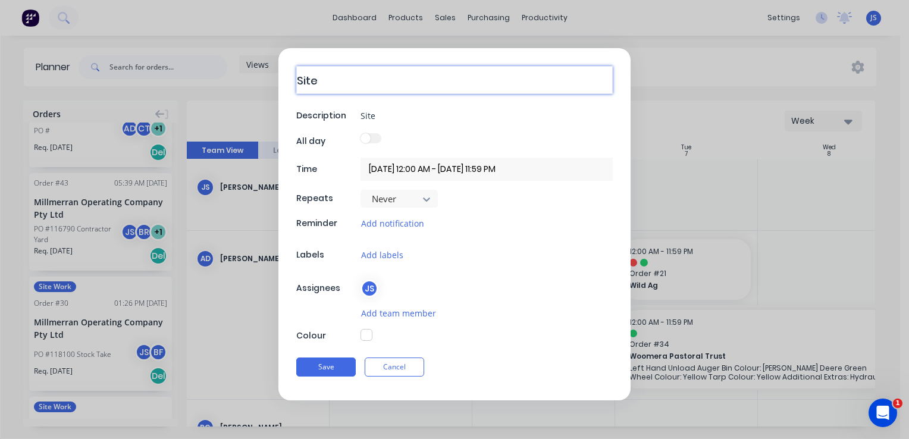
type textarea "Site"
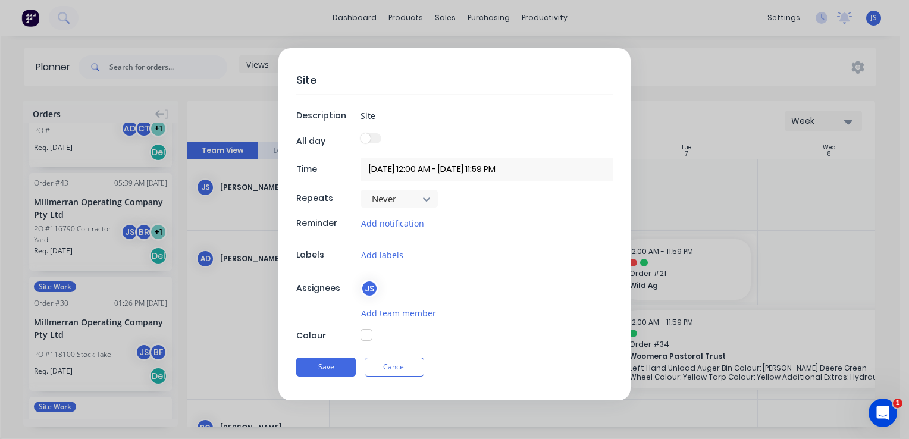
click at [369, 136] on span at bounding box center [366, 138] width 10 height 10
click at [363, 332] on button "button" at bounding box center [367, 335] width 12 height 12
type textarea "x"
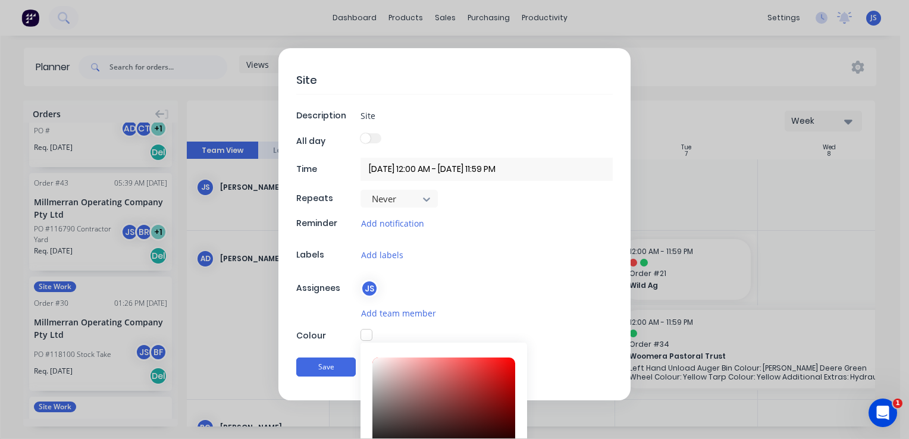
scroll to position [133, 0]
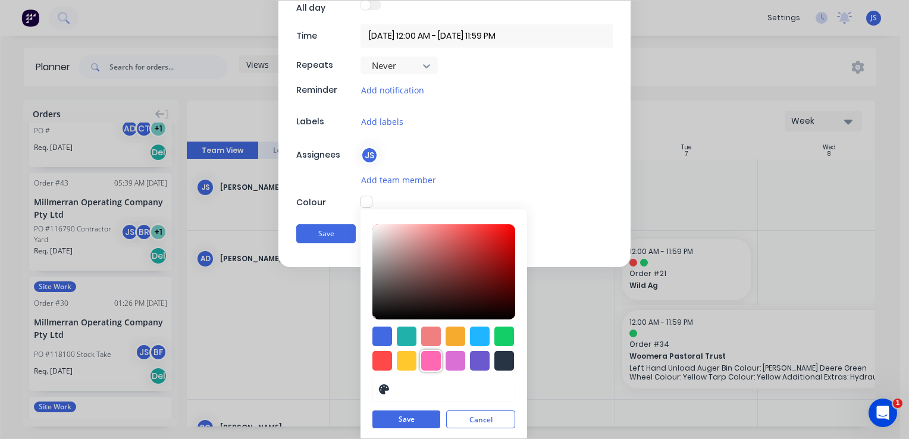
click at [430, 357] on div at bounding box center [431, 361] width 20 height 20
type input "#FF69B4"
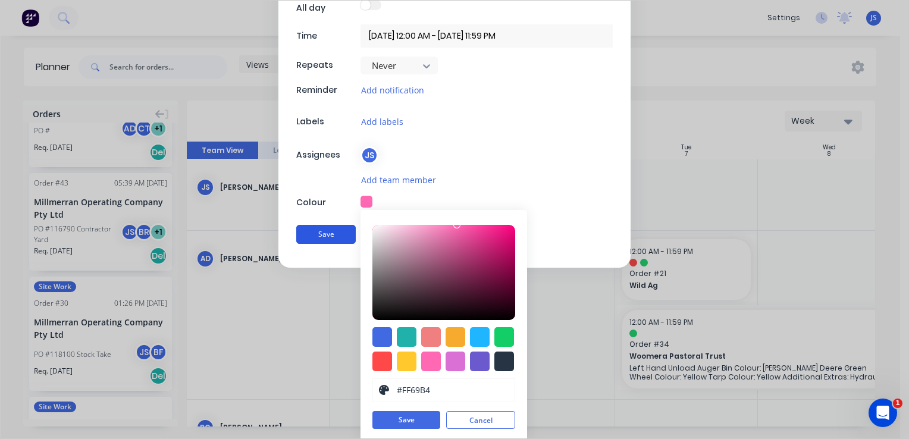
click at [317, 230] on button "Save" at bounding box center [326, 234] width 60 height 19
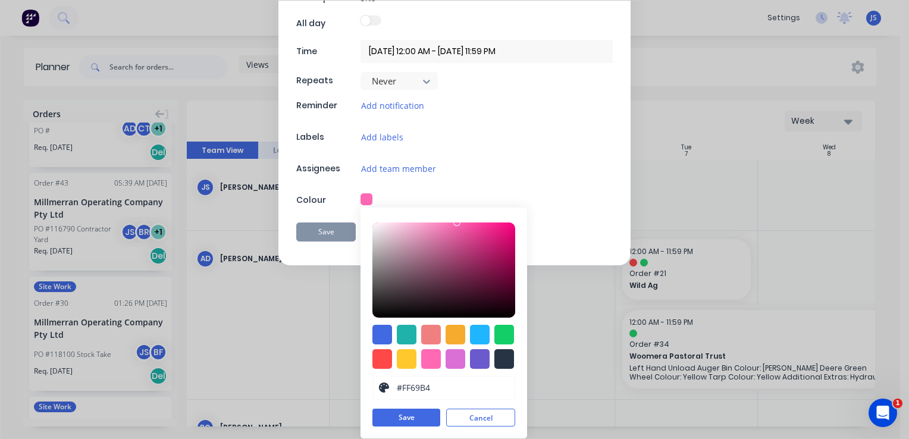
scroll to position [116, 0]
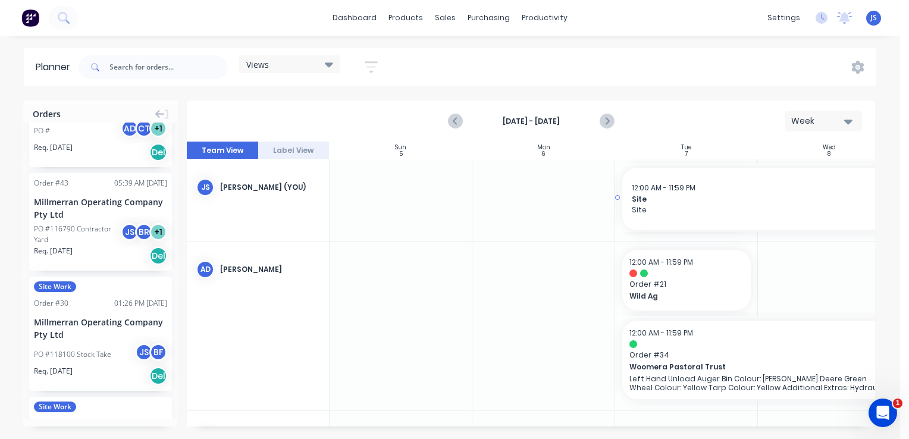
drag, startPoint x: 755, startPoint y: 201, endPoint x: 836, endPoint y: 198, distance: 81.0
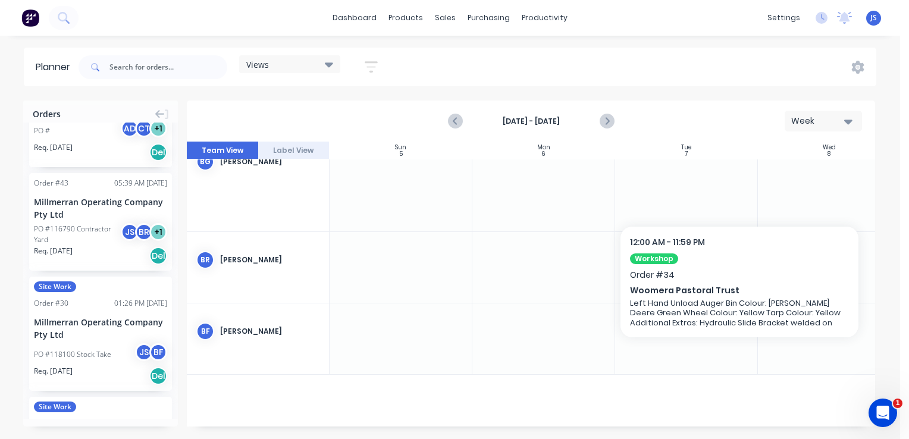
scroll to position [298, 0]
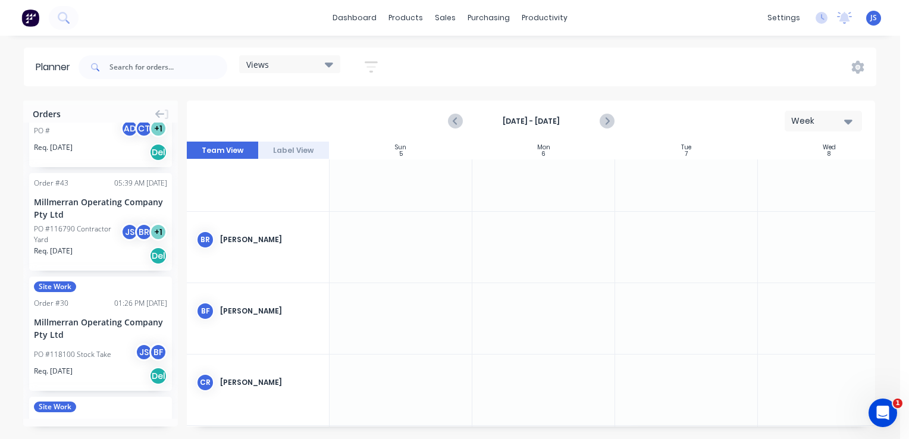
click at [672, 243] on div at bounding box center [686, 247] width 143 height 71
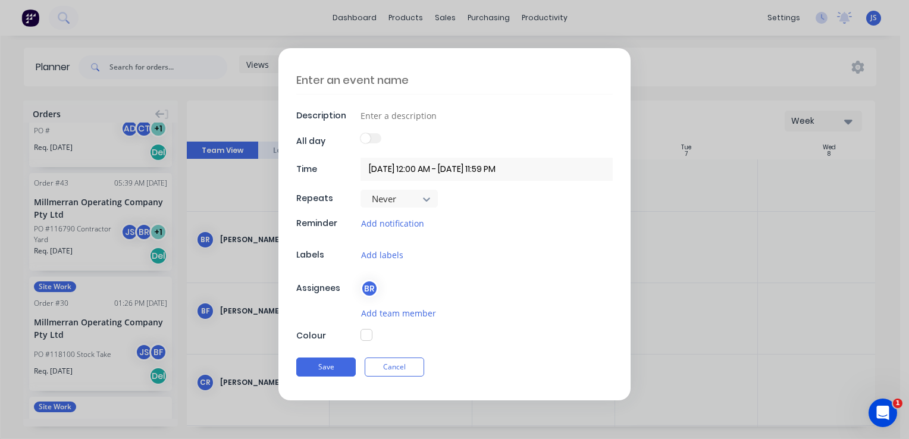
click at [388, 82] on textarea at bounding box center [454, 80] width 317 height 28
type textarea "x"
type textarea "M"
type textarea "x"
type textarea "Mi"
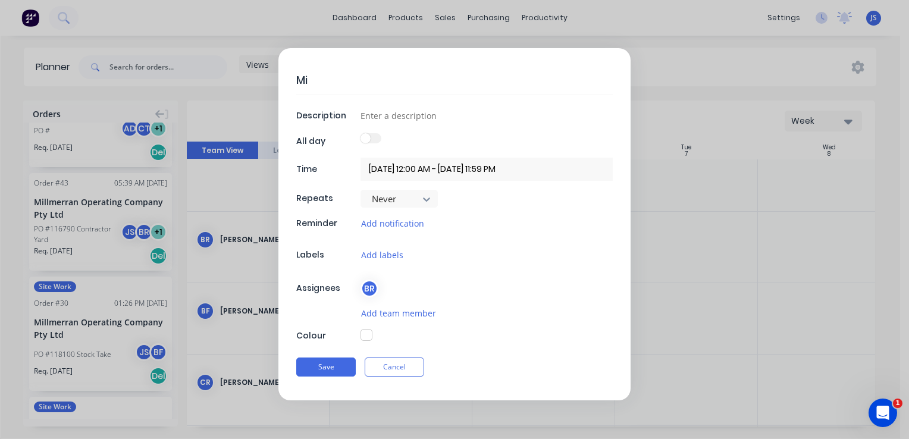
type textarea "x"
type textarea "Mil"
type textarea "x"
type textarea "Mill"
type textarea "x"
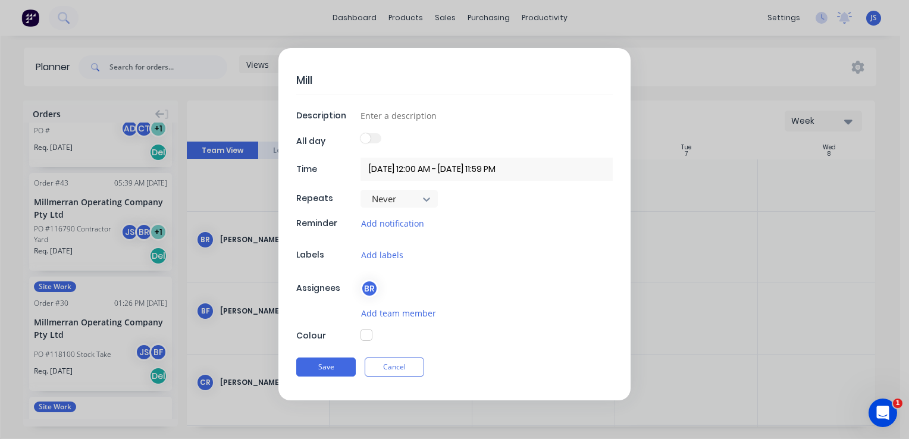
type textarea "Millm"
type textarea "x"
type textarea "Millme"
type textarea "x"
type textarea "Millmer"
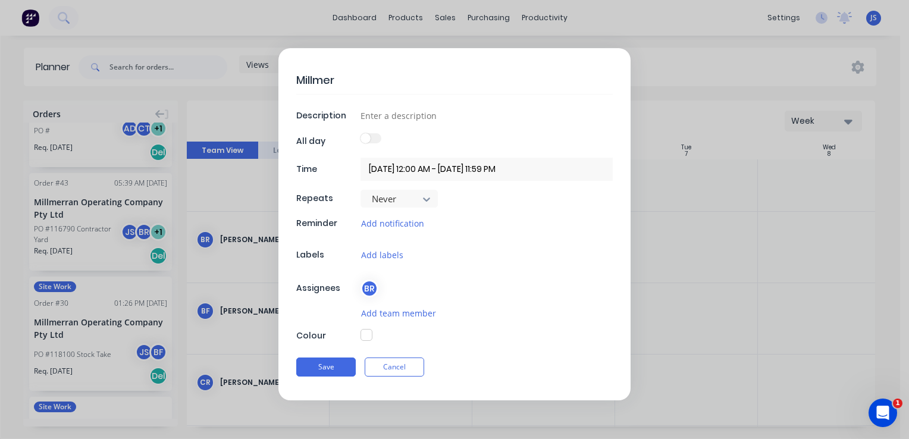
type textarea "x"
type textarea "Millmerr"
type textarea "x"
type textarea "Millmerra"
type textarea "x"
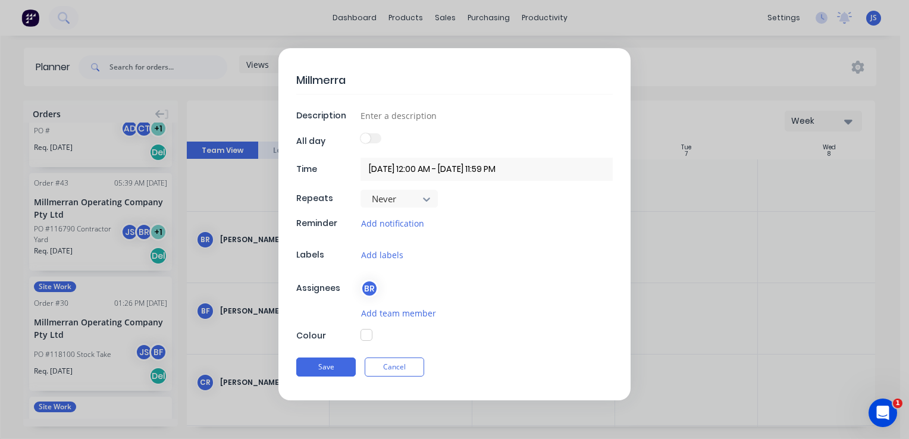
type textarea "Millmerran"
type textarea "x"
type textarea "Millmerran"
type textarea "x"
type textarea "Millmerran S"
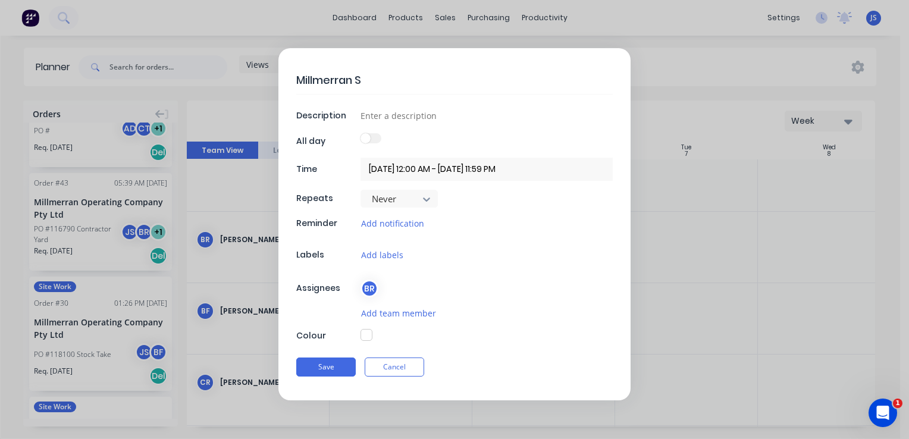
type textarea "x"
type textarea "Millmerran Si"
type textarea "x"
type textarea "Millmerran Sit"
type textarea "x"
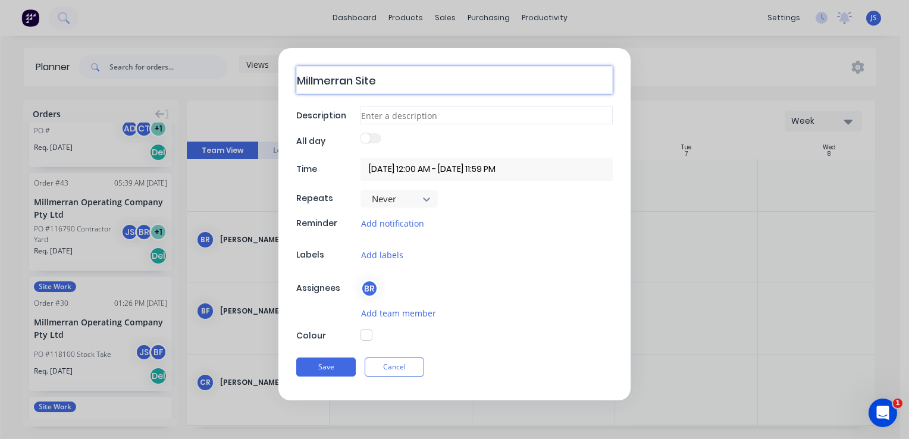
type textarea "Millmerran Site"
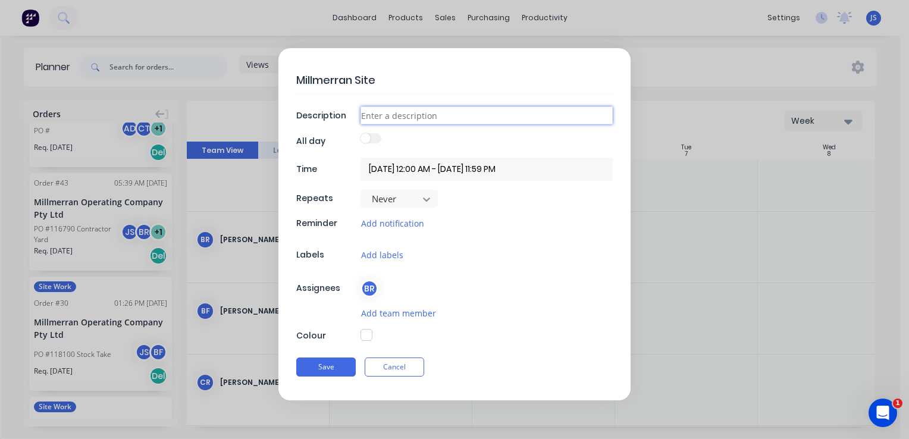
click at [410, 117] on input at bounding box center [487, 116] width 252 height 18
type textarea "x"
type input "R"
type textarea "x"
type input "Ri"
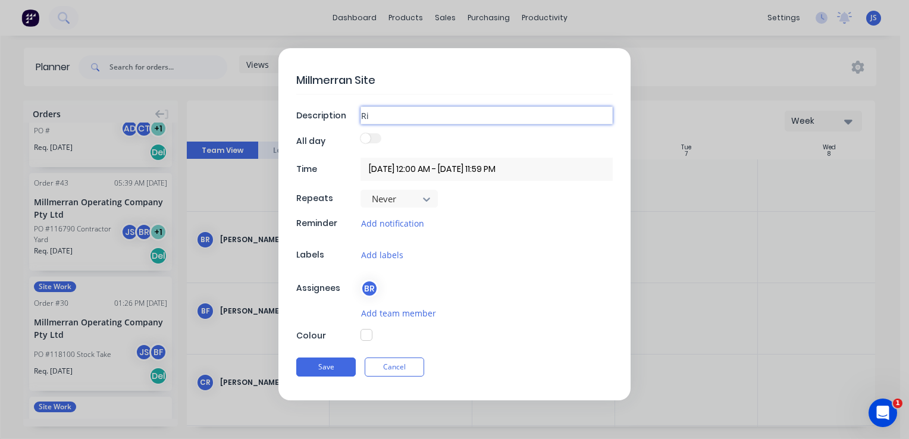
type textarea "x"
type input "Rig"
type textarea "x"
type input "Rig"
type textarea "x"
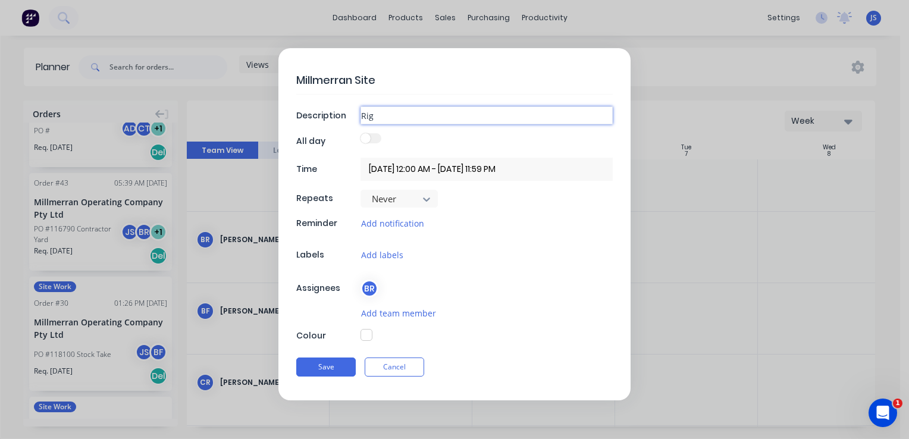
type input "Rig t"
type textarea "x"
type input "Rig te"
type textarea "x"
type input "Rig tes"
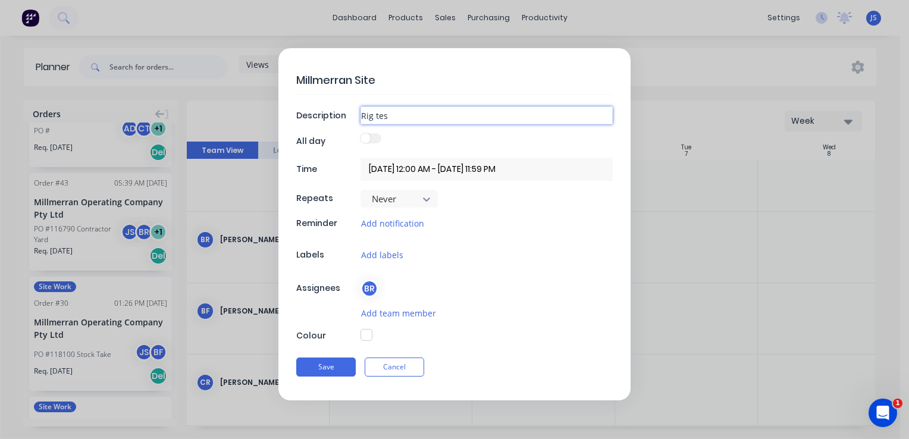
type textarea "x"
type input "Rig test"
type textarea "x"
type input "Rig test&"
type textarea "x"
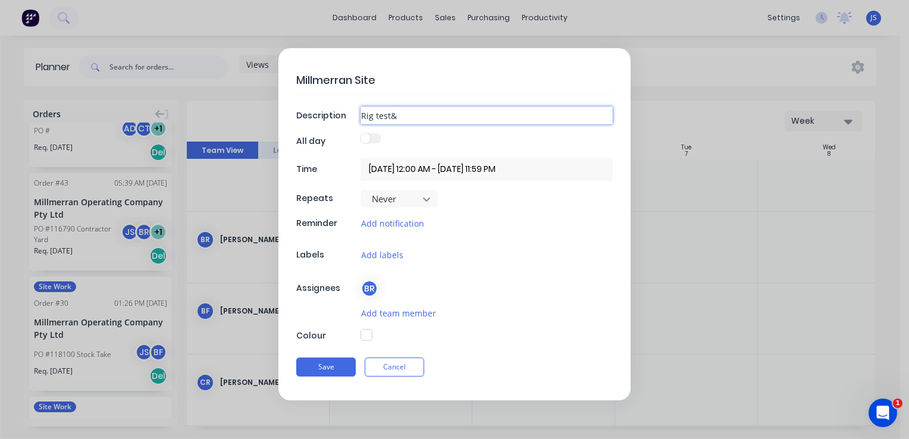
type input "Rig test&t"
type textarea "x"
type input "Rig test&ta"
type textarea "x"
type input "Rig test&tag"
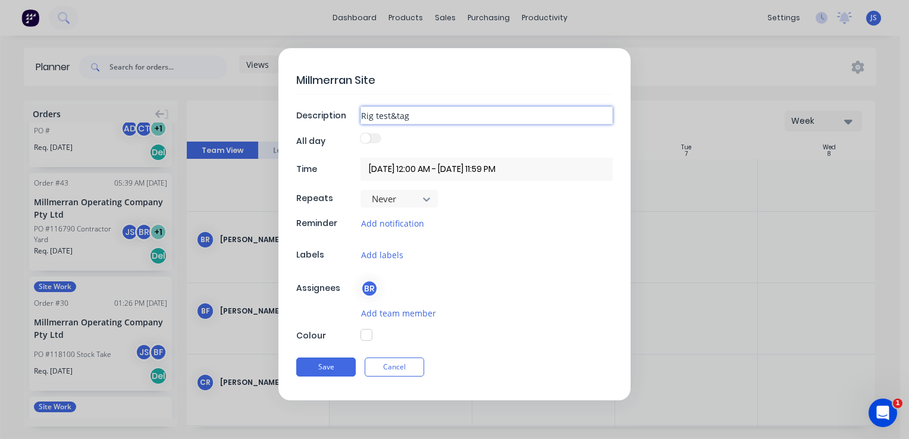
type textarea "x"
type input "Rig test&tag"
type textarea "x"
type input "Rig test &tag"
click at [400, 113] on input "Rig test &tag" at bounding box center [487, 116] width 252 height 18
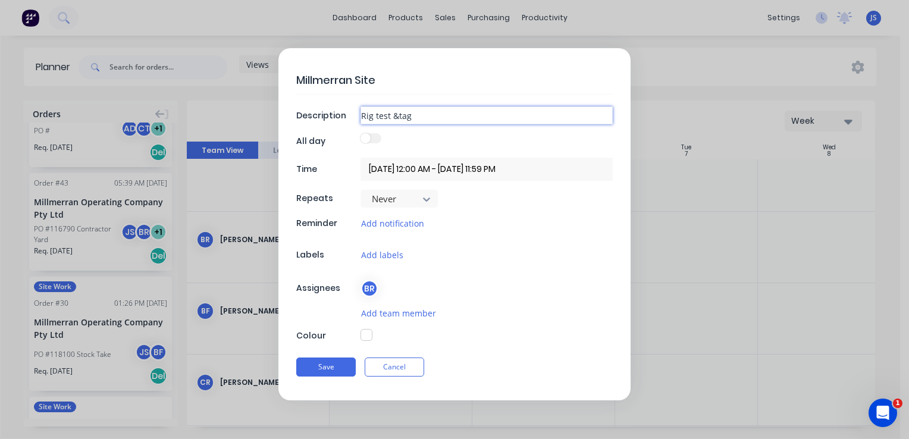
type textarea "x"
type input "Rig test &t ag"
type textarea "x"
type input "Rig test &tag"
type textarea "x"
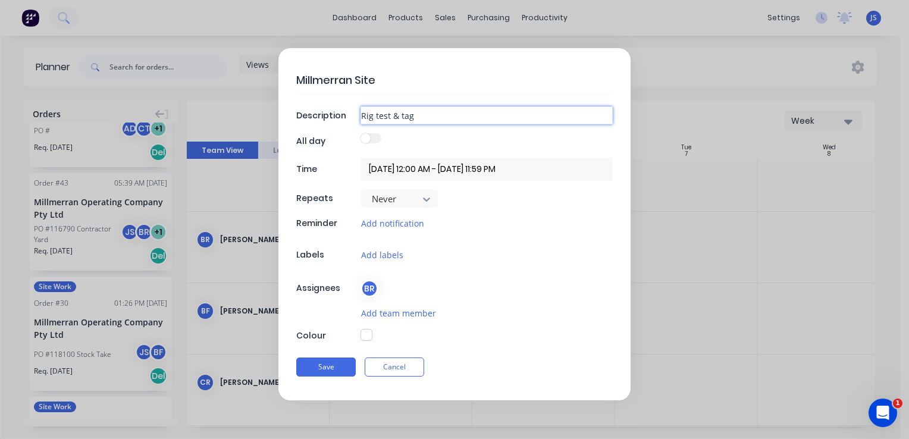
type input "Rig test & tag"
click at [366, 140] on span at bounding box center [366, 138] width 10 height 10
click at [372, 130] on div "Millmerran Site Description Rig test & tag All day Time 07/10/2025 12:00 AM - 0…" at bounding box center [455, 224] width 352 height 352
click at [378, 137] on label at bounding box center [371, 138] width 21 height 10
click at [367, 334] on button "button" at bounding box center [367, 335] width 12 height 12
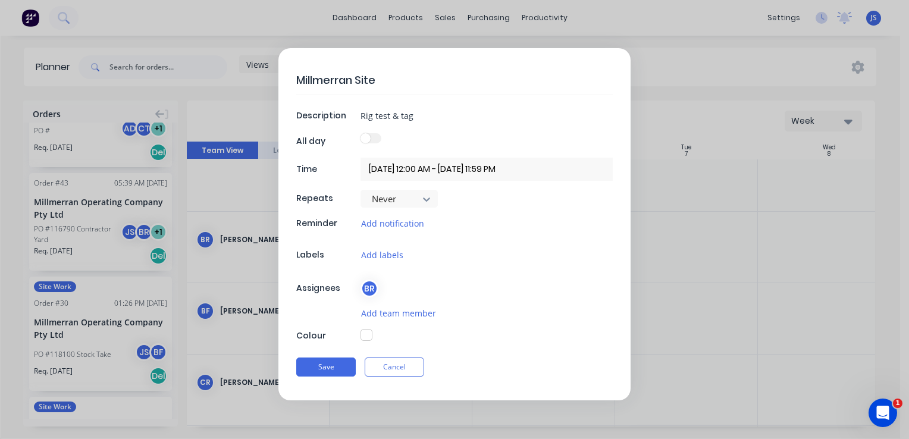
type textarea "x"
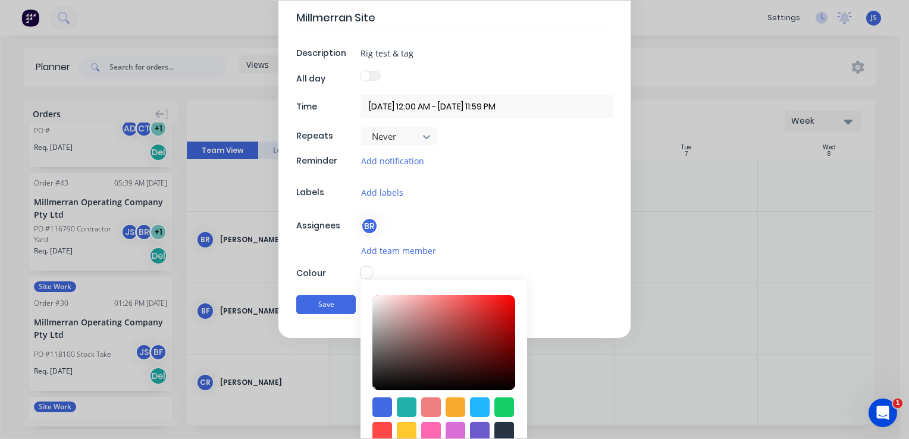
scroll to position [133, 0]
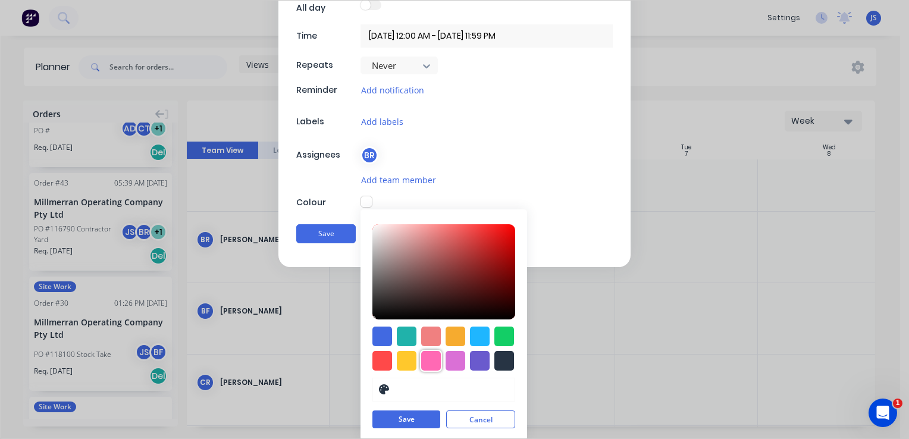
click at [431, 362] on div at bounding box center [431, 361] width 20 height 20
type input "#FF69B4"
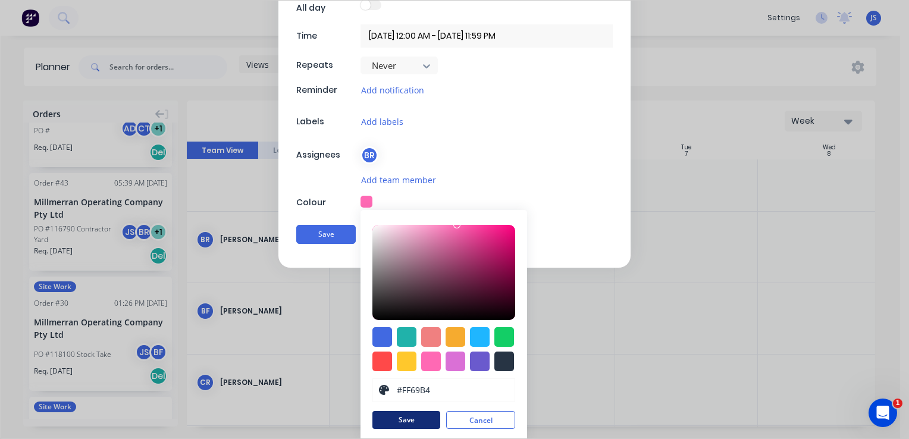
click at [419, 420] on button "Save" at bounding box center [407, 420] width 68 height 18
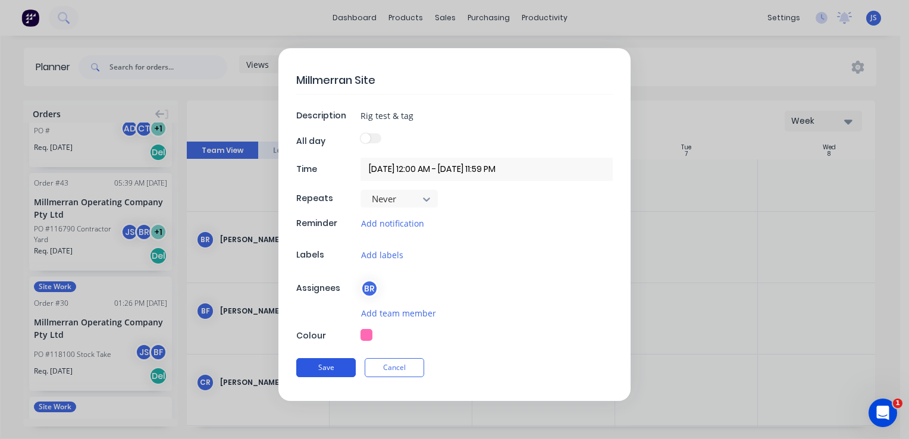
click at [331, 365] on button "Save" at bounding box center [326, 367] width 60 height 19
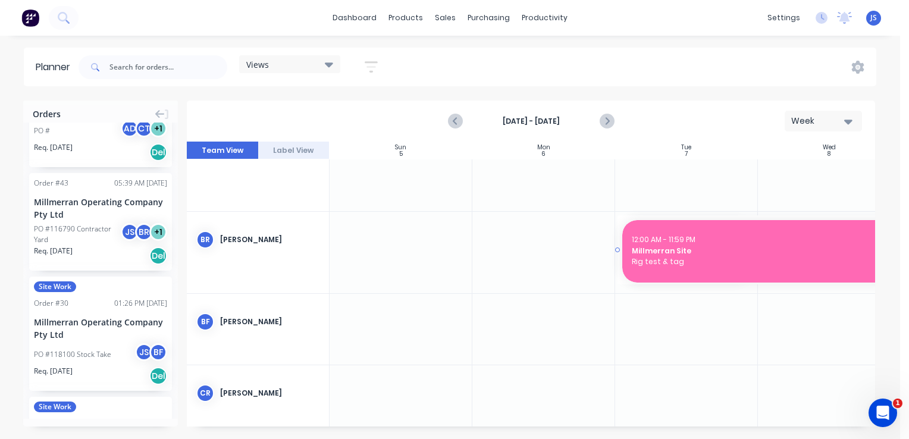
drag, startPoint x: 755, startPoint y: 250, endPoint x: 819, endPoint y: 250, distance: 63.7
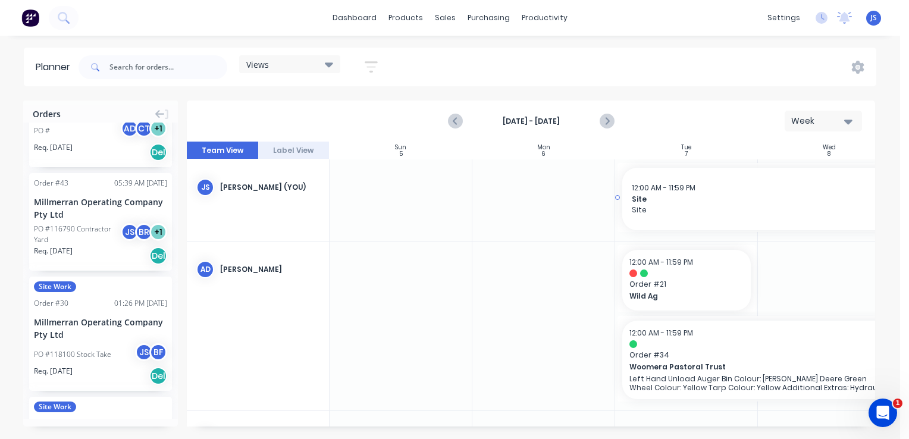
click at [680, 208] on span "Site" at bounding box center [758, 210] width 252 height 11
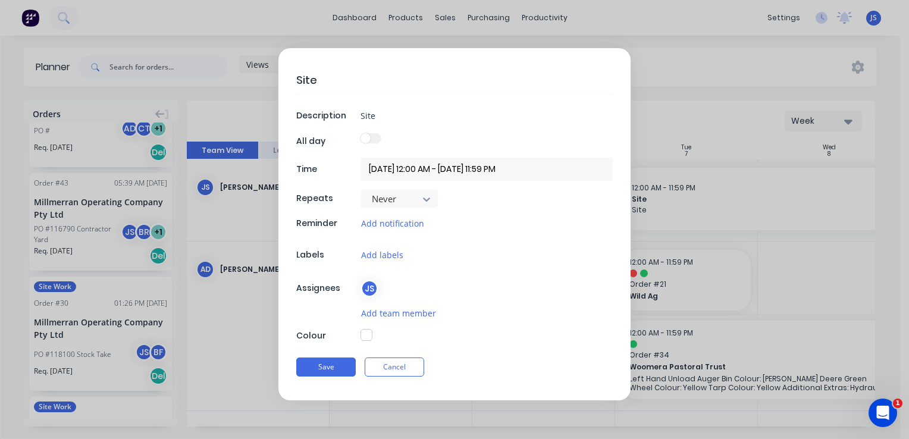
click at [359, 334] on div "Colour" at bounding box center [454, 336] width 317 height 14
click at [367, 333] on button "button" at bounding box center [367, 335] width 12 height 12
type textarea "x"
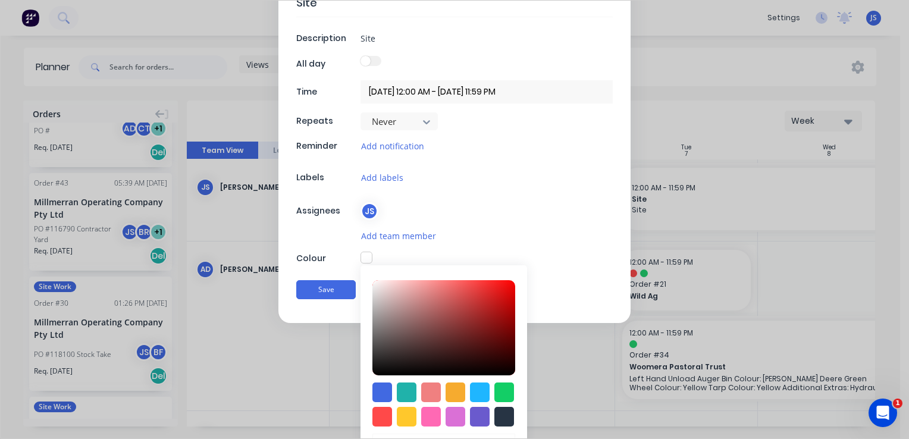
scroll to position [133, 0]
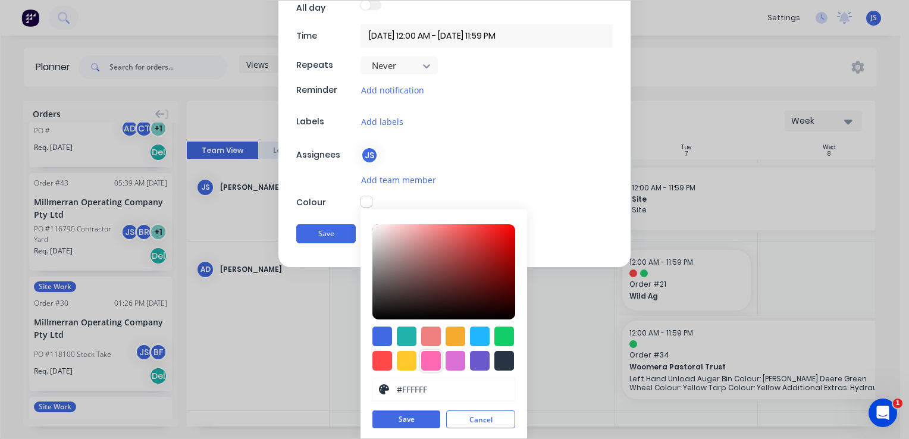
click at [427, 361] on div at bounding box center [431, 361] width 20 height 20
type input "#FF69B4"
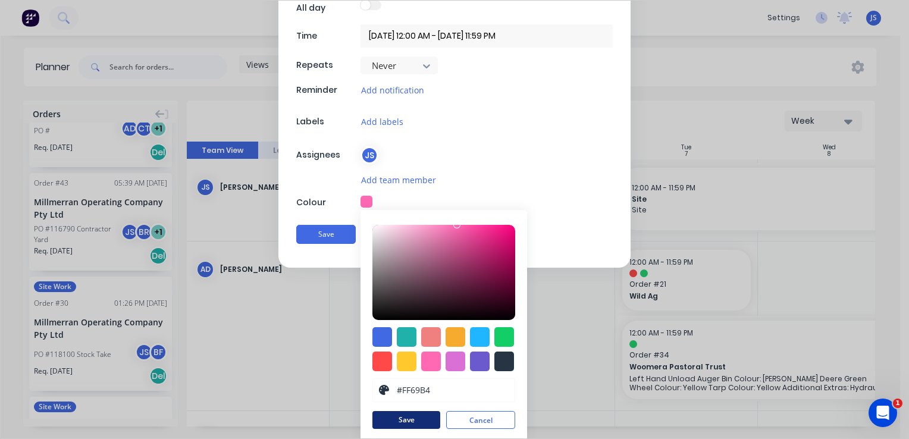
click at [414, 419] on button "Save" at bounding box center [407, 420] width 68 height 18
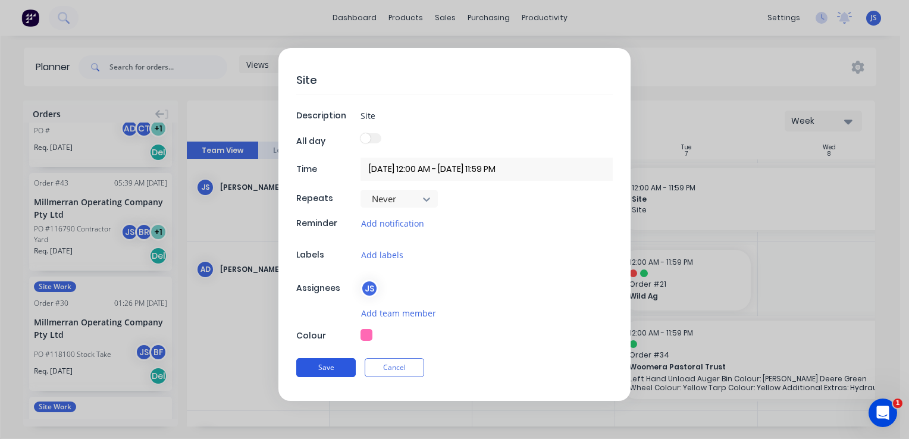
click at [339, 365] on button "Save" at bounding box center [326, 367] width 60 height 19
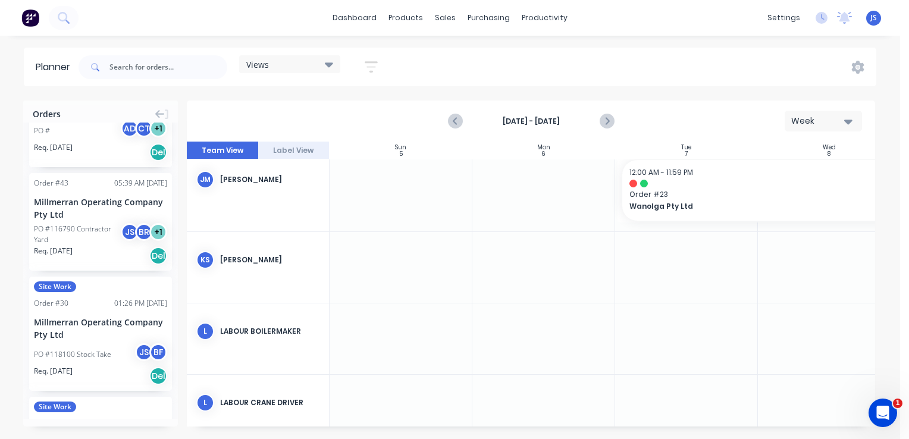
scroll to position [1428, 0]
click at [645, 261] on div at bounding box center [686, 265] width 143 height 71
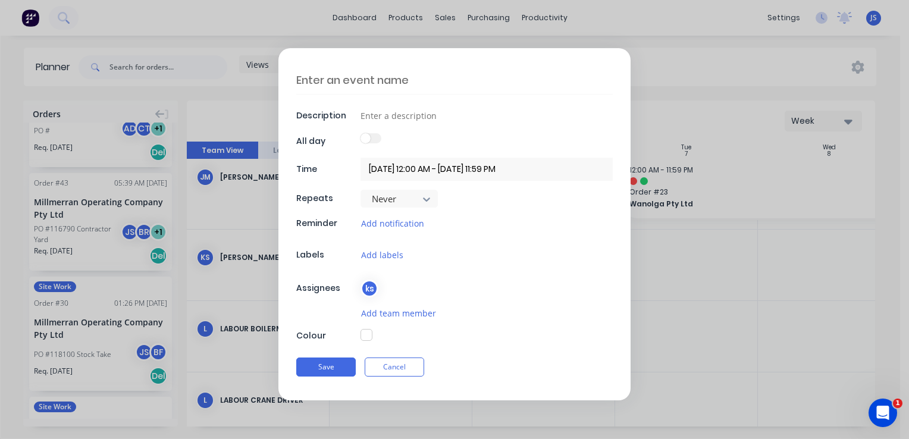
click at [373, 85] on textarea at bounding box center [454, 80] width 317 height 28
type textarea "x"
type textarea "M"
type textarea "x"
type textarea "Mi"
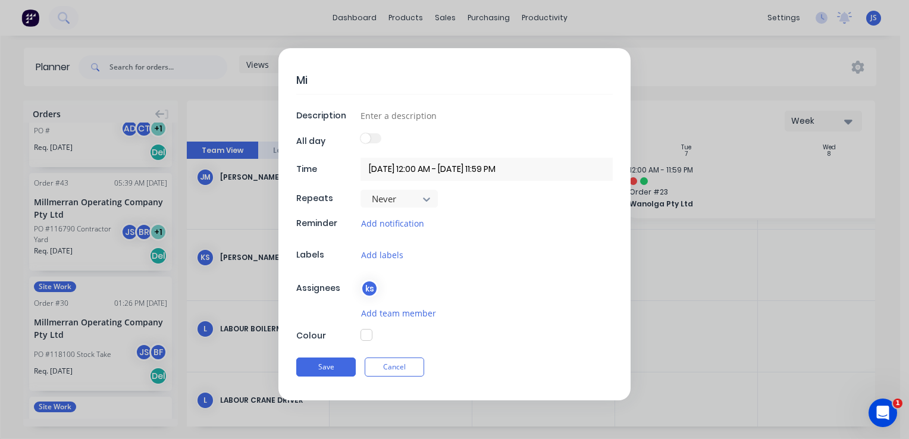
type textarea "x"
type textarea "Mil"
type textarea "x"
type textarea "Mill"
type textarea "x"
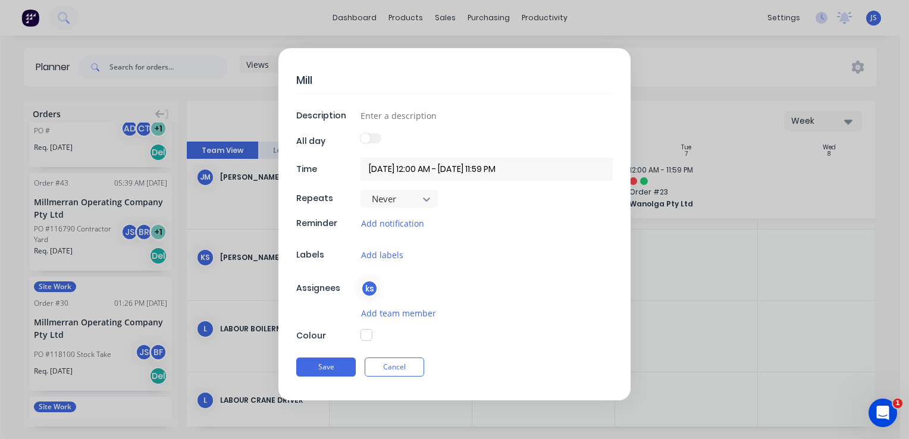
type textarea "Millm"
type textarea "x"
type textarea "Millme"
type textarea "x"
type textarea "Millmer"
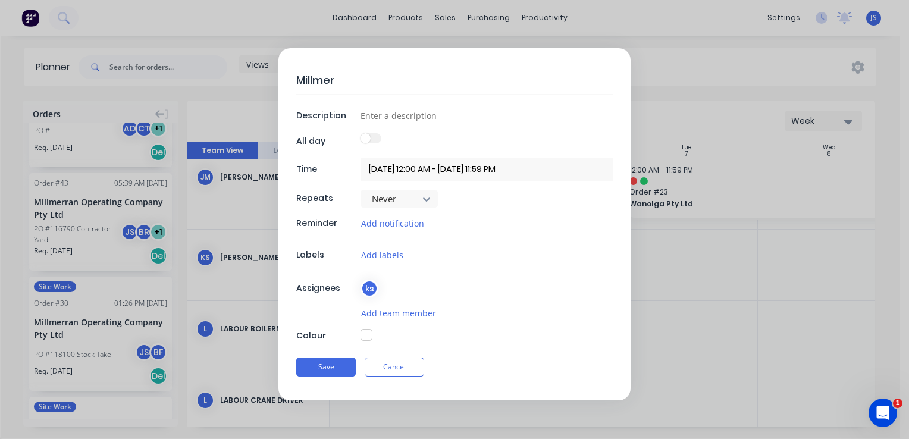
type textarea "x"
type textarea "Millmerr"
type textarea "x"
type textarea "Millmerra"
type textarea "x"
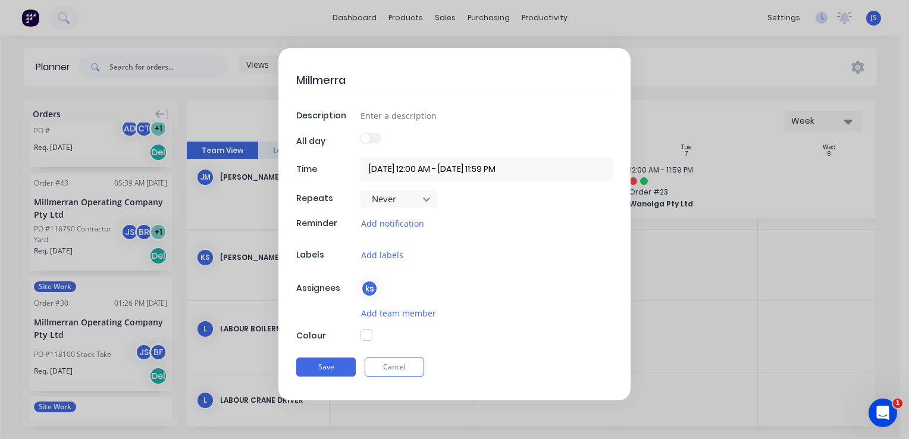
type textarea "Millmerran"
type textarea "x"
type textarea "Millmerran"
type textarea "x"
type textarea "Millmerran s"
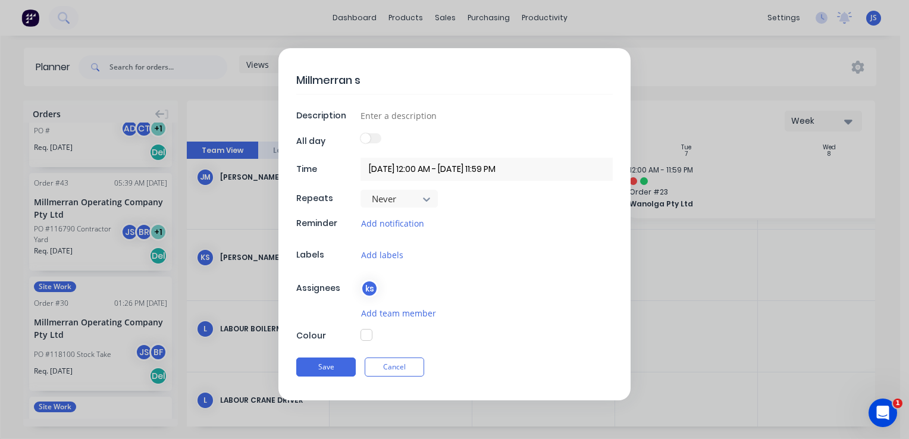
type textarea "x"
type textarea "Millmerran si"
type textarea "x"
type textarea "Millmerran sit"
type textarea "x"
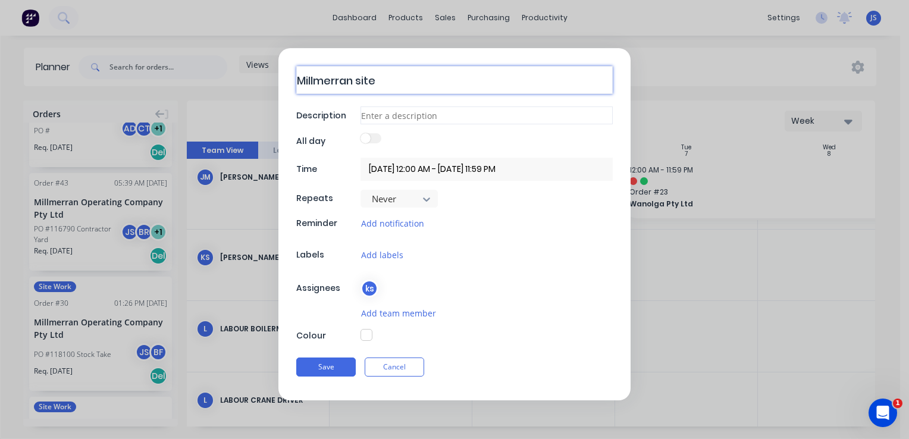
type textarea "Millmerran site"
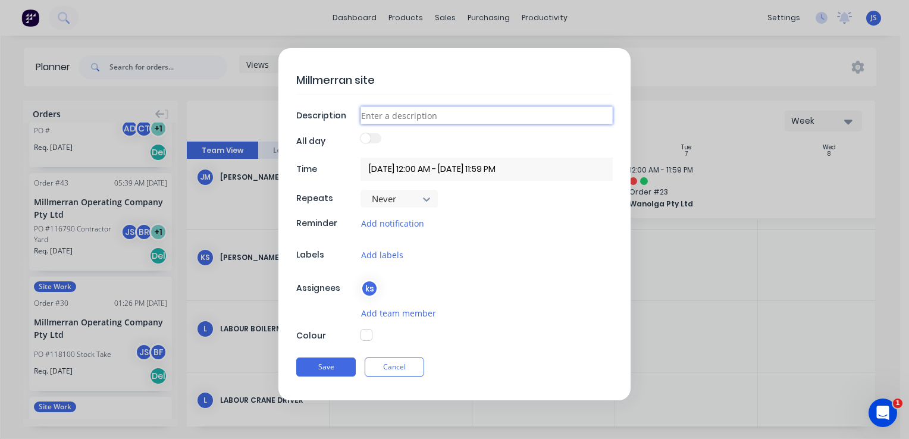
type textarea "x"
click at [379, 109] on input at bounding box center [487, 116] width 252 height 18
type input "Rig test & tag"
click at [367, 334] on button "button" at bounding box center [367, 335] width 12 height 12
type textarea "x"
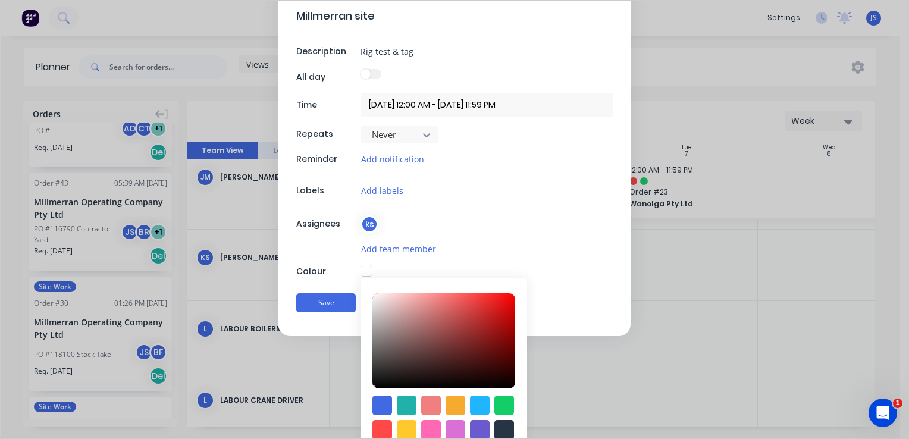
scroll to position [133, 0]
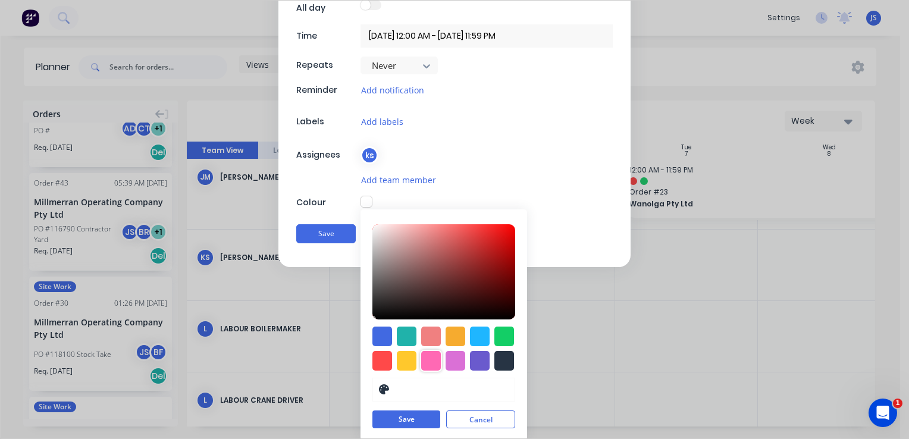
click at [429, 360] on div at bounding box center [431, 361] width 20 height 20
type input "#FF69B4"
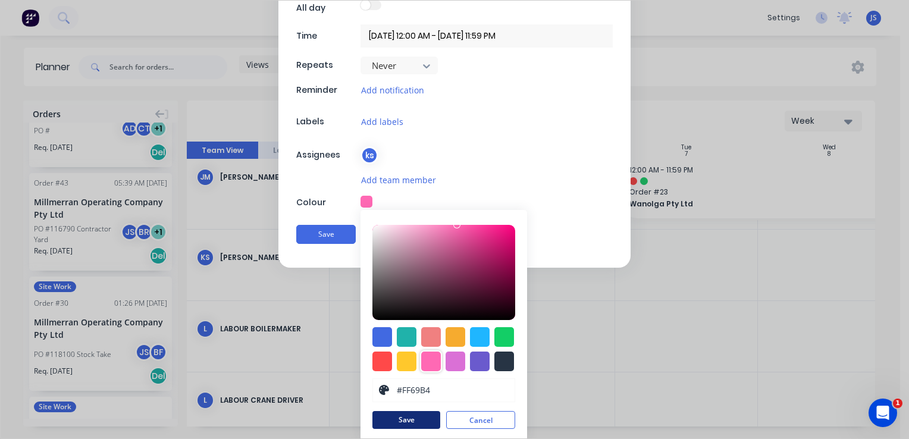
click at [414, 414] on button "Save" at bounding box center [407, 420] width 68 height 18
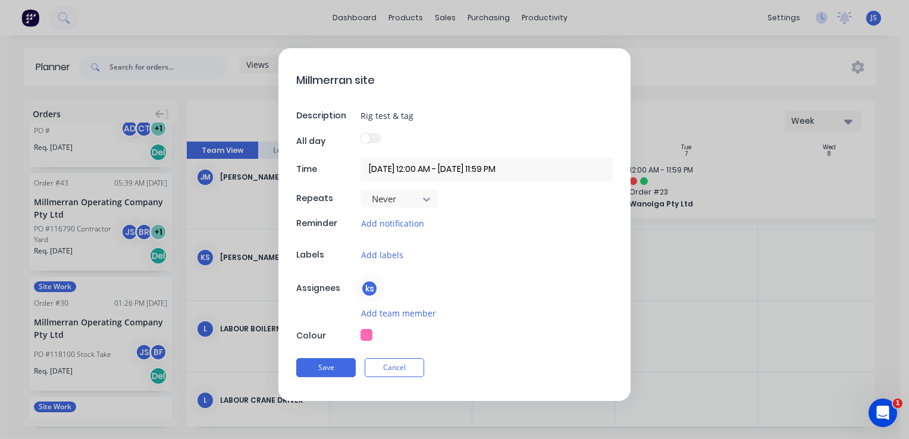
scroll to position [0, 0]
click at [326, 364] on button "Save" at bounding box center [326, 367] width 60 height 19
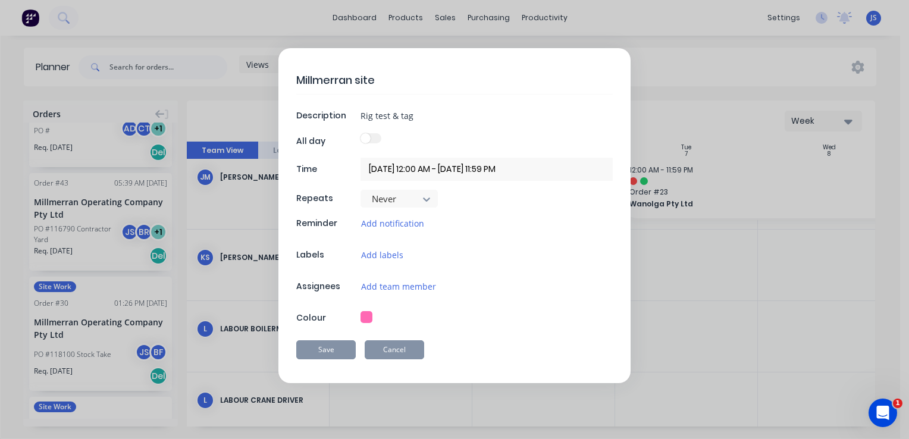
type textarea "x"
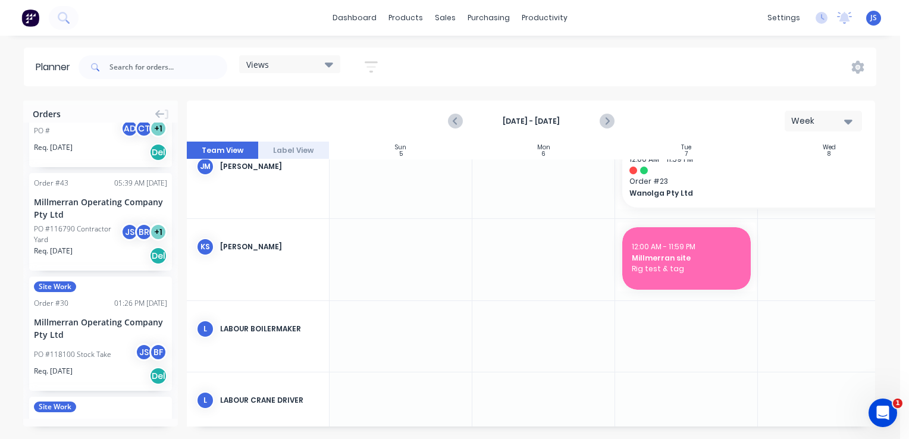
scroll to position [1406, 0]
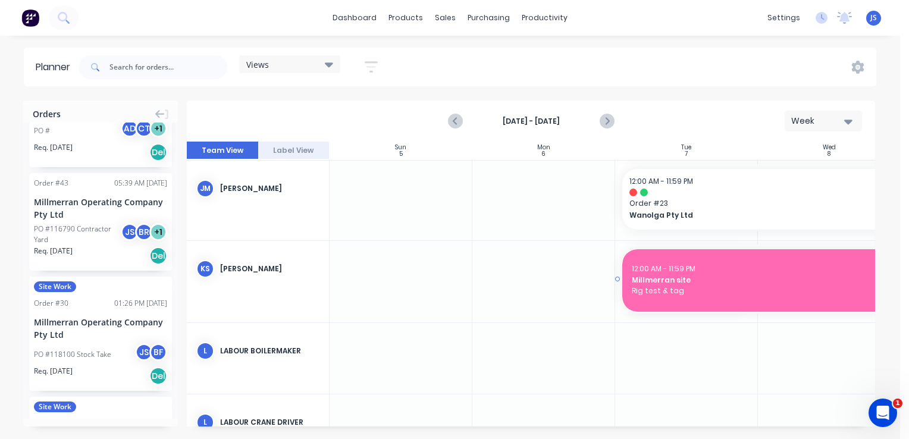
drag, startPoint x: 754, startPoint y: 277, endPoint x: 821, endPoint y: 275, distance: 66.7
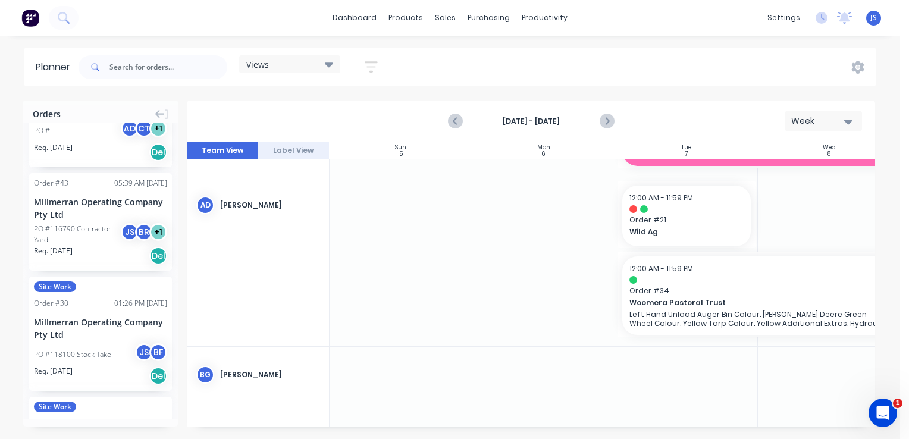
scroll to position [0, 0]
